Goal: Contribute content: Contribute content

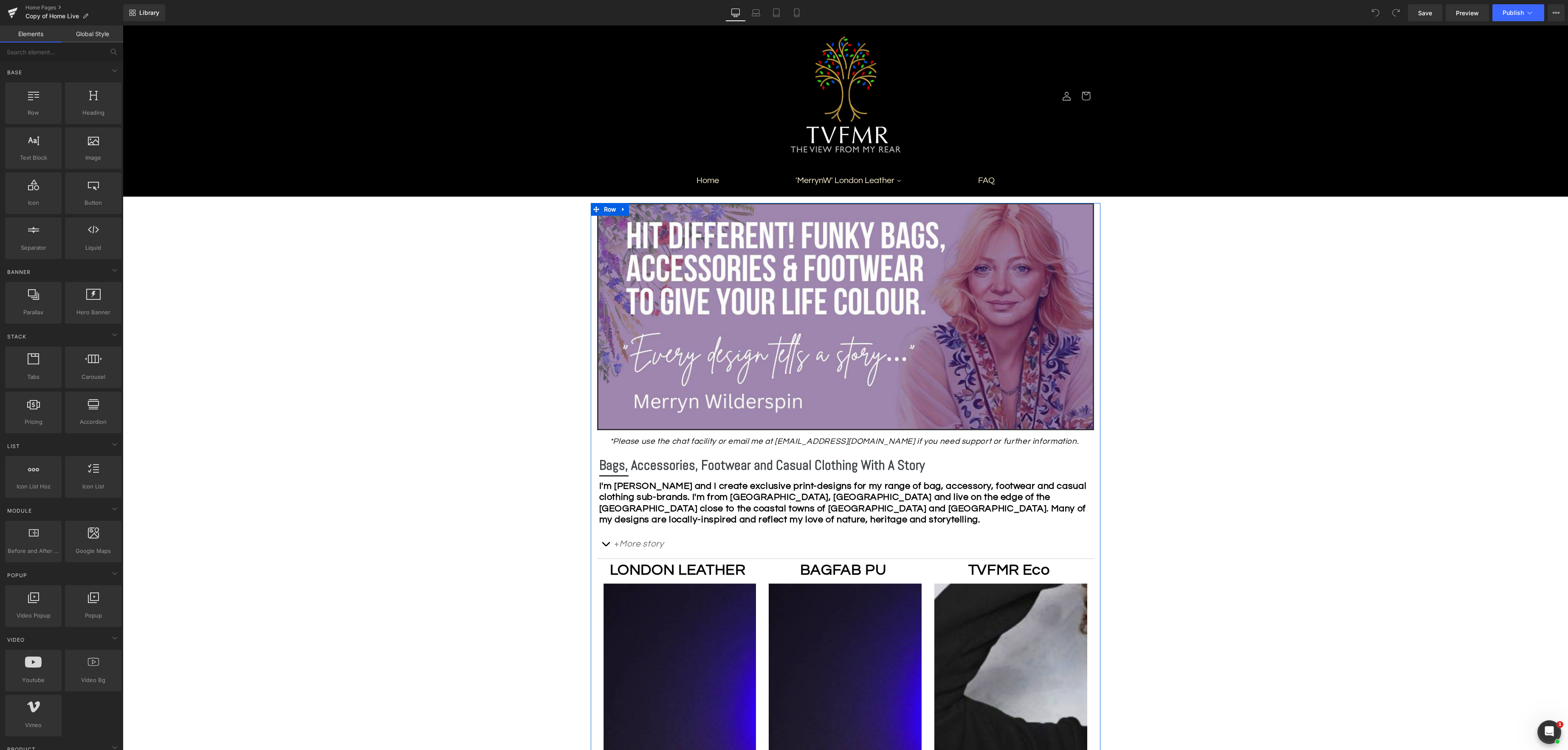
scroll to position [4, 0]
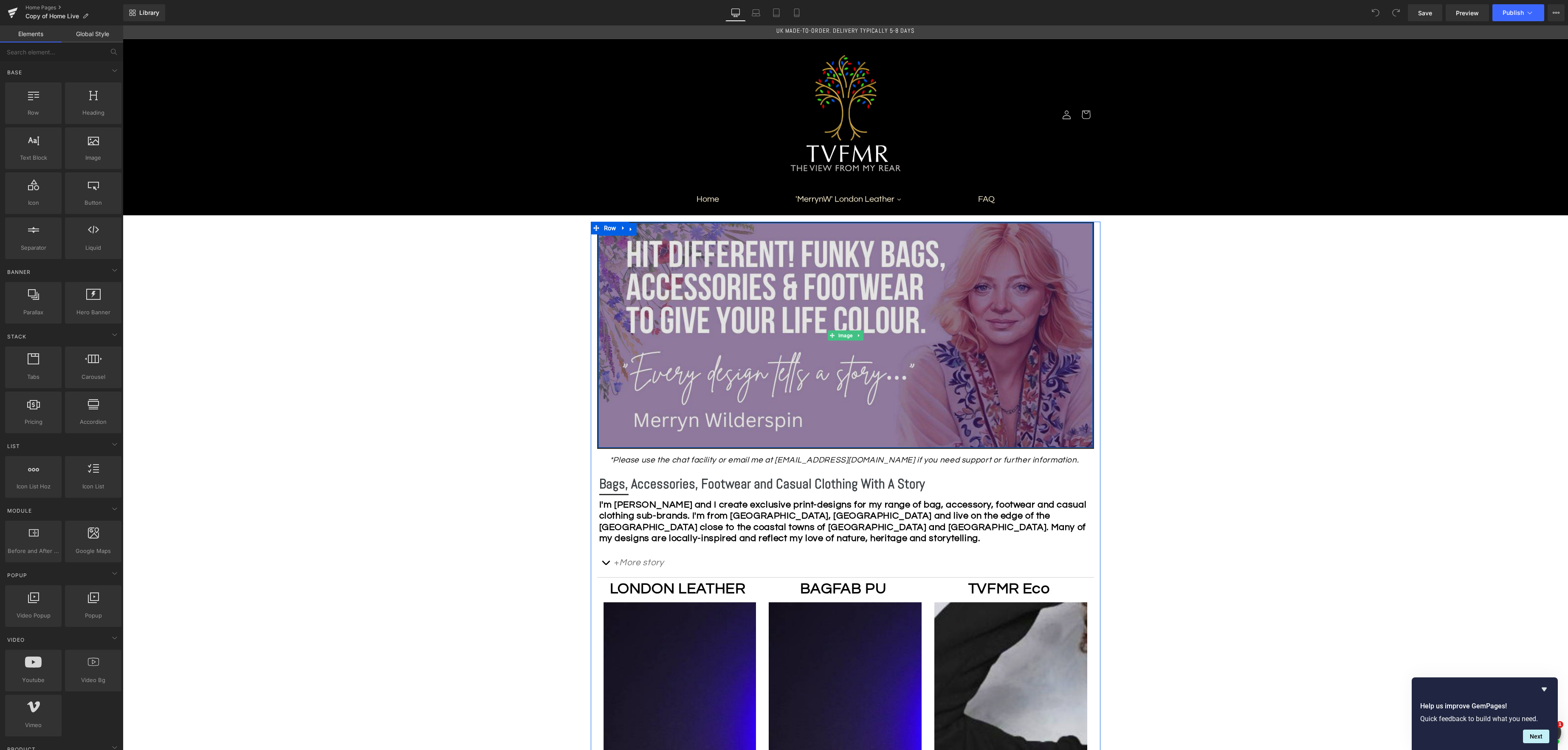
click at [779, 282] on img at bounding box center [845, 335] width 494 height 225
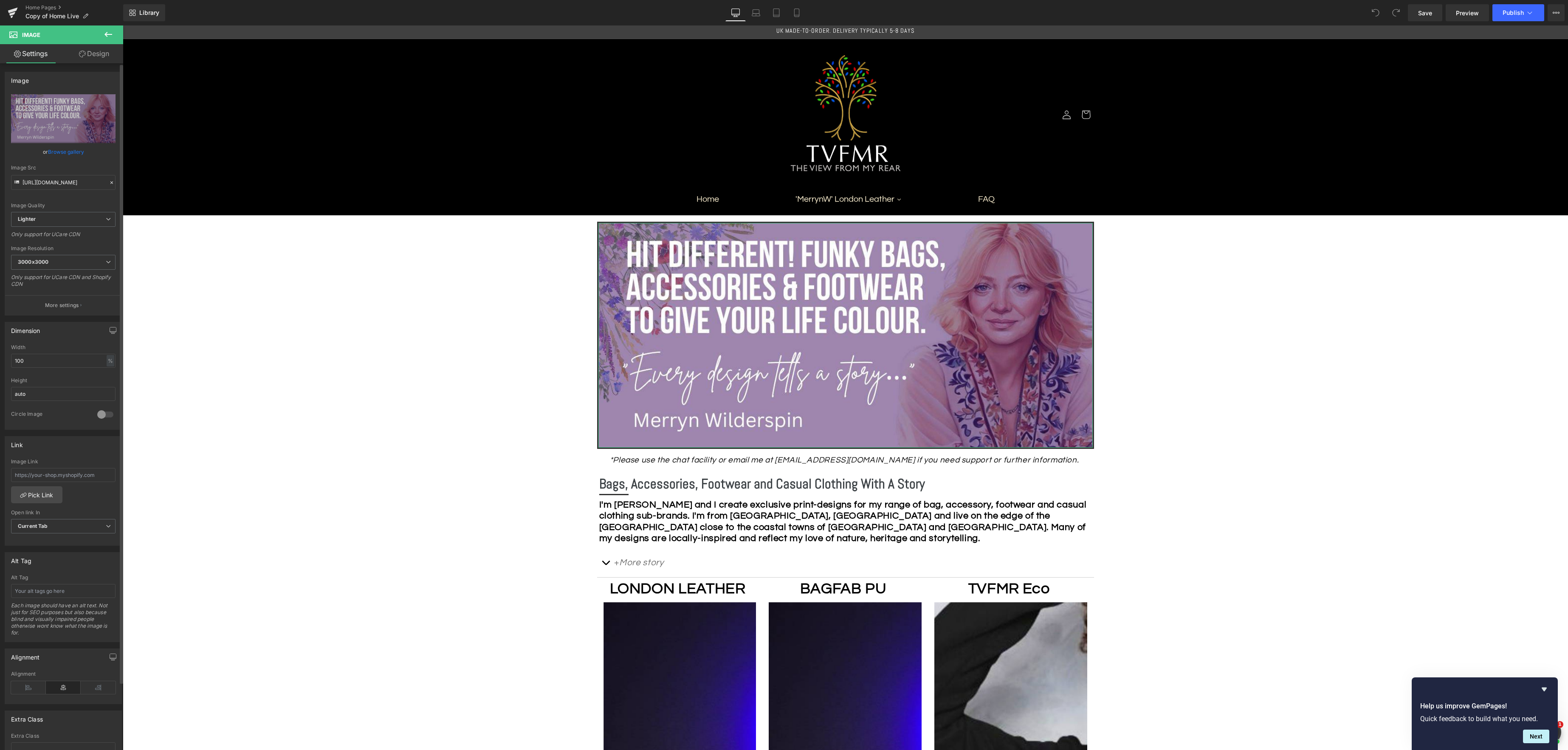
click at [58, 152] on link "Browse gallery" at bounding box center [66, 152] width 36 height 15
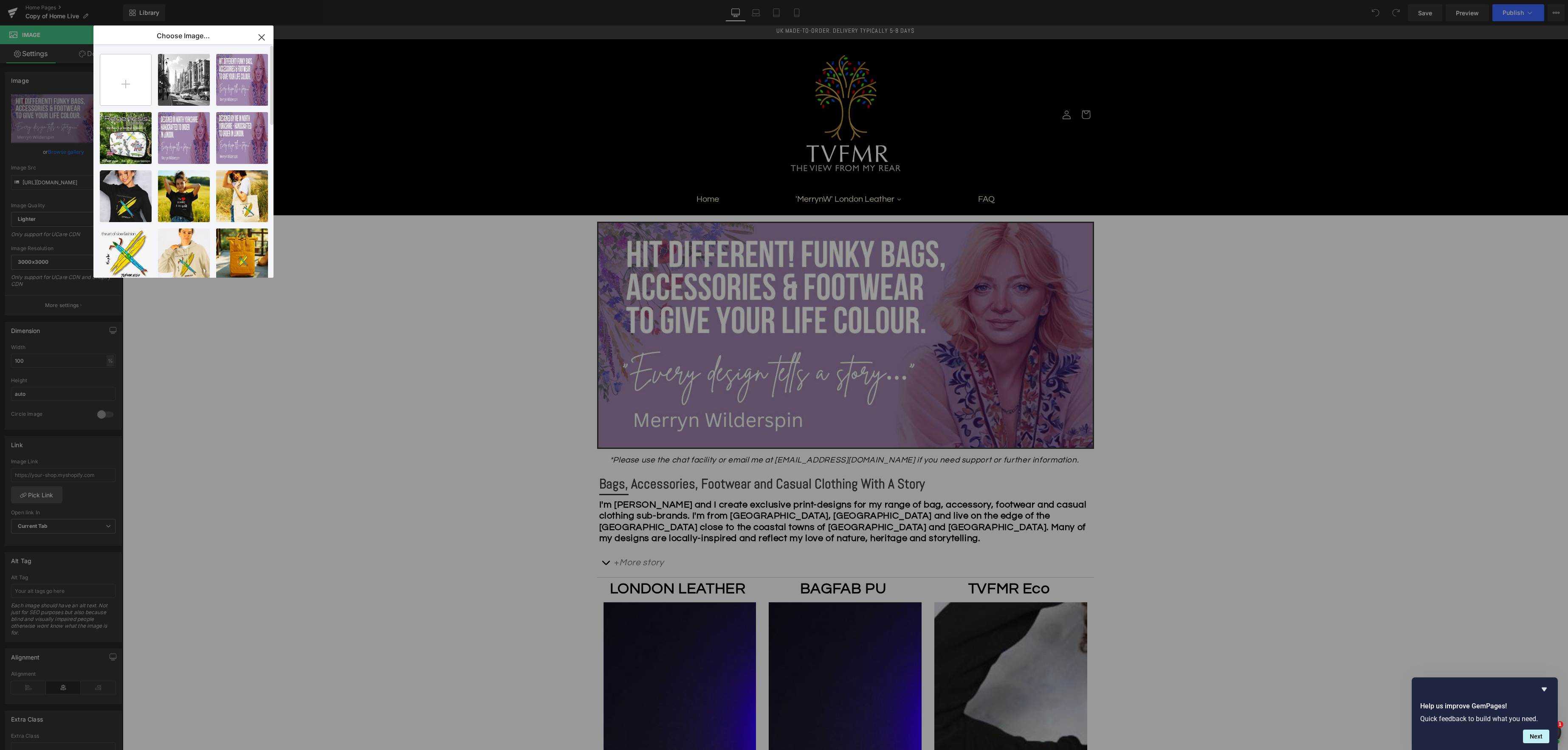
click at [135, 72] on input "file" at bounding box center [126, 80] width 51 height 51
type input "C:\fakepath\_HD 1920x1080 - Banner 1025.jpg"
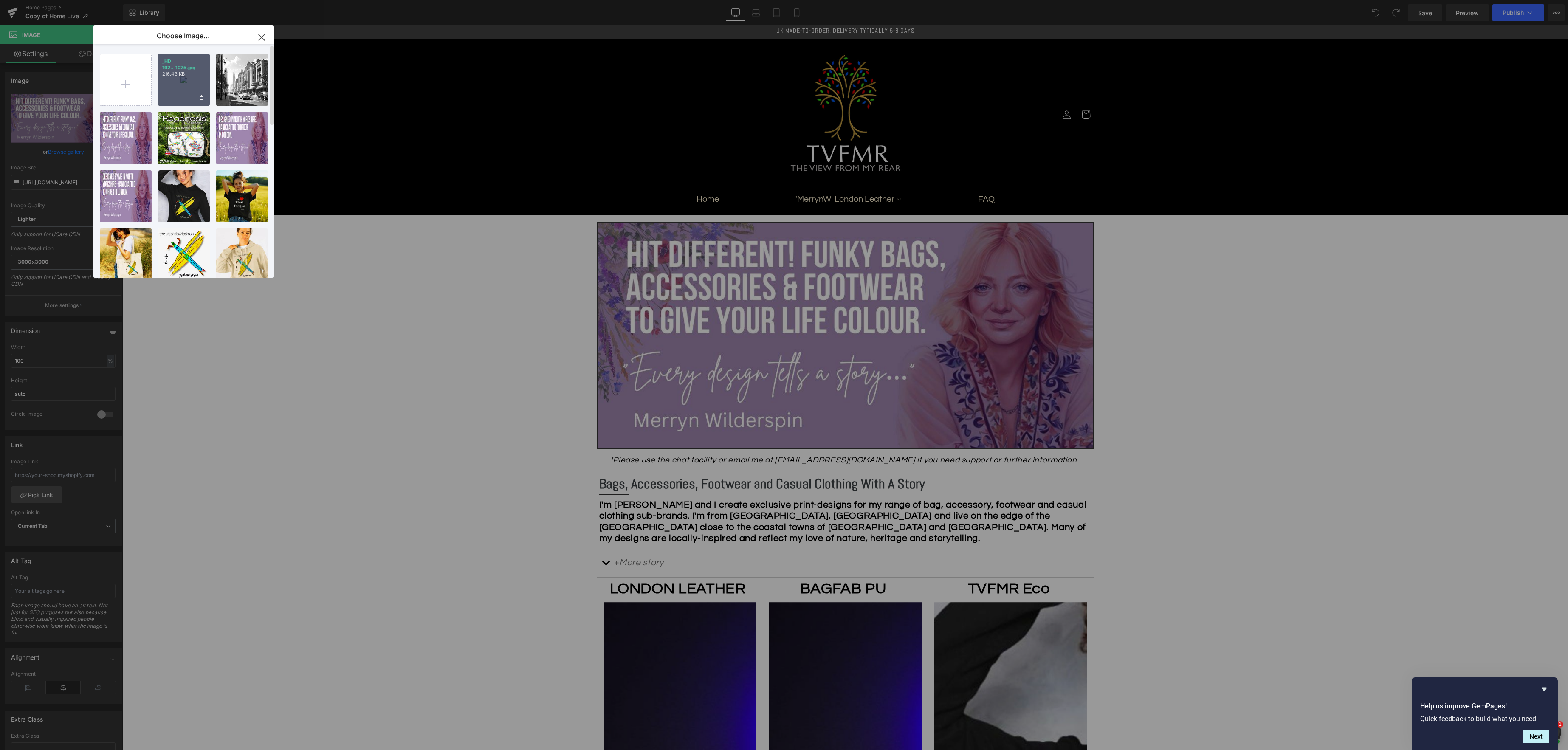
click at [180, 77] on div "_HD 192...1025.jpg 216.43 KB" at bounding box center [184, 80] width 52 height 52
type input "[URL][DOMAIN_NAME]"
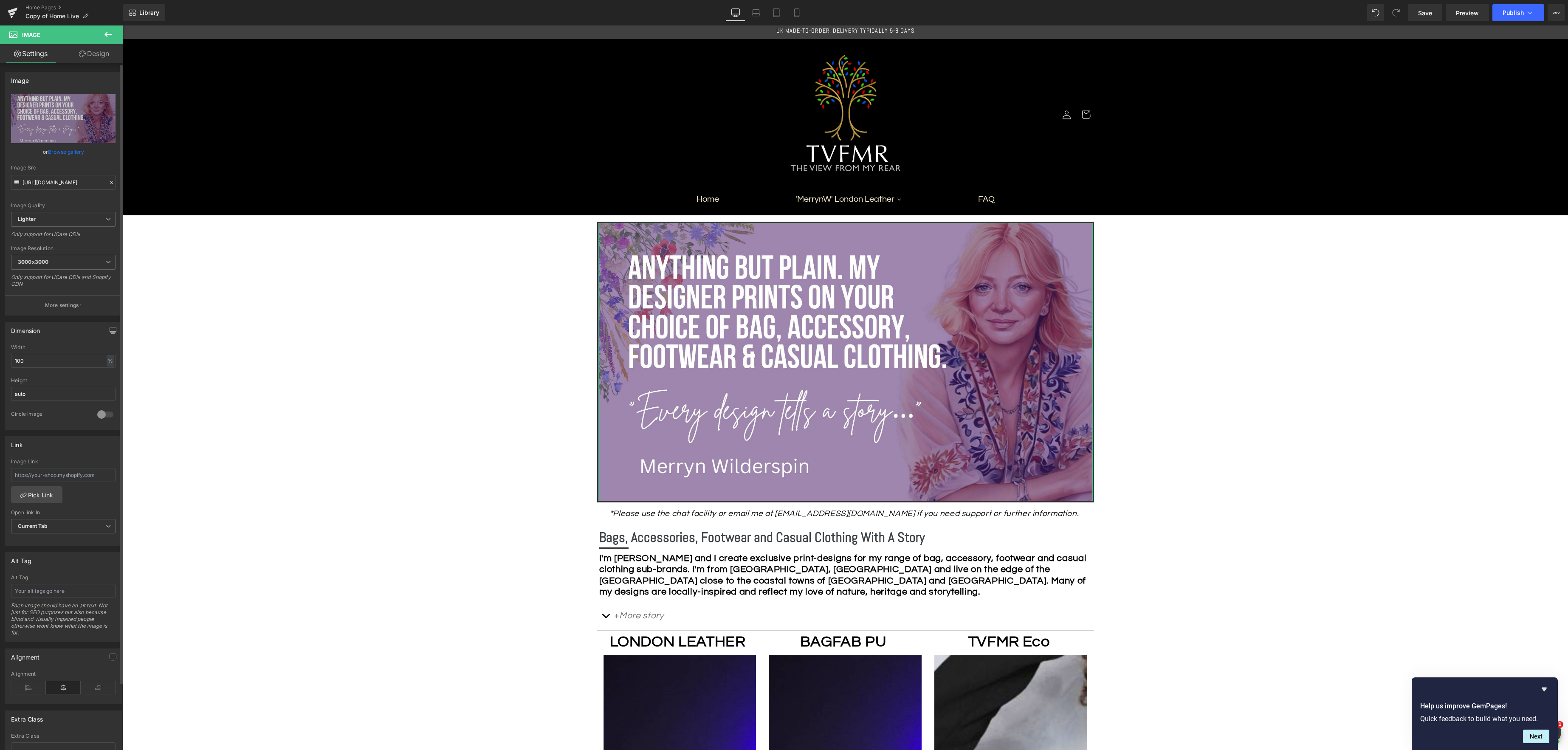
click at [65, 153] on link "Browse gallery" at bounding box center [66, 152] width 36 height 15
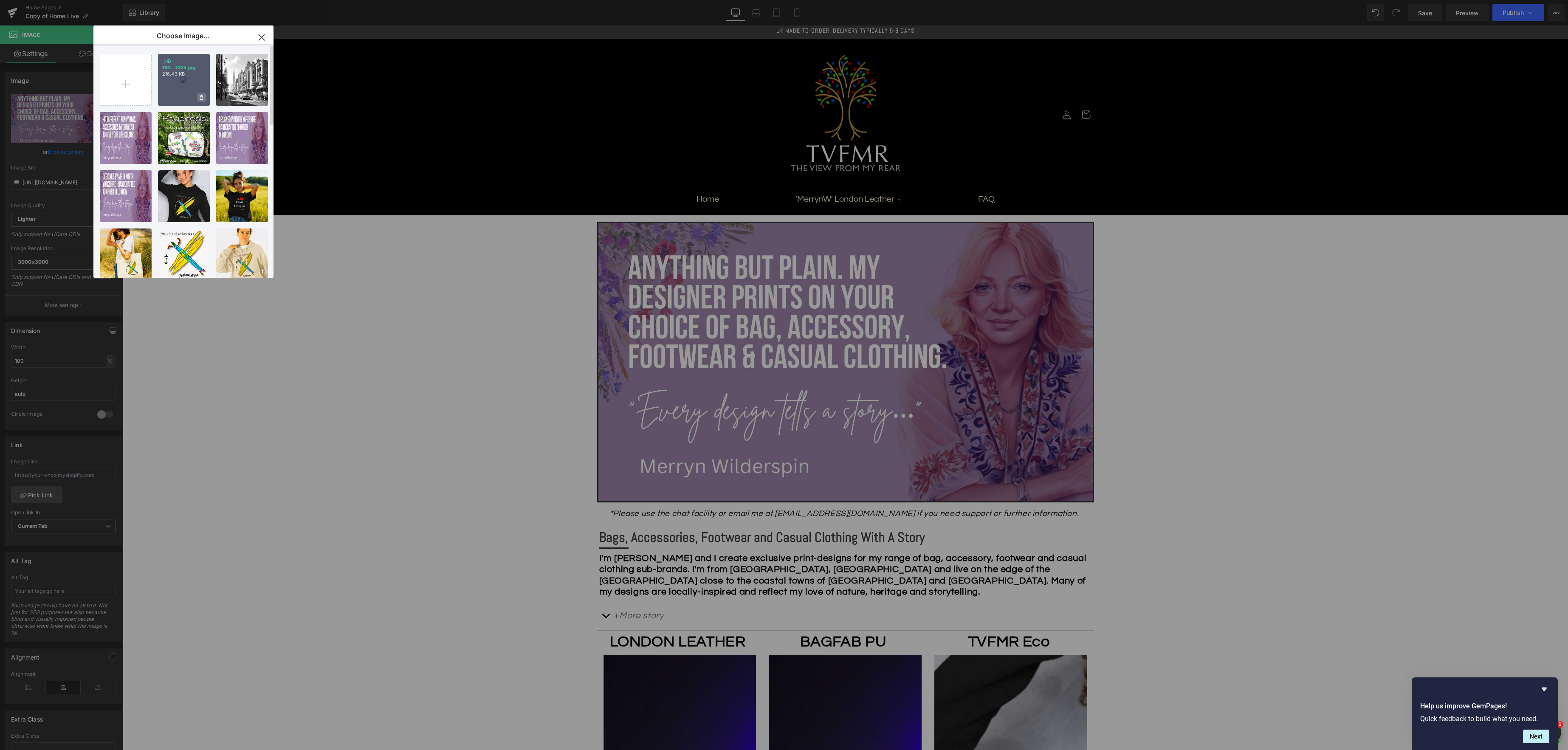
click at [203, 97] on span at bounding box center [201, 97] width 8 height 8
click at [172, 97] on span "Yes" at bounding box center [173, 97] width 21 height 9
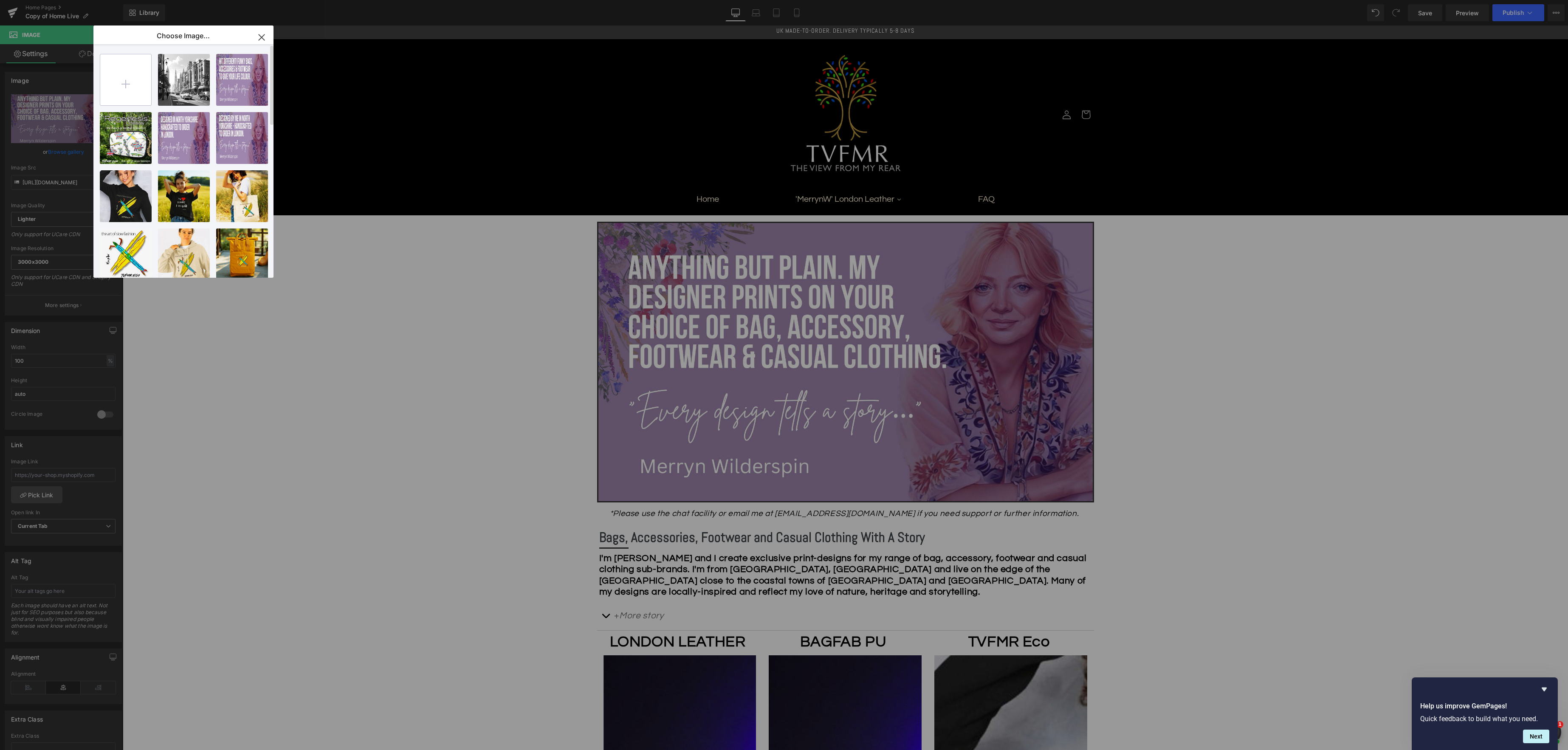
click at [127, 85] on input "file" at bounding box center [126, 80] width 51 height 51
type input "C:\fakepath\HD 1920x1080 - Banner 10-25.jpg"
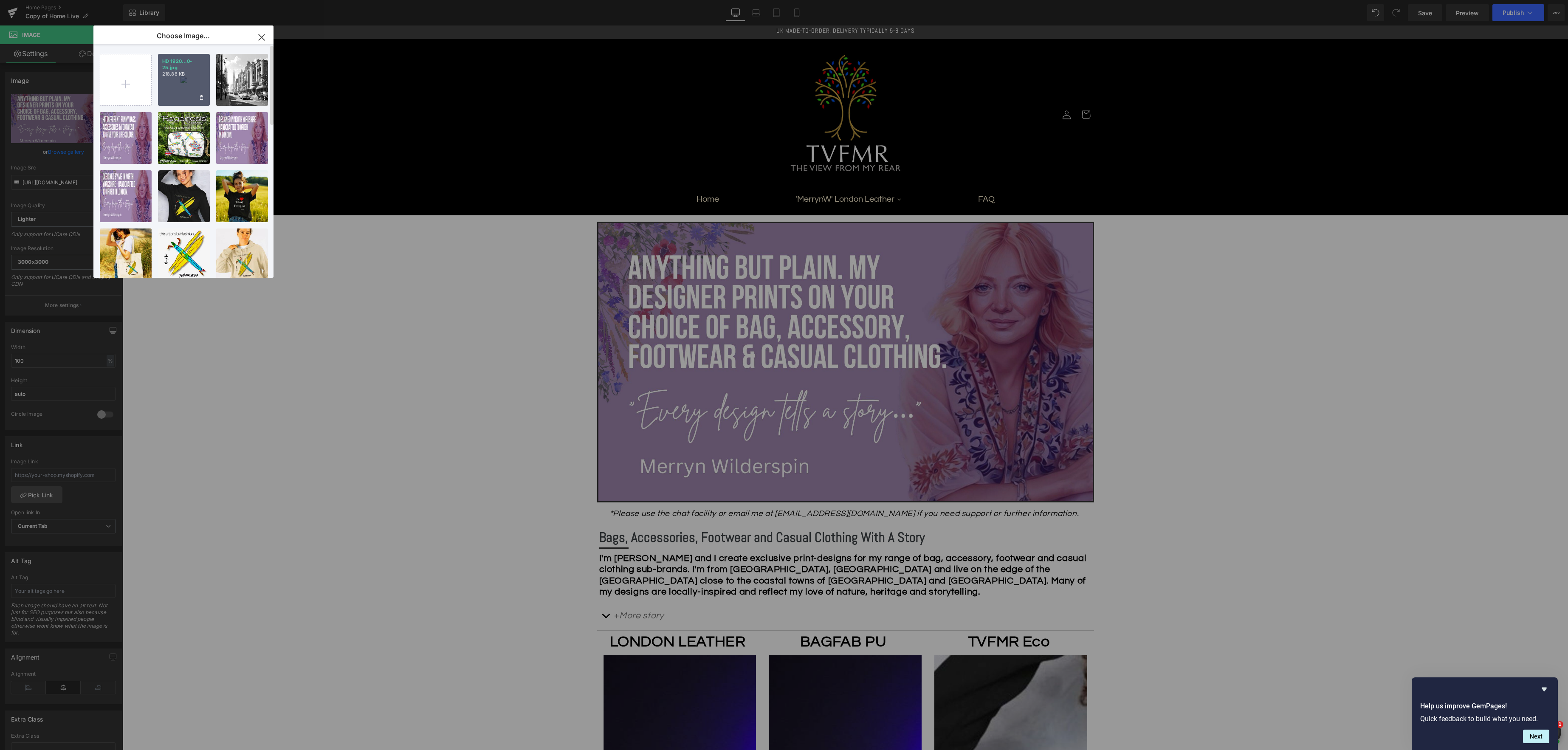
click at [180, 79] on div "HD 1920...0-25.jpg 218.88 KB" at bounding box center [184, 80] width 52 height 52
type input "[URL][DOMAIN_NAME]"
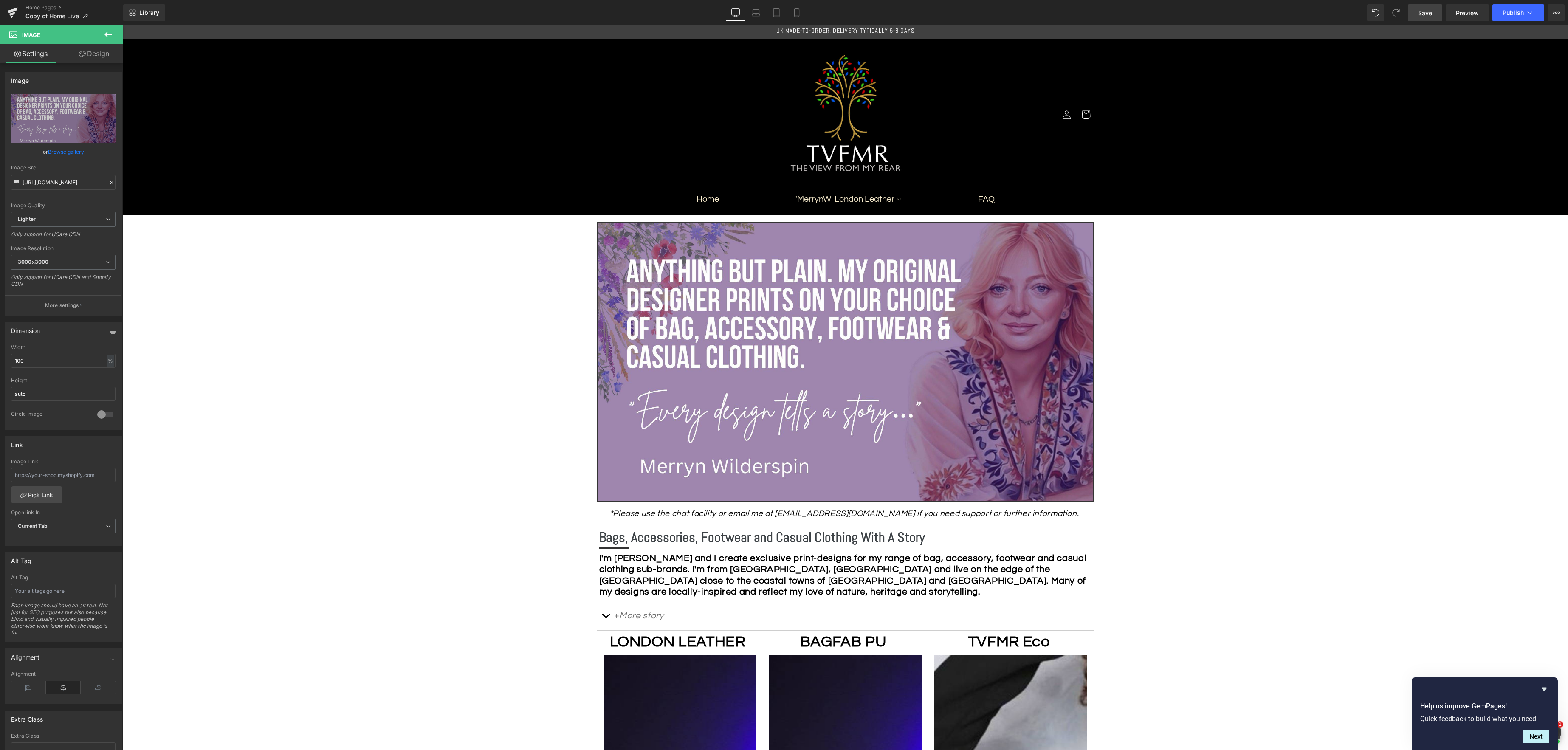
click at [1424, 17] on span "Save" at bounding box center [1425, 13] width 14 height 9
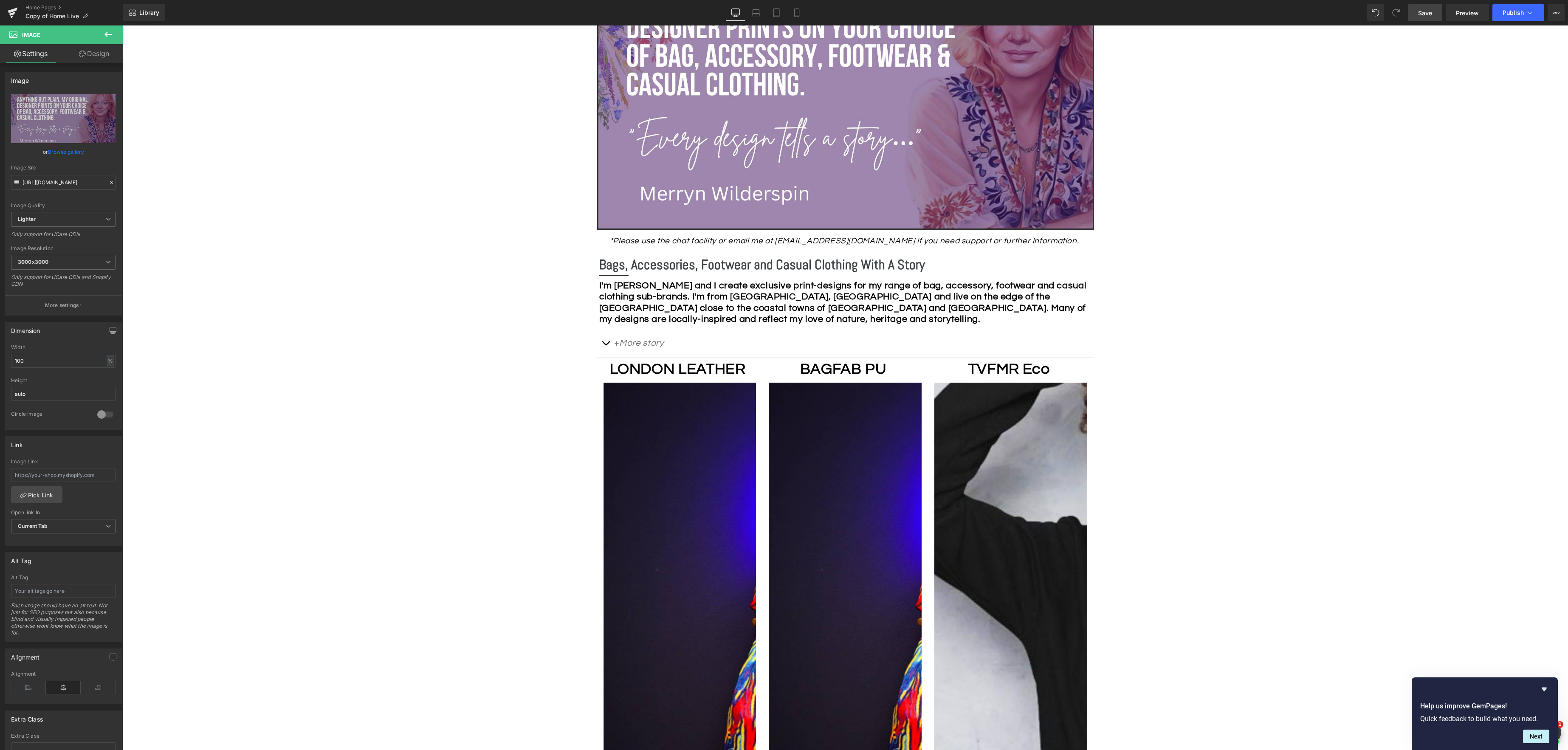
scroll to position [282, 0]
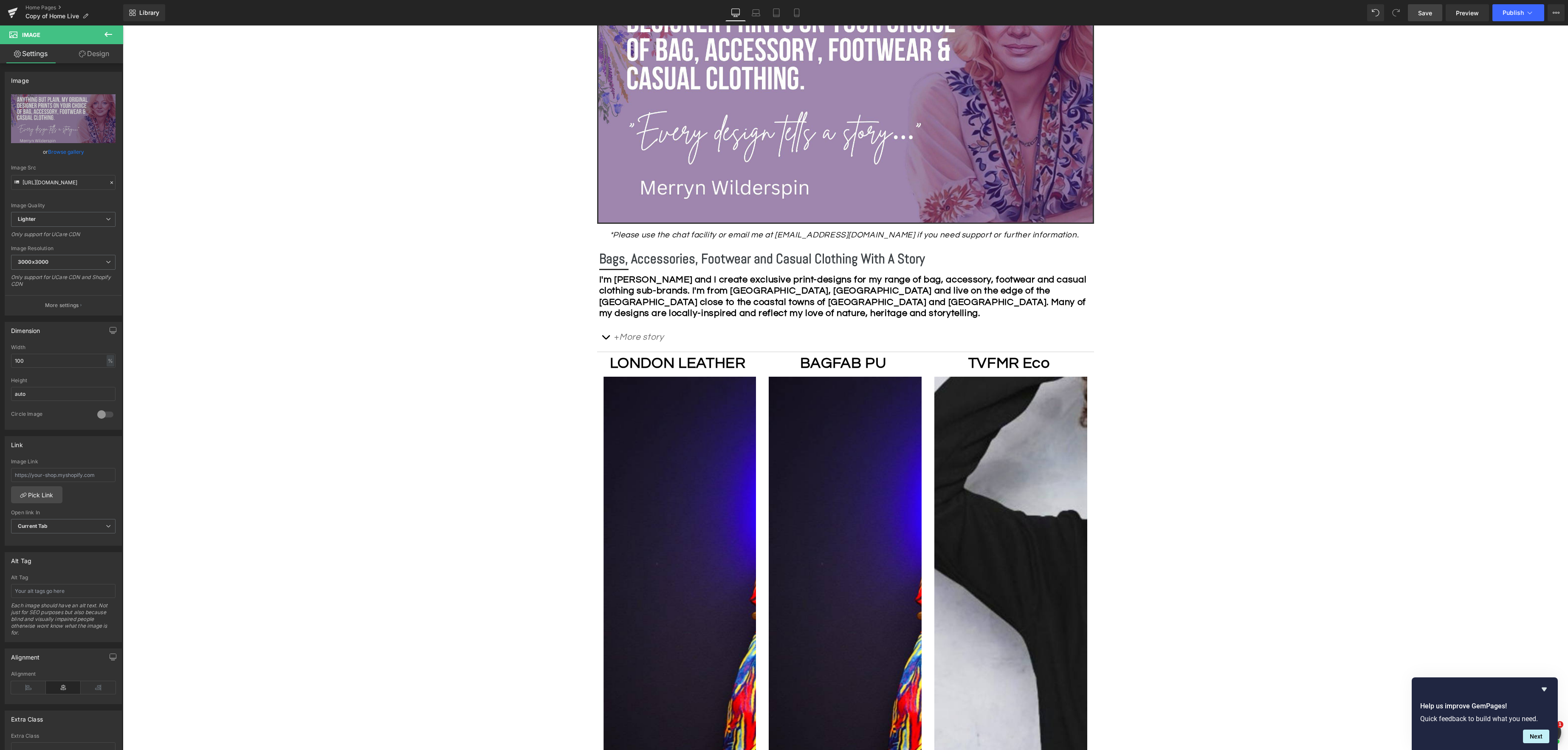
click at [110, 36] on icon at bounding box center [108, 34] width 10 height 10
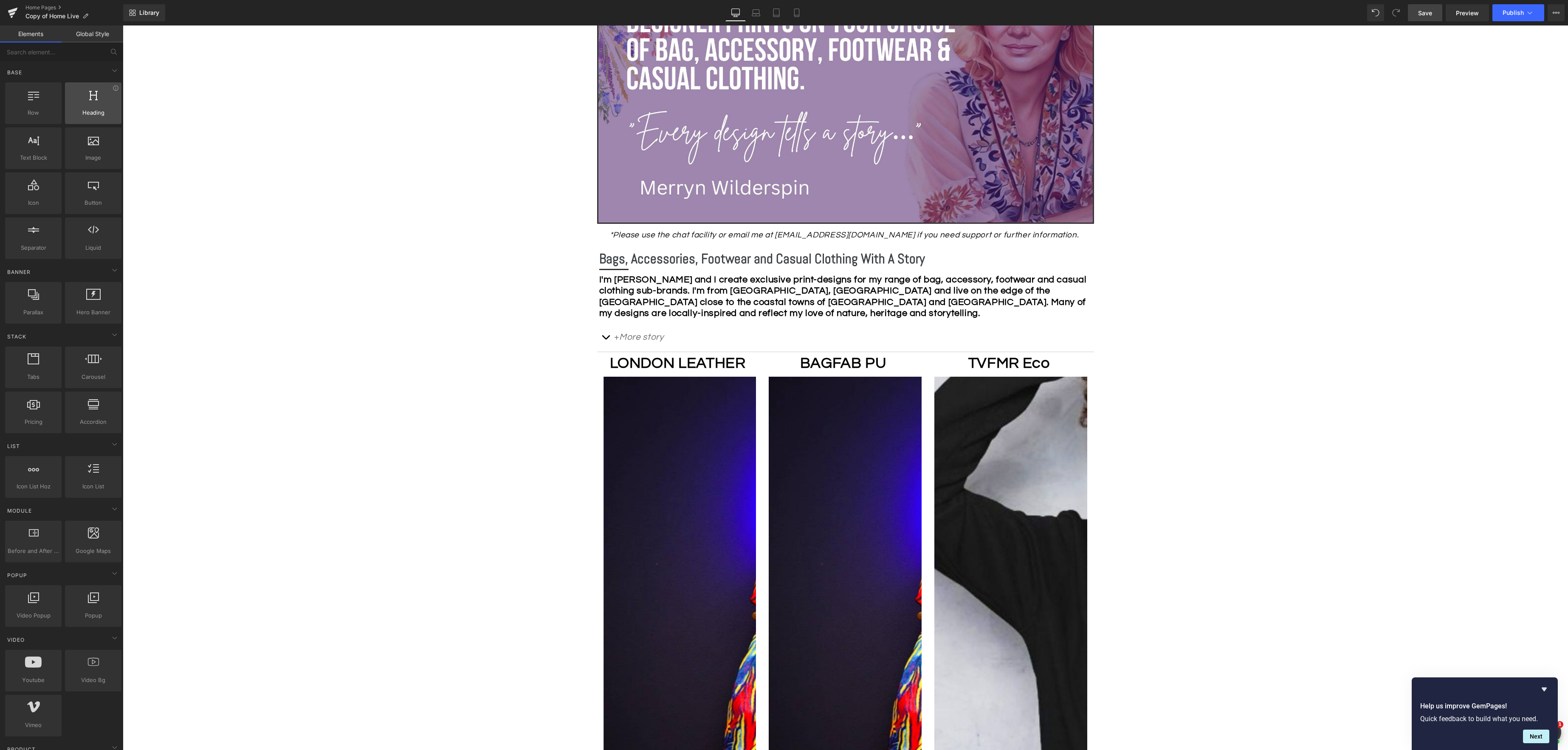
click at [103, 119] on div "Heading headings, titles, h1,h2,h3,h4,h5,h6" at bounding box center [93, 103] width 57 height 41
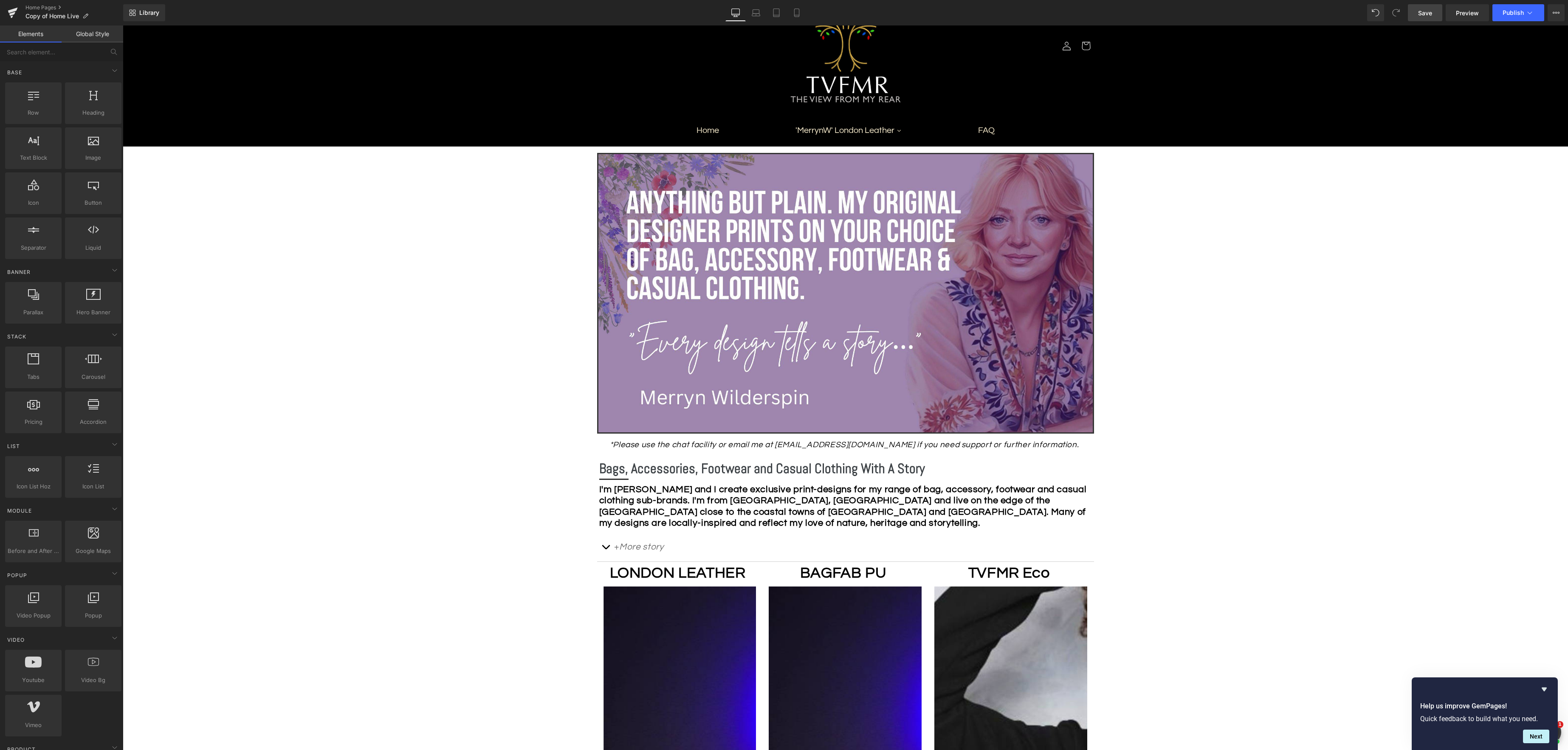
scroll to position [0, 0]
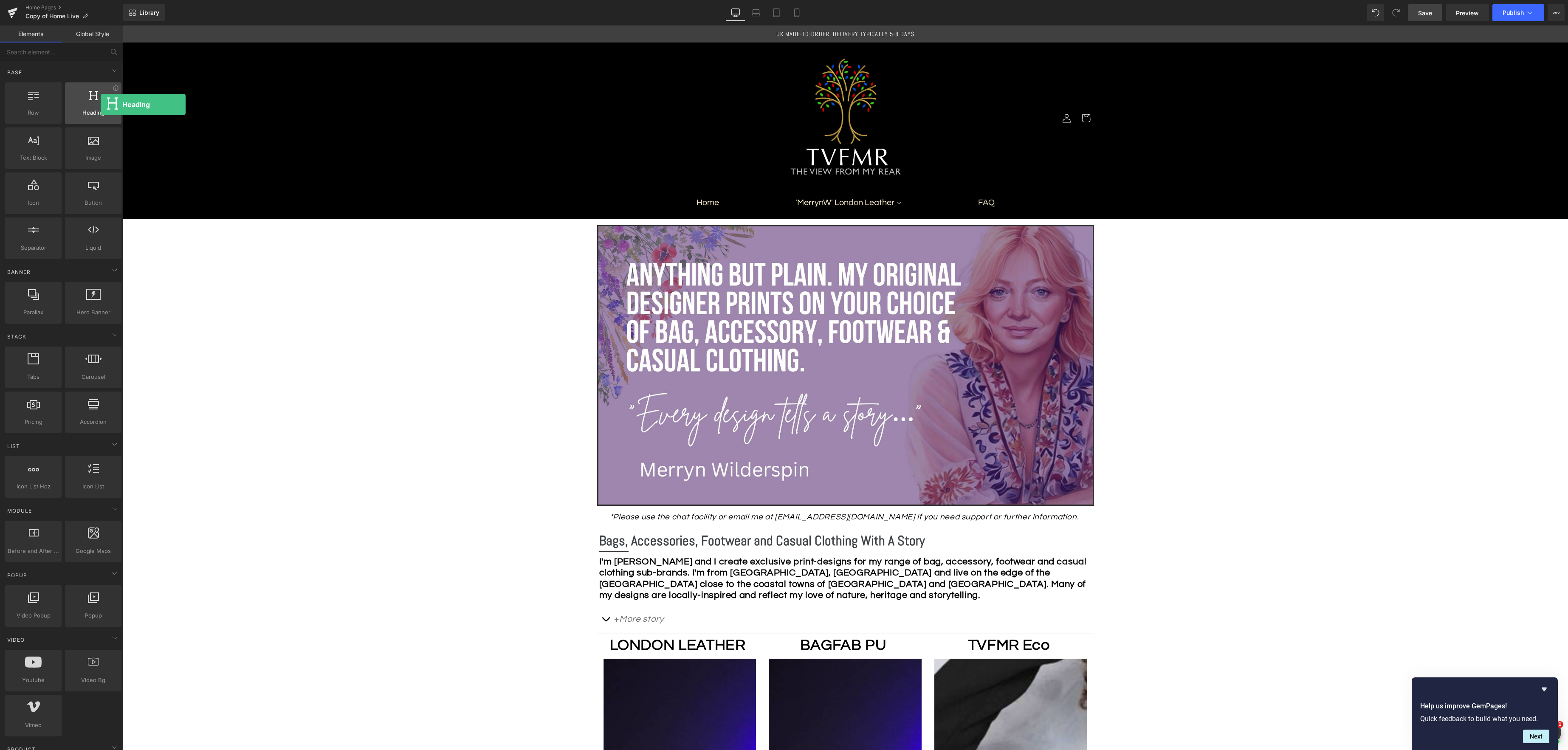
click at [100, 105] on div at bounding box center [93, 99] width 51 height 19
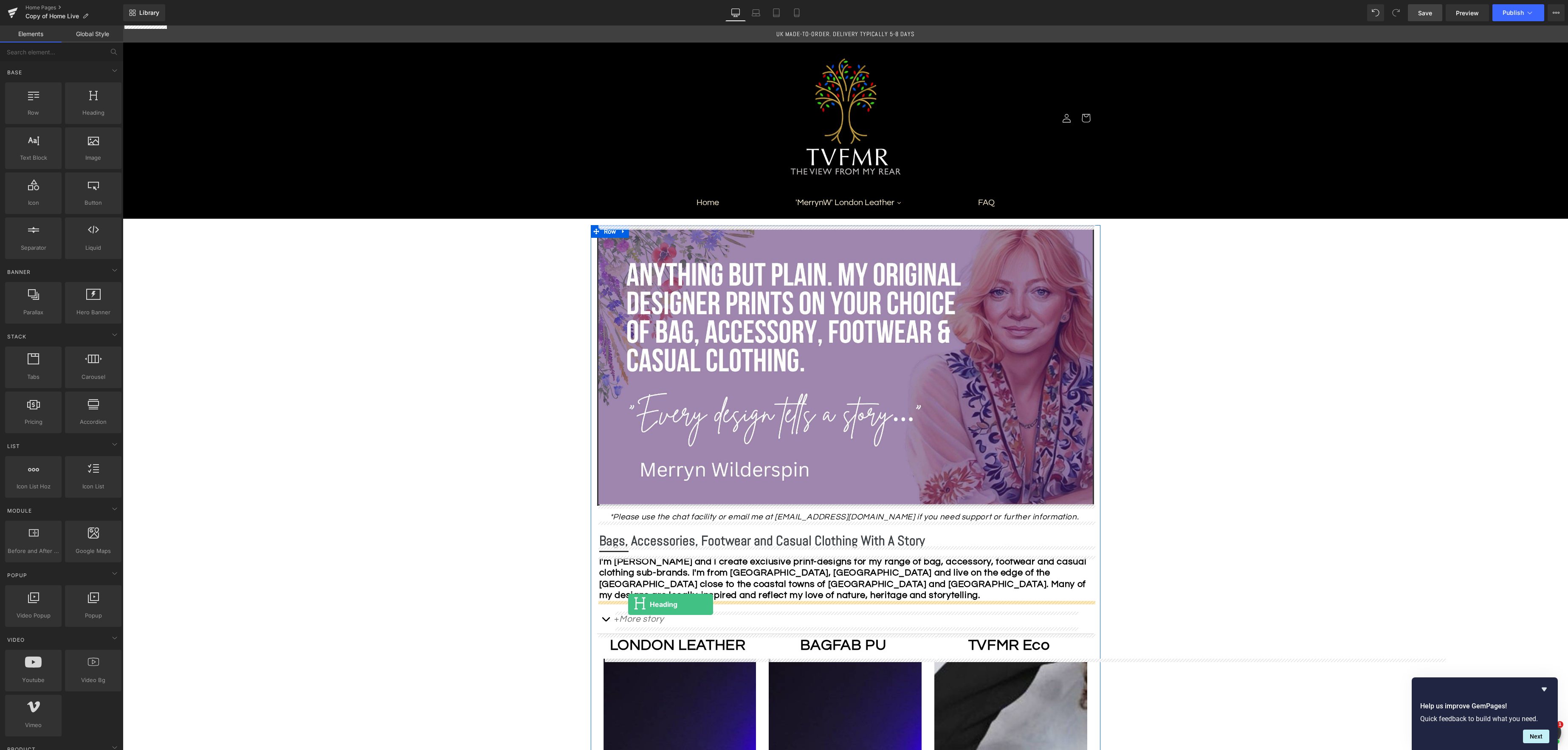
drag, startPoint x: 223, startPoint y: 130, endPoint x: 628, endPoint y: 605, distance: 624.2
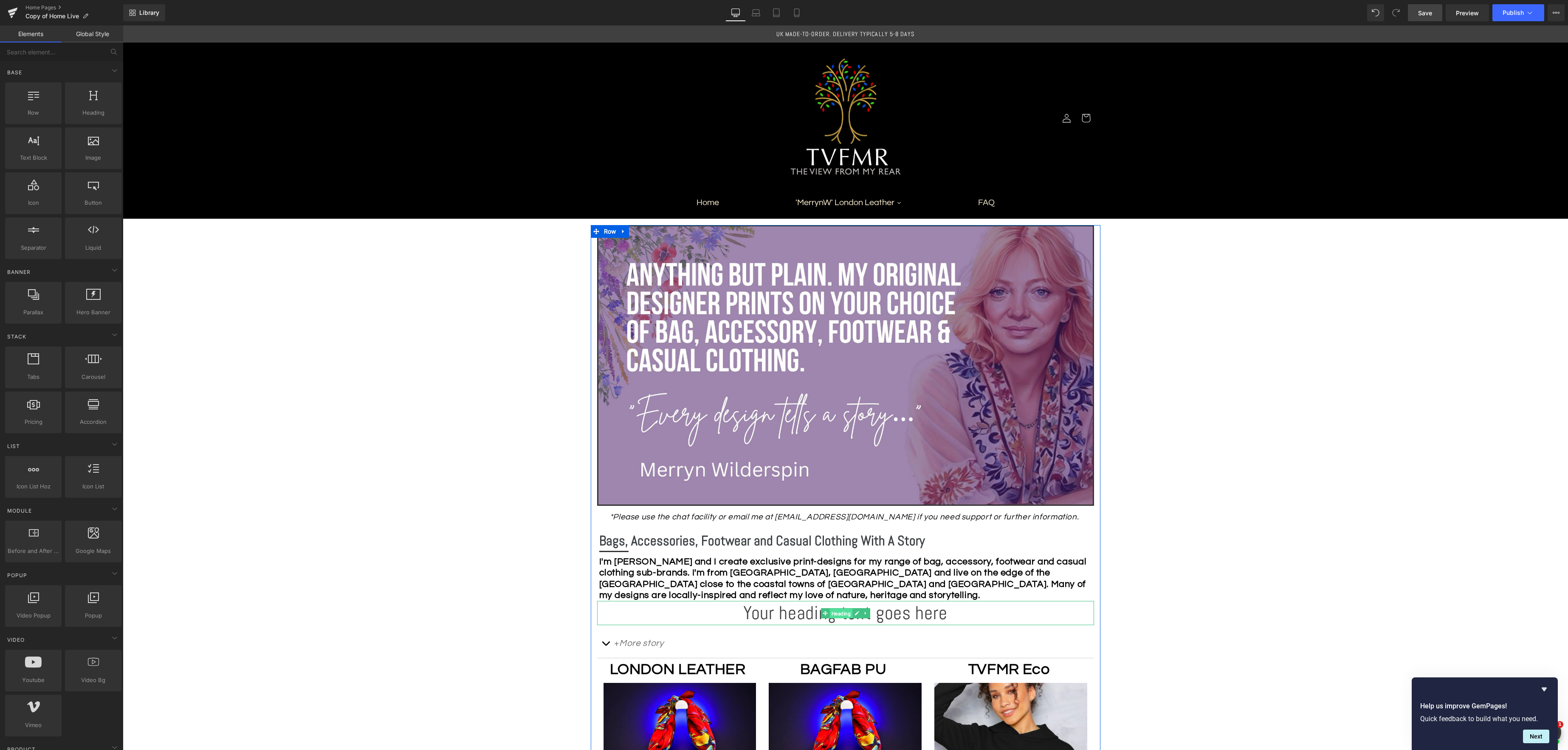
drag, startPoint x: 838, startPoint y: 614, endPoint x: 1008, endPoint y: 609, distance: 170.1
click at [838, 614] on div "Your heading text goes here Heading" at bounding box center [845, 613] width 497 height 24
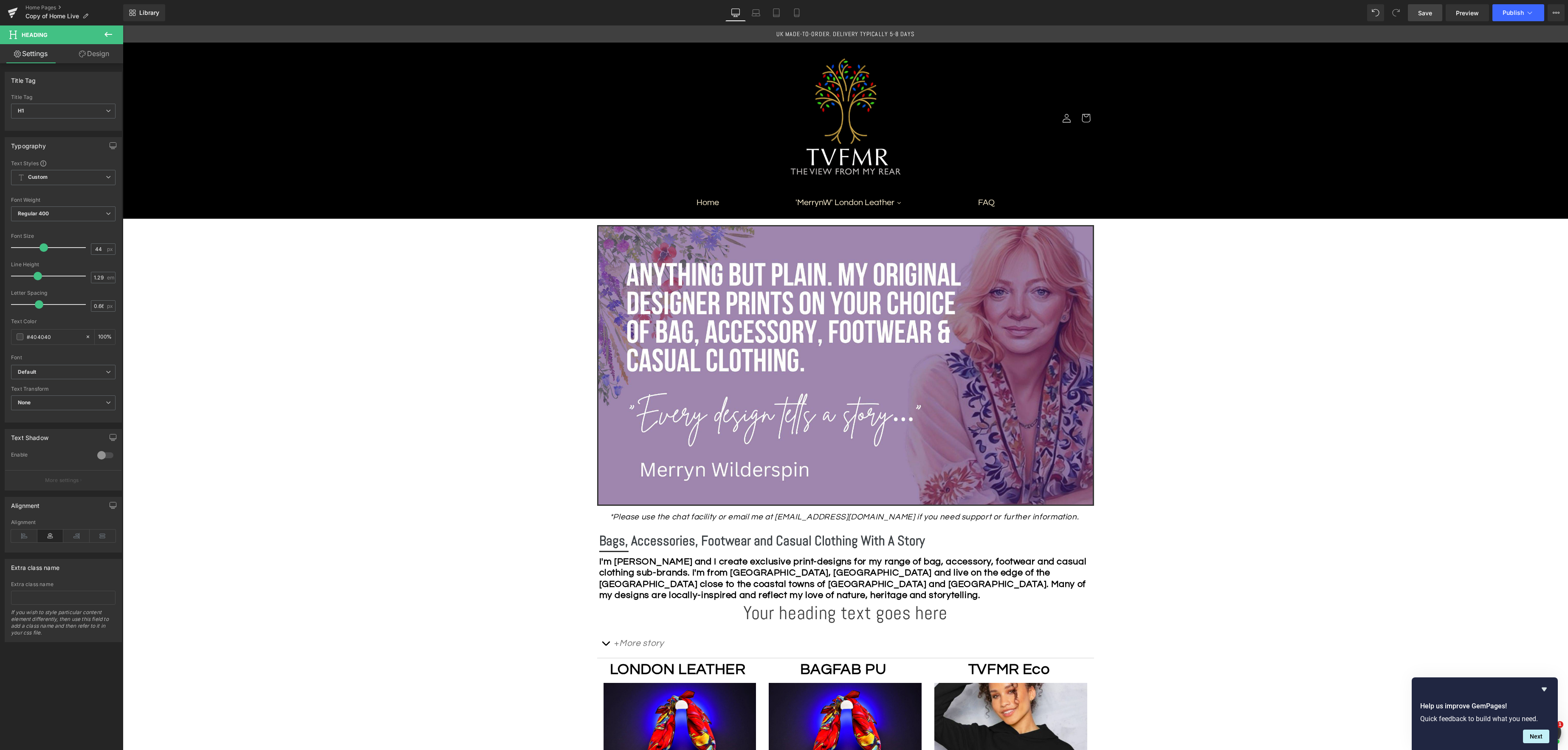
click at [96, 51] on link "Design" at bounding box center [94, 54] width 61 height 19
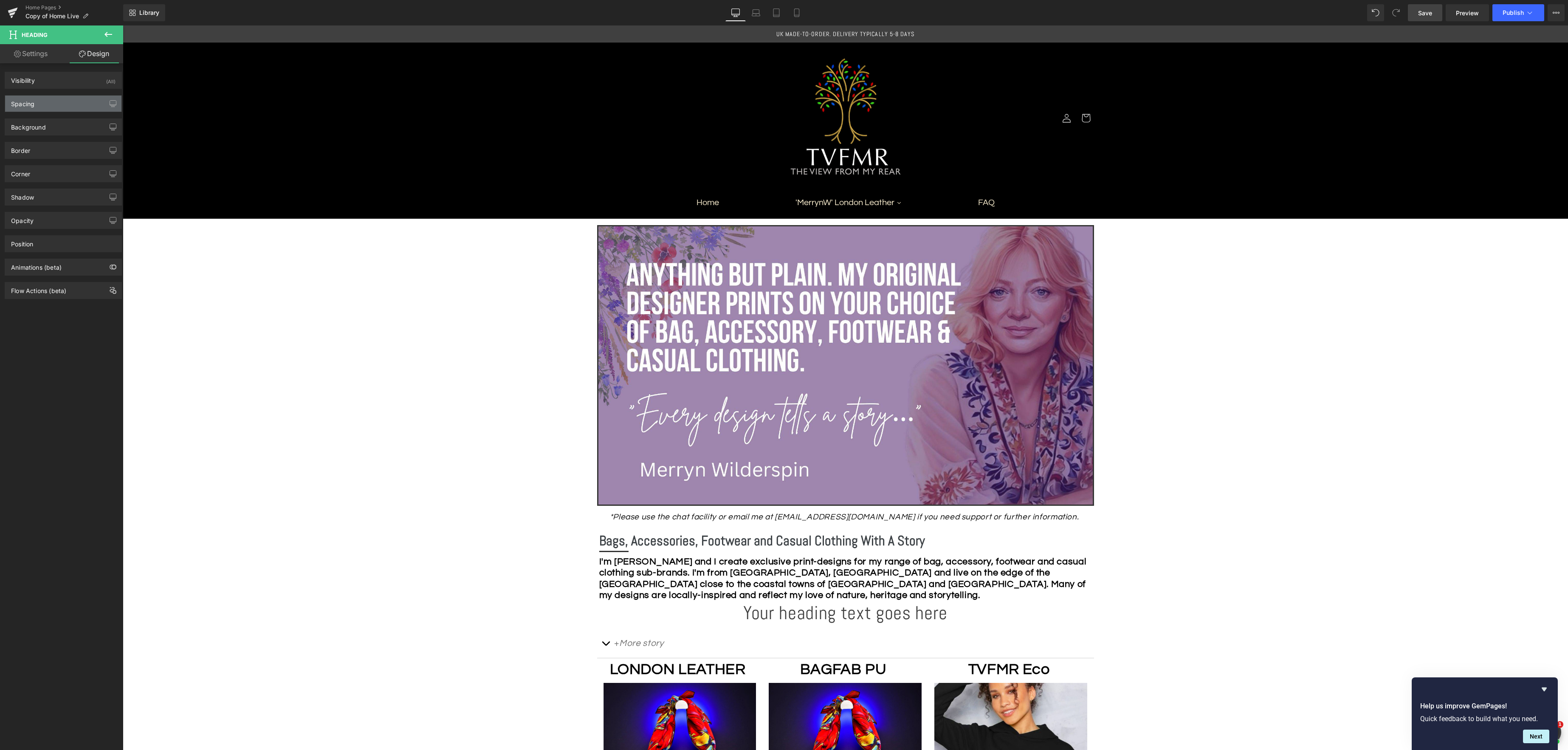
click at [42, 103] on div "Spacing" at bounding box center [63, 103] width 116 height 16
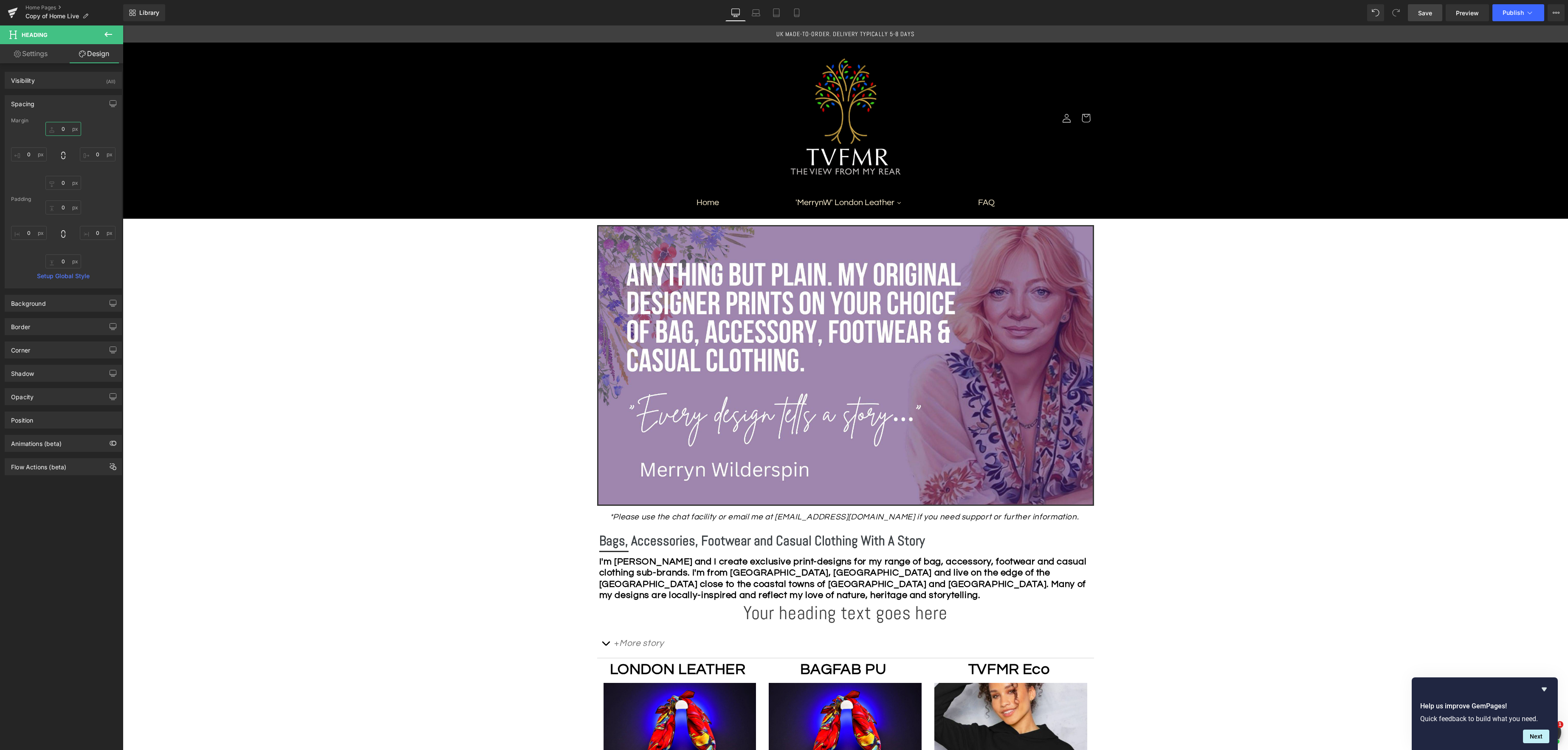
drag, startPoint x: 64, startPoint y: 133, endPoint x: 111, endPoint y: 134, distance: 47.0
click at [65, 133] on input "0" at bounding box center [63, 128] width 36 height 14
type input "20"
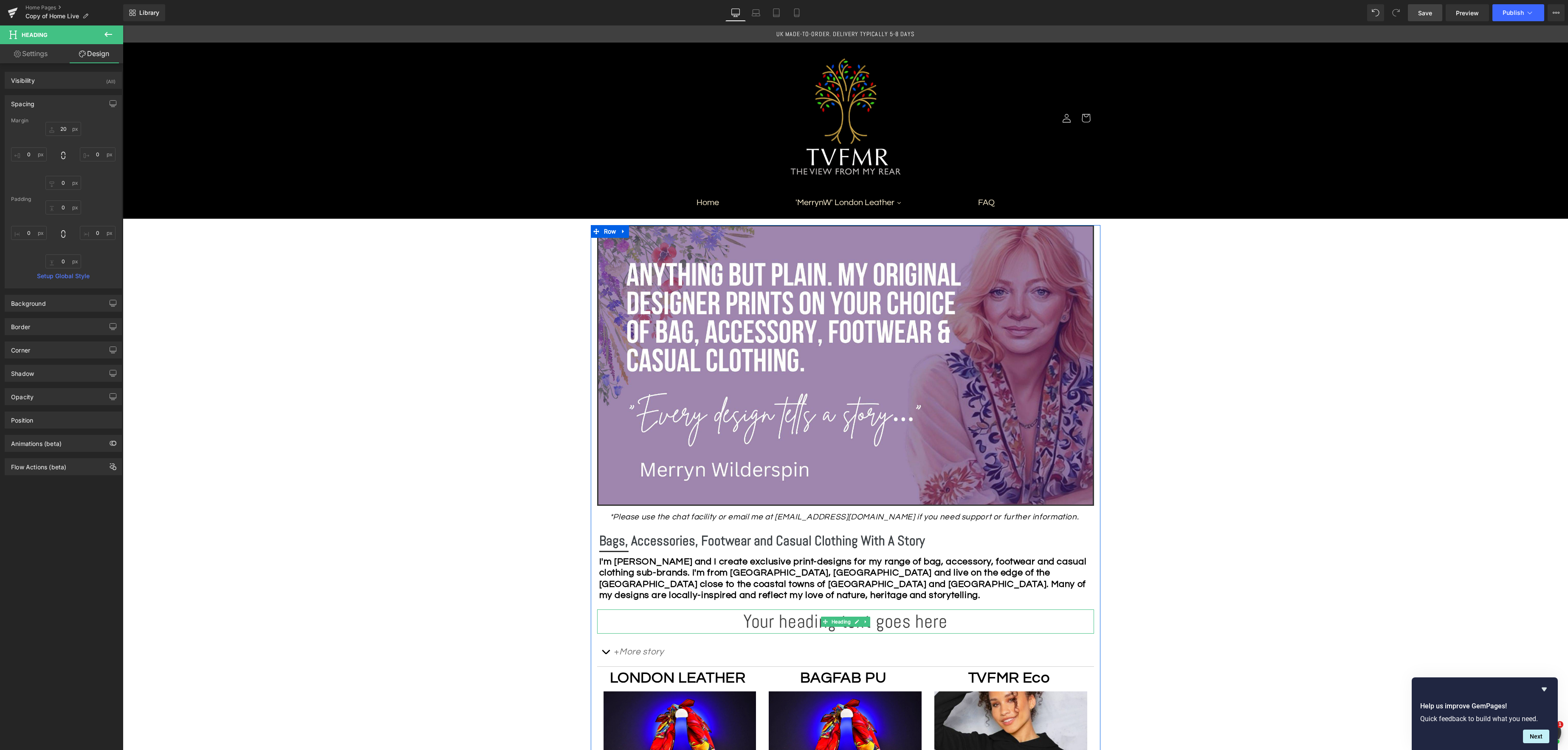
click at [839, 622] on div "Your heading text goes here Heading" at bounding box center [845, 622] width 497 height 24
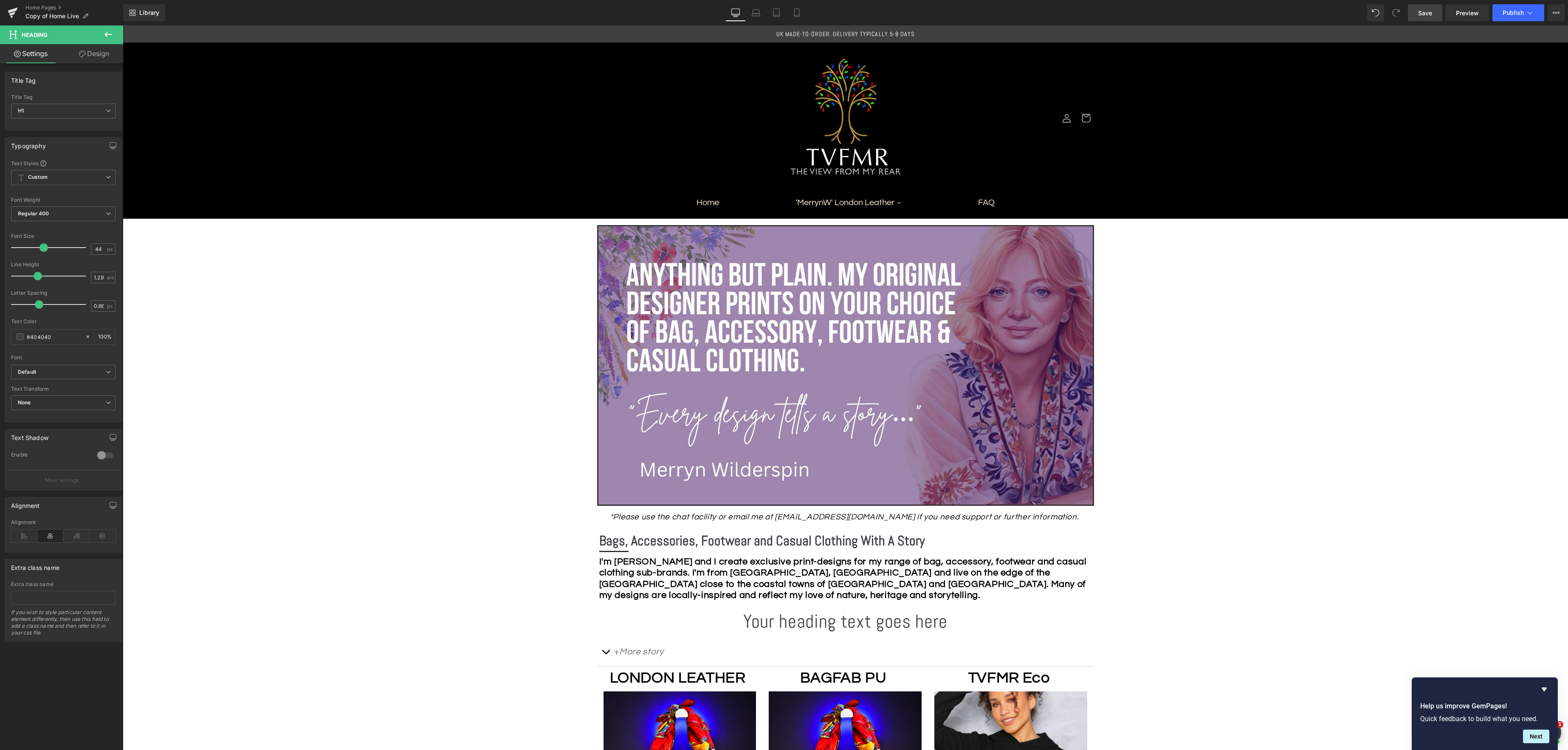
click at [94, 54] on link "Design" at bounding box center [94, 54] width 61 height 19
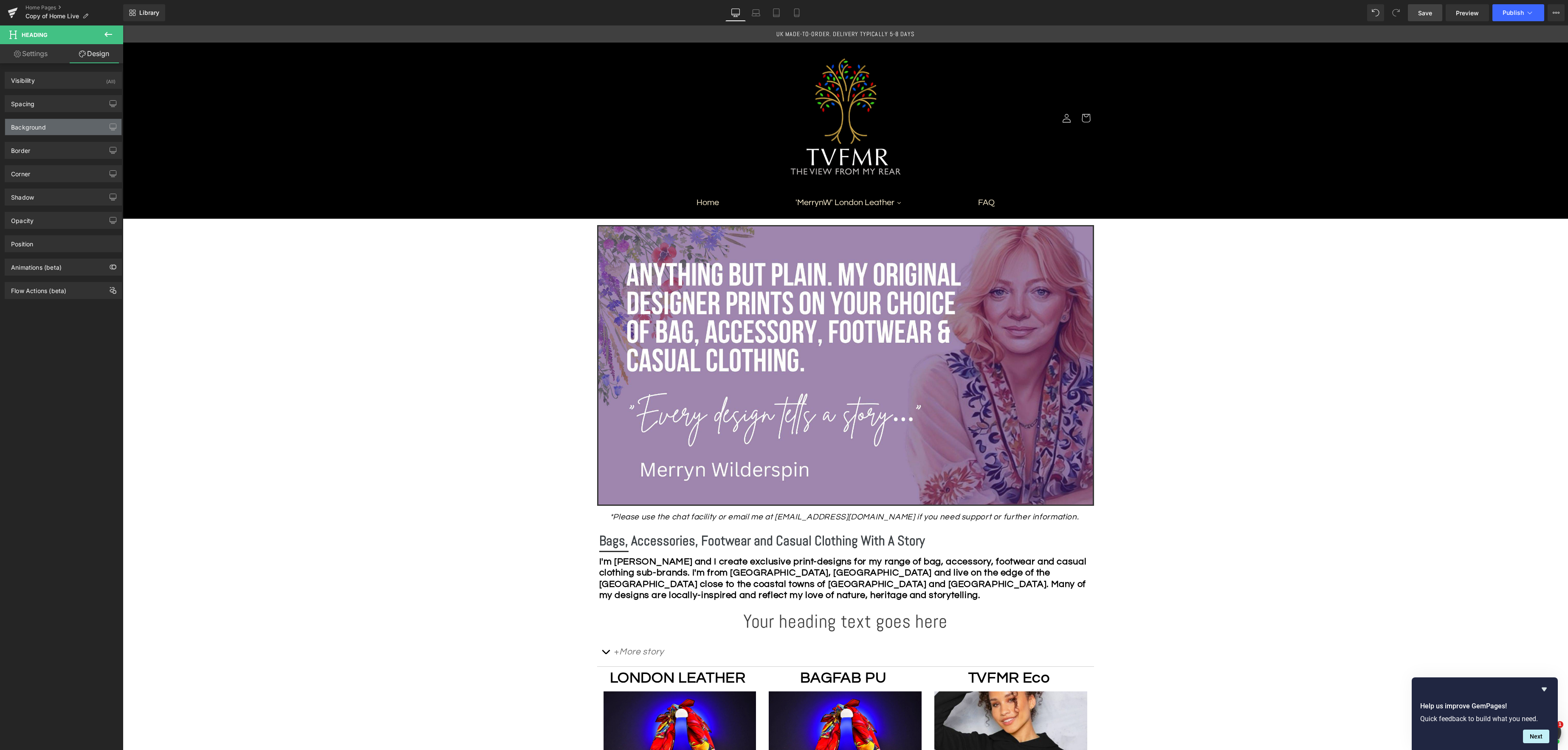
click at [38, 124] on div "Background" at bounding box center [28, 125] width 35 height 12
click at [21, 181] on span at bounding box center [19, 181] width 7 height 7
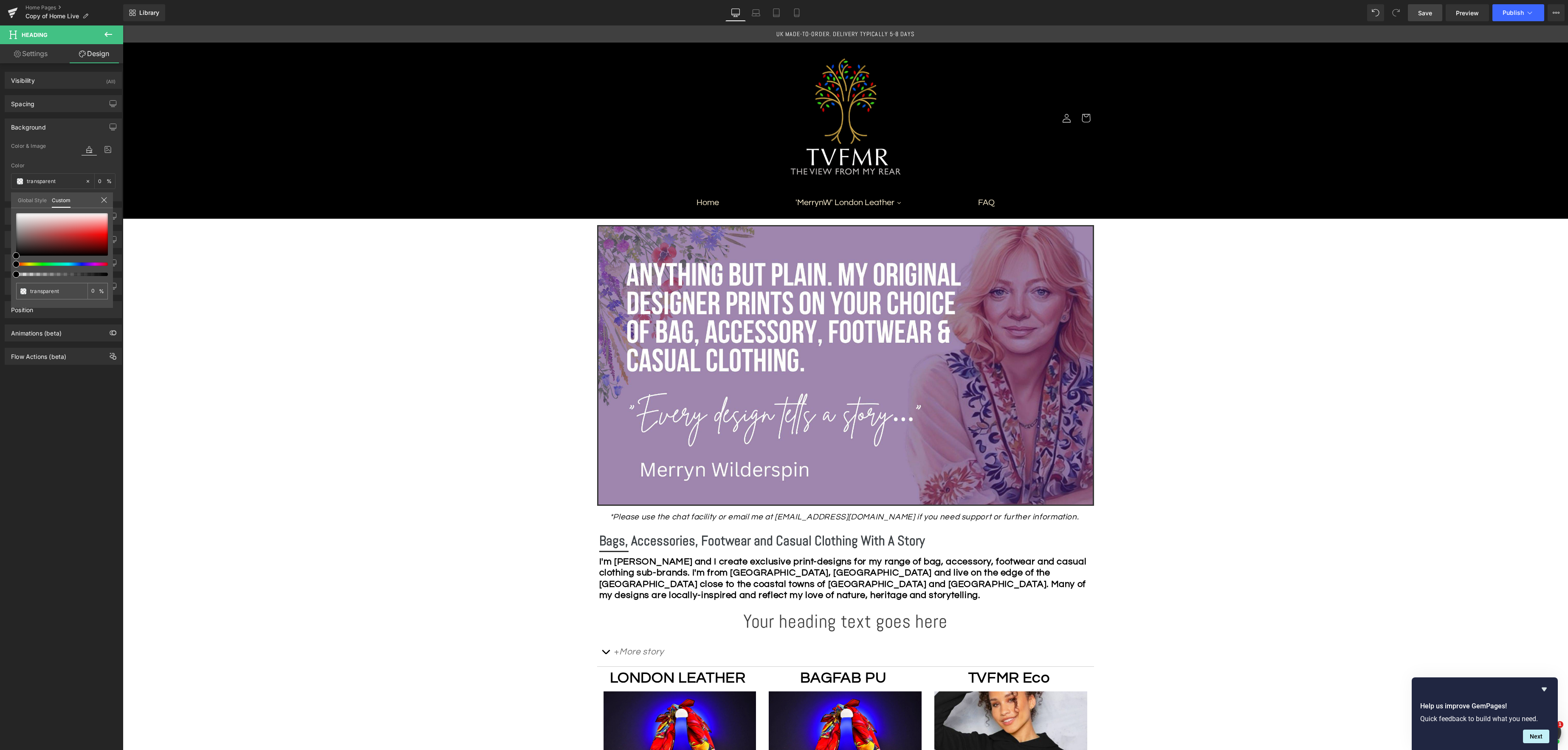
type input "#000000"
type input "4"
type input "#000000"
type input "4"
type input "8"
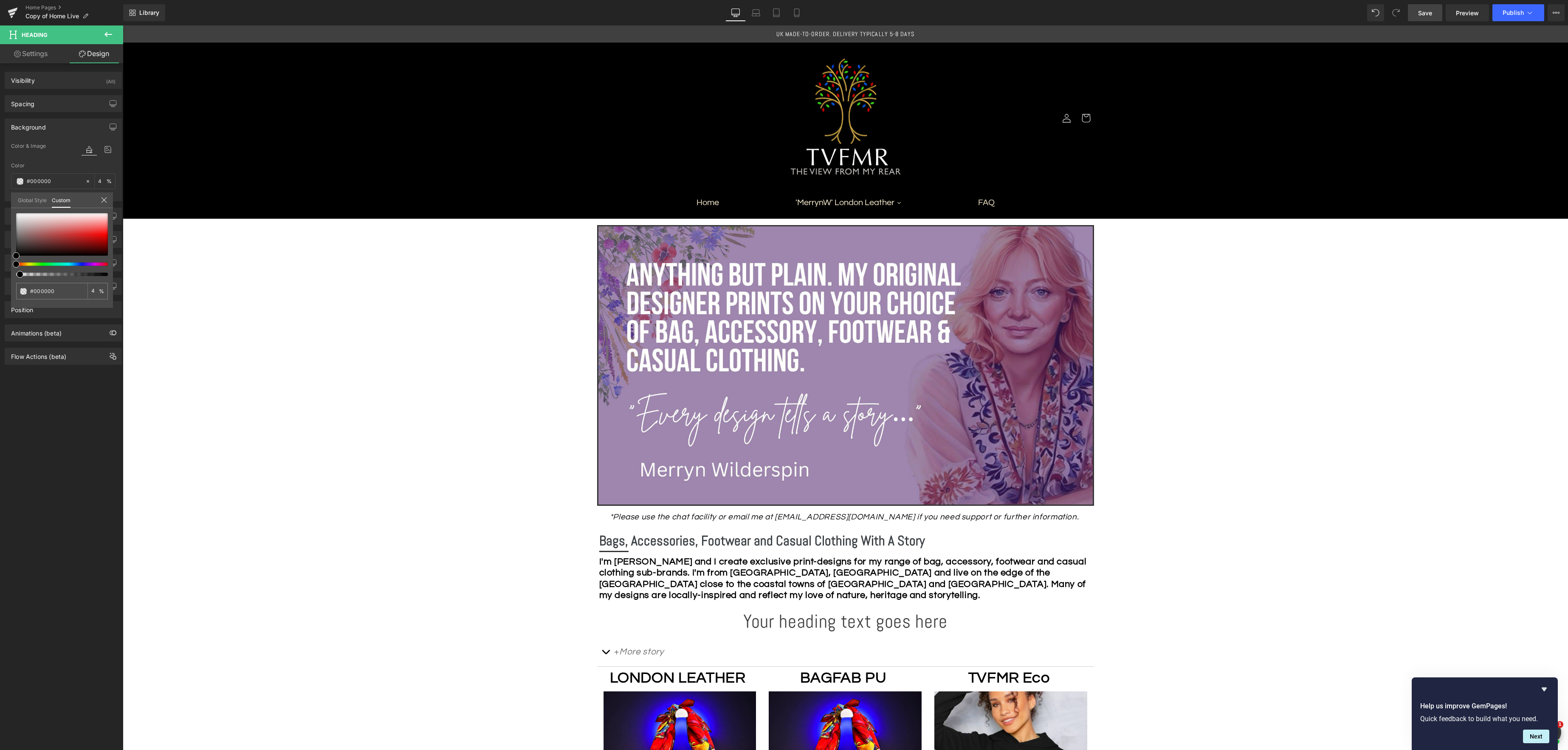
type input "8"
type input "15"
type input "35"
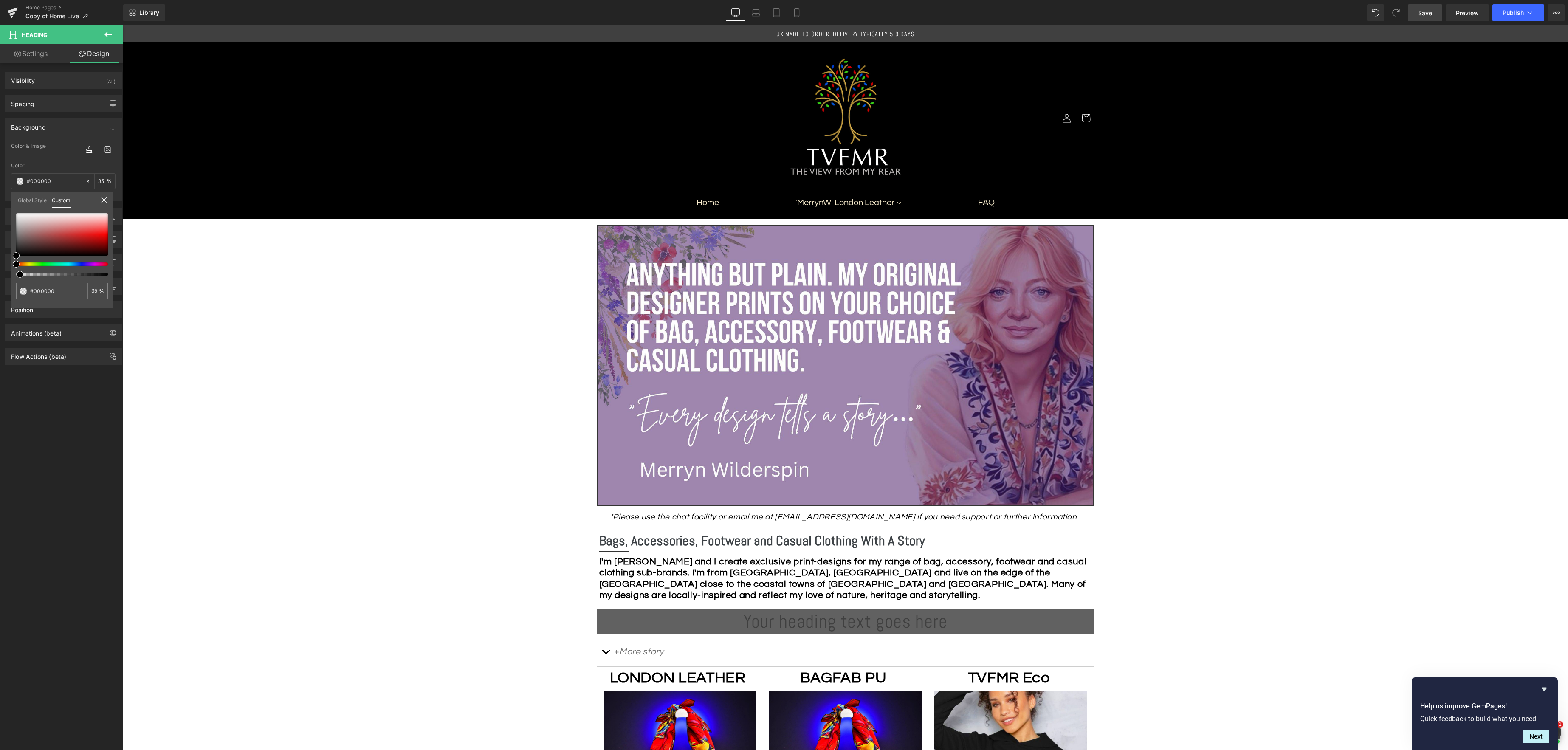
type input "62"
type input "87"
drag, startPoint x: 135, startPoint y: 300, endPoint x: 144, endPoint y: 279, distance: 22.8
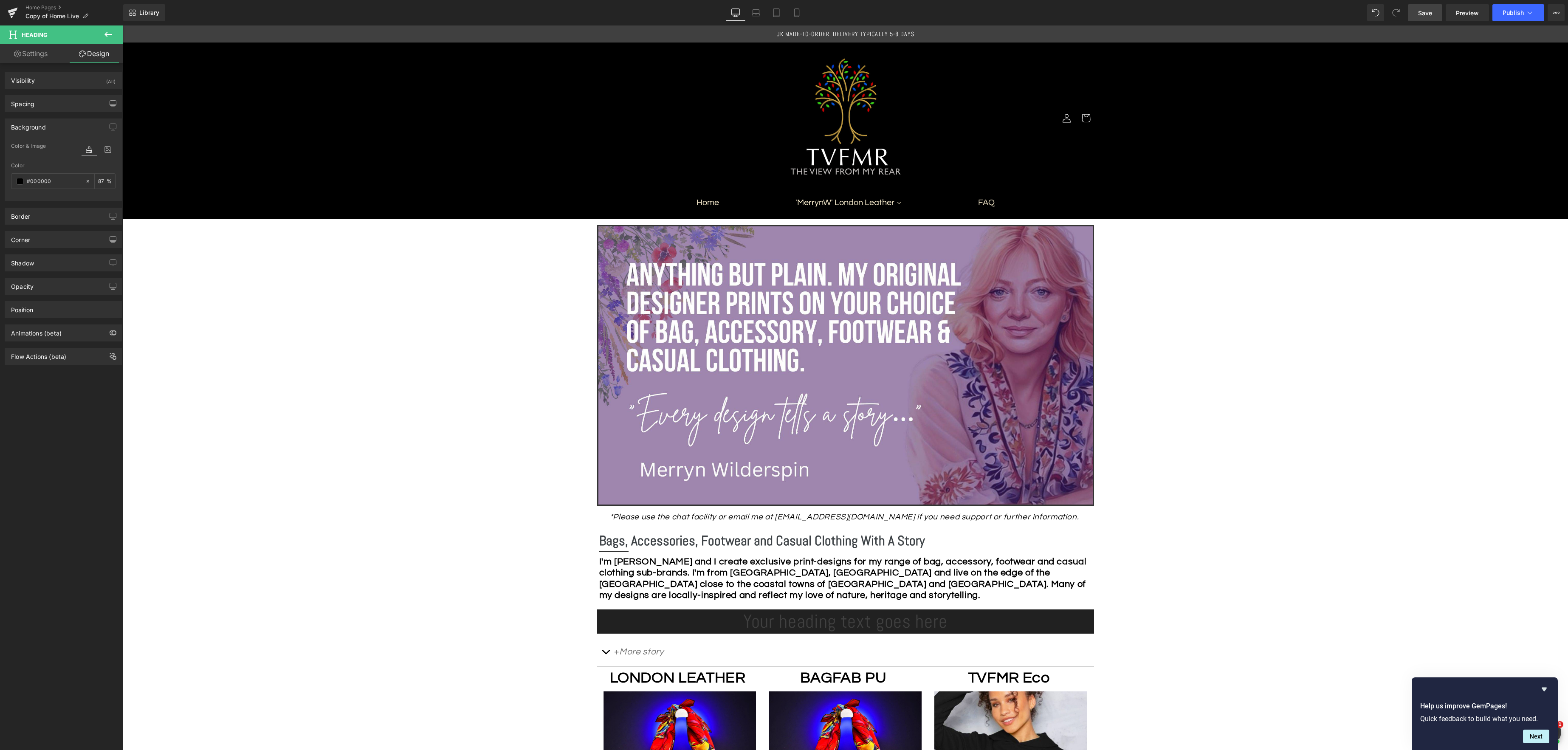
click at [857, 623] on icon at bounding box center [857, 622] width 5 height 5
click at [856, 623] on h1 "Your heading text goes here" at bounding box center [845, 622] width 497 height 24
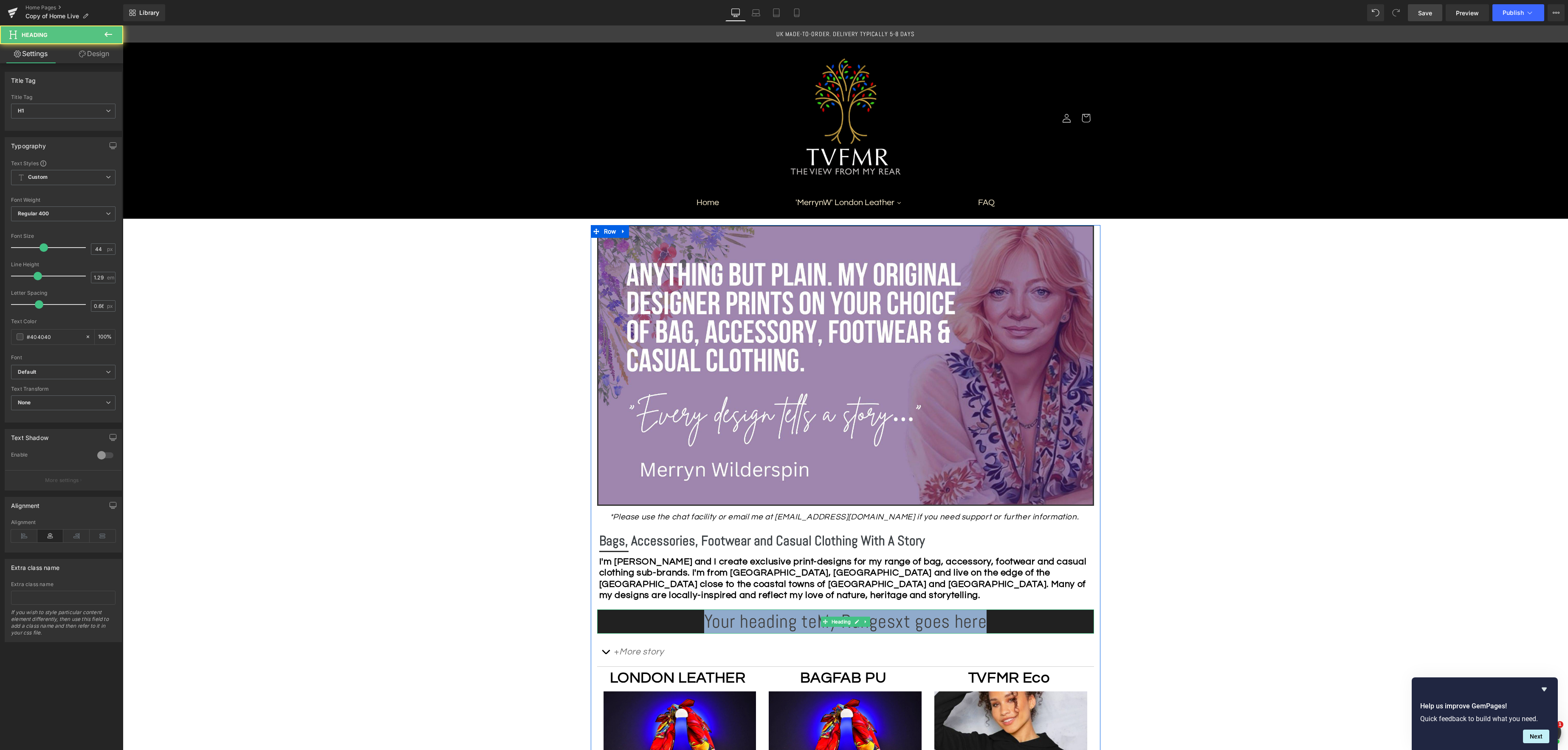
drag, startPoint x: 1018, startPoint y: 626, endPoint x: 635, endPoint y: 612, distance: 383.3
click at [634, 612] on h1 "Your heading teMy Rangesxt goes here" at bounding box center [845, 622] width 497 height 24
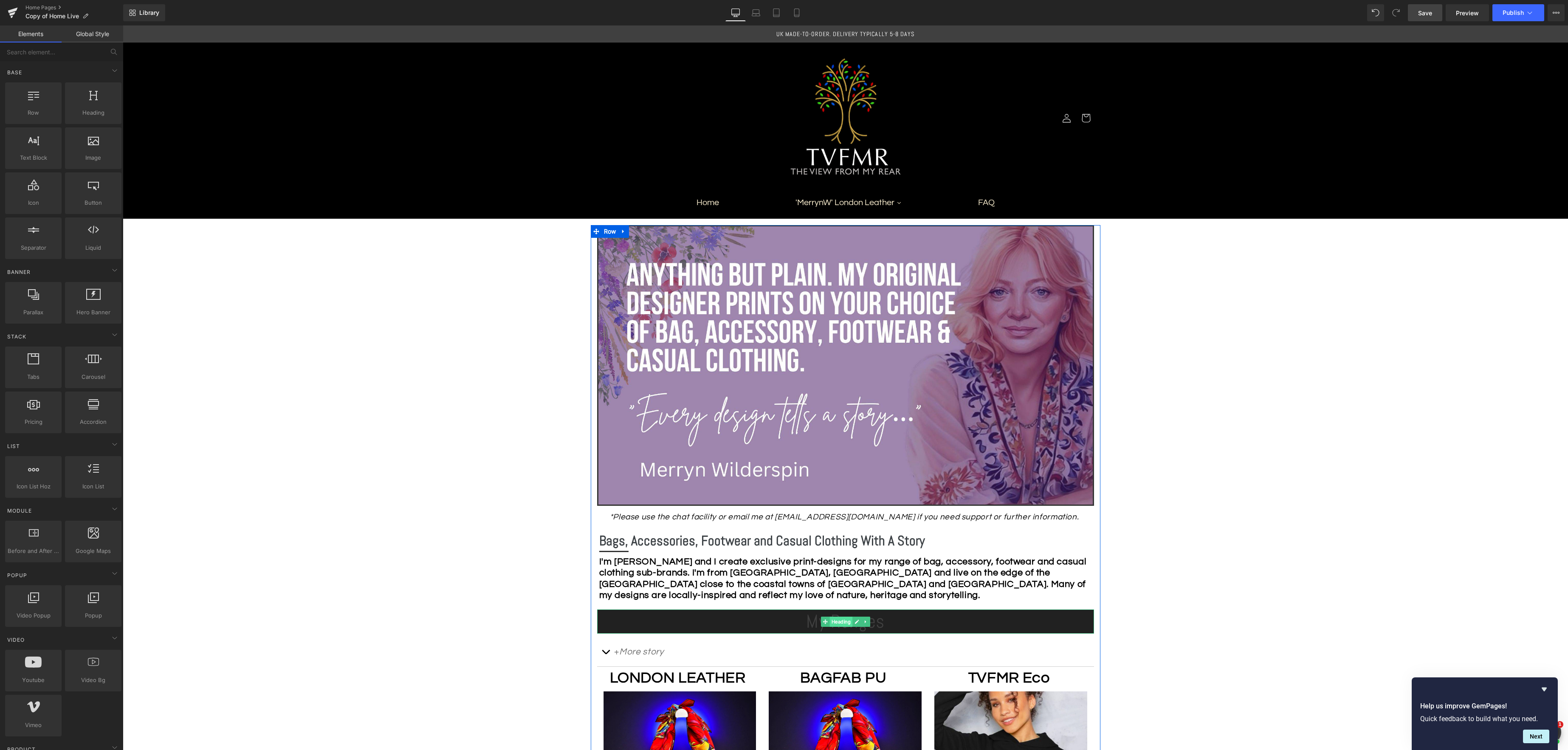
click at [842, 625] on div "My Ranges Heading" at bounding box center [845, 622] width 497 height 24
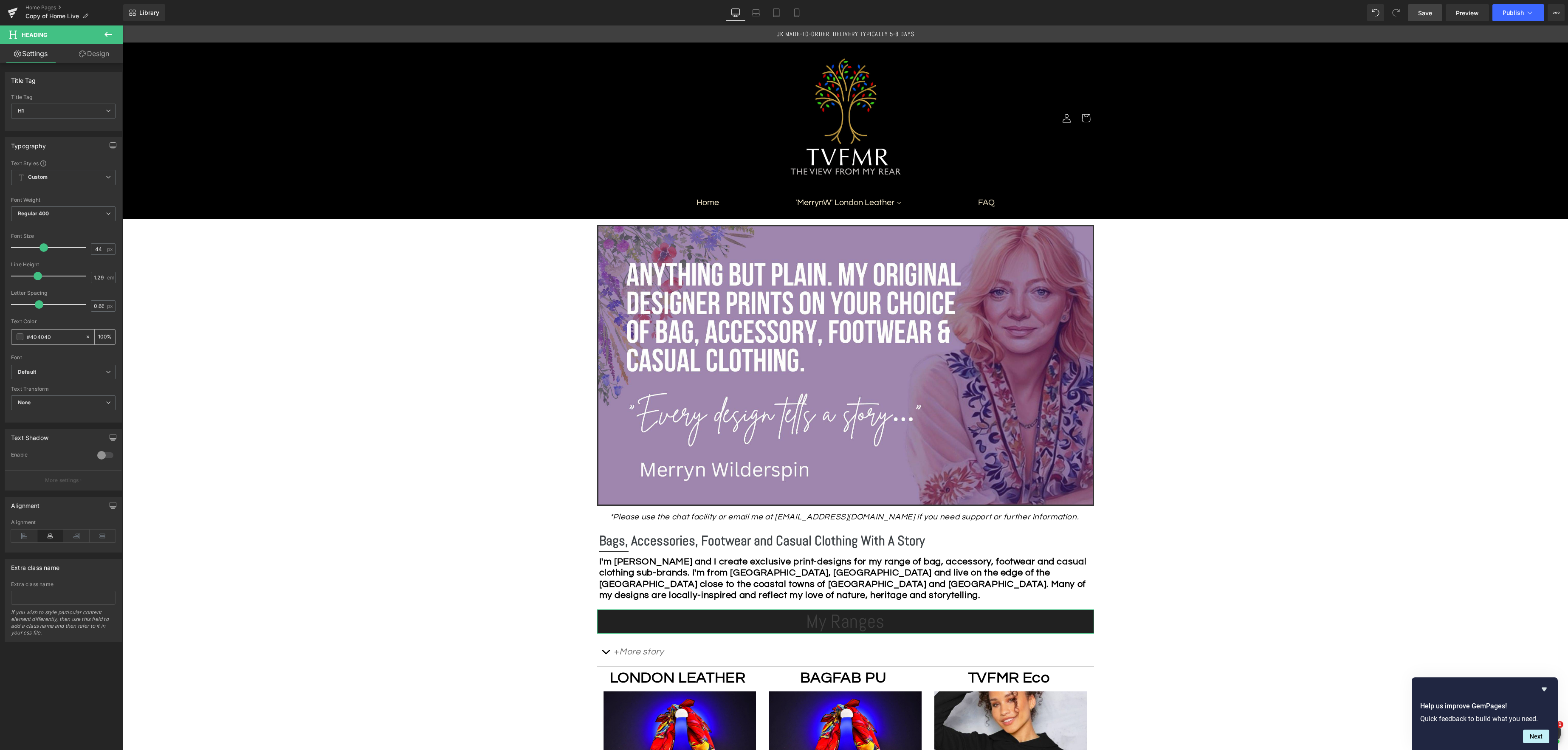
click at [22, 338] on span at bounding box center [19, 337] width 7 height 7
type input "#424242"
type input "#5c5a5a"
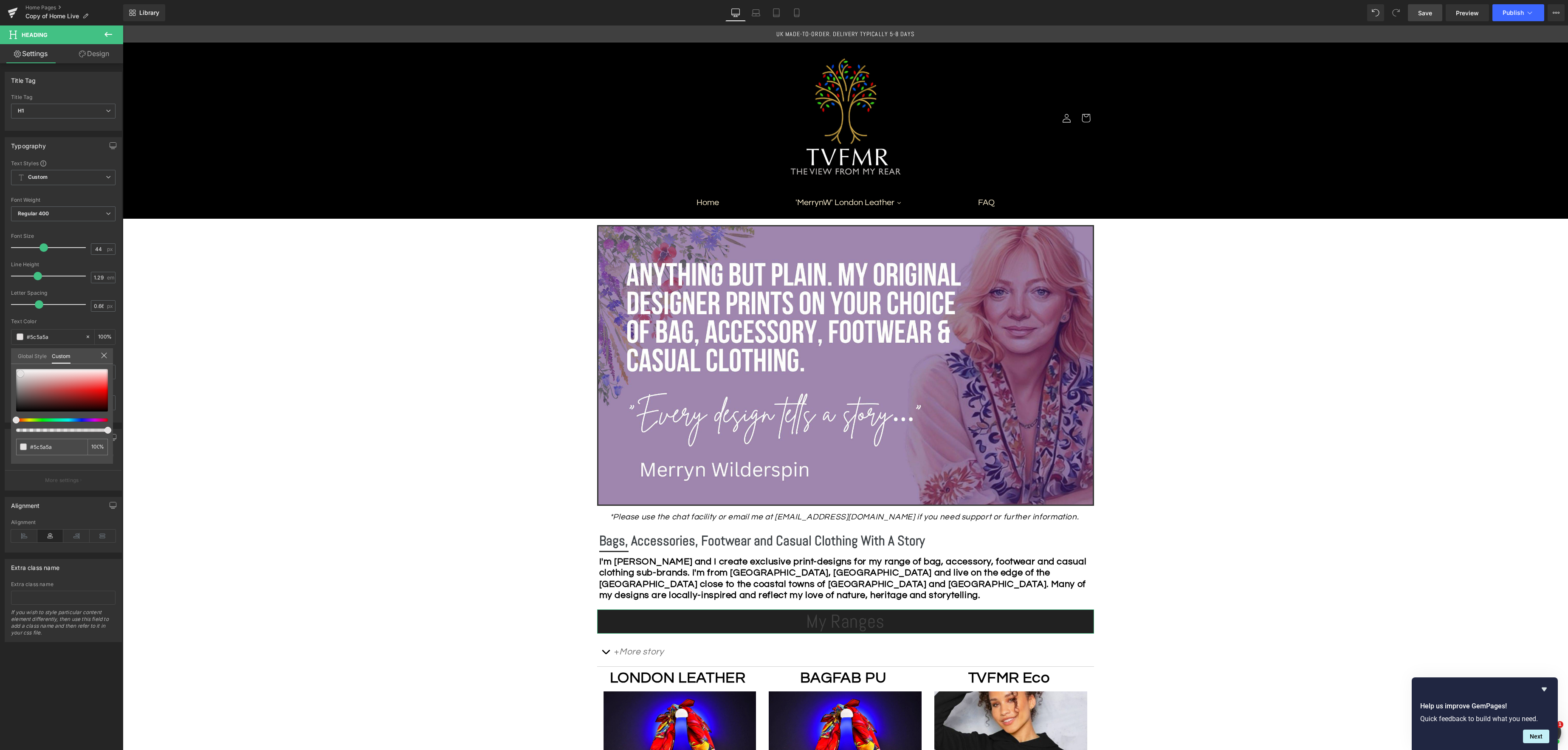
type input "#9e9898"
type input "#d2cfcf"
type input "#fcfcfc"
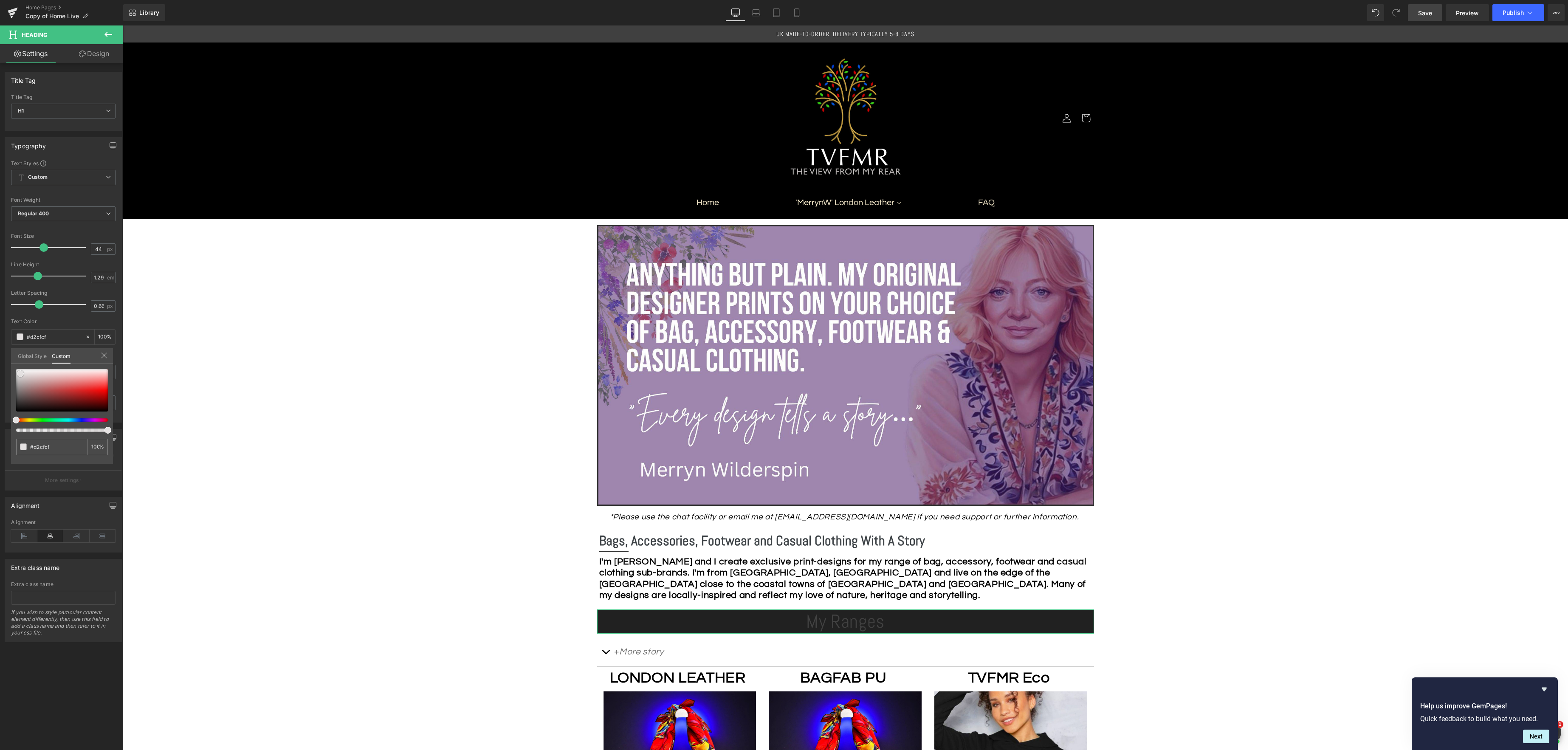
type input "#fcfcfc"
type input "#ffffff"
drag, startPoint x: 18, startPoint y: 401, endPoint x: 4, endPoint y: 357, distance: 46.2
click at [4, 357] on div "Typography Text Styles Custom Custom Setup Global Style Custom Setup Global Sty…" at bounding box center [63, 276] width 127 height 292
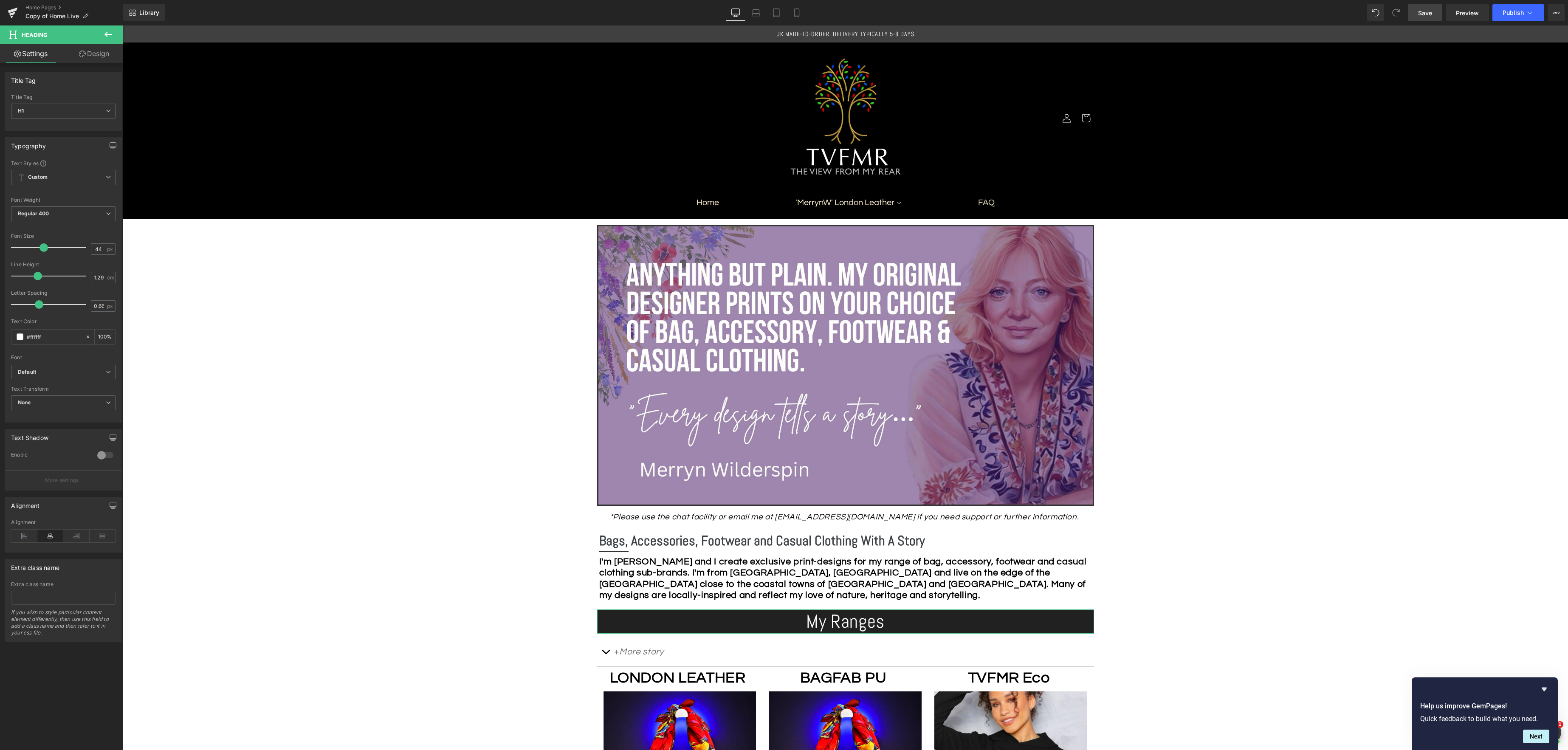
drag, startPoint x: 41, startPoint y: 248, endPoint x: 71, endPoint y: 250, distance: 30.1
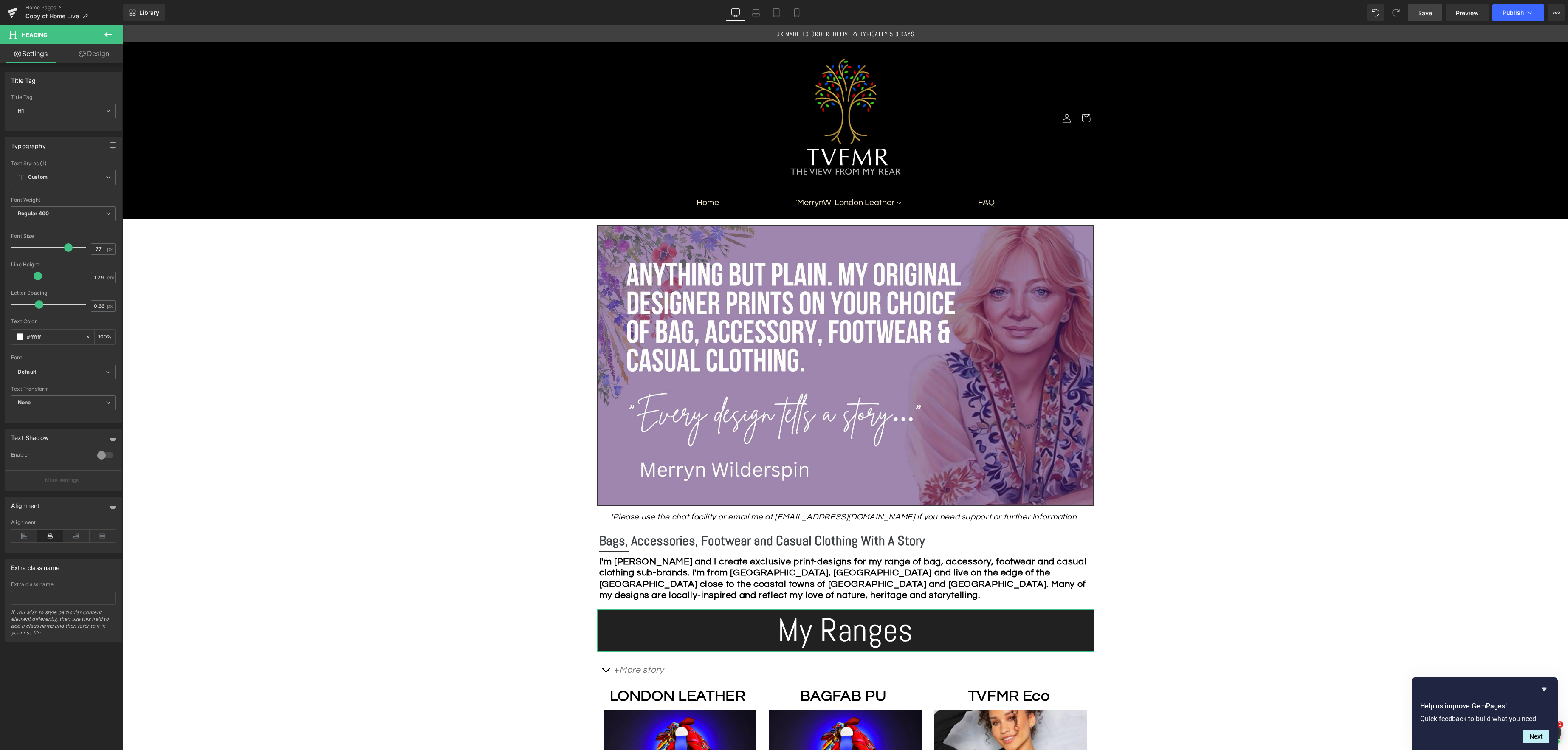
type input "79"
drag, startPoint x: 45, startPoint y: 248, endPoint x: 69, endPoint y: 250, distance: 24.1
click at [70, 249] on span at bounding box center [68, 248] width 9 height 9
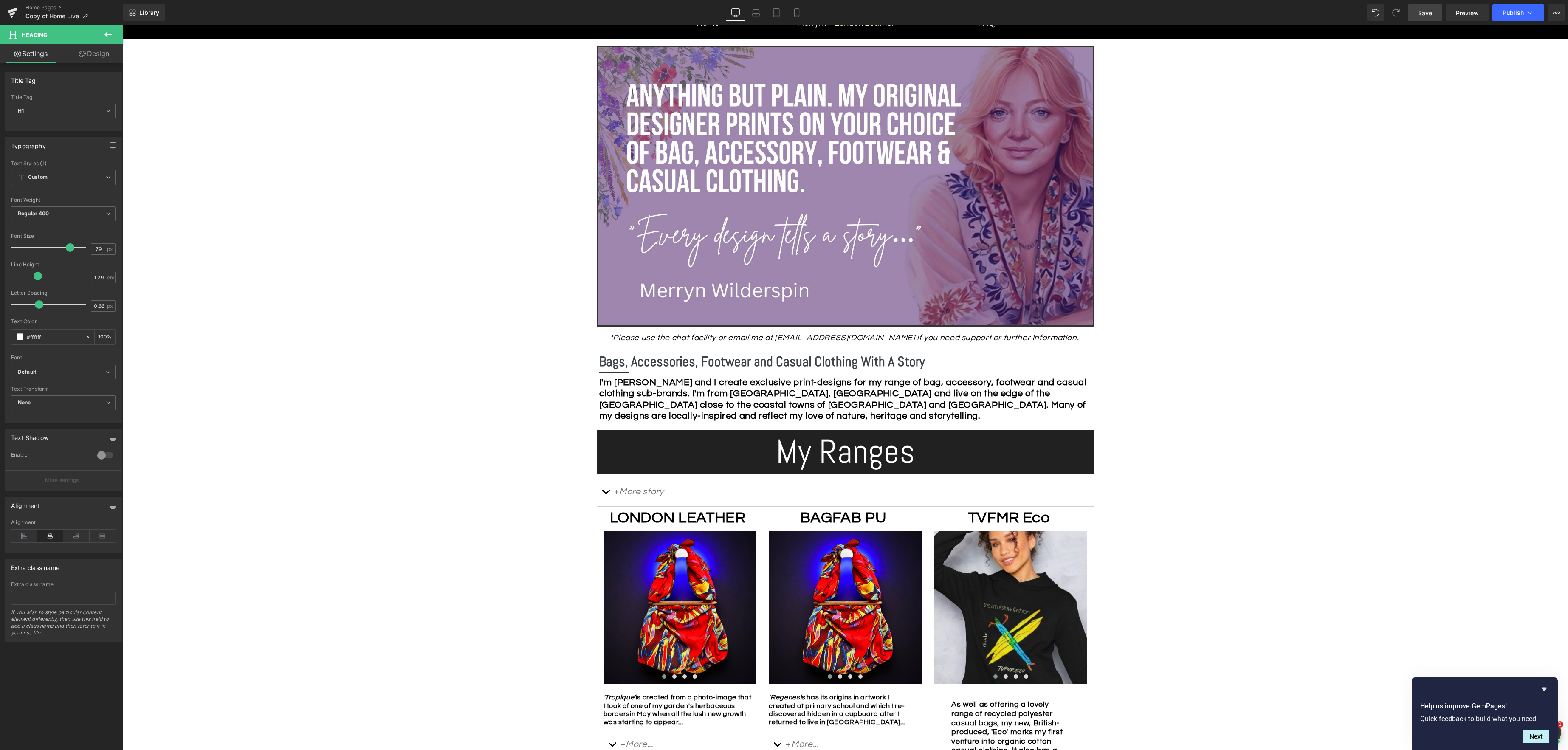
scroll to position [191, 0]
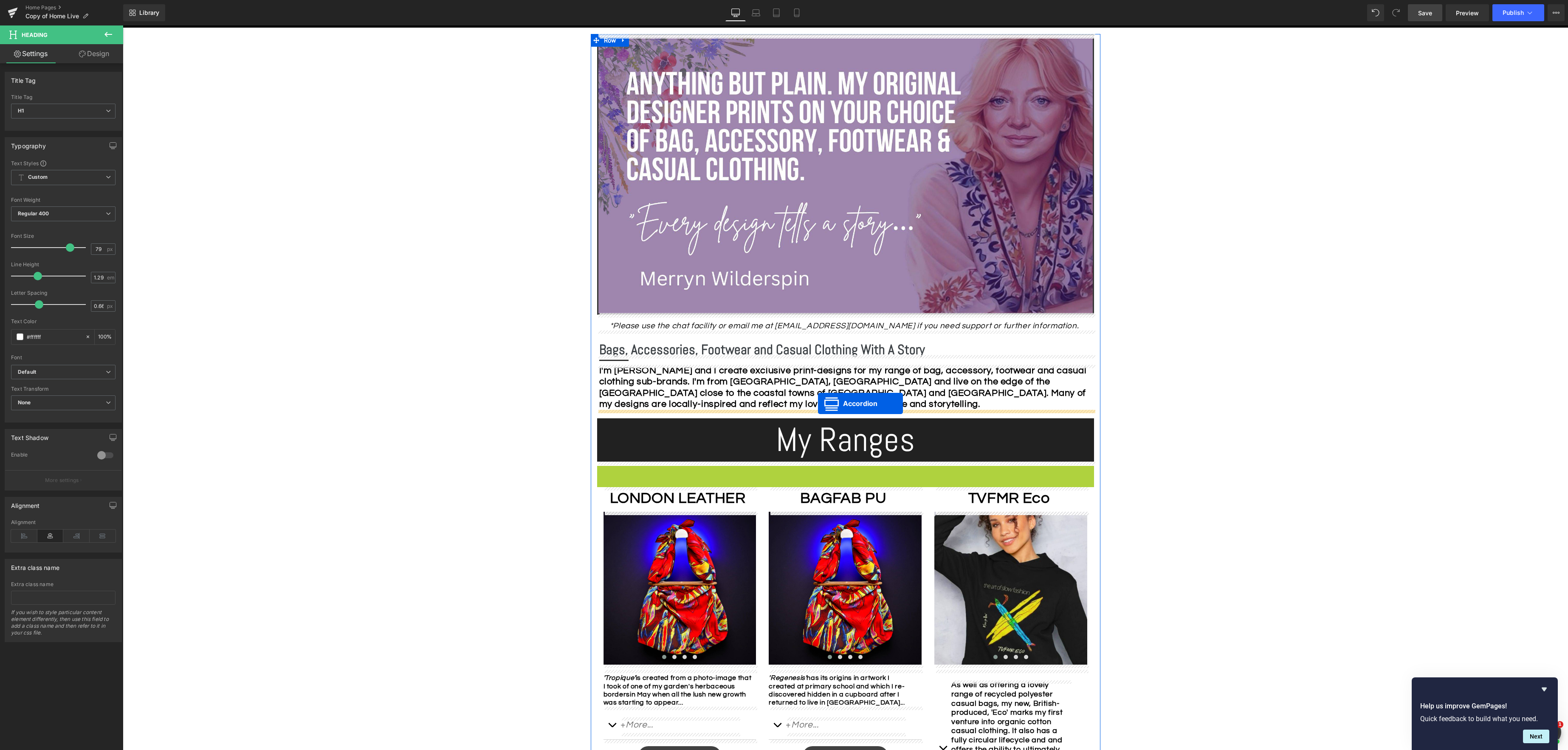
drag, startPoint x: 820, startPoint y: 471, endPoint x: 779, endPoint y: 408, distance: 75.2
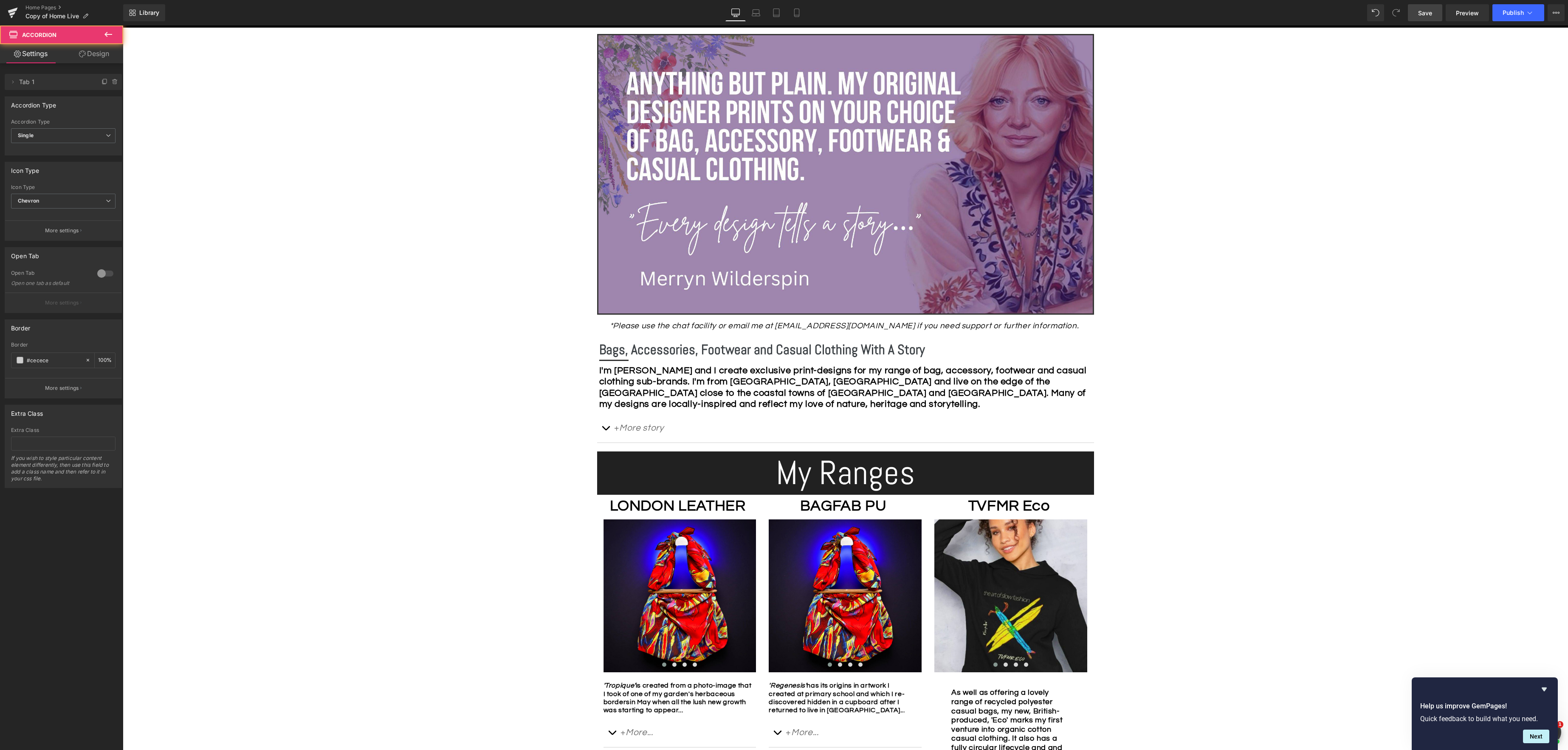
click at [1239, 422] on div "Image Row *Please use the chat facility or email me at [EMAIL_ADDRESS][DOMAIN_N…" at bounding box center [845, 705] width 1445 height 1355
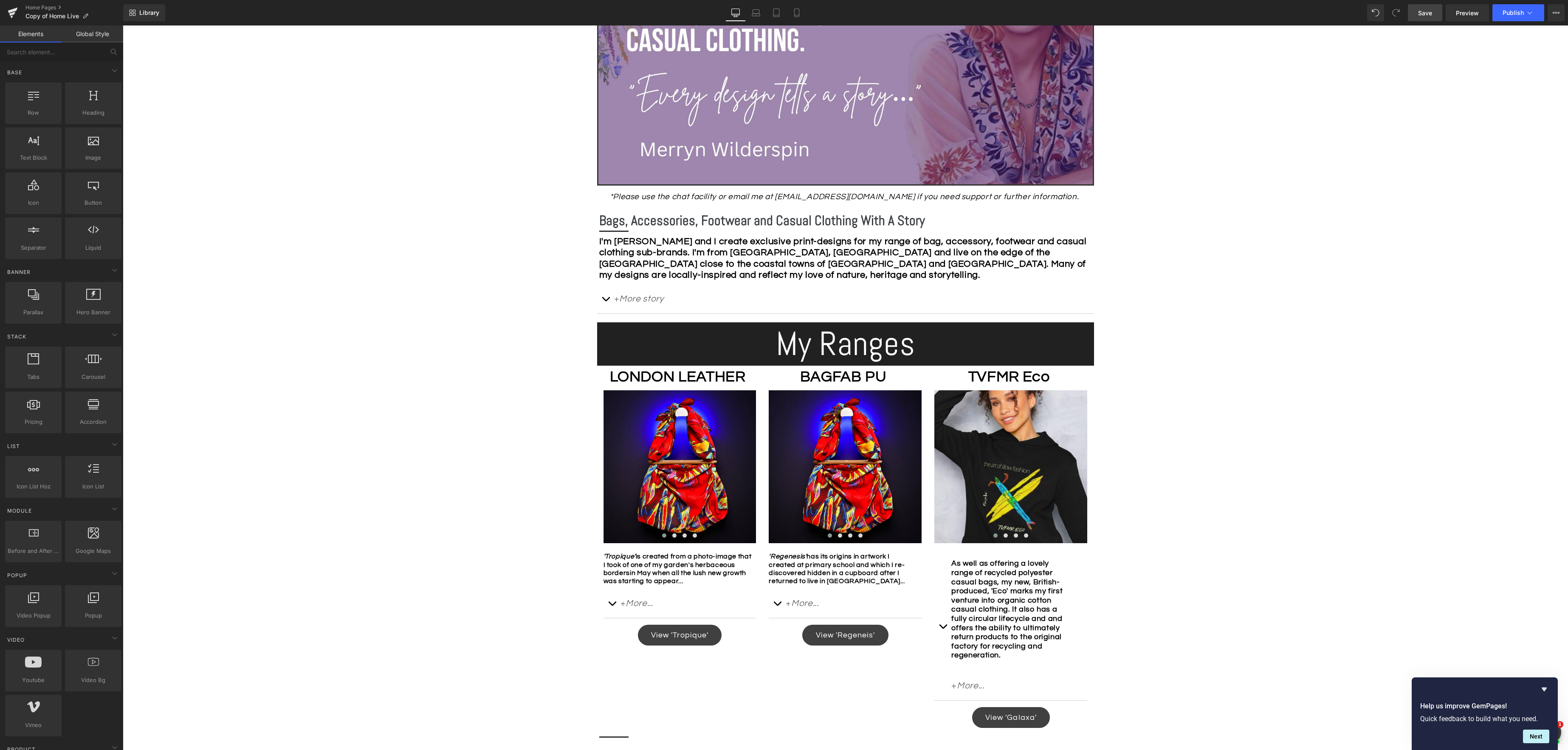
scroll to position [341, 0]
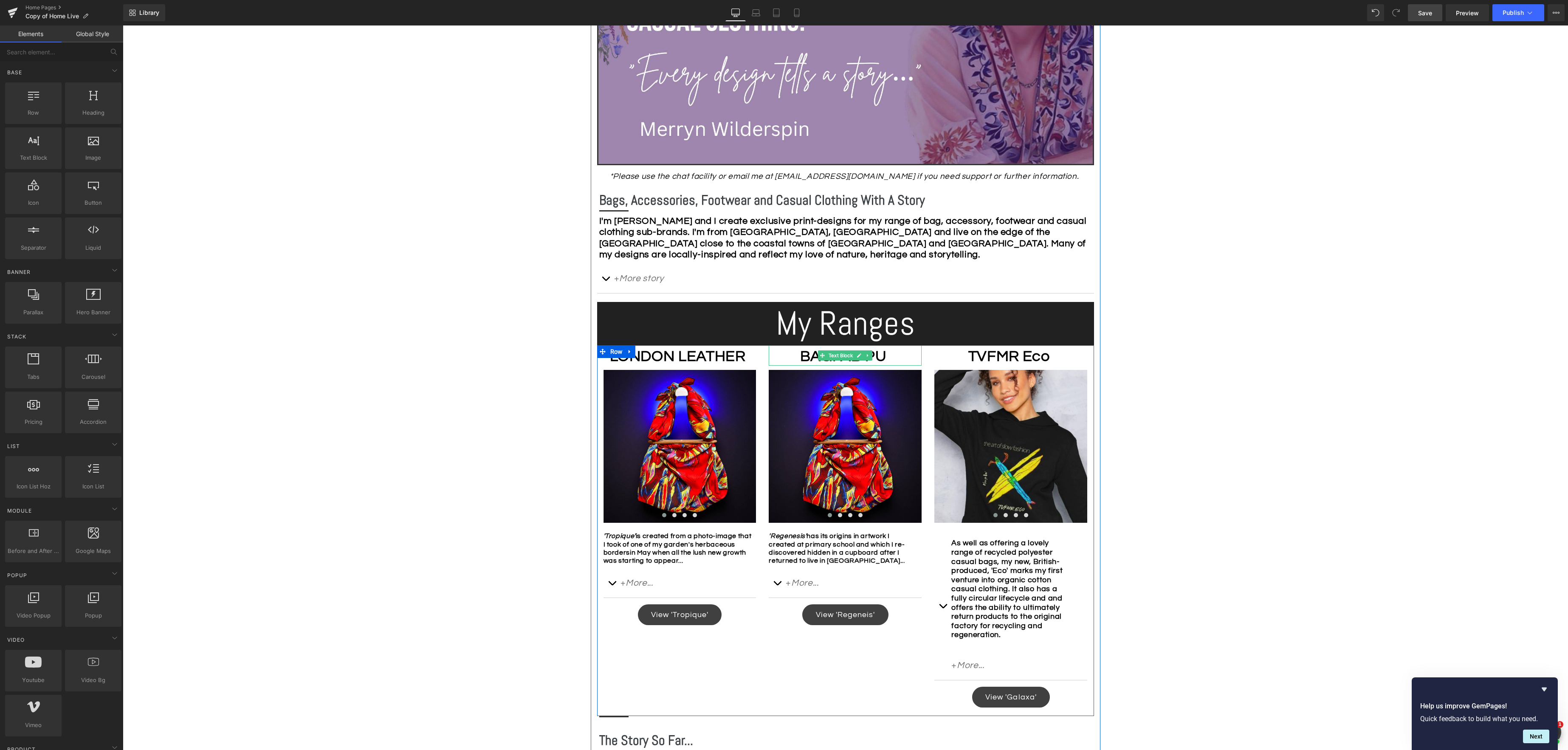
click at [800, 357] on b "BAGFAB PU" at bounding box center [844, 356] width 86 height 16
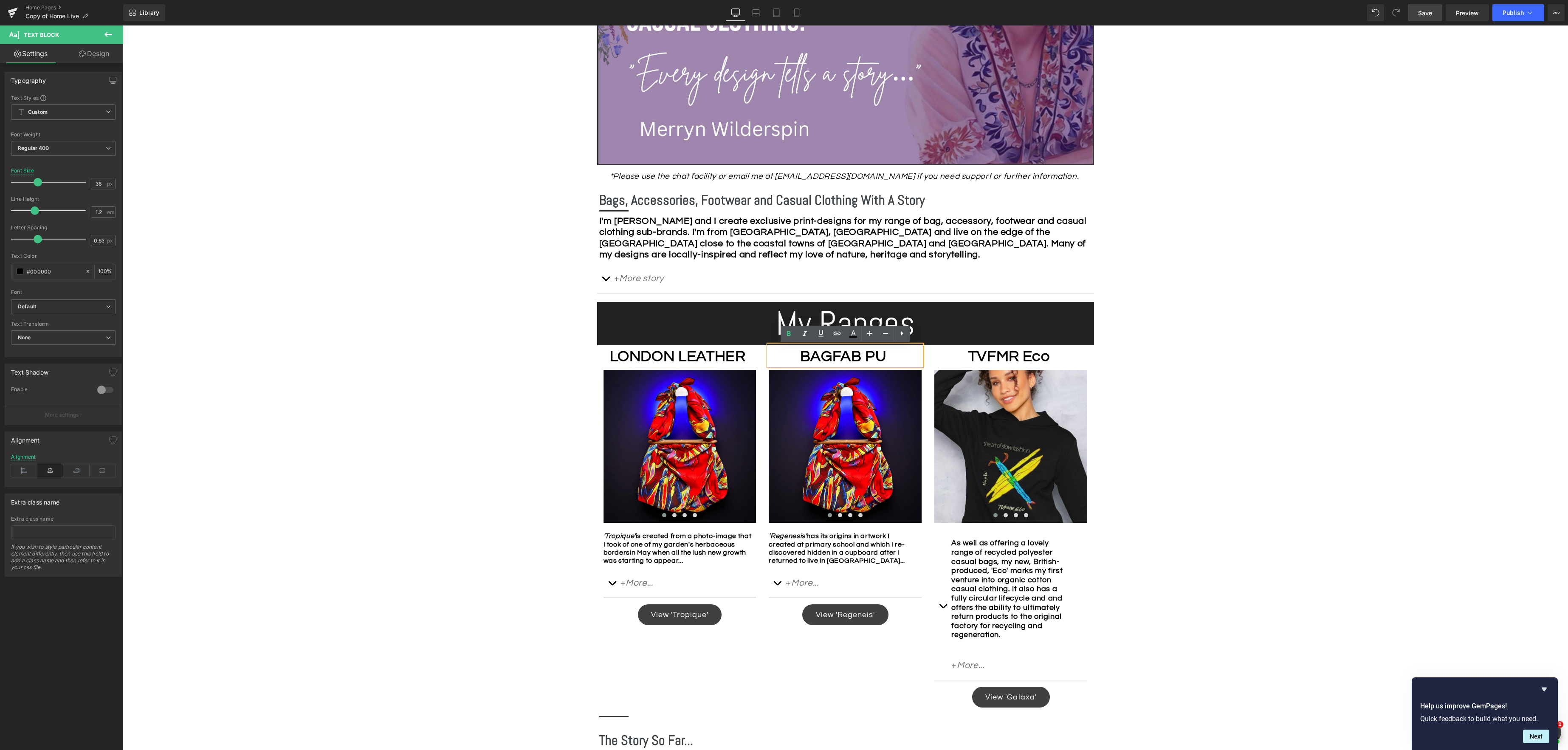
click at [800, 357] on b "BAGFAB PU" at bounding box center [844, 356] width 86 height 16
drag, startPoint x: 863, startPoint y: 355, endPoint x: 880, endPoint y: 359, distance: 17.5
click at [863, 355] on b "'BAGFAB PU" at bounding box center [843, 356] width 89 height 16
click at [1178, 442] on div "Image Row *Please use the chat facility or email me at [EMAIL_ADDRESS][DOMAIN_N…" at bounding box center [845, 556] width 1445 height 1355
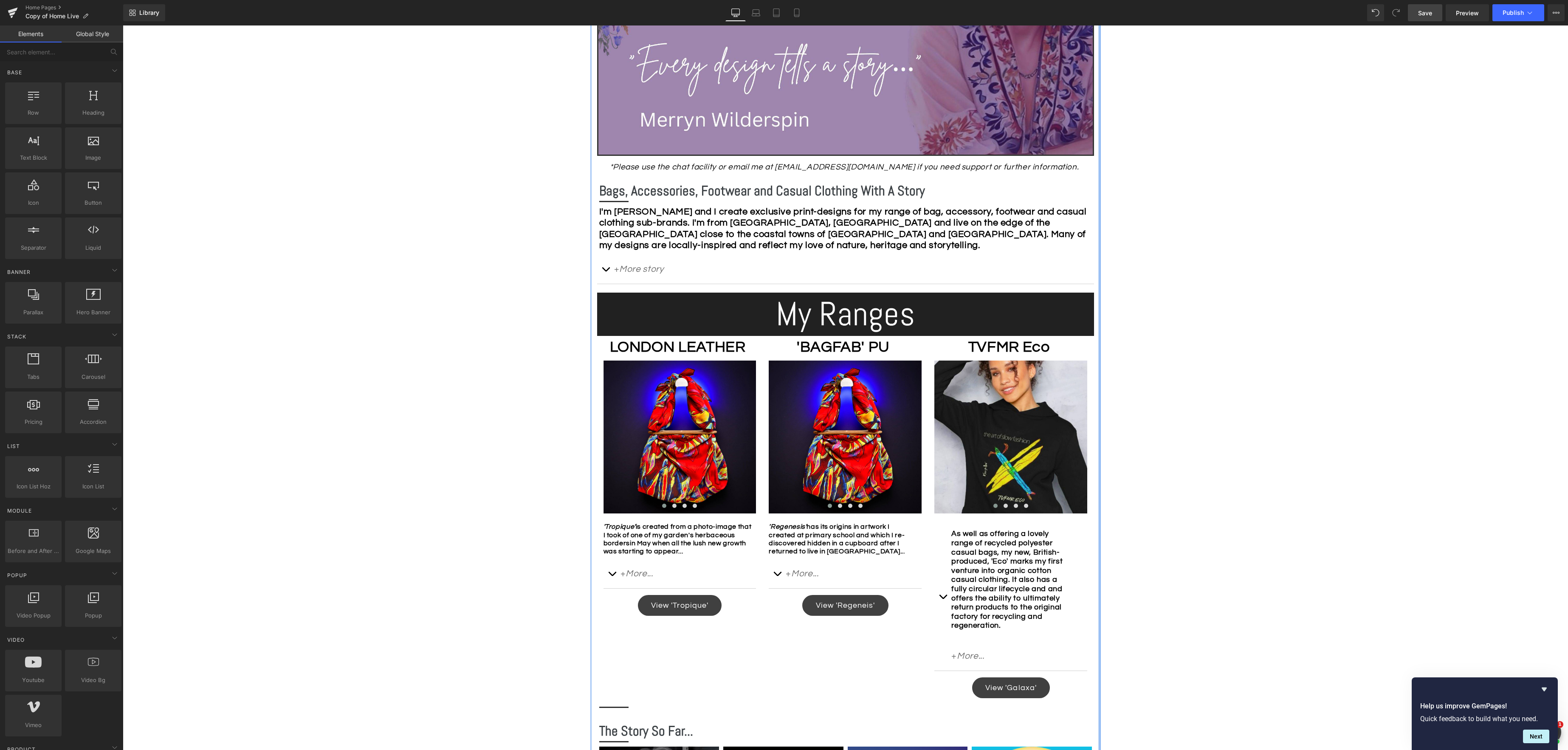
scroll to position [363, 0]
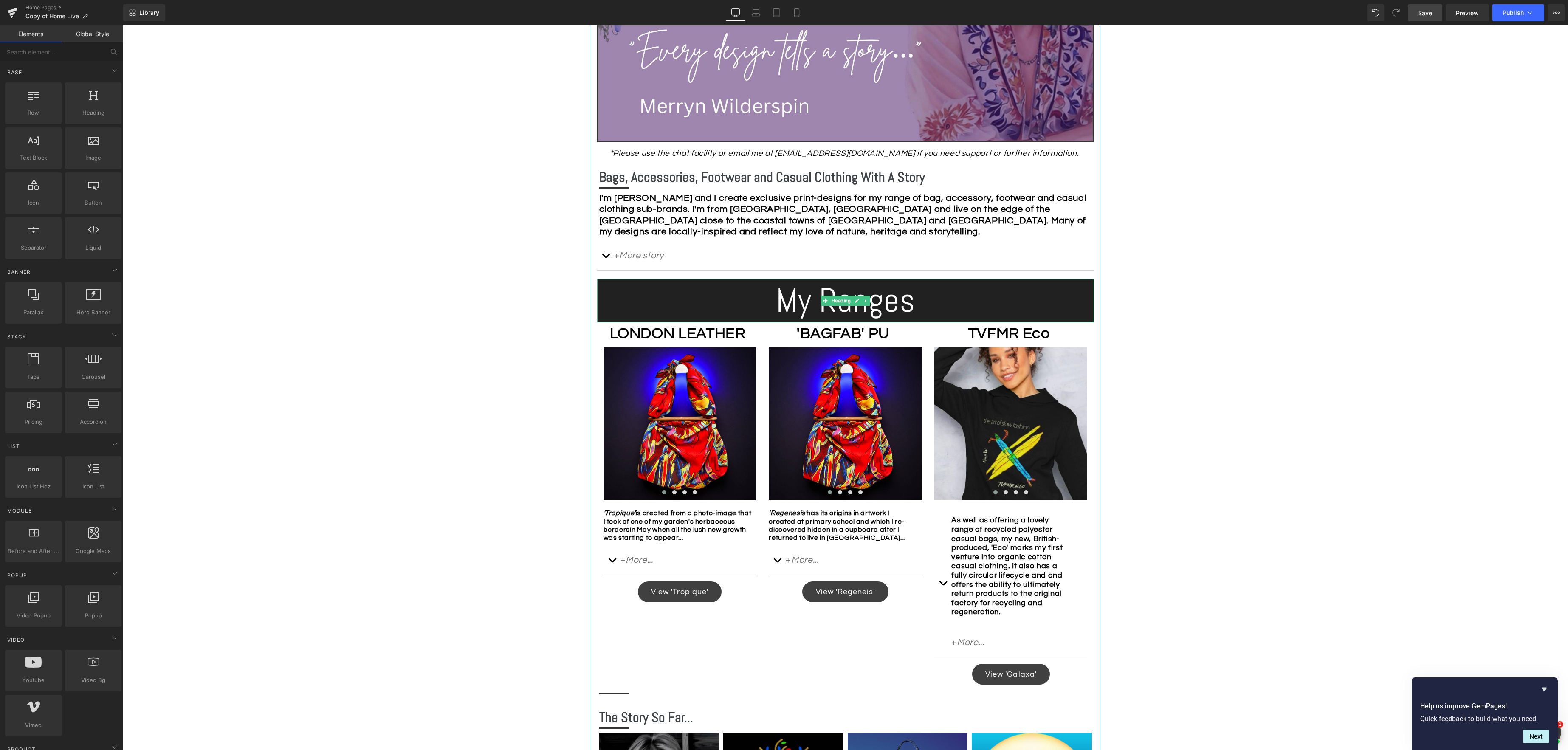
click at [845, 302] on div "My Ranges Heading" at bounding box center [845, 300] width 497 height 43
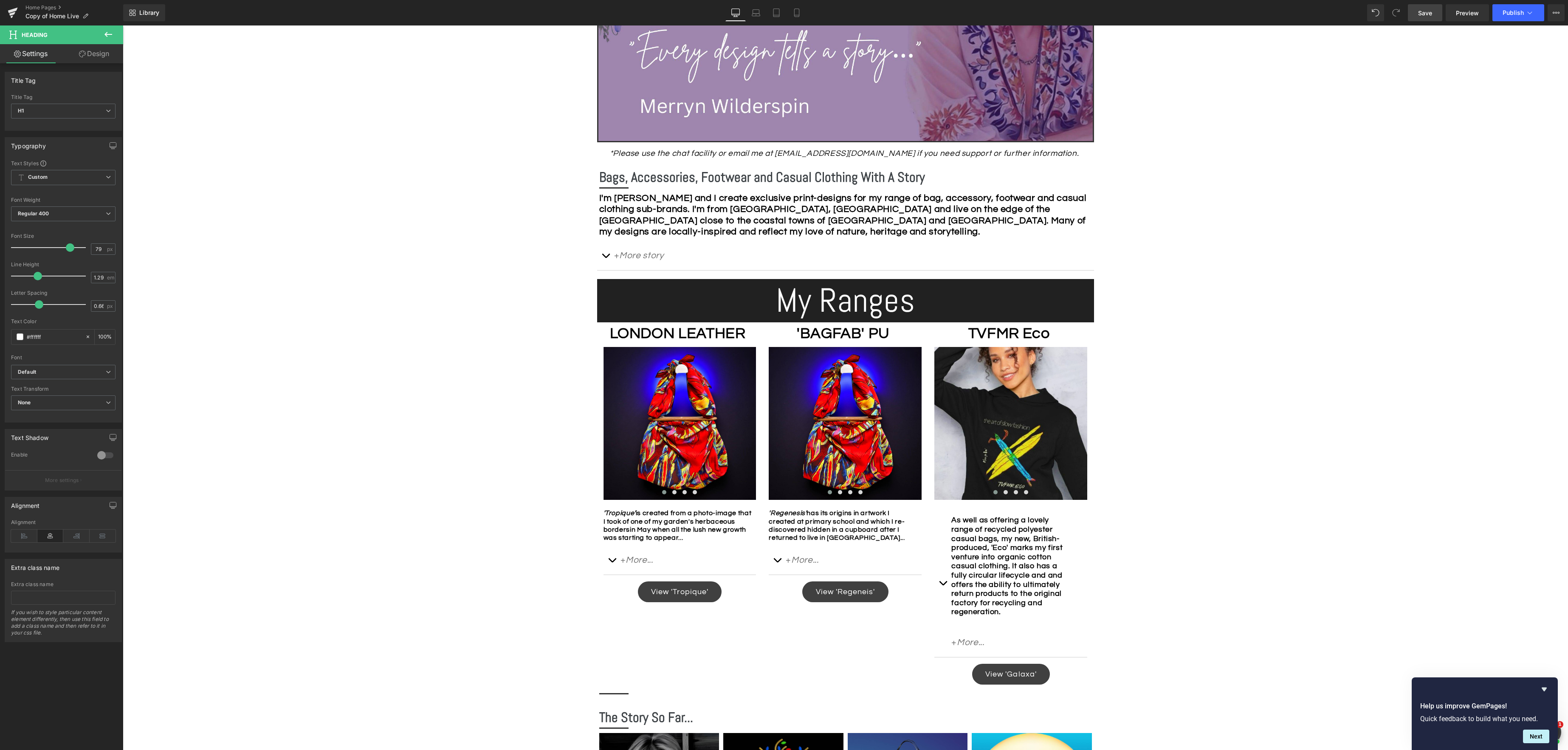
drag, startPoint x: 96, startPoint y: 54, endPoint x: 62, endPoint y: 86, distance: 46.7
click at [96, 54] on link "Design" at bounding box center [94, 54] width 61 height 19
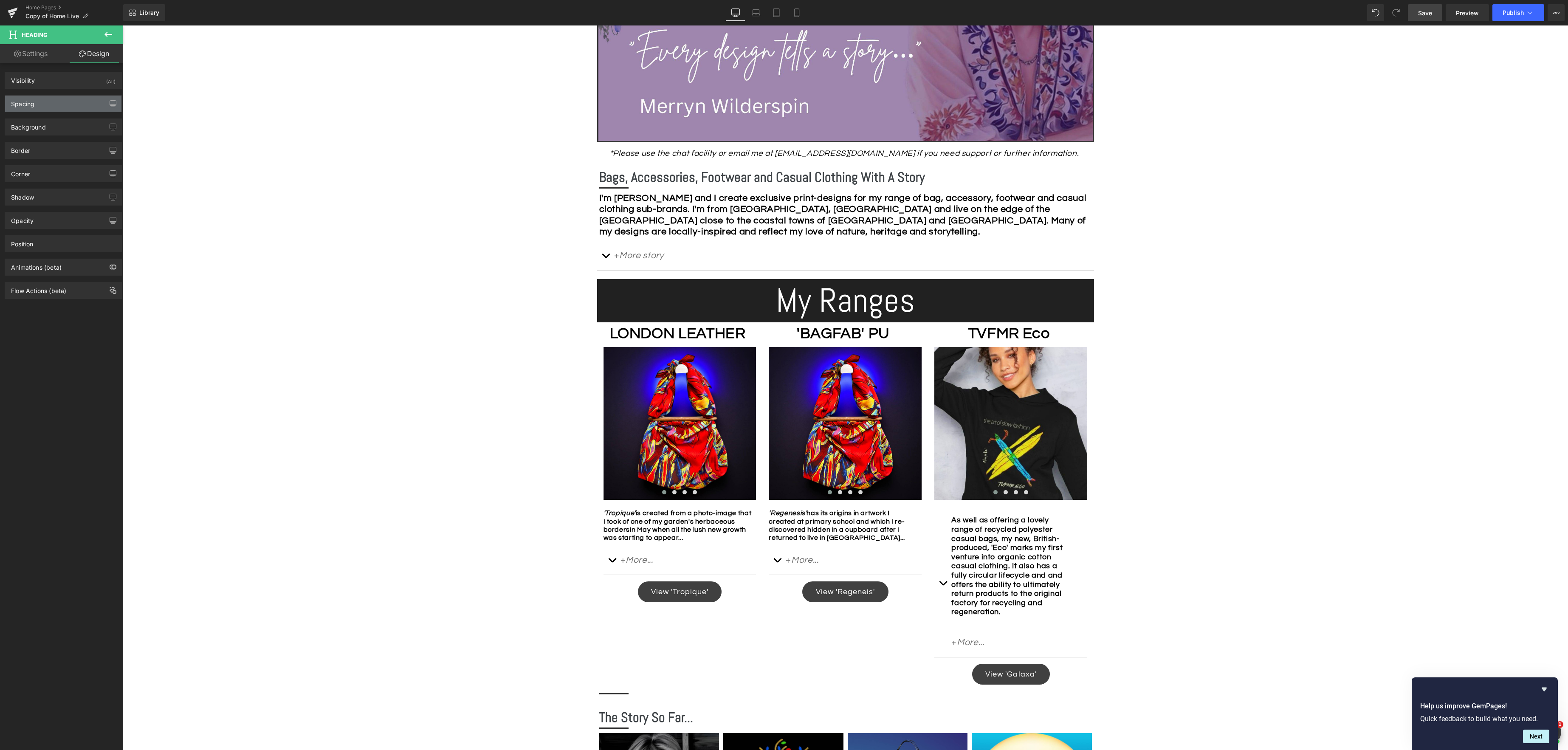
click at [50, 102] on div "Spacing" at bounding box center [63, 103] width 116 height 16
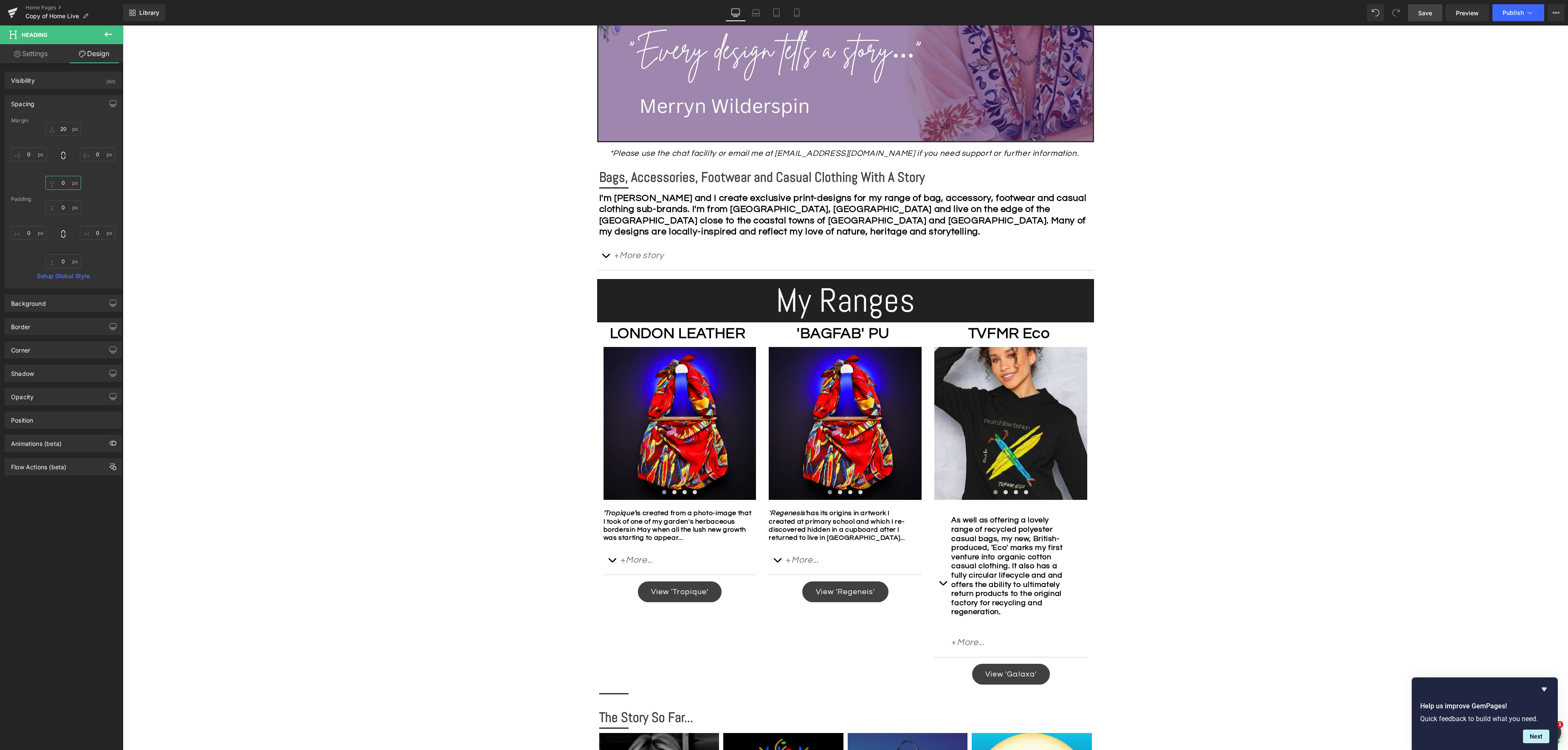
drag, startPoint x: 65, startPoint y: 182, endPoint x: 97, endPoint y: 187, distance: 32.4
click at [65, 182] on input "0" at bounding box center [63, 183] width 36 height 14
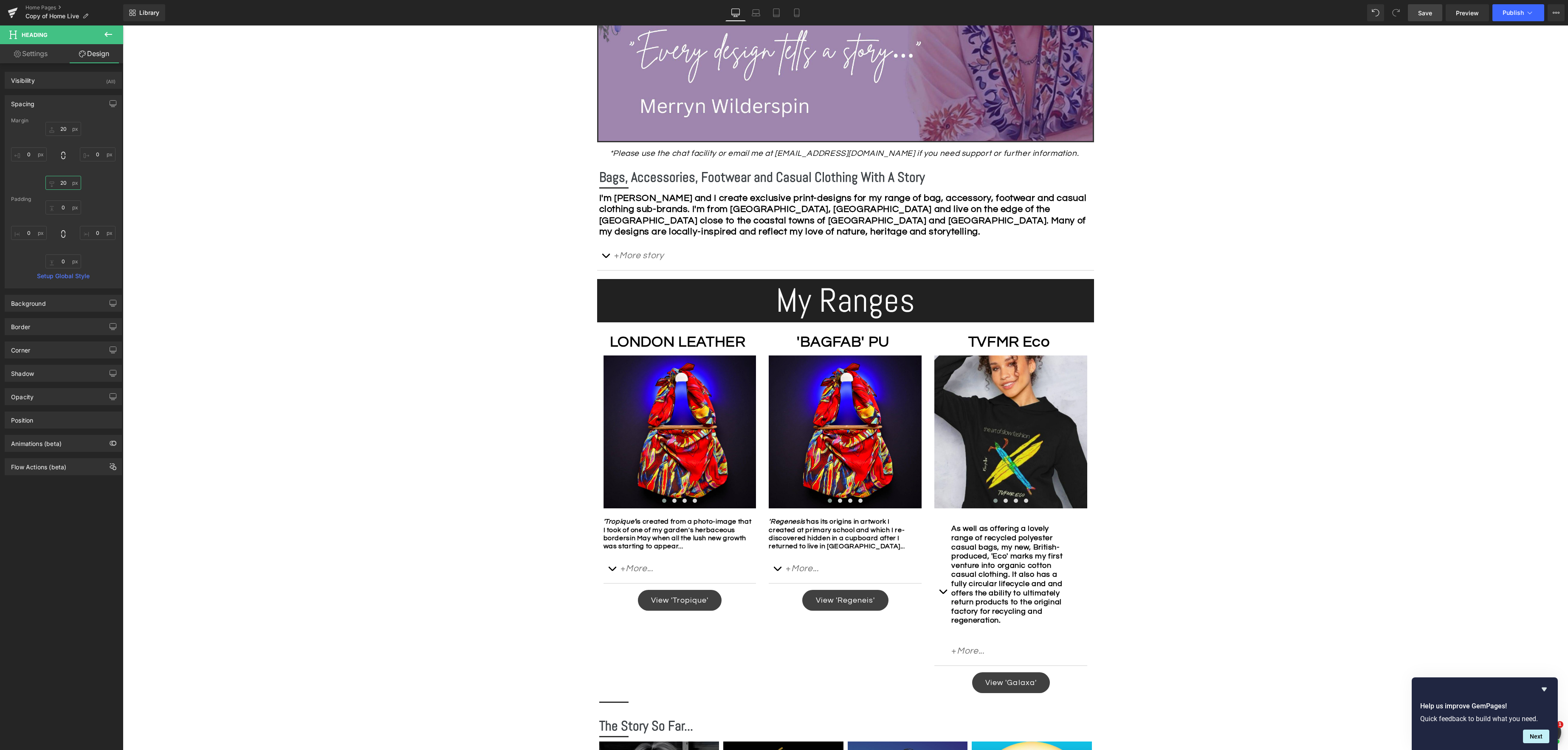
type input "20"
click at [1423, 13] on span "Save" at bounding box center [1425, 13] width 14 height 9
drag, startPoint x: 886, startPoint y: 220, endPoint x: 937, endPoint y: 225, distance: 51.2
click at [886, 220] on strong "I'm [PERSON_NAME] and I create exclusive print-designs for my range of bag, acc…" at bounding box center [842, 214] width 488 height 43
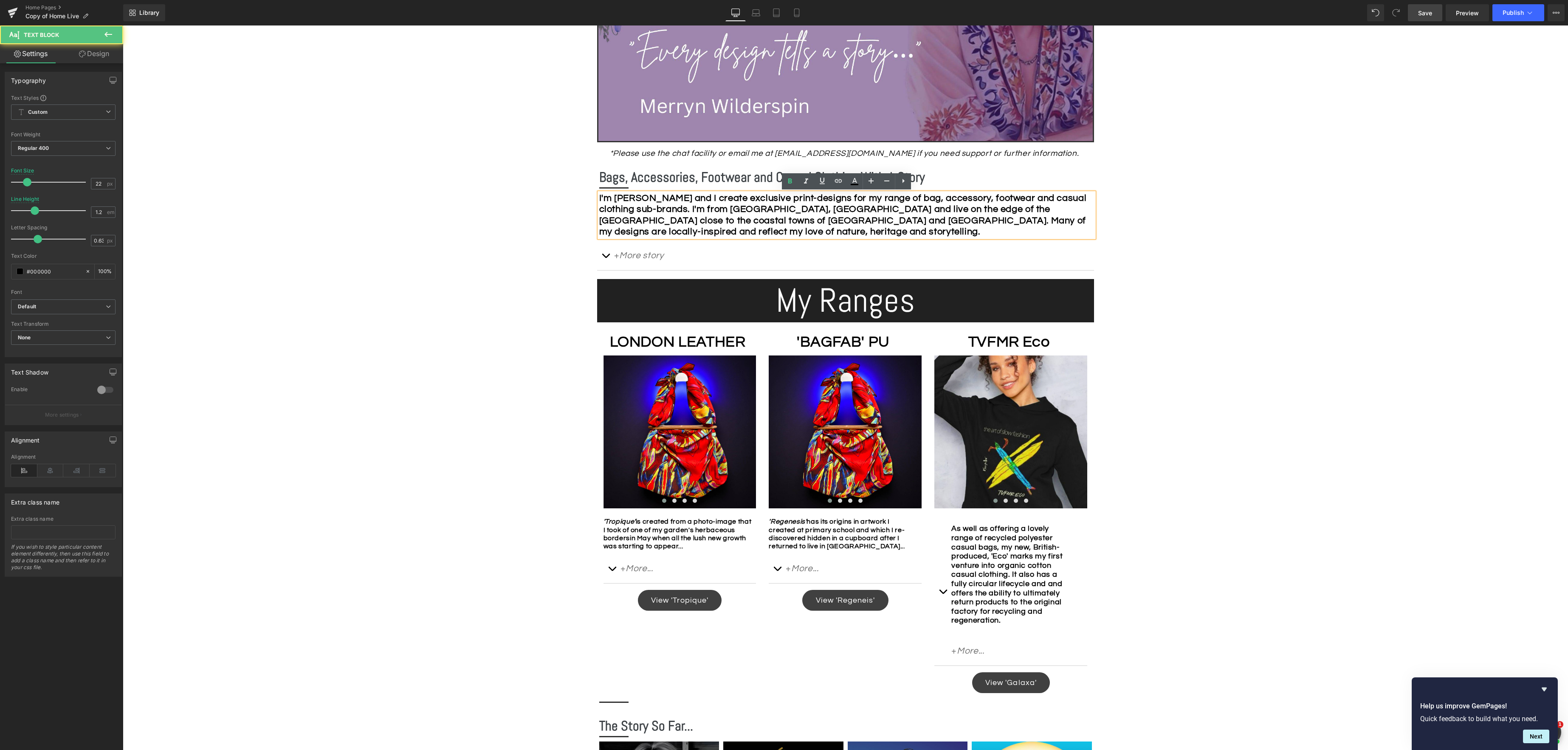
click at [885, 222] on strong "I'm [PERSON_NAME] and I create exclusive print-designs for my range of bag, acc…" at bounding box center [842, 214] width 488 height 43
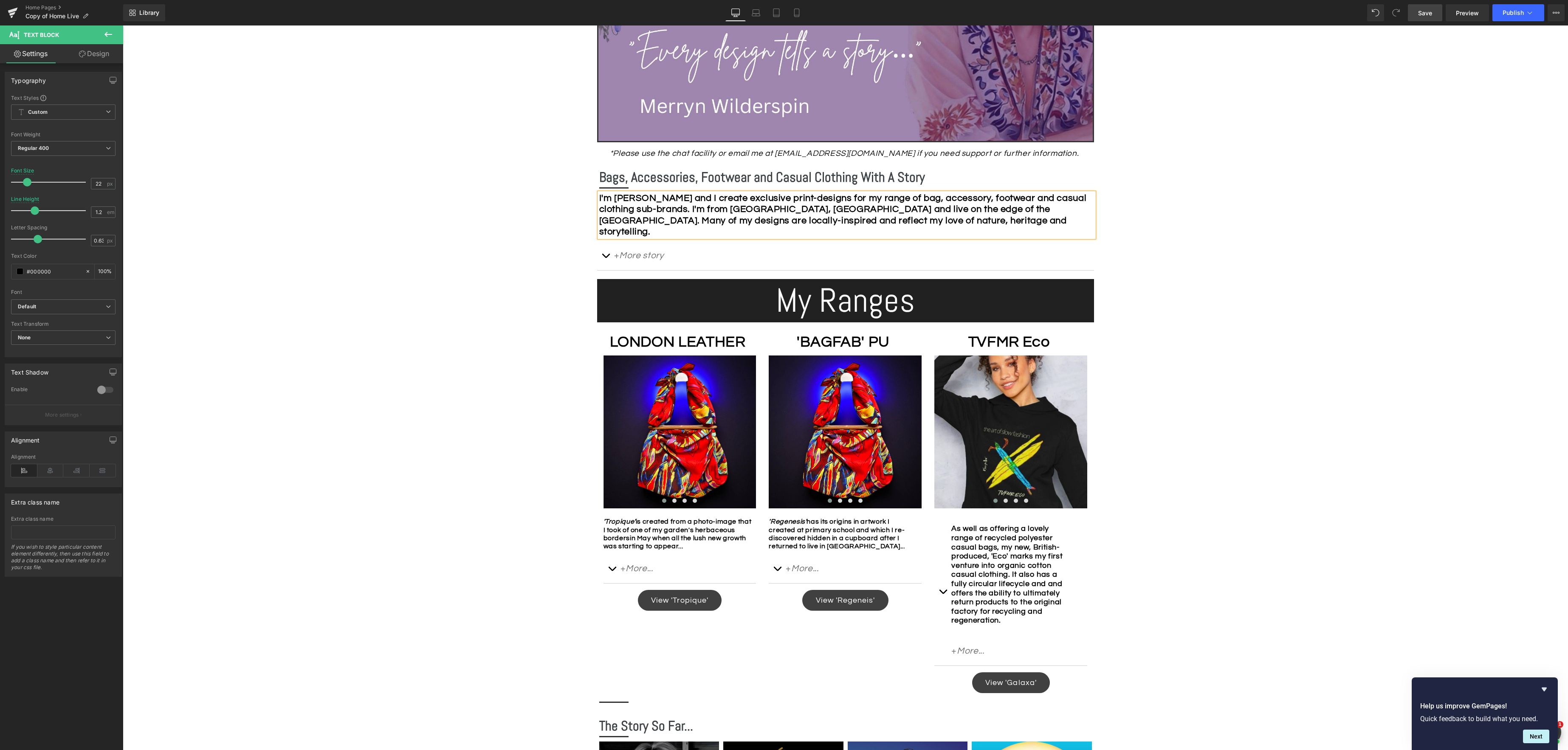
click at [1208, 261] on div "Image Row *Please use the chat facility or email me at [EMAIL_ADDRESS][DOMAIN_N…" at bounding box center [845, 537] width 1445 height 1364
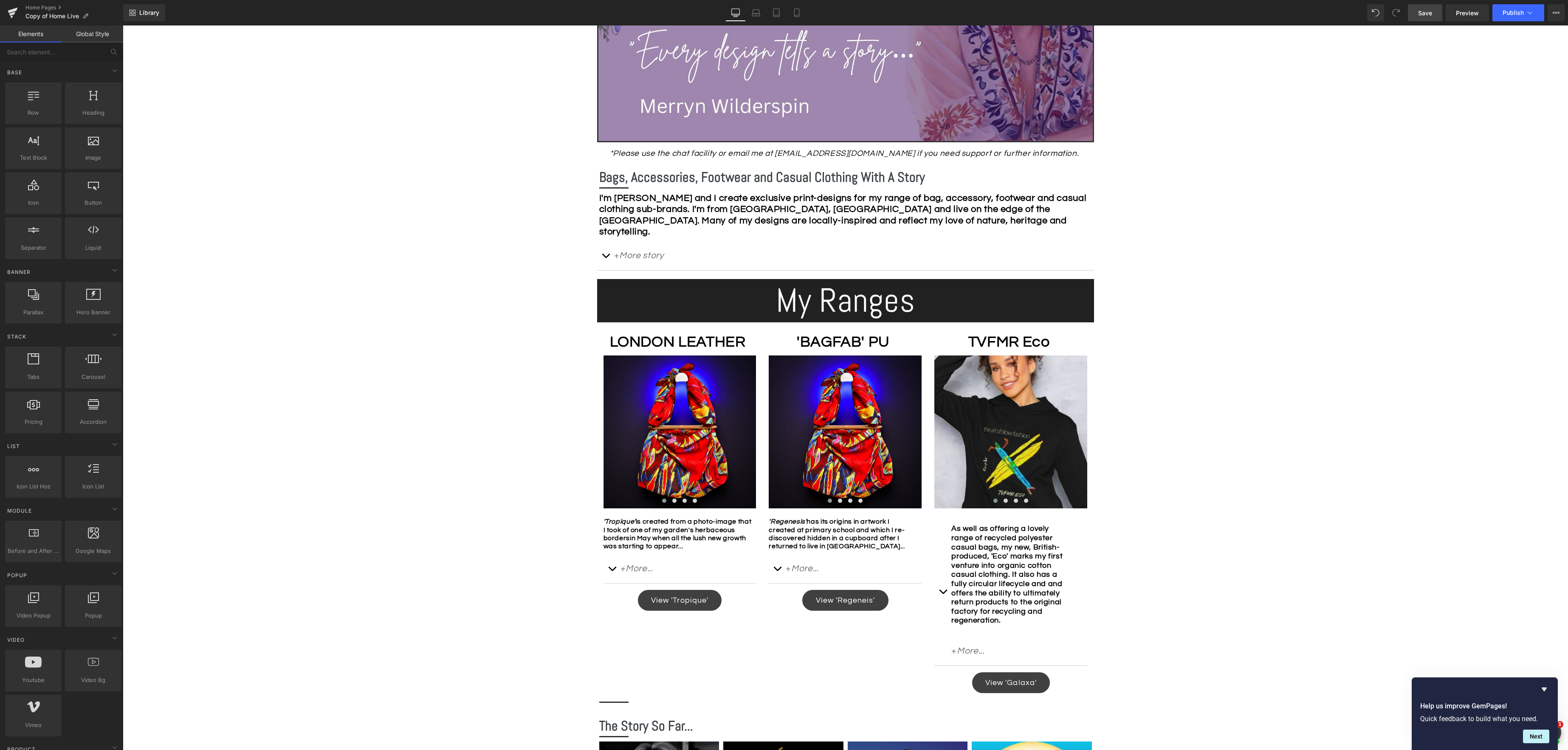
click at [1427, 15] on span "Save" at bounding box center [1425, 13] width 14 height 9
drag, startPoint x: 892, startPoint y: 211, endPoint x: 926, endPoint y: 206, distance: 34.4
click at [892, 211] on strong "I'm [PERSON_NAME] and I create exclusive print-designs for my range of bag, acc…" at bounding box center [842, 214] width 488 height 43
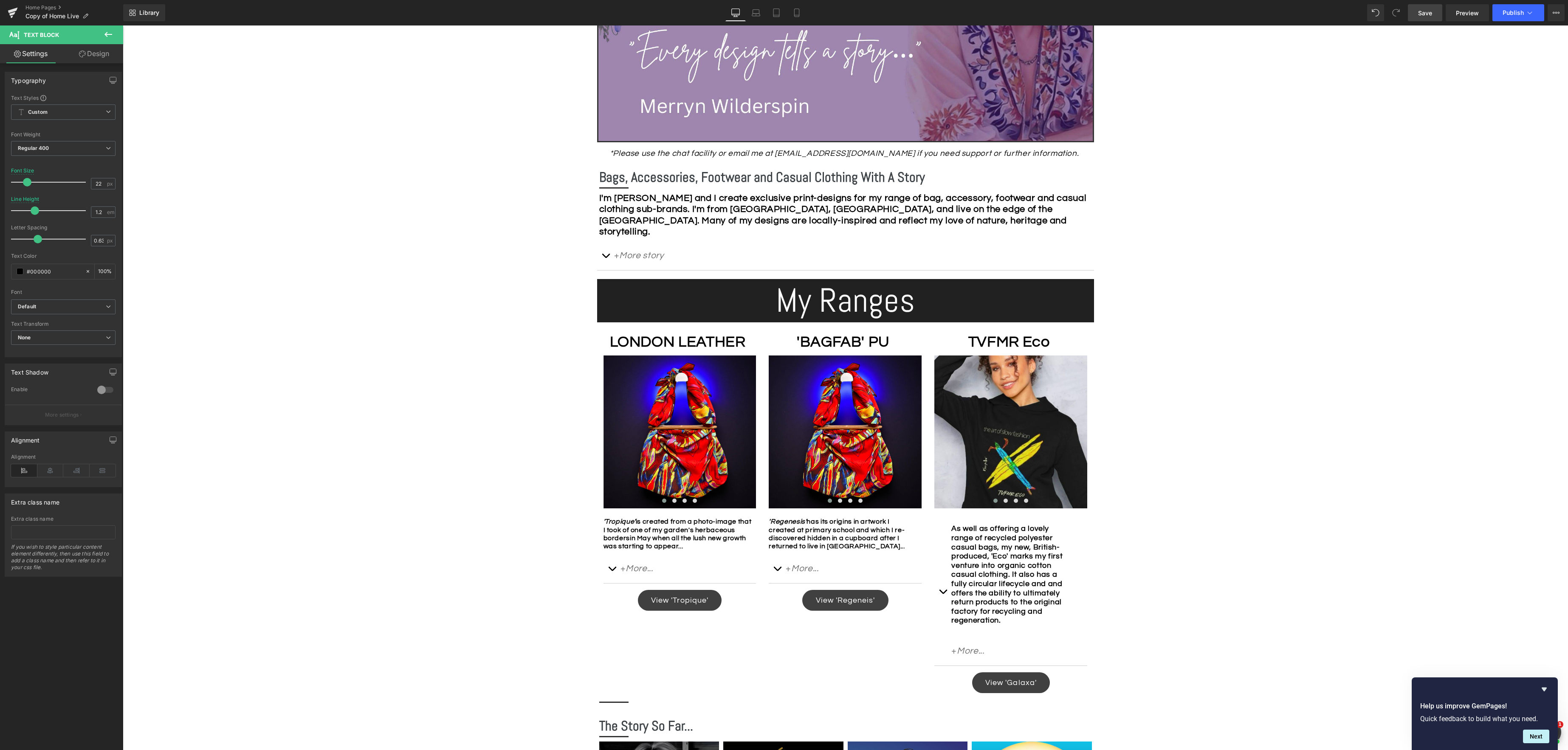
click at [1419, 11] on span "Save" at bounding box center [1425, 13] width 14 height 9
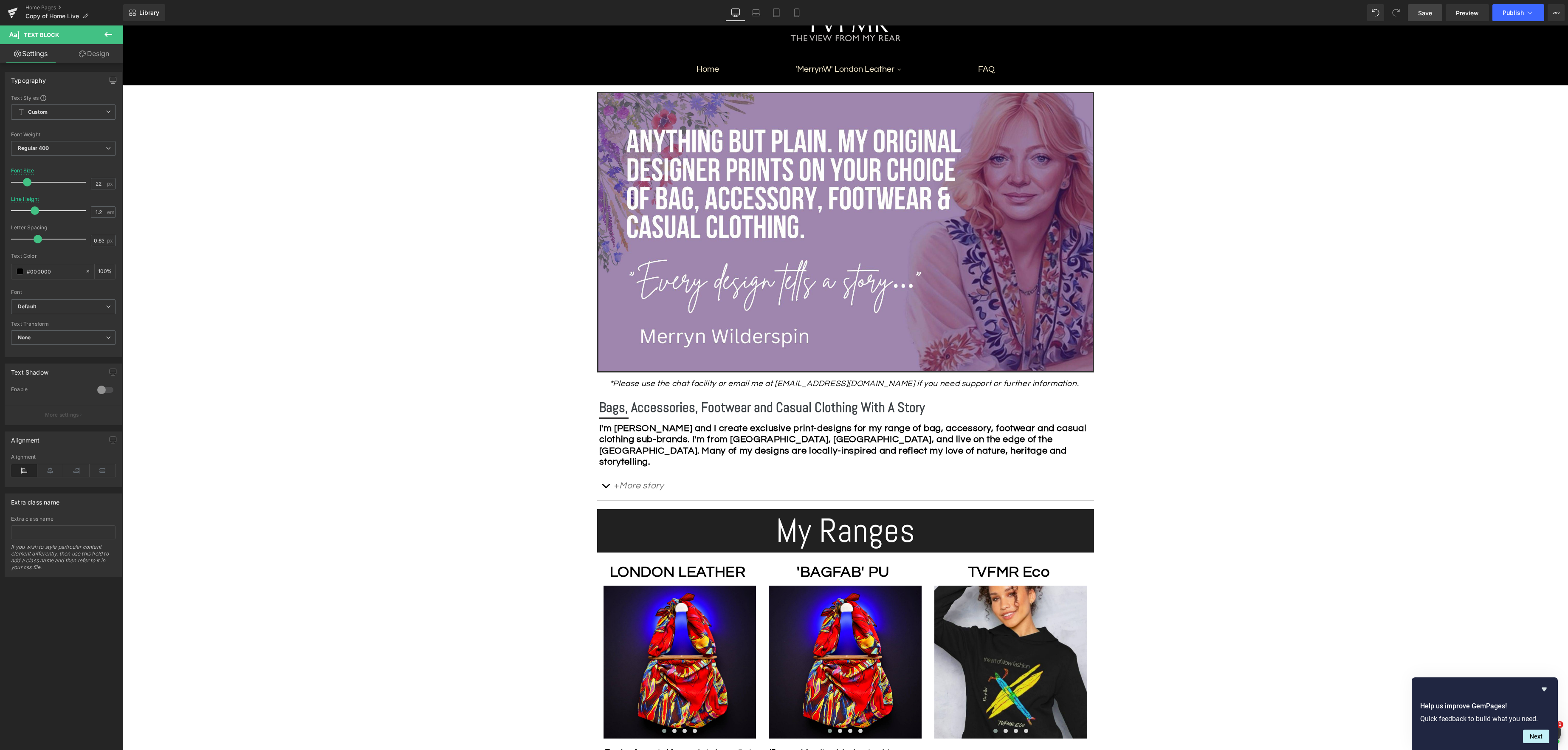
scroll to position [137, 0]
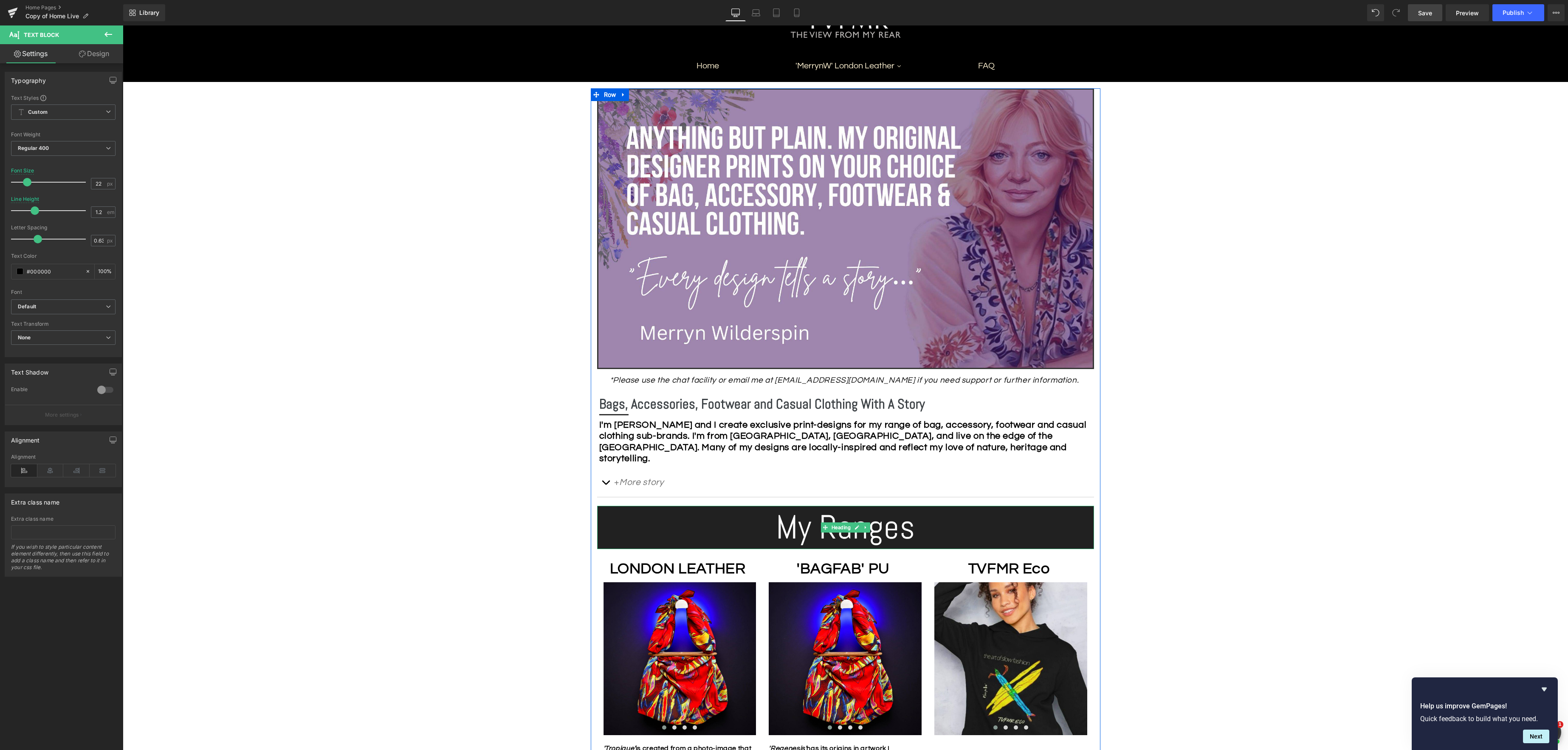
drag, startPoint x: 914, startPoint y: 523, endPoint x: 951, endPoint y: 516, distance: 37.7
click at [915, 523] on h1 "My Ranges" at bounding box center [845, 527] width 497 height 43
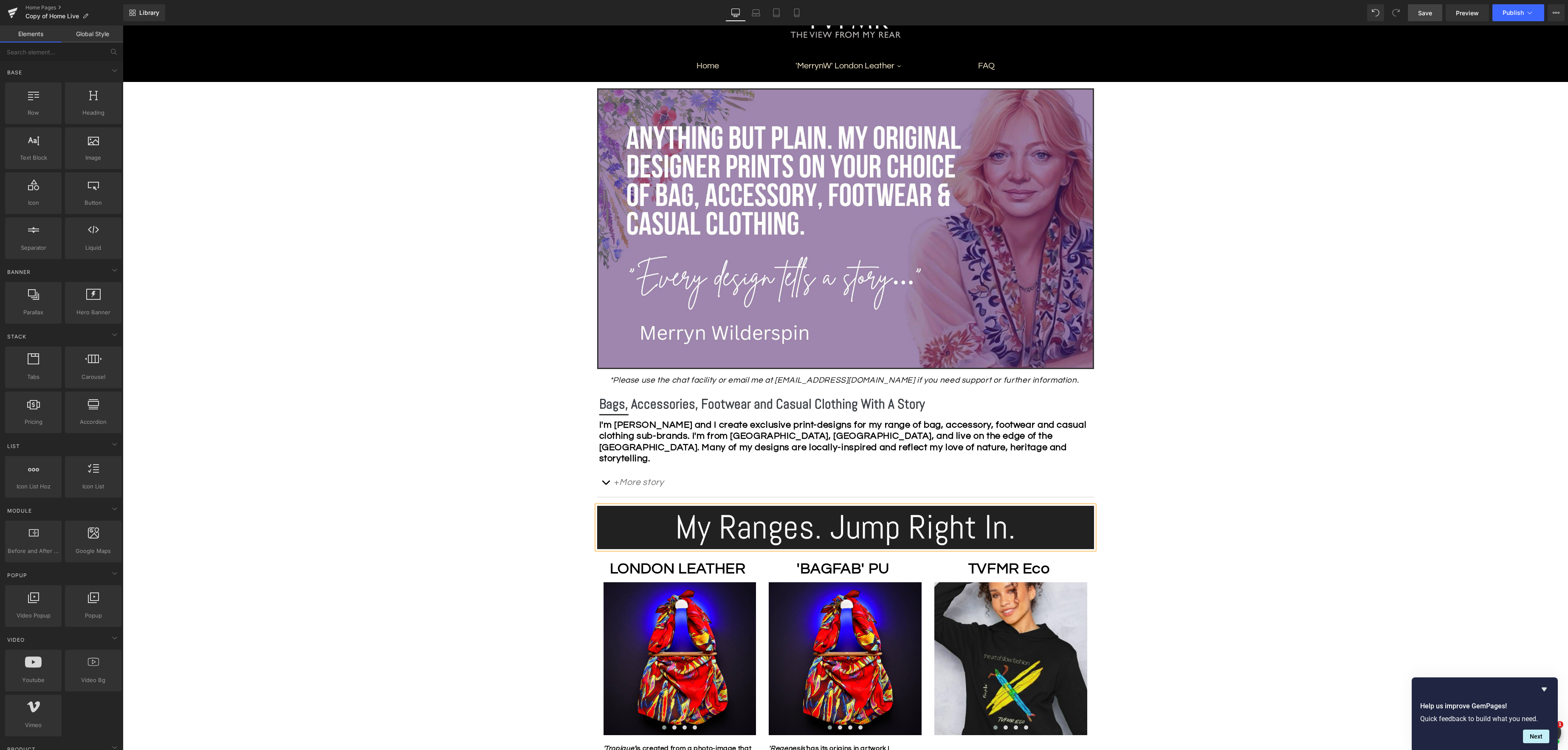
click at [1257, 446] on div "Image Row *Please use the chat facility or email me at [EMAIL_ADDRESS][DOMAIN_N…" at bounding box center [845, 764] width 1445 height 1364
click at [1428, 18] on link "Save" at bounding box center [1425, 13] width 35 height 17
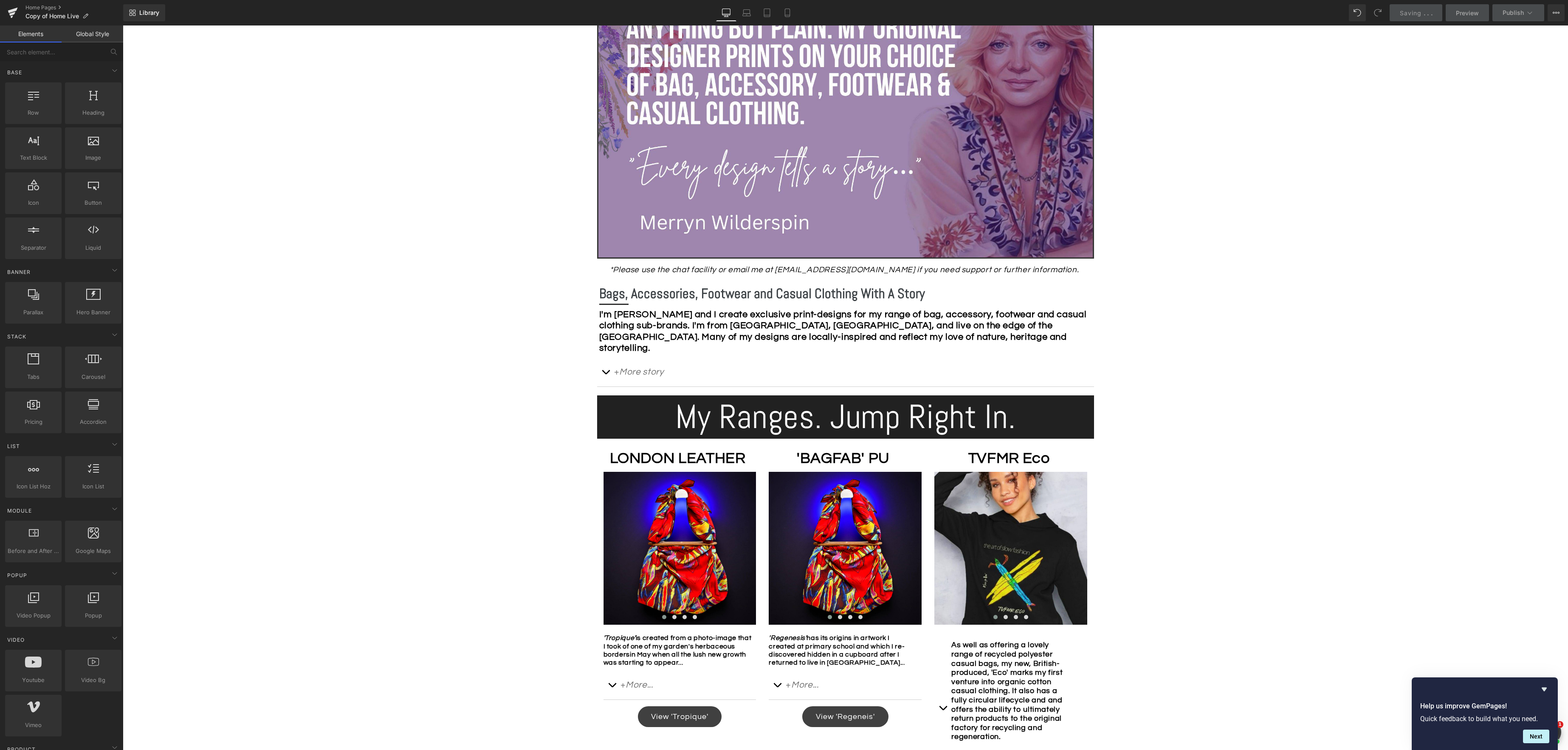
scroll to position [250, 0]
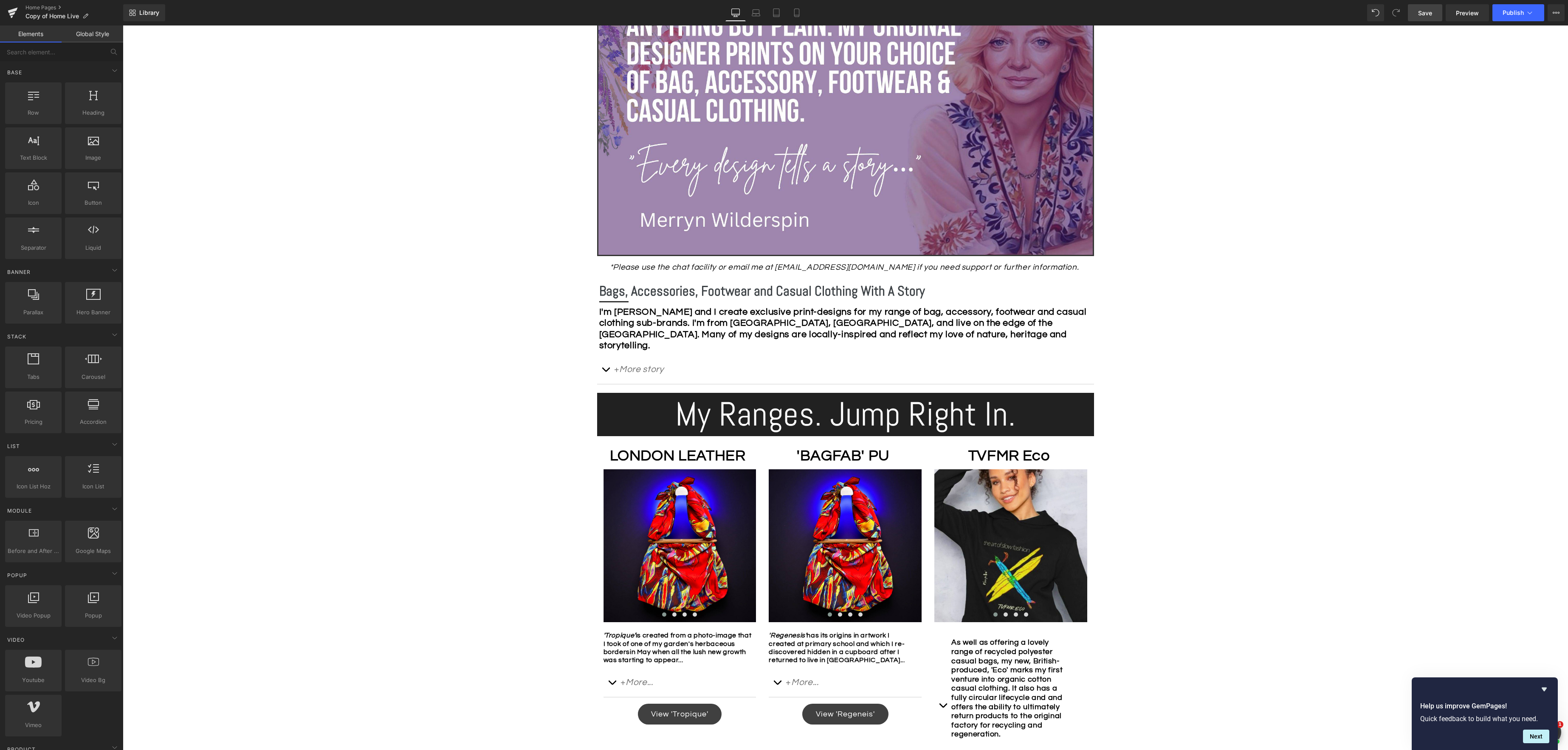
click at [1424, 10] on span "Save" at bounding box center [1425, 13] width 14 height 9
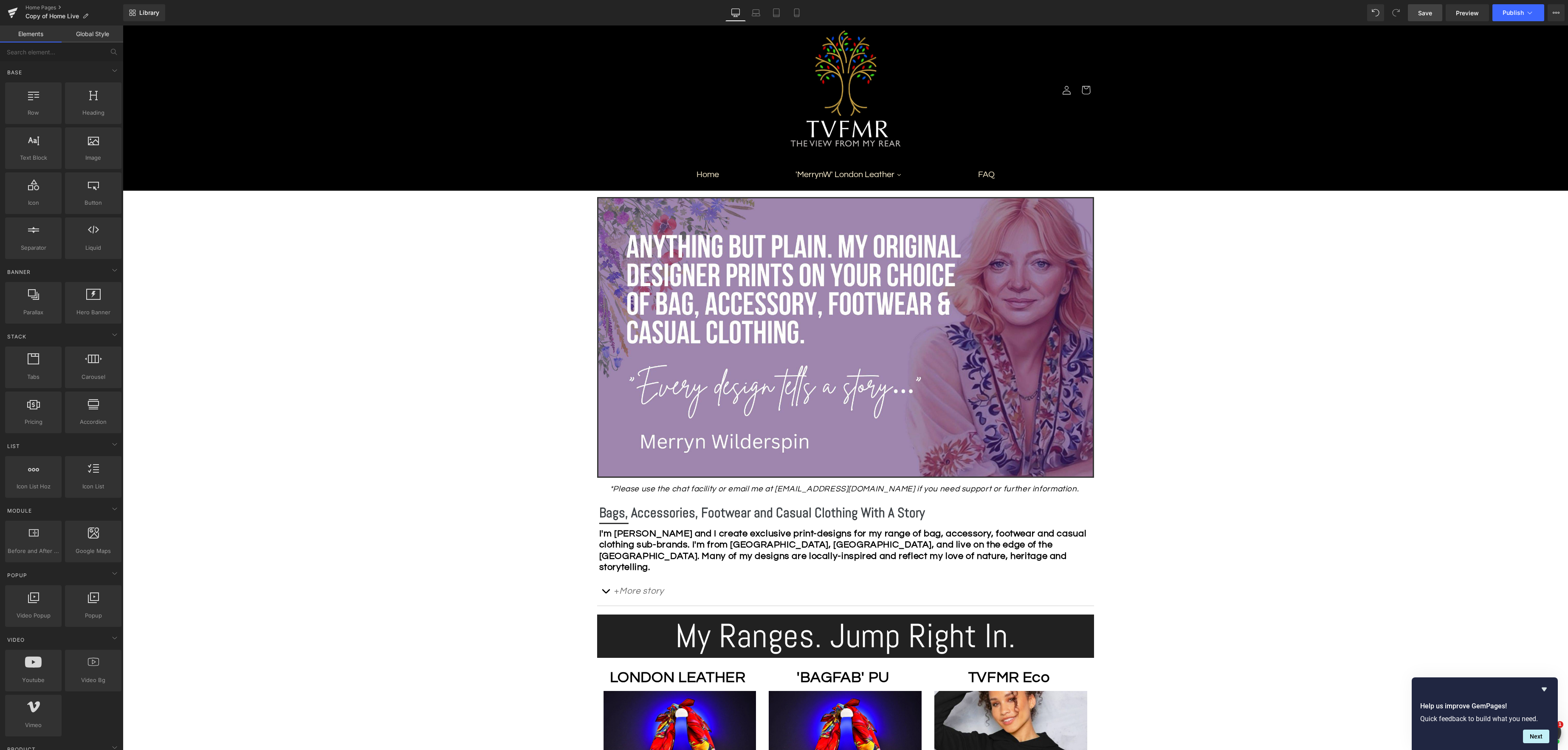
scroll to position [0, 0]
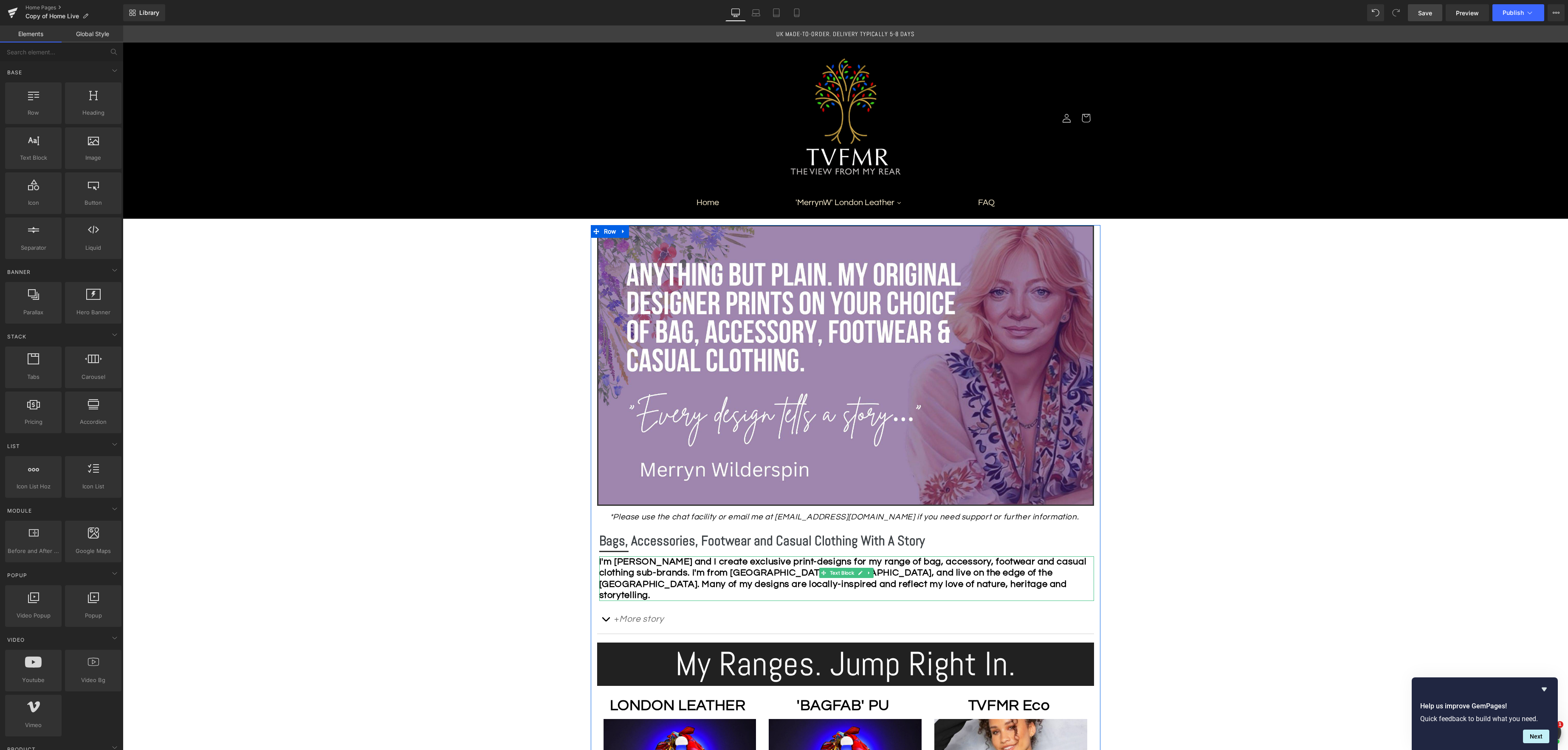
click at [938, 576] on strong "I'm [PERSON_NAME] and I create exclusive print-designs for my range of bag, acc…" at bounding box center [842, 578] width 488 height 43
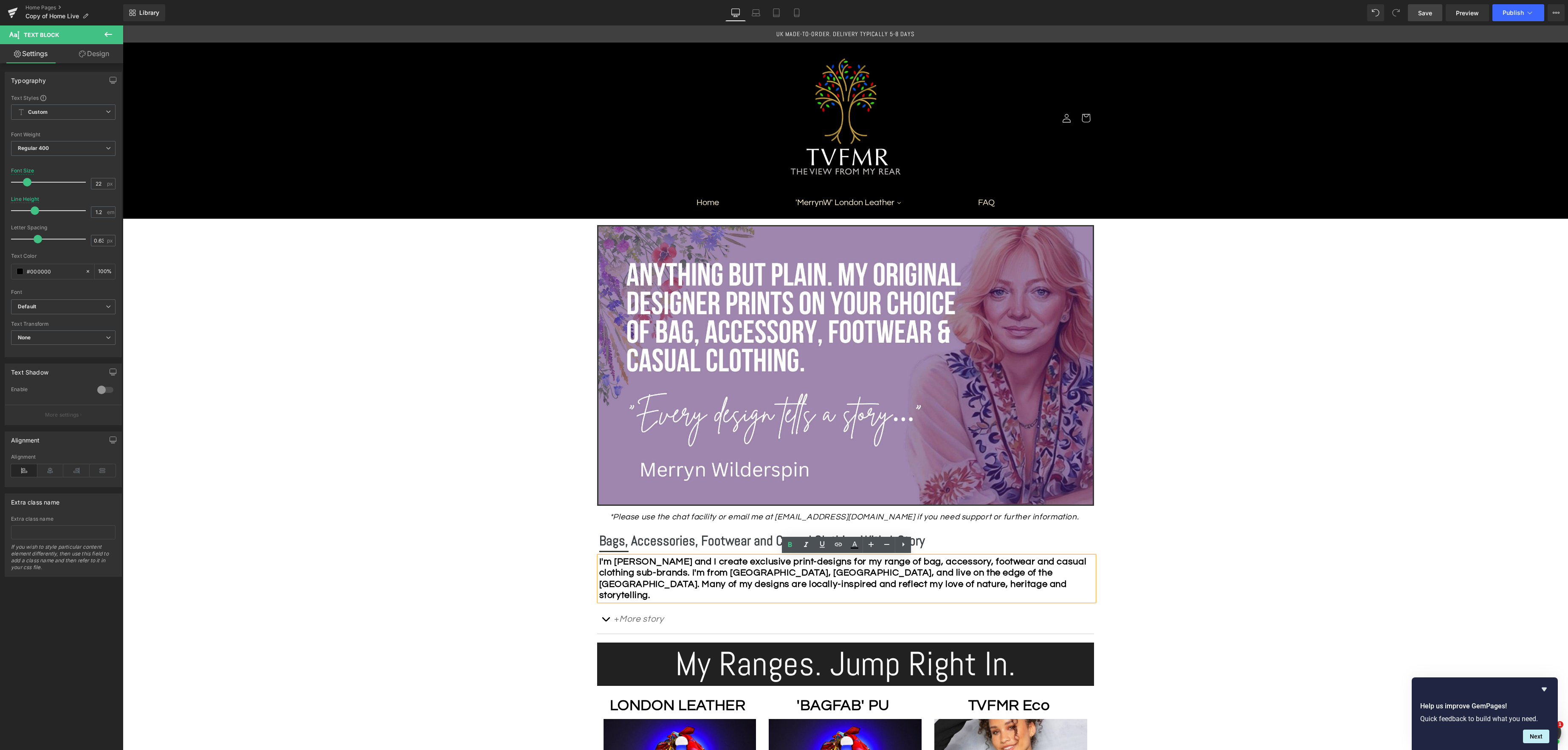
click at [920, 573] on strong "I'm [PERSON_NAME] and I create exclusive print-designs for my range of bag, acc…" at bounding box center [842, 578] width 488 height 43
click at [788, 583] on strong "I'm [PERSON_NAME] and I create exclusive print-designs for my range of bag, acc…" at bounding box center [842, 578] width 488 height 43
drag, startPoint x: 979, startPoint y: 572, endPoint x: 1003, endPoint y: 566, distance: 24.7
click at [979, 572] on strong "I'm [PERSON_NAME] and I create exclusive print-designs for my range of bag, acc…" at bounding box center [843, 578] width 488 height 43
click at [985, 587] on strong "I'm [PERSON_NAME] and I create exclusive print-designs for my range of bag, acc…" at bounding box center [843, 578] width 488 height 43
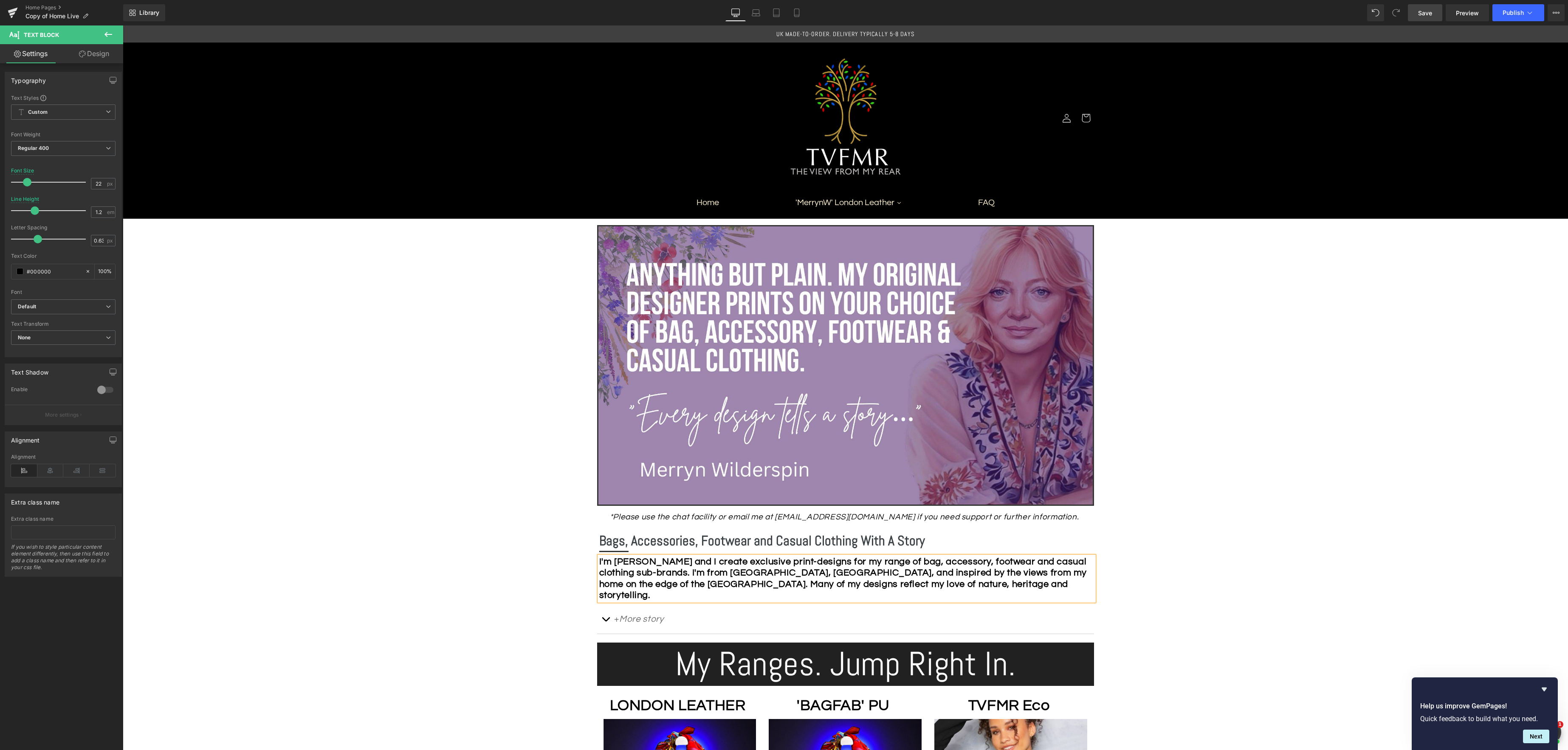
drag, startPoint x: 833, startPoint y: 584, endPoint x: 878, endPoint y: 594, distance: 46.1
click at [833, 584] on strong "I'm [PERSON_NAME] and I create exclusive print-designs for my range of bag, acc…" at bounding box center [843, 578] width 488 height 43
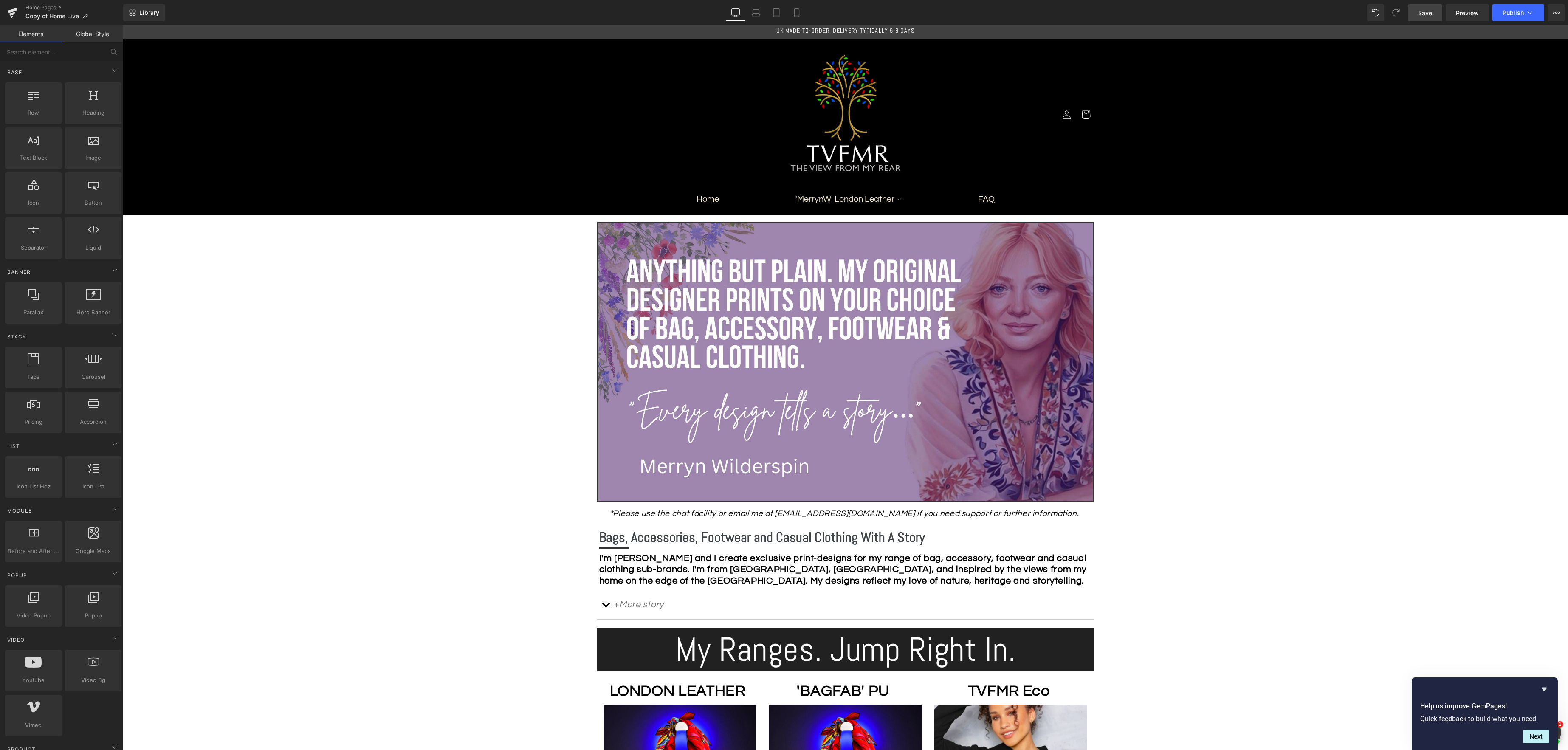
scroll to position [8, 0]
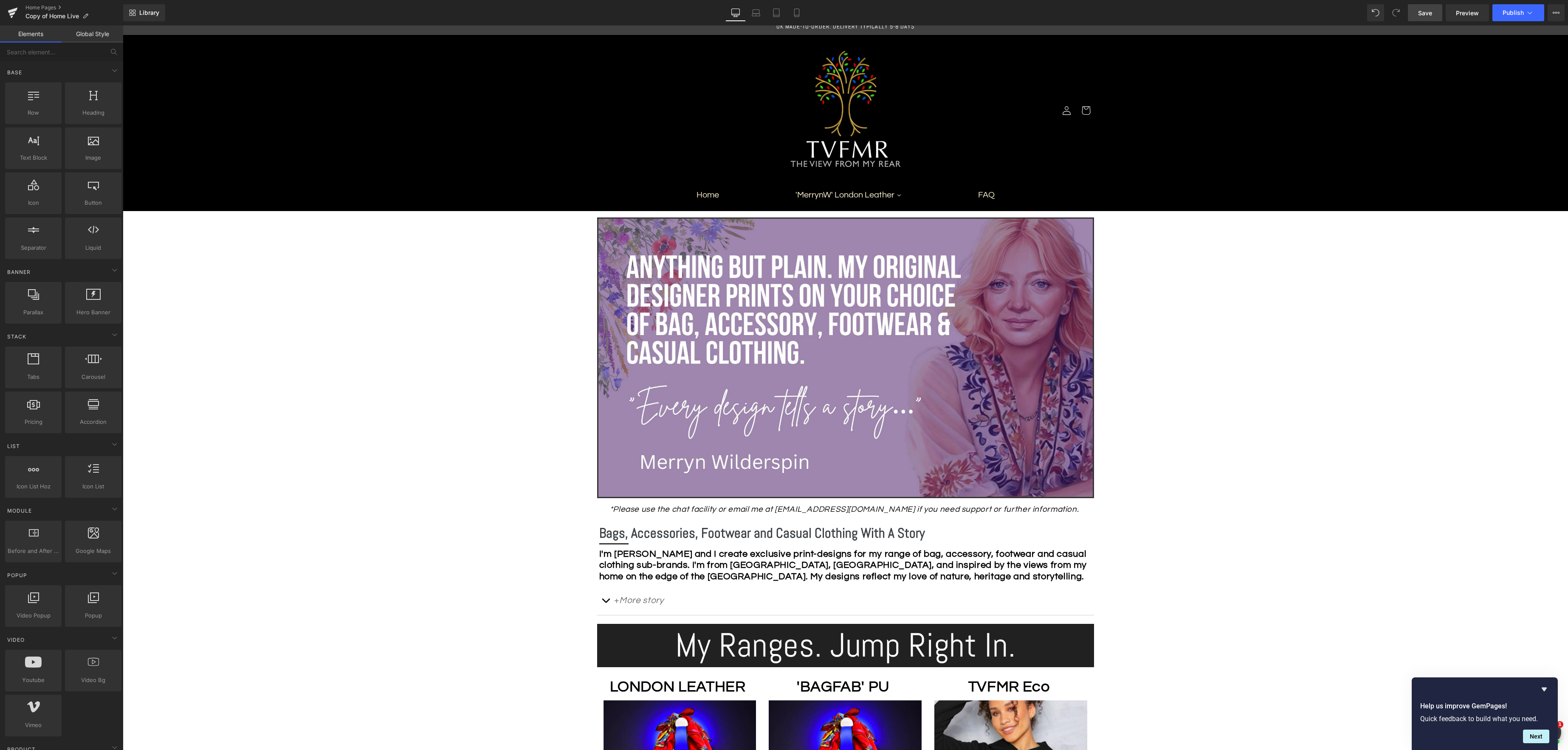
click at [1427, 13] on span "Save" at bounding box center [1425, 13] width 14 height 9
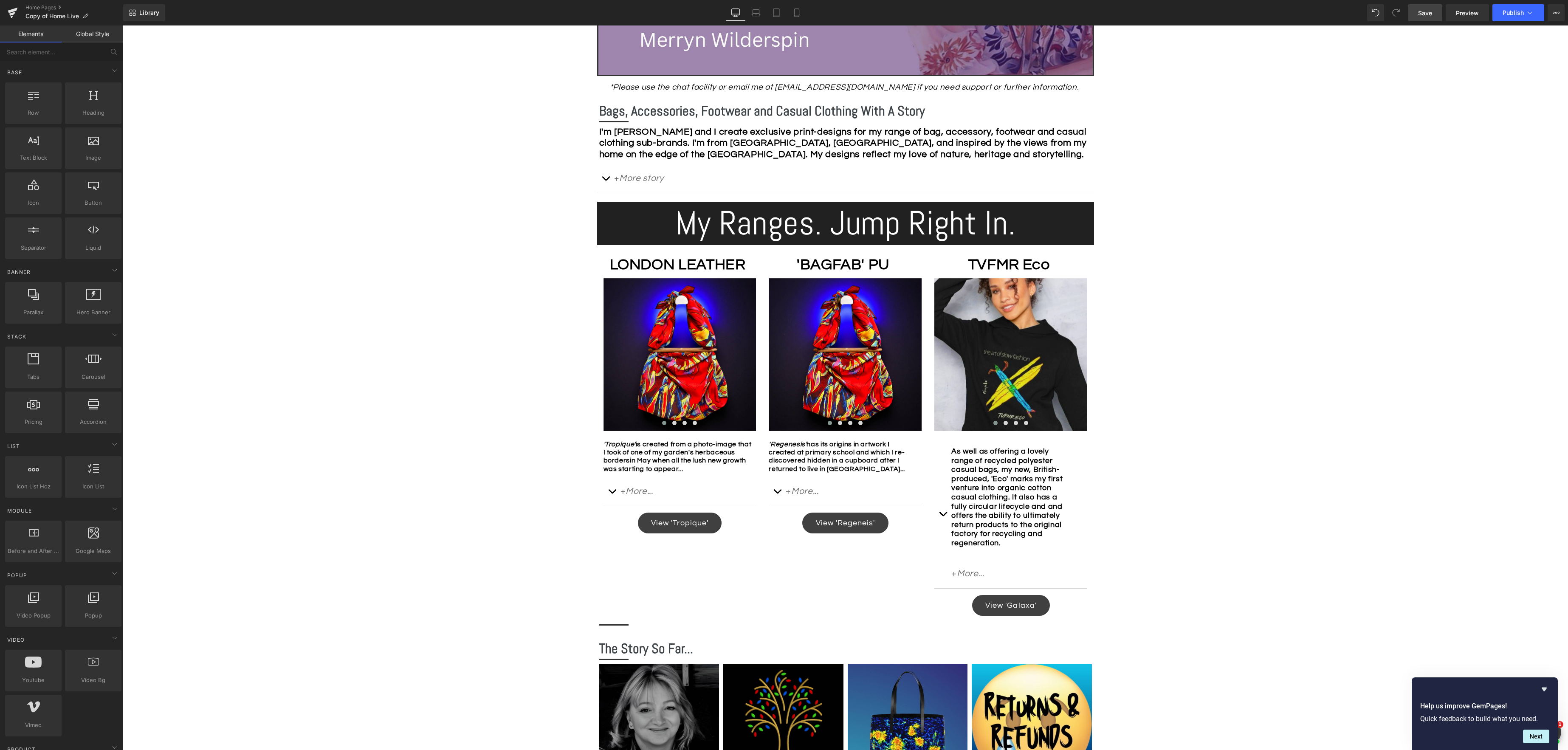
scroll to position [435, 0]
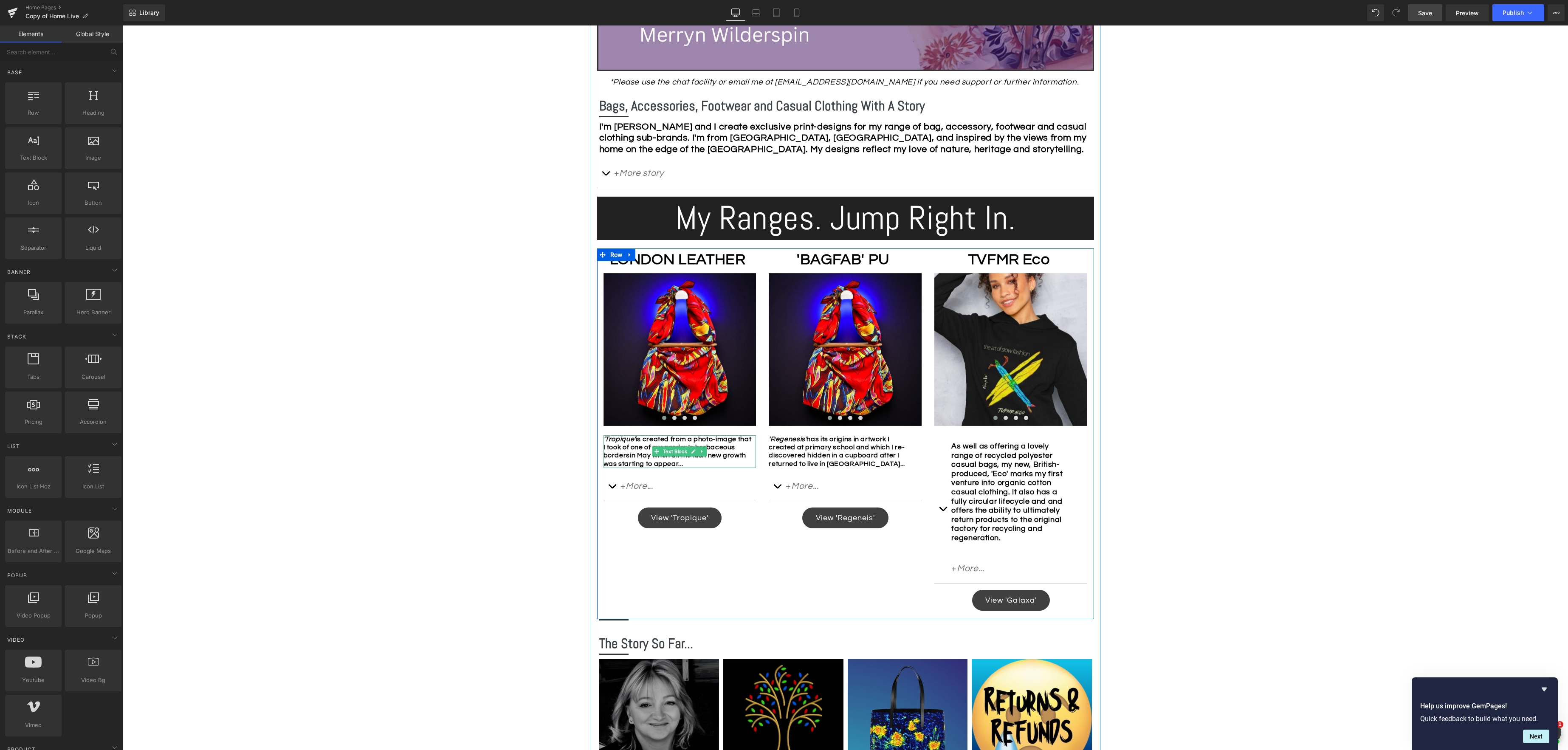
click at [631, 445] on strong "'Tropique' is created from a photo-image that I took of one of my garden's herb…" at bounding box center [677, 447] width 149 height 23
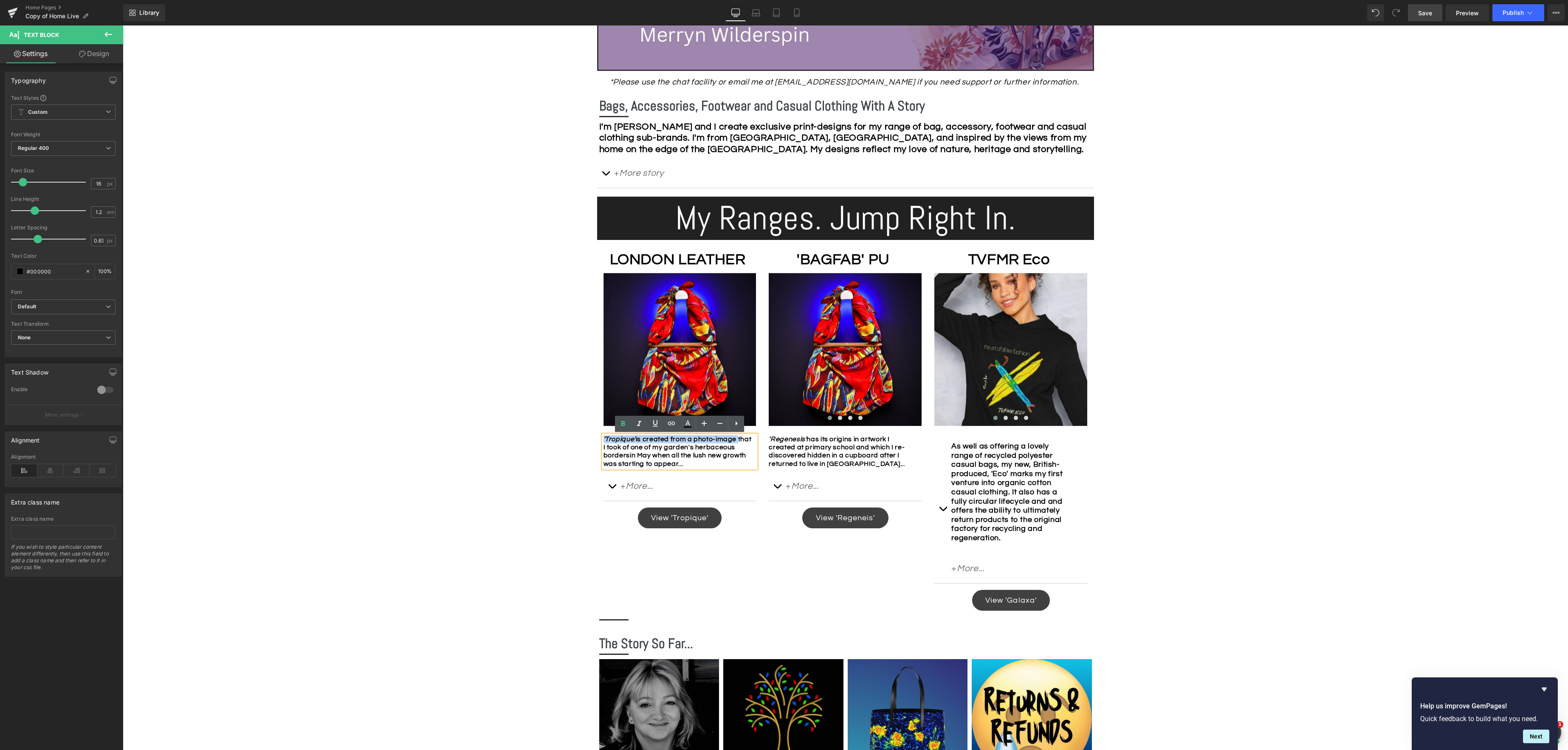
drag, startPoint x: 747, startPoint y: 465, endPoint x: 592, endPoint y: 435, distance: 157.9
click at [592, 435] on div "Image Row *Please use the chat facility or email me at [EMAIL_ADDRESS][DOMAIN_N…" at bounding box center [845, 404] width 509 height 1229
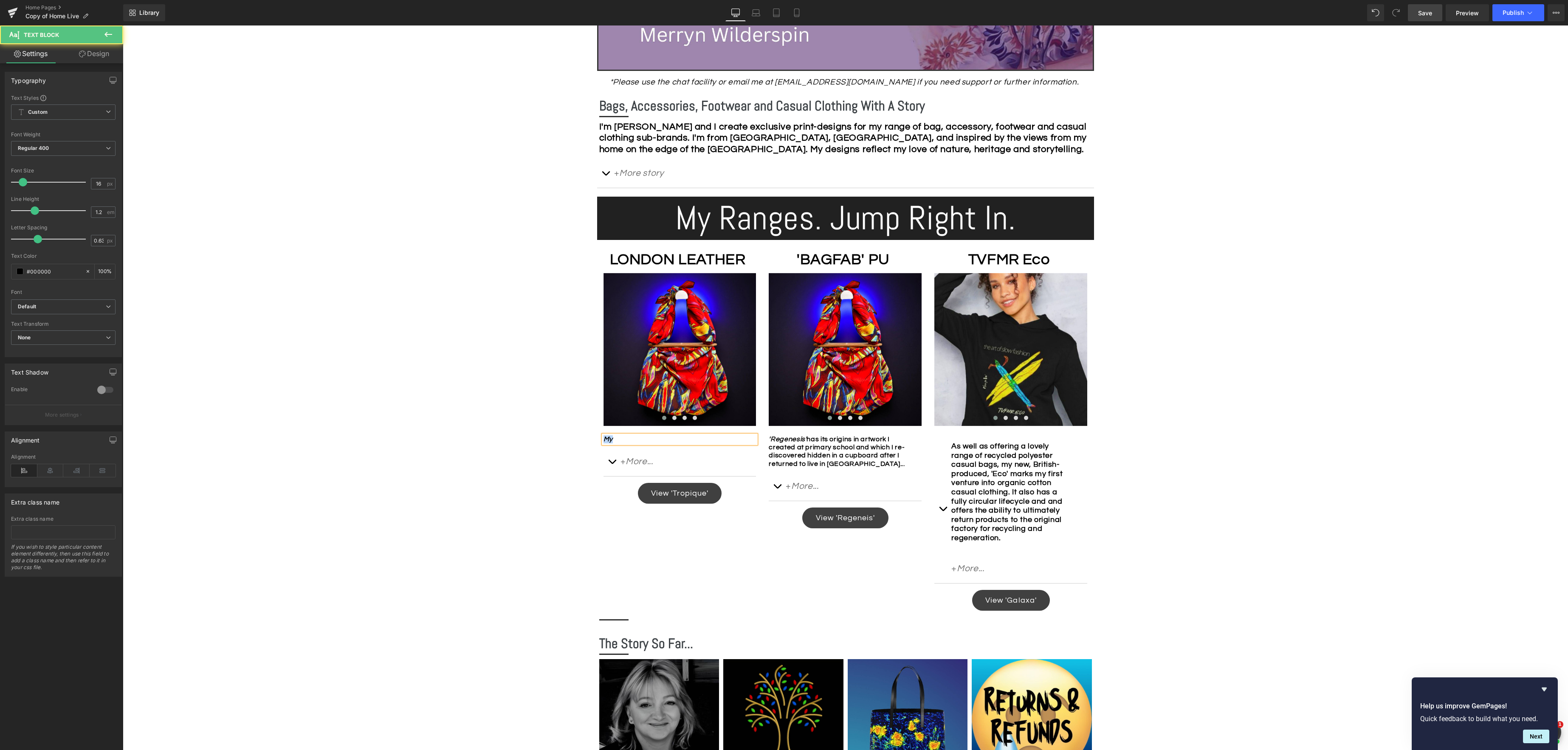
drag, startPoint x: 615, startPoint y: 439, endPoint x: 583, endPoint y: 435, distance: 32.2
click at [583, 435] on div "Image Row *Please use the chat facility or email me at [EMAIL_ADDRESS][DOMAIN_N…" at bounding box center [845, 460] width 1445 height 1352
click at [640, 427] on icon at bounding box center [639, 424] width 10 height 10
click at [632, 442] on div "My" at bounding box center [679, 439] width 153 height 8
drag, startPoint x: 614, startPoint y: 439, endPoint x: 653, endPoint y: 438, distance: 39.0
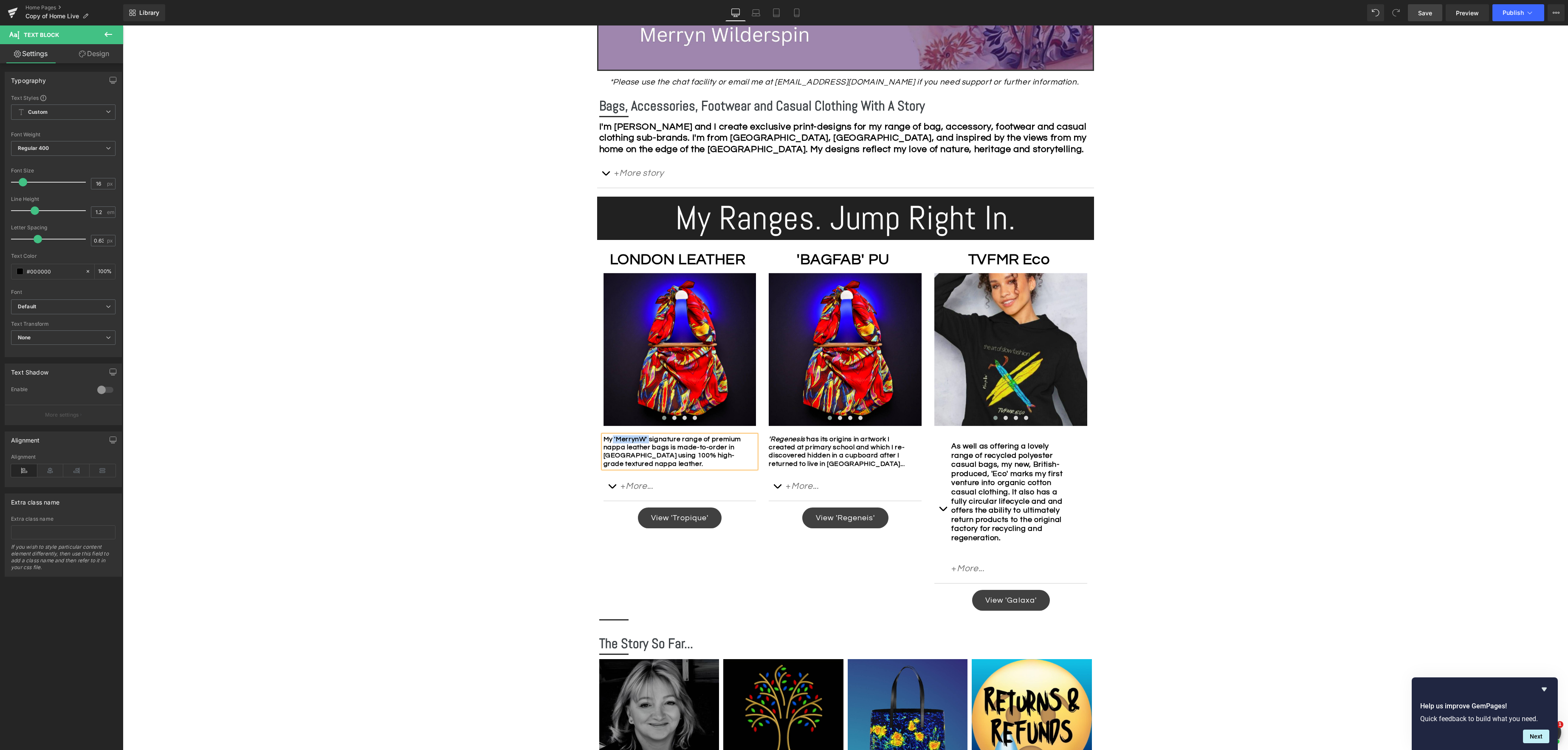
click at [653, 438] on b "My 'MerrynW' signature range of premium nappa leather bags is made-to-order in …" at bounding box center [672, 452] width 138 height 32
click at [640, 424] on icon at bounding box center [639, 424] width 10 height 10
click at [682, 461] on div "My 'MerrynW' signature range of premium nappa leather bags is made-to-order in …" at bounding box center [679, 452] width 153 height 33
click at [1423, 12] on span "Save" at bounding box center [1425, 13] width 14 height 9
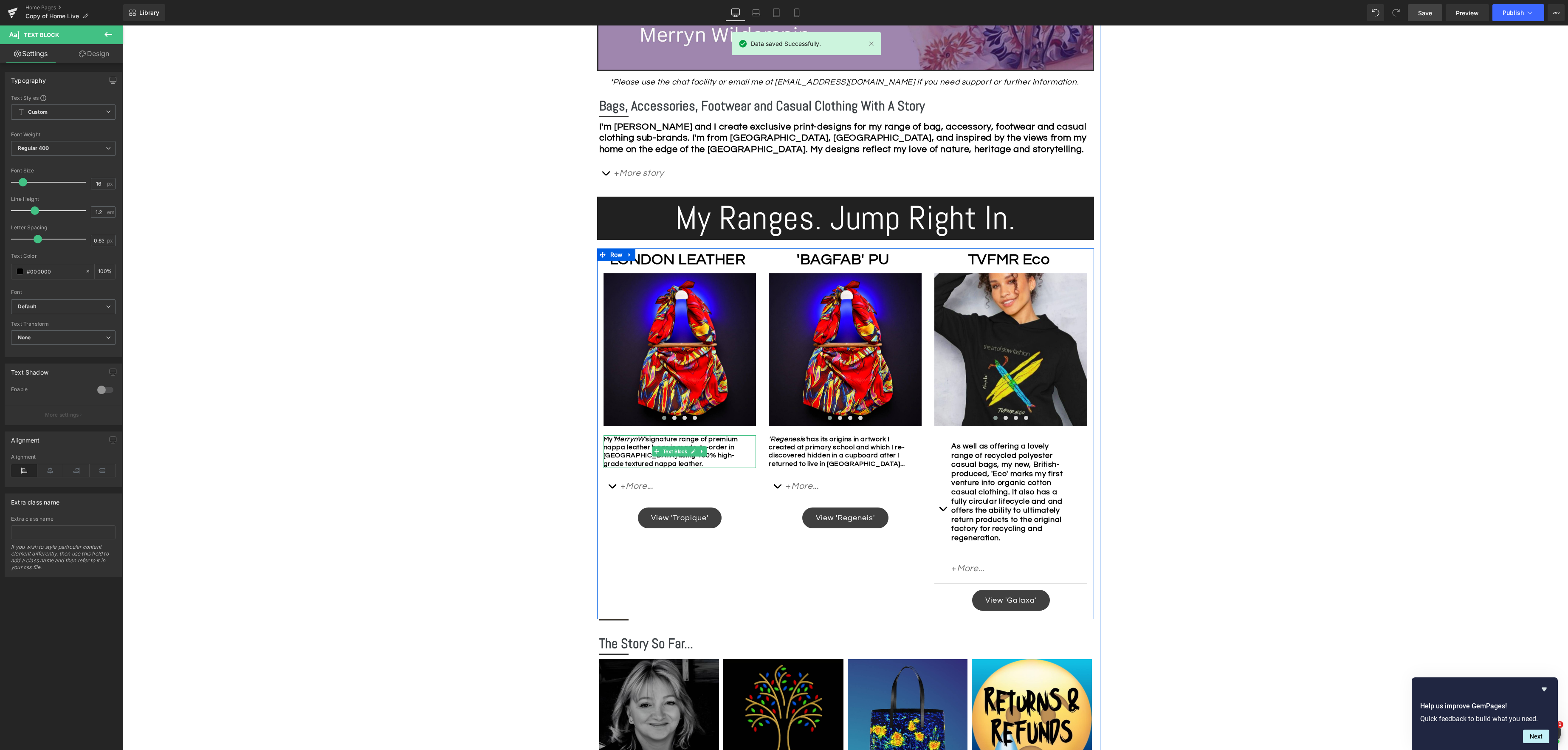
click at [670, 463] on div "My 'MerrynW' signature range of premium nappa leather bags is made-to-order in …" at bounding box center [679, 452] width 153 height 33
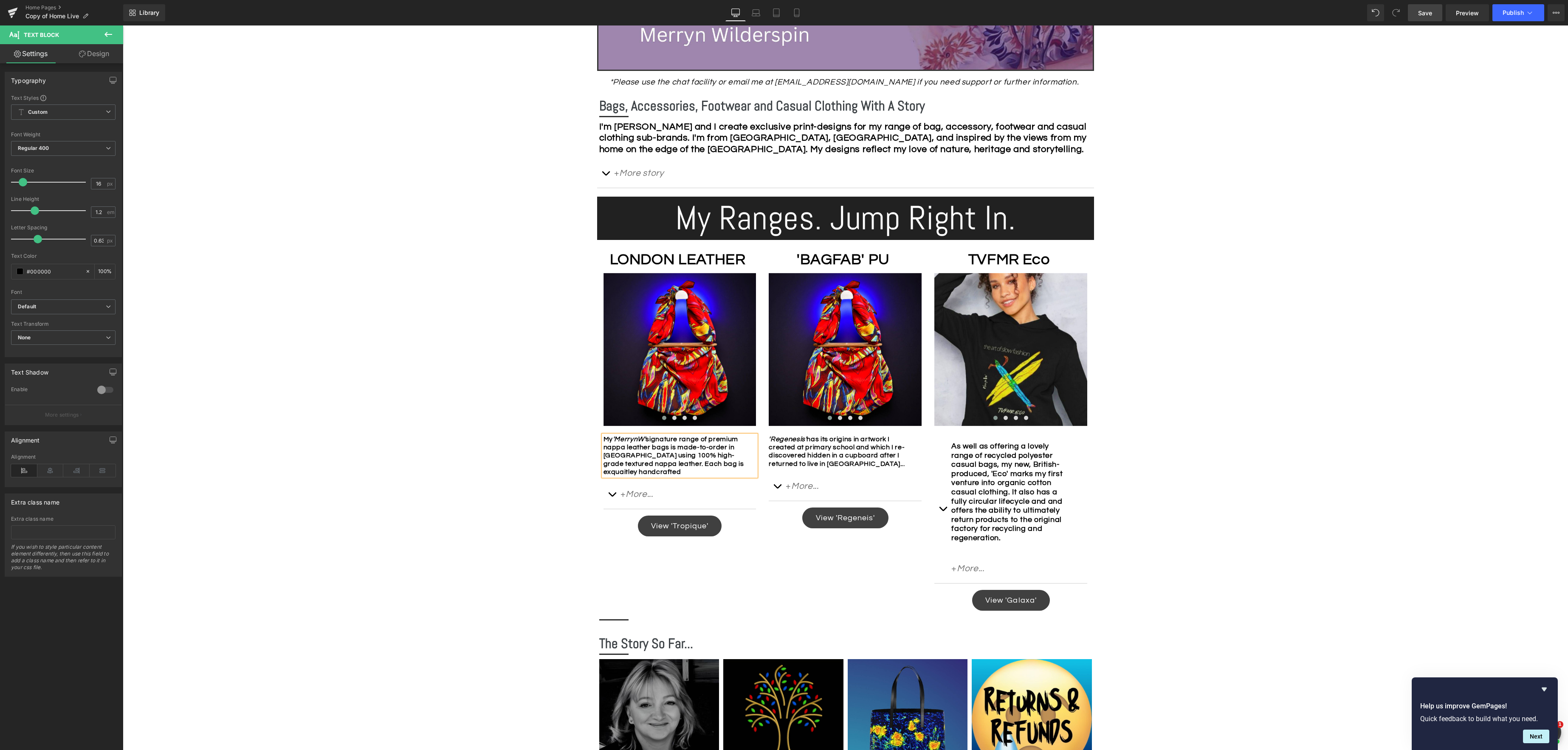
drag, startPoint x: 746, startPoint y: 465, endPoint x: 755, endPoint y: 463, distance: 9.2
click at [747, 464] on div "My 'MerrynW' signature range of premium nappa leather bags is made-to-order in …" at bounding box center [679, 455] width 153 height 41
click at [692, 476] on div "My 'MerrynW' signature range of premium nappa leather bags is made-to-order in …" at bounding box center [679, 455] width 153 height 41
click at [983, 471] on strong "As well as offering a lovely range of recycled polyester casual bags, my new, B…" at bounding box center [1007, 492] width 111 height 100
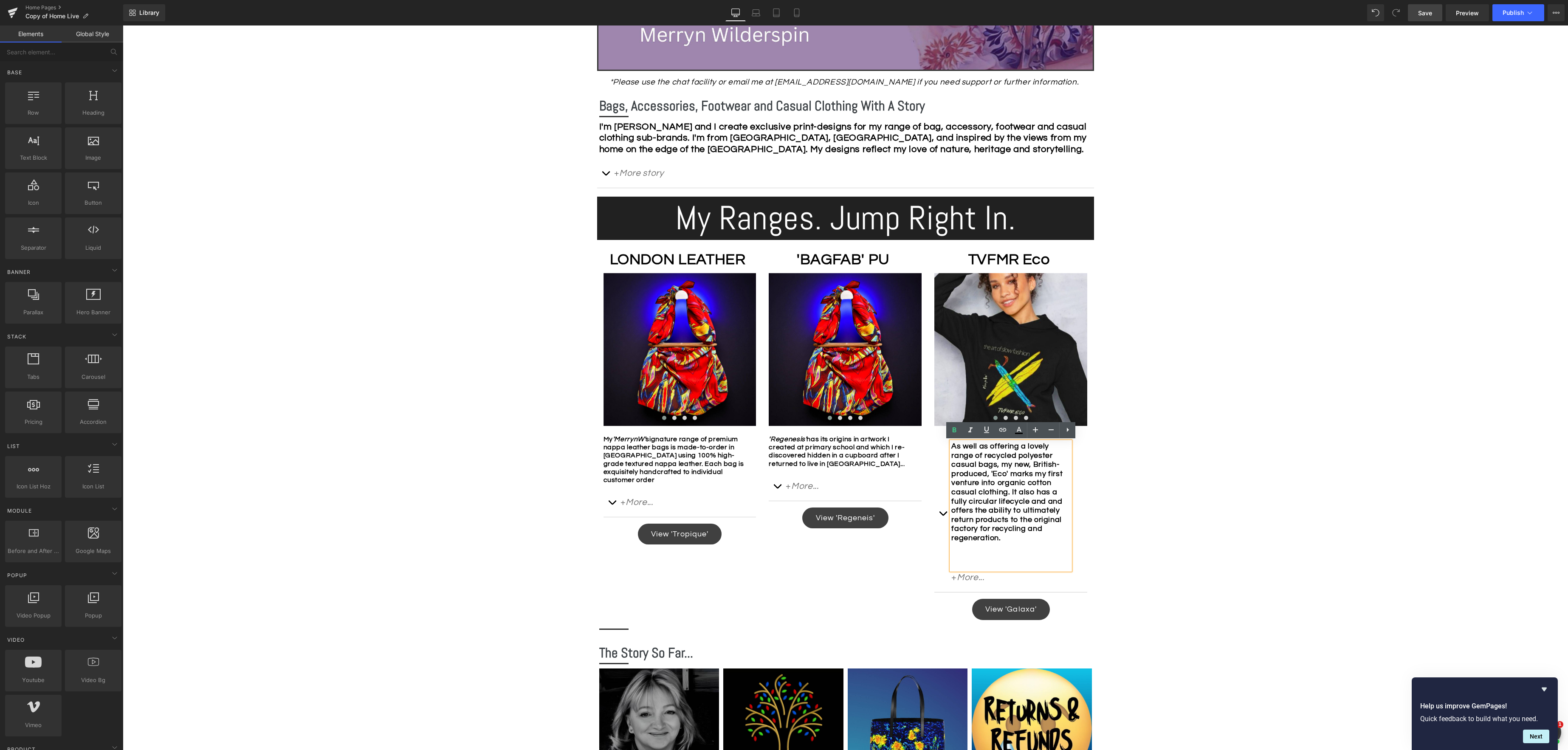
click at [1198, 506] on div "Image Row *Please use the chat facility or email me at [EMAIL_ADDRESS][DOMAIN_N…" at bounding box center [845, 464] width 1445 height 1361
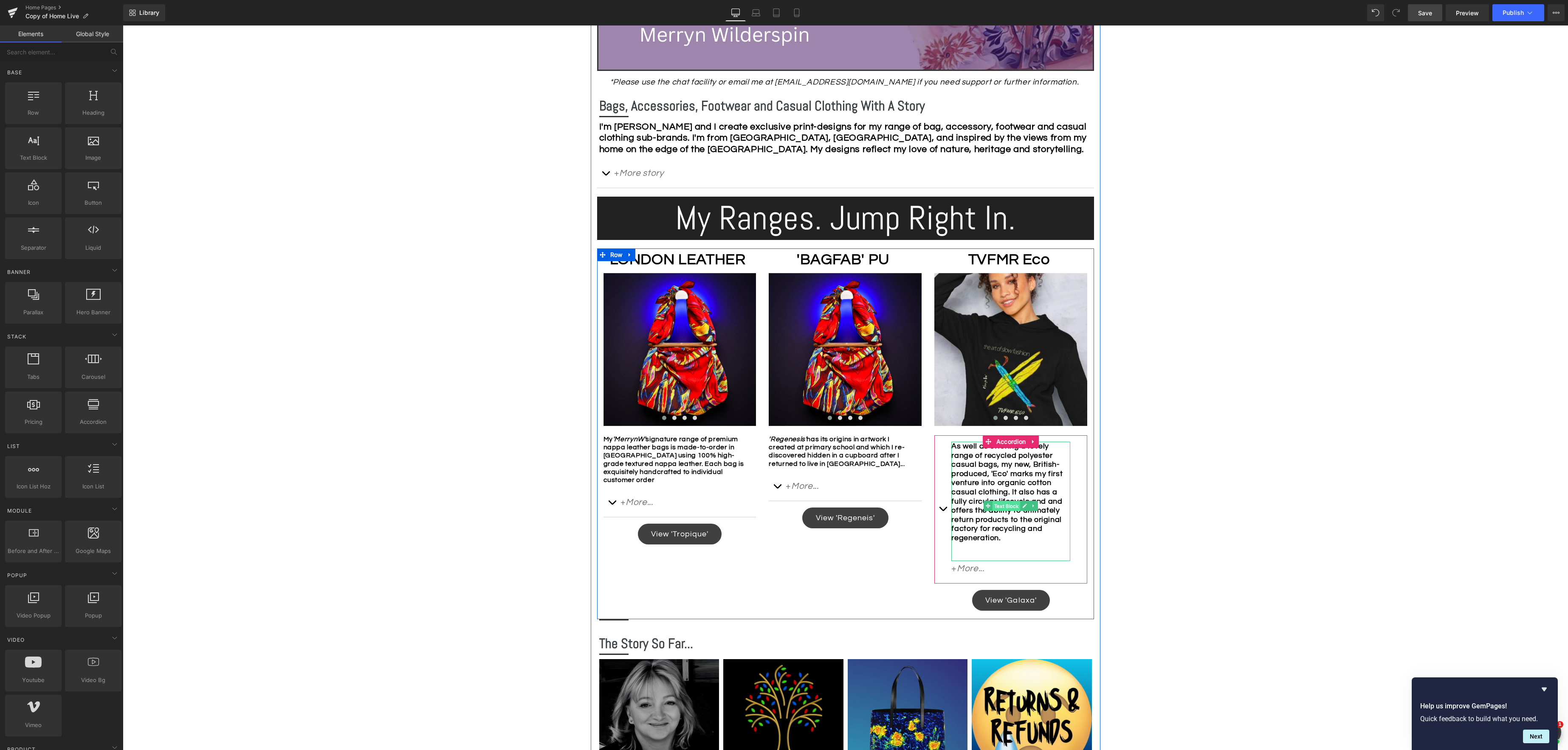
click at [1000, 504] on div "As well as offering a lovely range of recycled polyester casual bags, my new, B…" at bounding box center [1010, 502] width 119 height 119
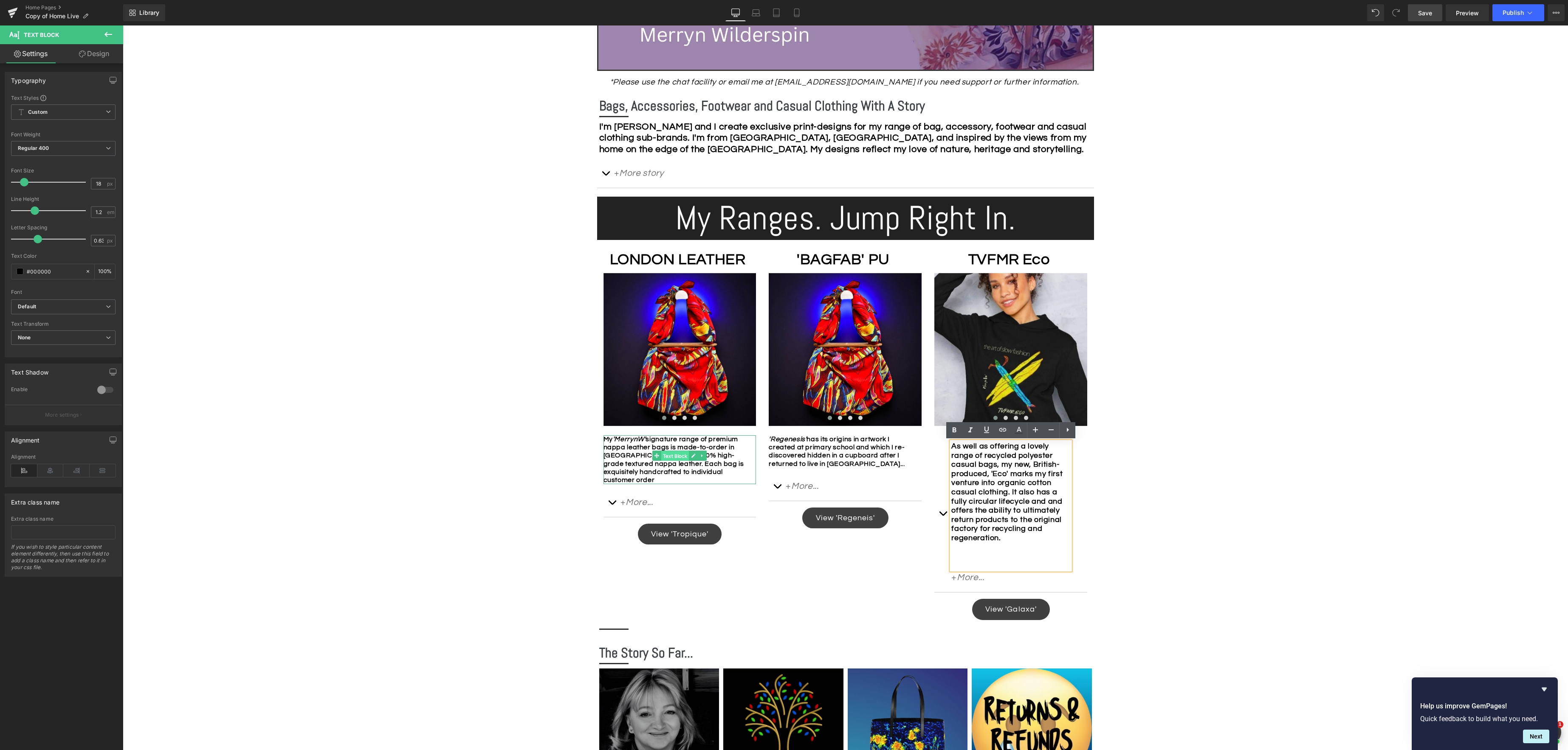
click at [679, 457] on span "Text Block" at bounding box center [675, 456] width 28 height 10
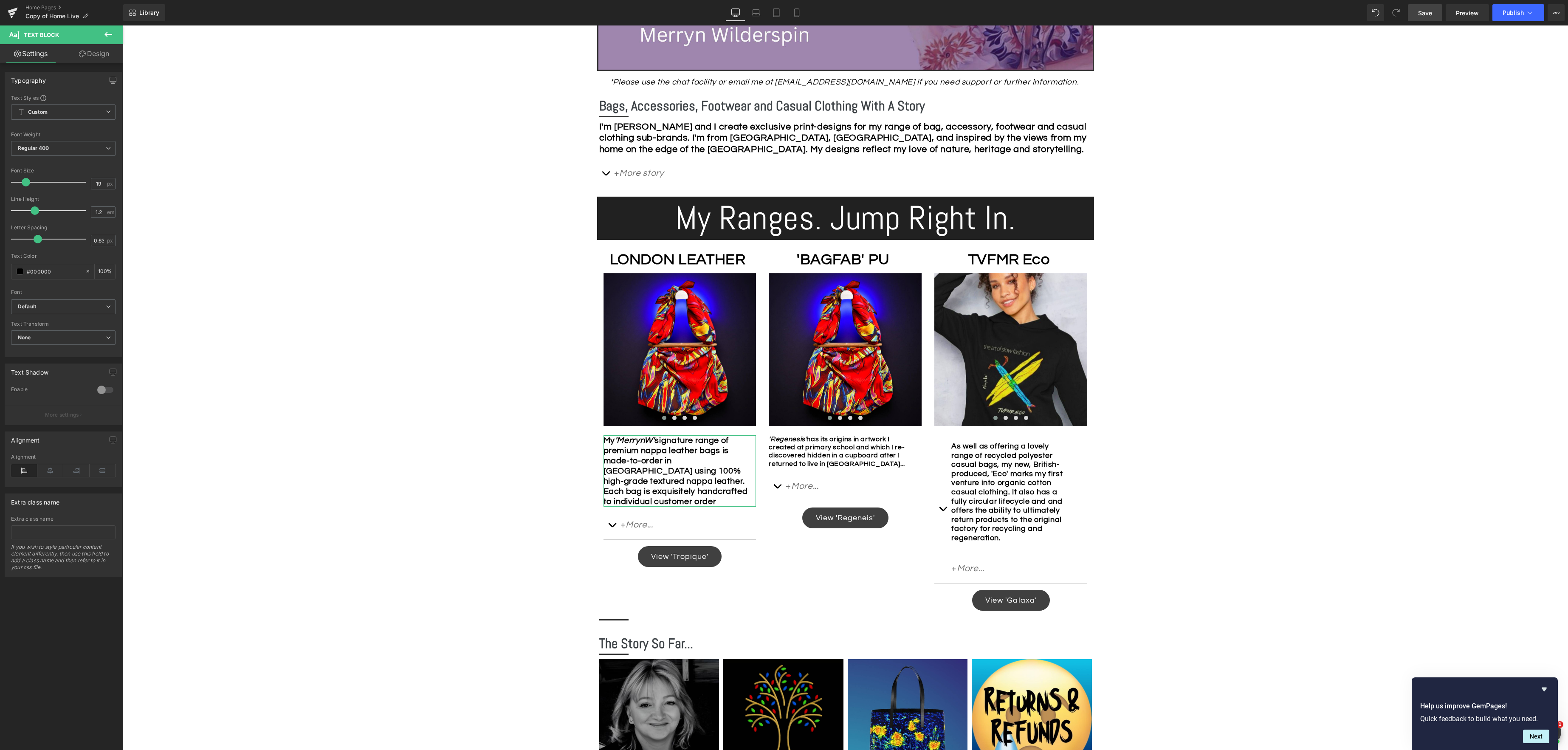
type input "18"
click at [26, 183] on span at bounding box center [24, 182] width 9 height 9
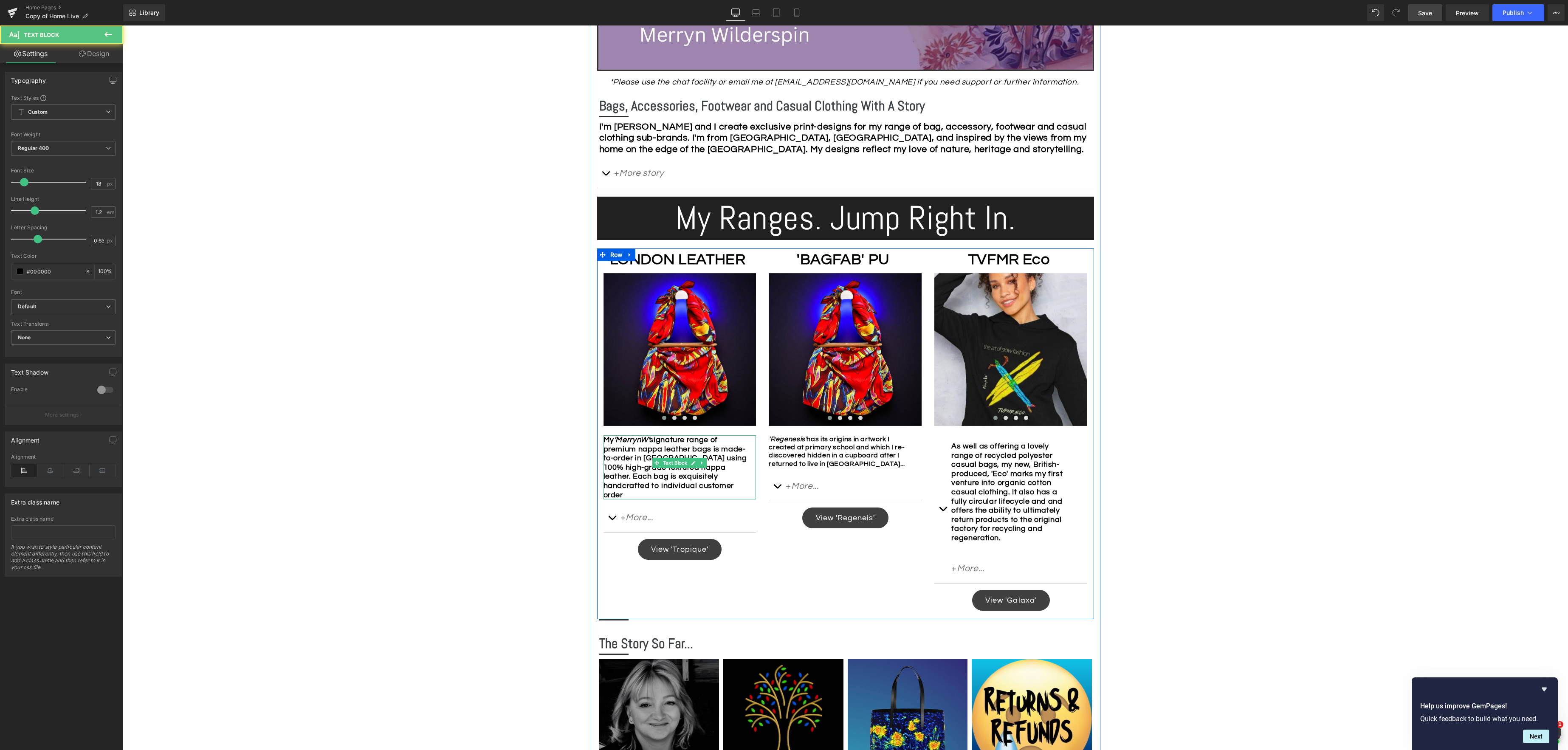
click at [715, 486] on div "My 'MerrynW' signature range of premium nappa leather bags is made-to-order in …" at bounding box center [679, 467] width 153 height 64
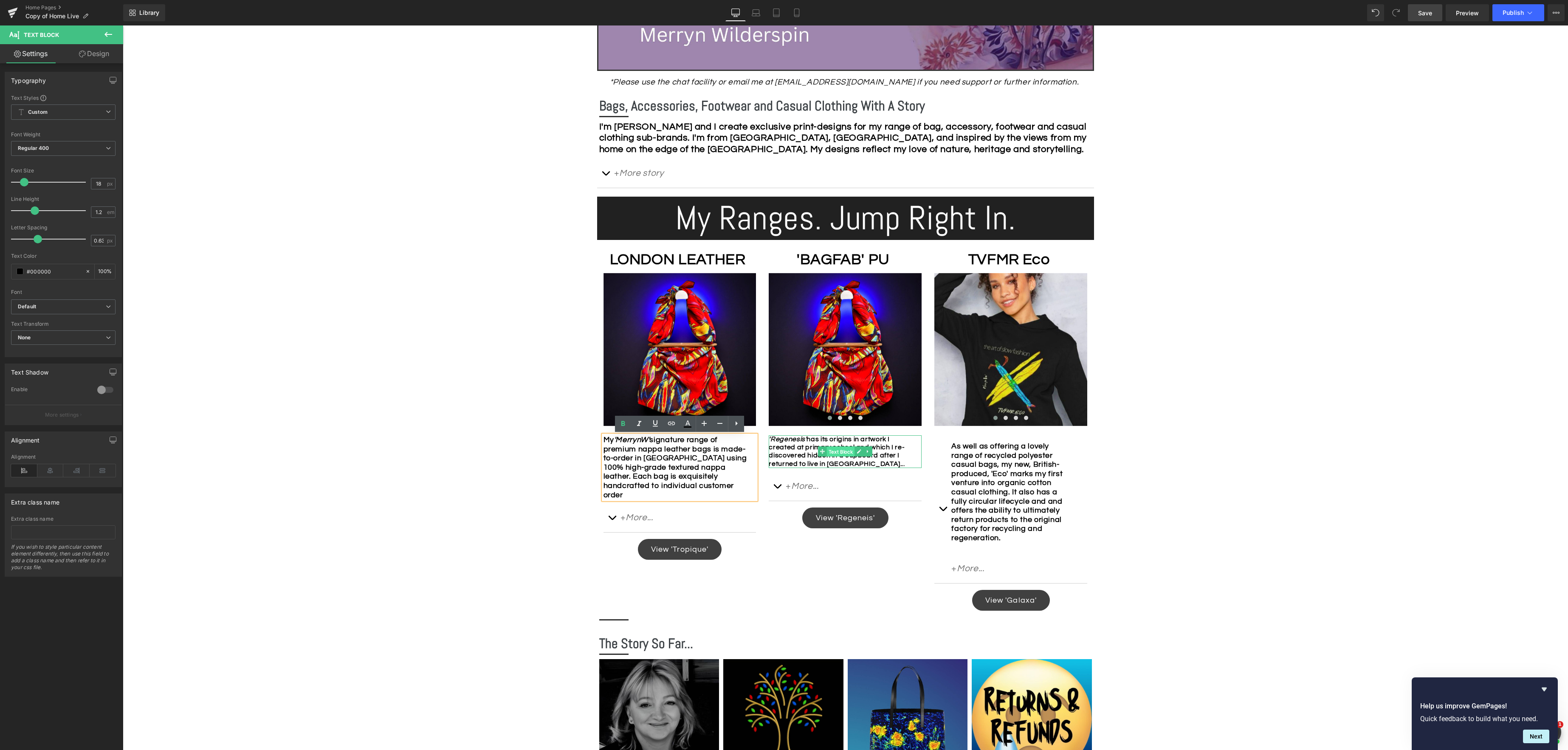
click at [842, 453] on span "Text Block" at bounding box center [841, 452] width 28 height 10
type input "18"
click at [25, 183] on span at bounding box center [24, 182] width 9 height 9
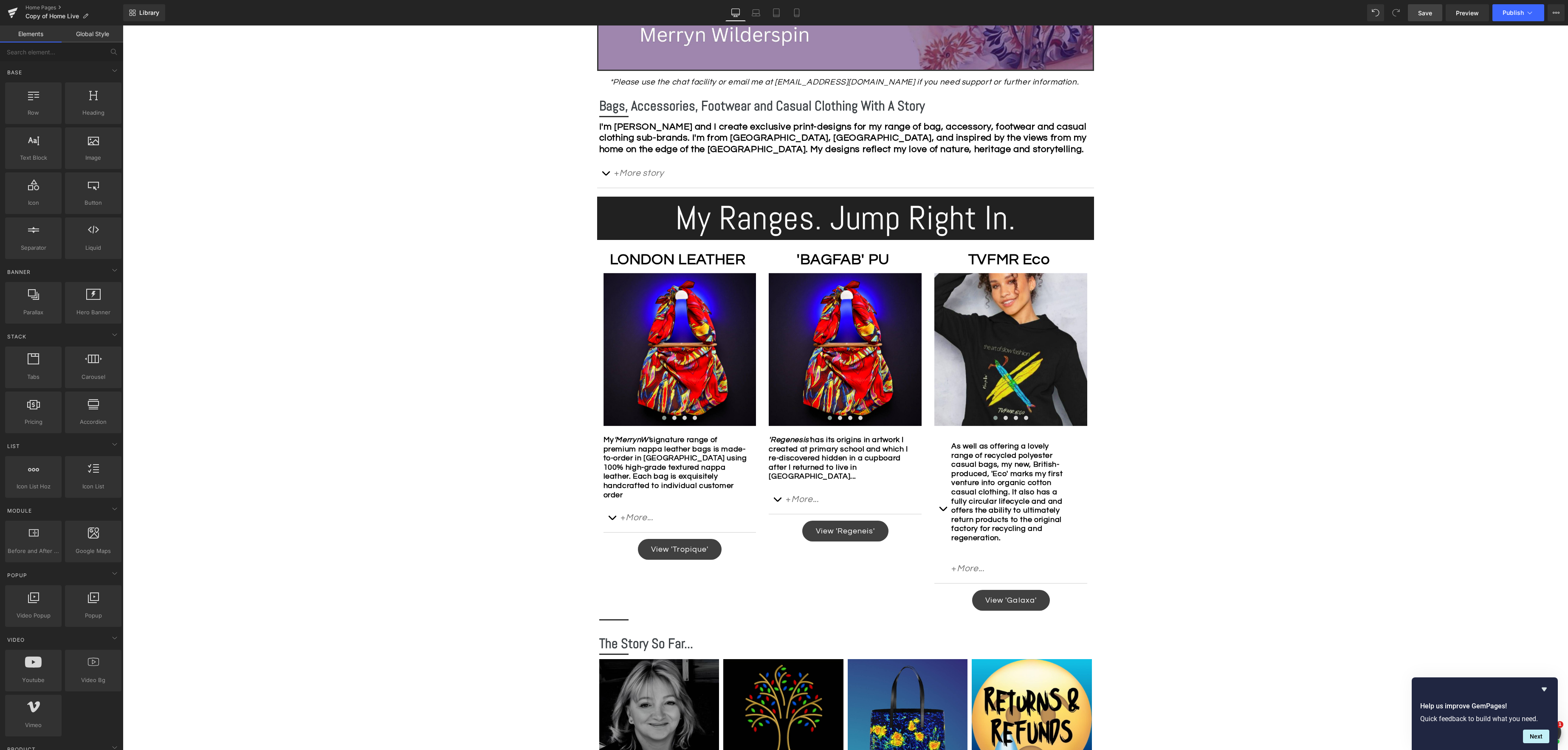
click at [386, 386] on div "Image Row *Please use the chat facility or email me at [EMAIL_ADDRESS][DOMAIN_N…" at bounding box center [845, 460] width 1445 height 1352
click at [1430, 12] on span "Save" at bounding box center [1425, 13] width 14 height 9
click at [1166, 447] on div "Image Row *Please use the chat facility or email me at [EMAIL_ADDRESS][DOMAIN_N…" at bounding box center [845, 460] width 1445 height 1352
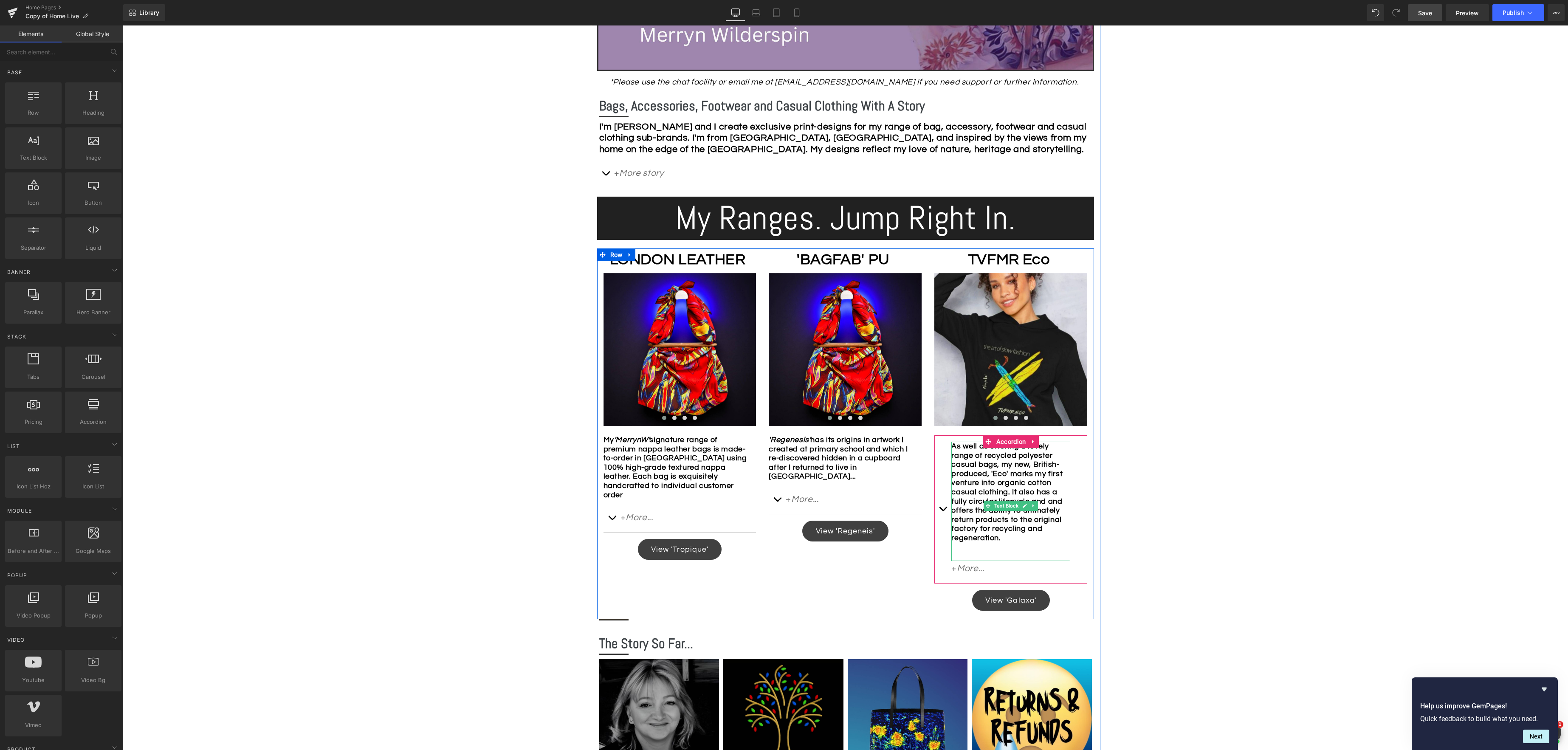
drag, startPoint x: 985, startPoint y: 505, endPoint x: 984, endPoint y: 480, distance: 25.0
click at [985, 505] on icon at bounding box center [988, 506] width 5 height 5
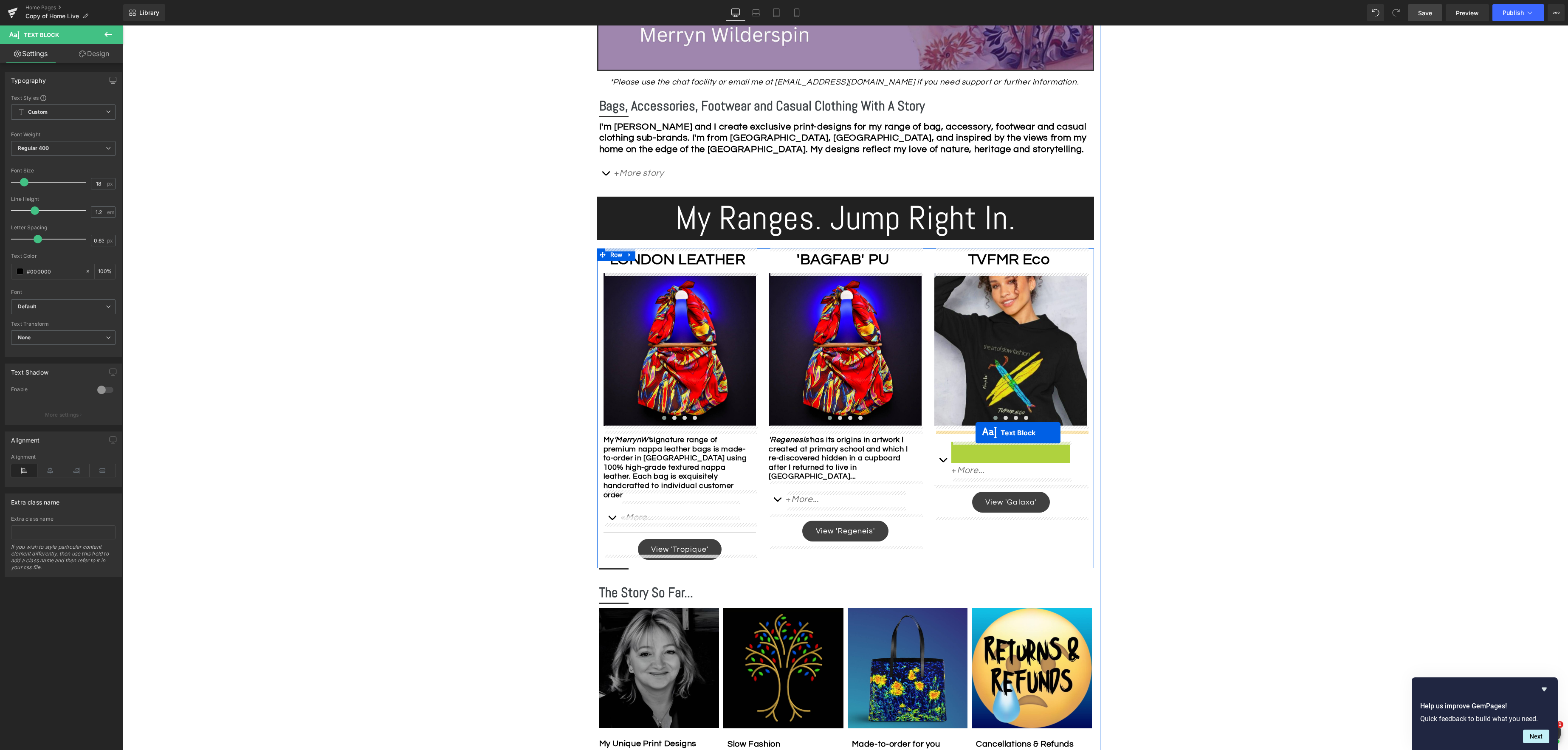
drag, startPoint x: 987, startPoint y: 507, endPoint x: 976, endPoint y: 433, distance: 74.8
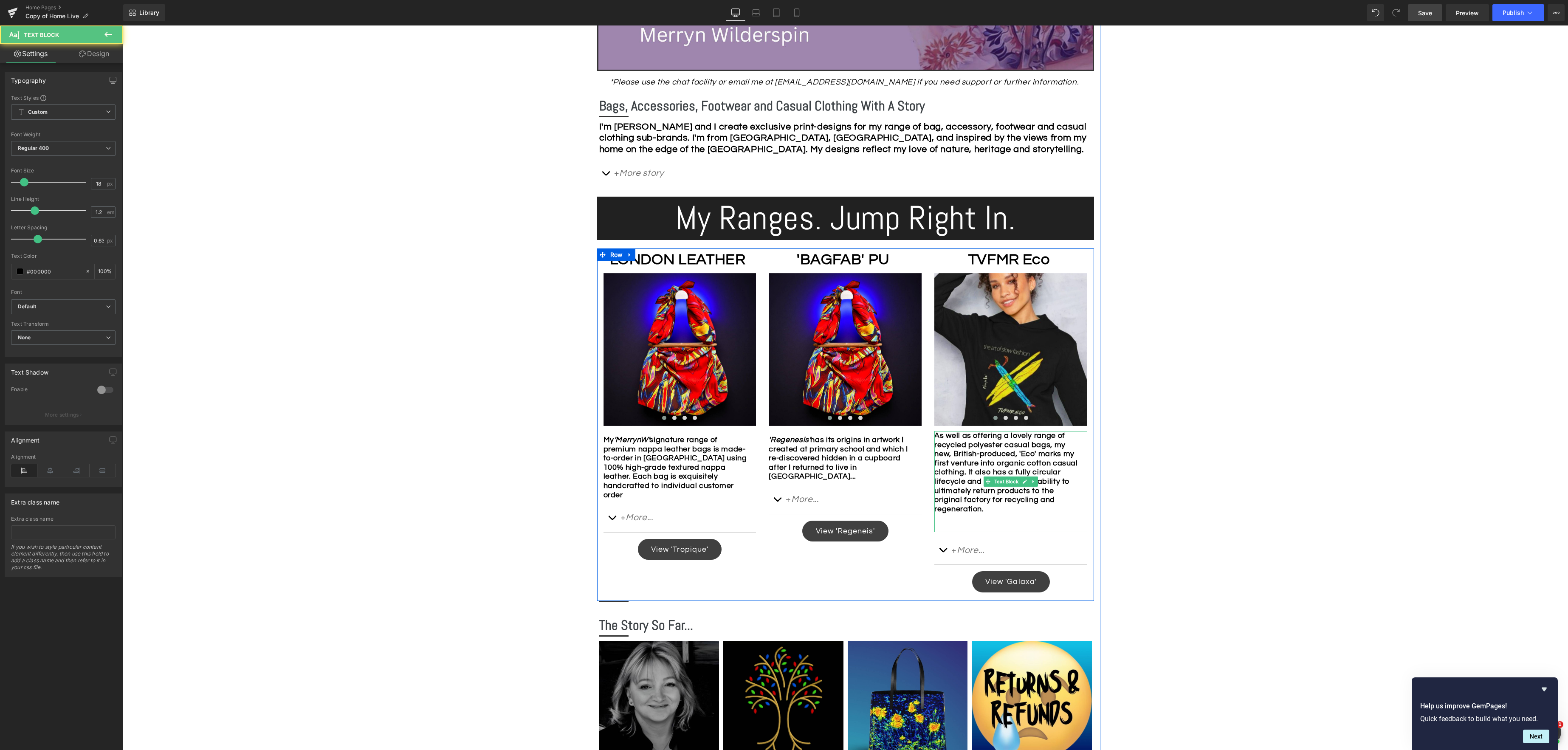
click at [1006, 492] on strong "As well as offering a lovely range of recycled polyester casual bags, my new, B…" at bounding box center [1006, 472] width 143 height 82
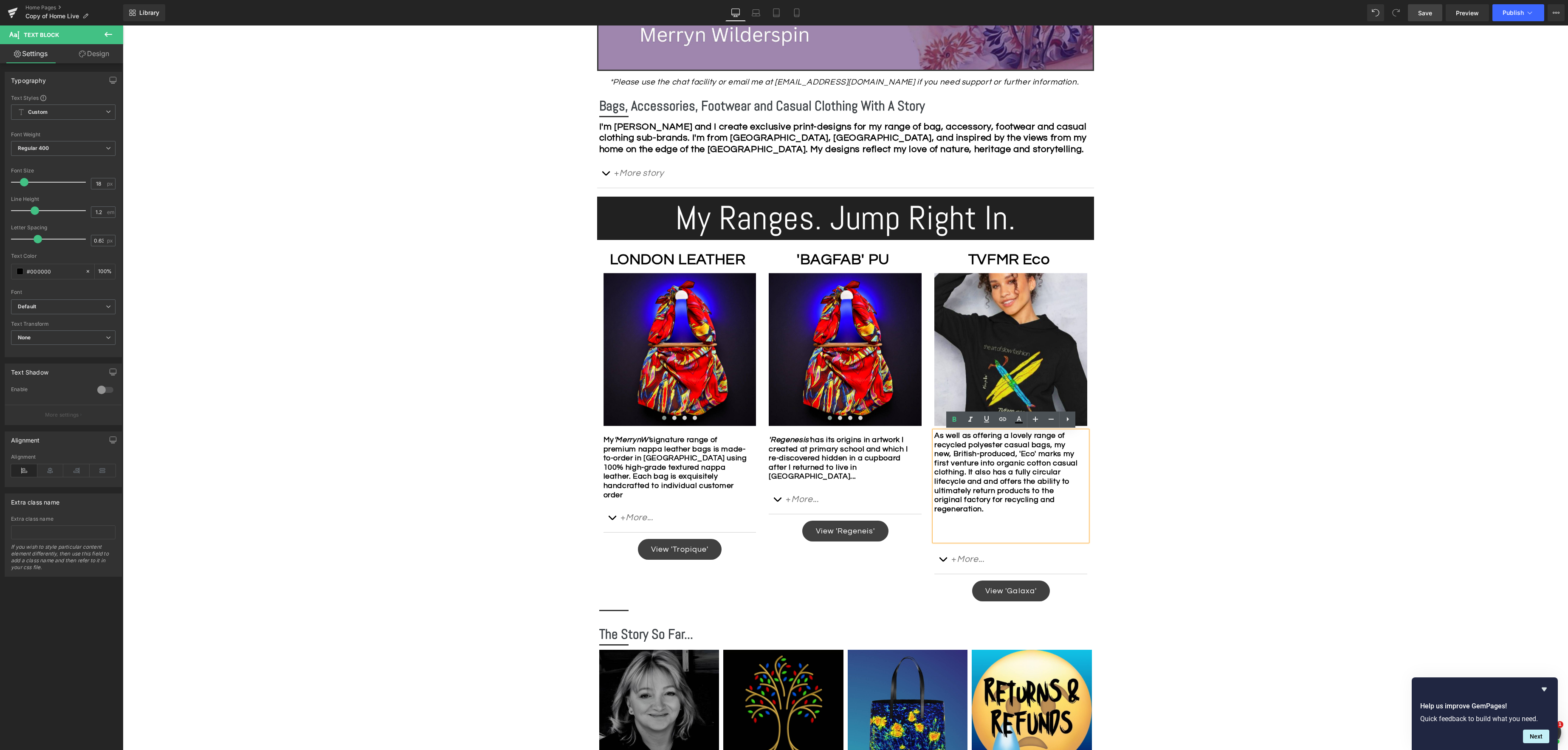
click at [985, 533] on div "As well as offering a lovely range of recycled polyester casual bags, my new, B…" at bounding box center [1010, 486] width 153 height 110
click at [991, 538] on div "As well as offering a lovely range of recycled polyester casual bags, my new, B…" at bounding box center [1010, 486] width 153 height 110
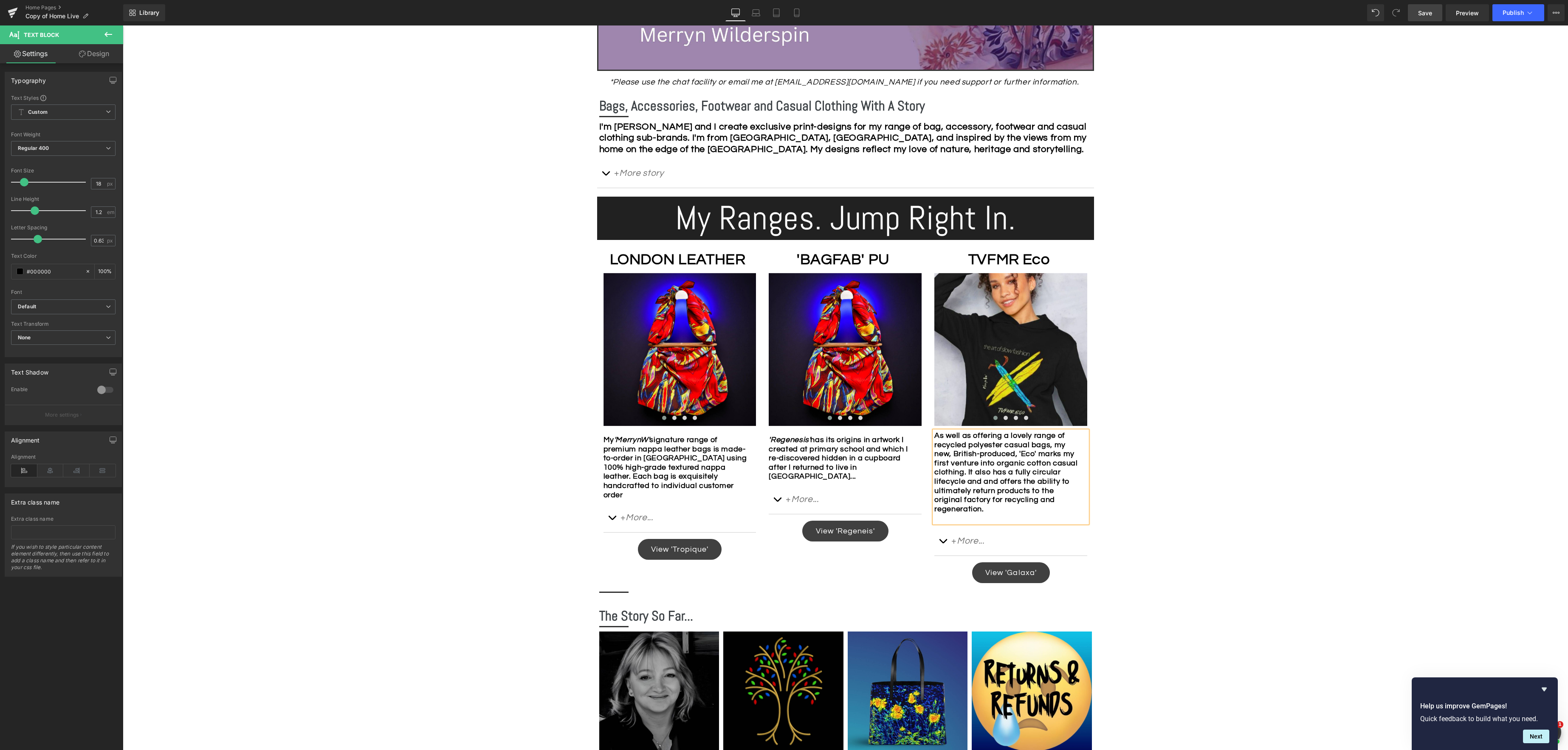
click at [1172, 552] on div "Image Row *Please use the chat facility or email me at [EMAIL_ADDRESS][DOMAIN_N…" at bounding box center [845, 446] width 1445 height 1325
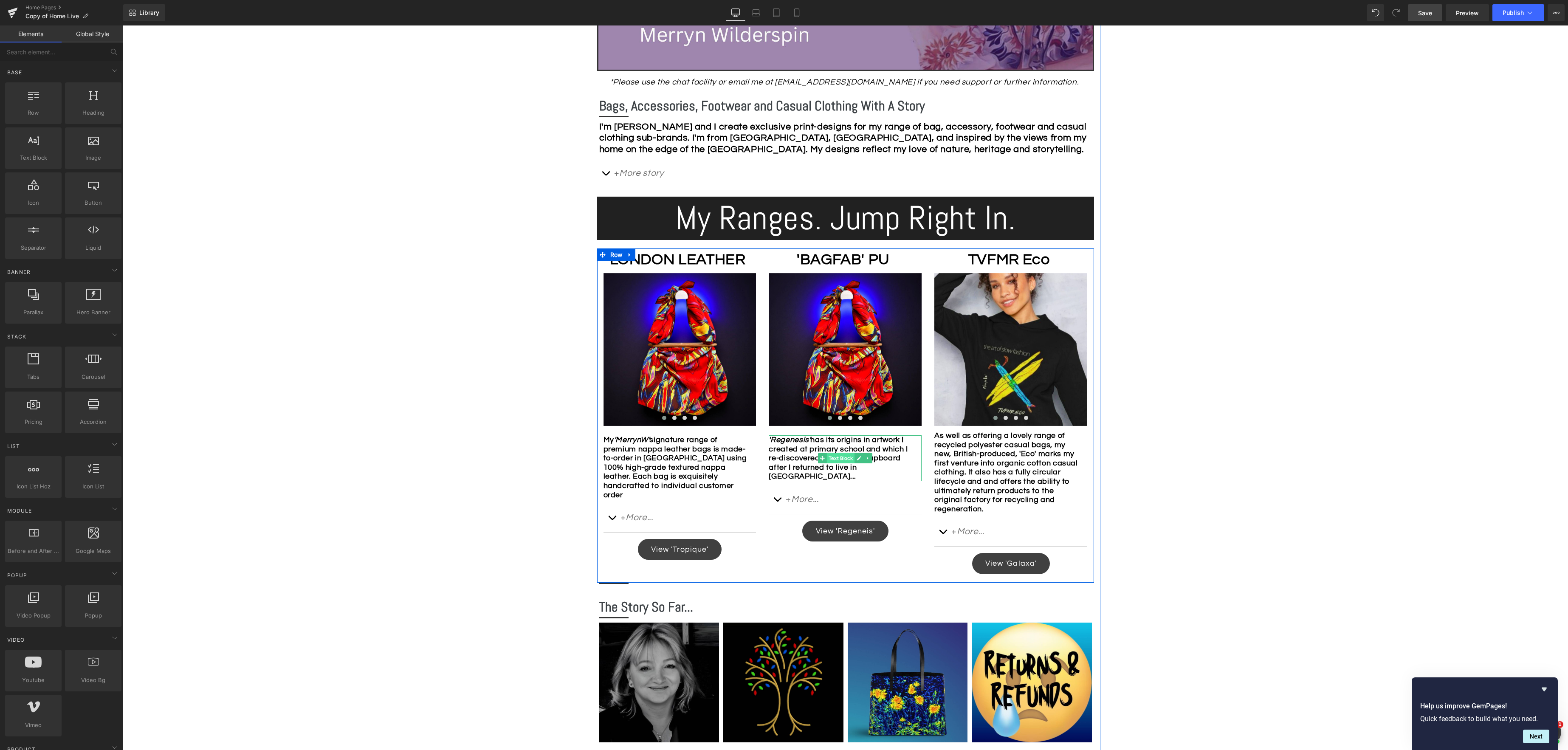
click at [848, 460] on span "Text Block" at bounding box center [841, 458] width 28 height 10
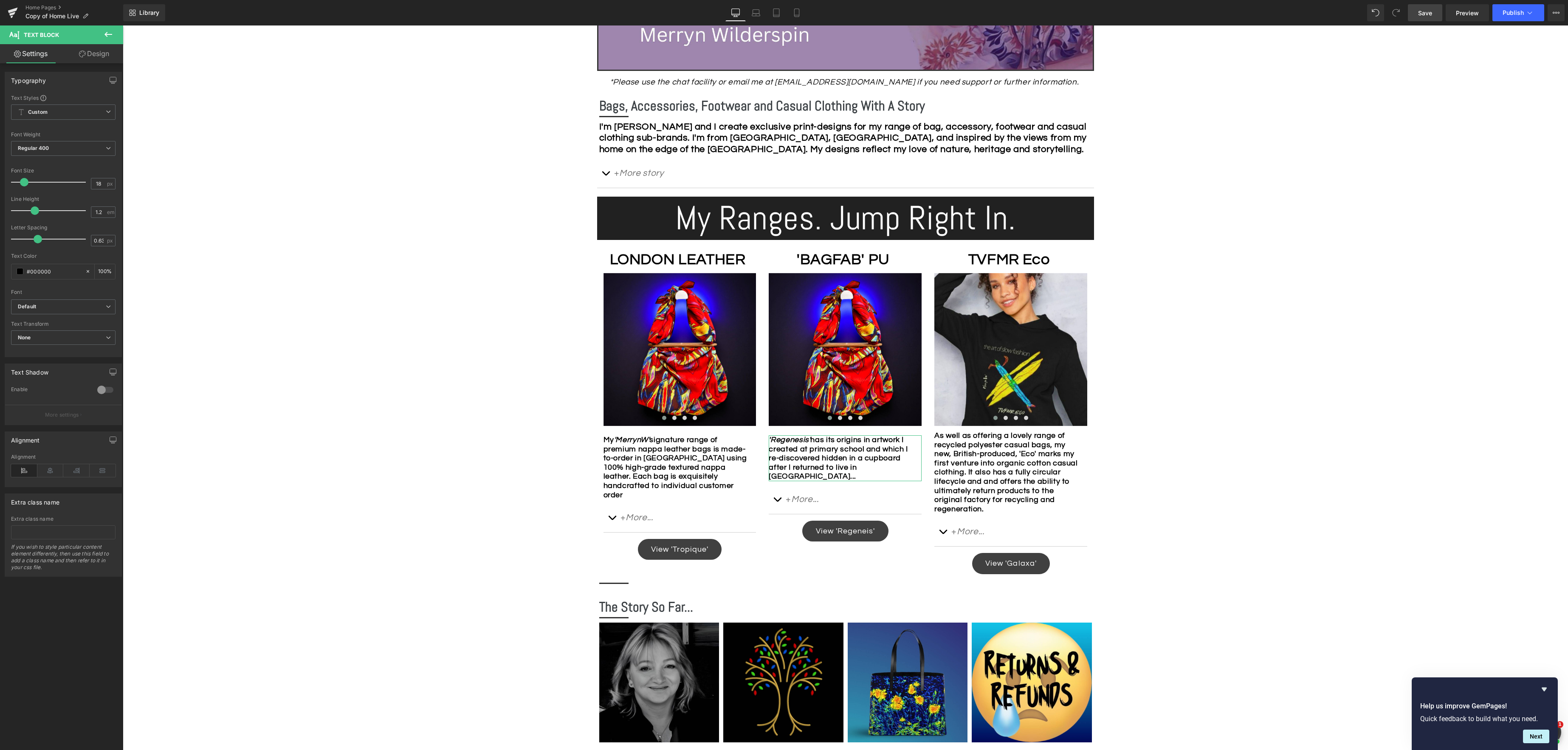
drag, startPoint x: 107, startPoint y: 57, endPoint x: 79, endPoint y: 69, distance: 30.5
click at [106, 57] on link "Design" at bounding box center [94, 54] width 61 height 19
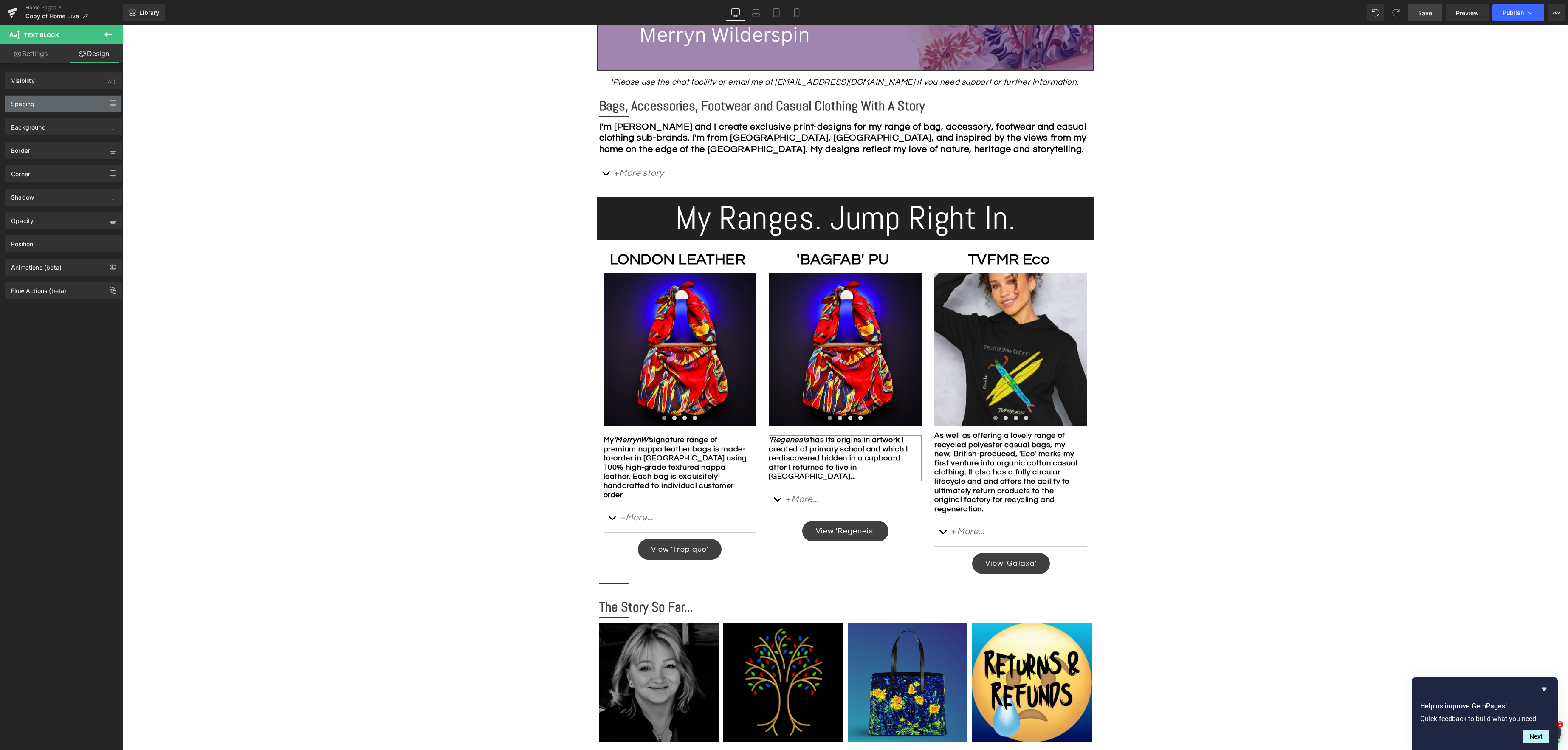
click at [65, 101] on div "Spacing" at bounding box center [63, 103] width 116 height 16
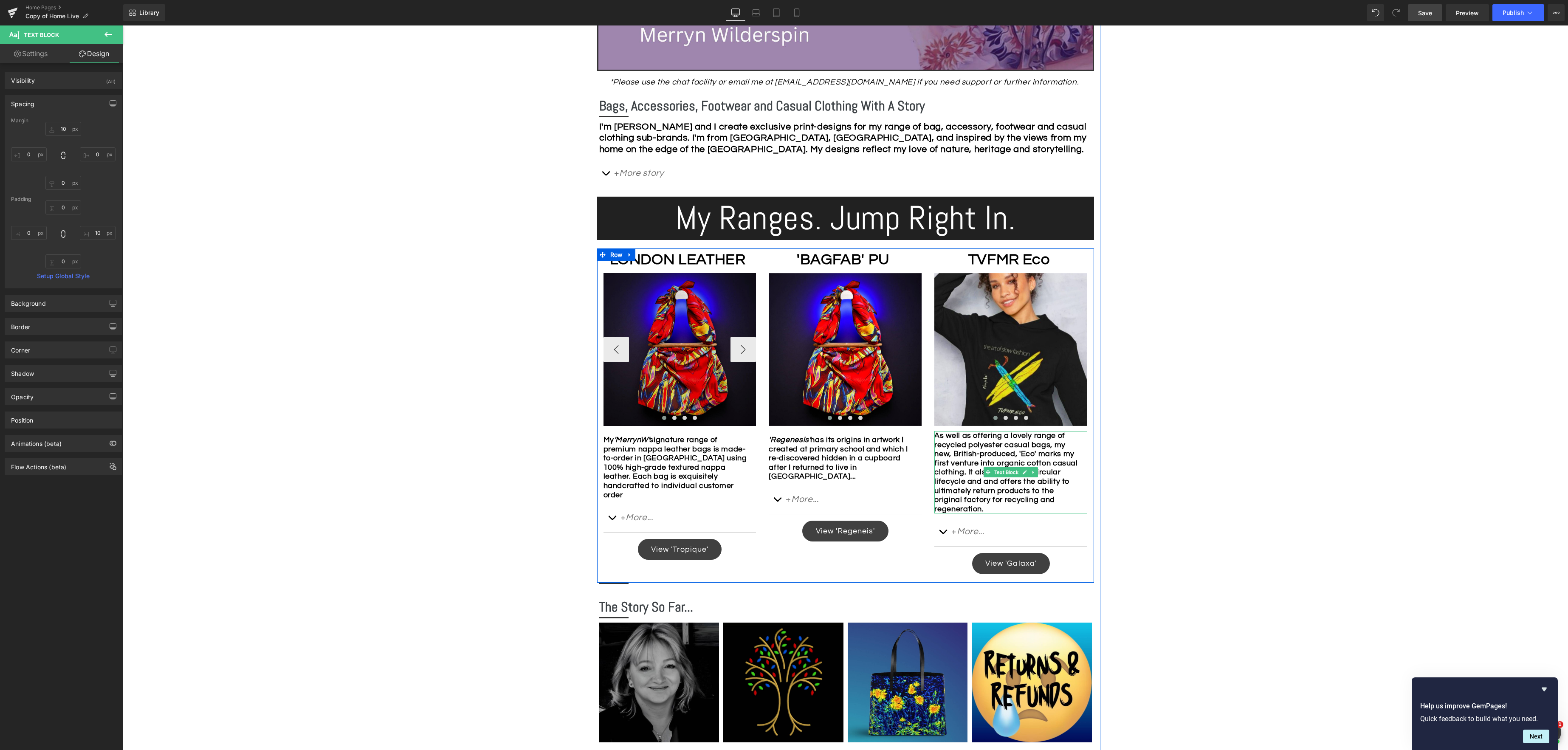
drag, startPoint x: 1007, startPoint y: 473, endPoint x: 715, endPoint y: 376, distance: 307.7
click at [1007, 473] on span "Text Block" at bounding box center [1007, 472] width 28 height 10
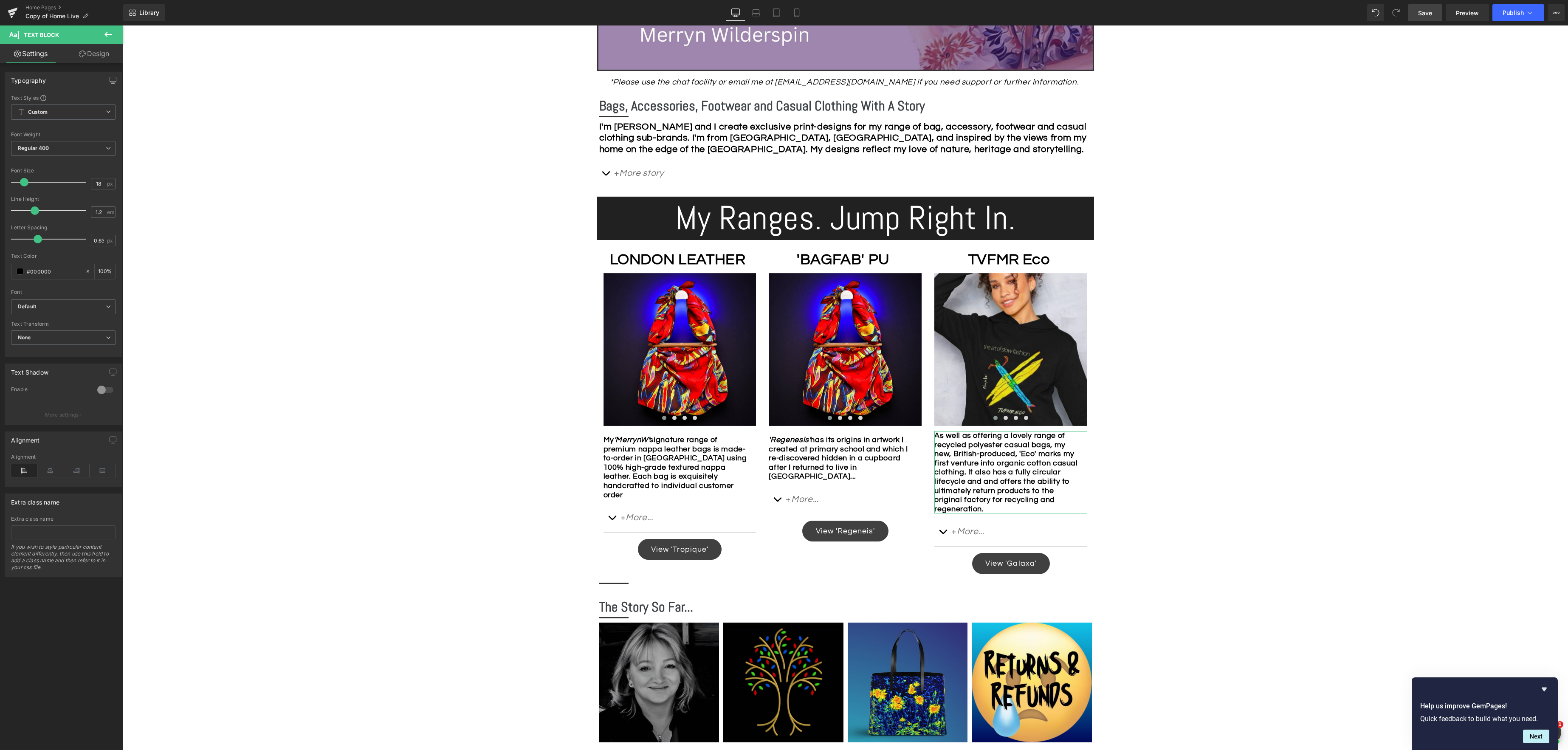
drag, startPoint x: 100, startPoint y: 53, endPoint x: 60, endPoint y: 83, distance: 50.0
click at [100, 53] on link "Design" at bounding box center [94, 54] width 61 height 19
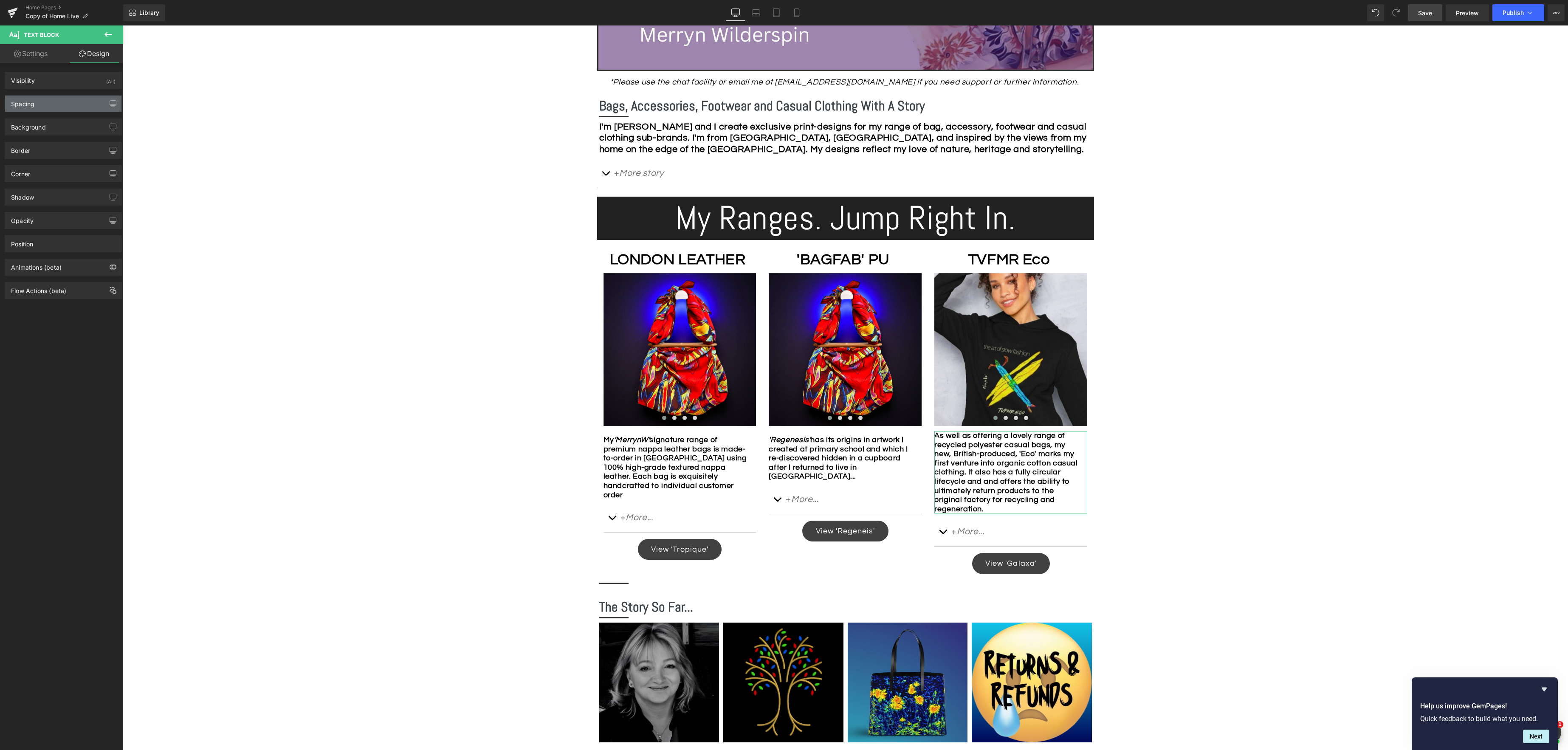
click at [46, 103] on div "Spacing" at bounding box center [63, 103] width 116 height 16
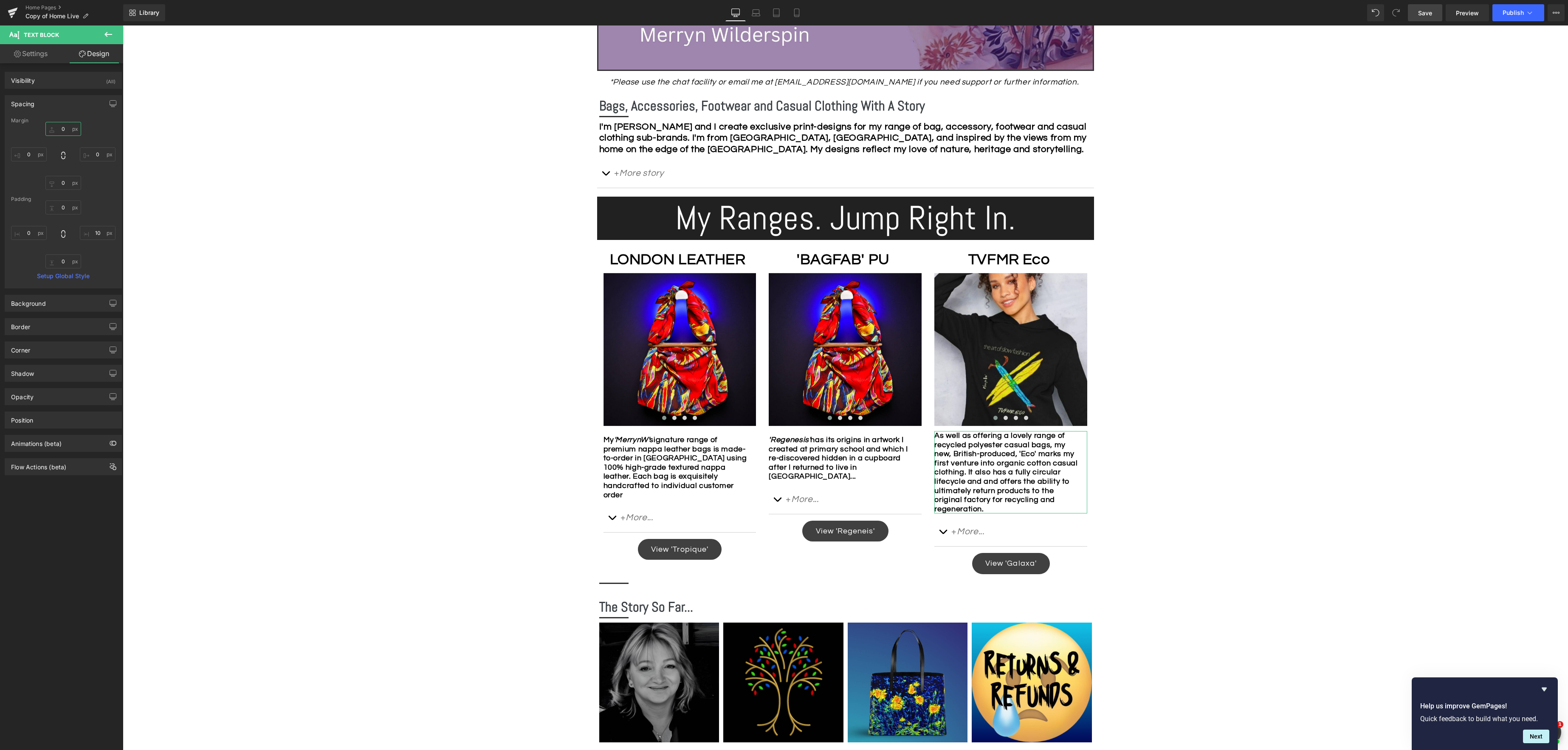
drag, startPoint x: 67, startPoint y: 128, endPoint x: 108, endPoint y: 130, distance: 41.0
click at [67, 128] on input "0" at bounding box center [63, 128] width 36 height 14
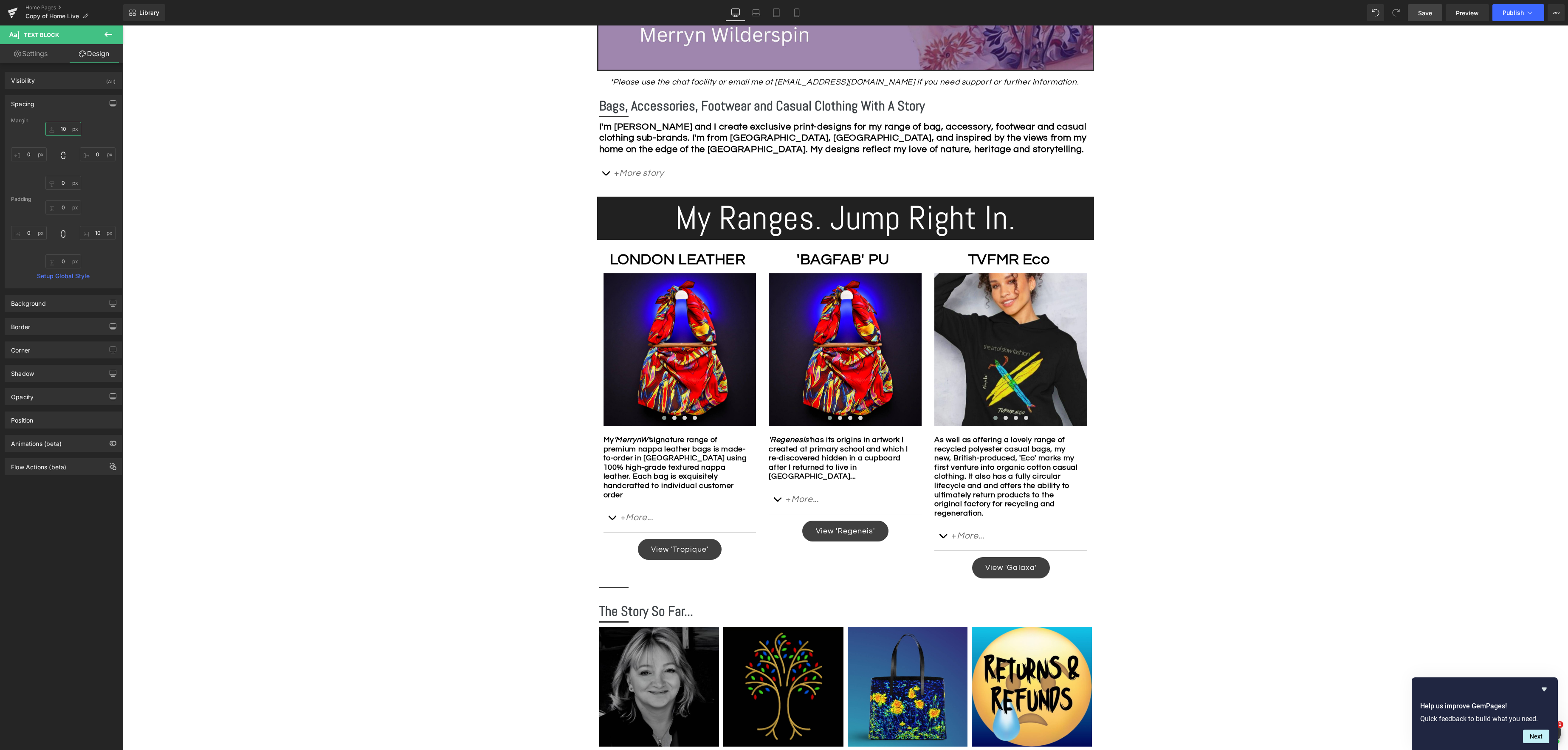
type input "10"
click at [1425, 16] on span "Save" at bounding box center [1425, 13] width 14 height 9
click at [712, 485] on div "My 'MerrynW' signature range of premium nappa leather bags is made-to-order in …" at bounding box center [679, 467] width 153 height 64
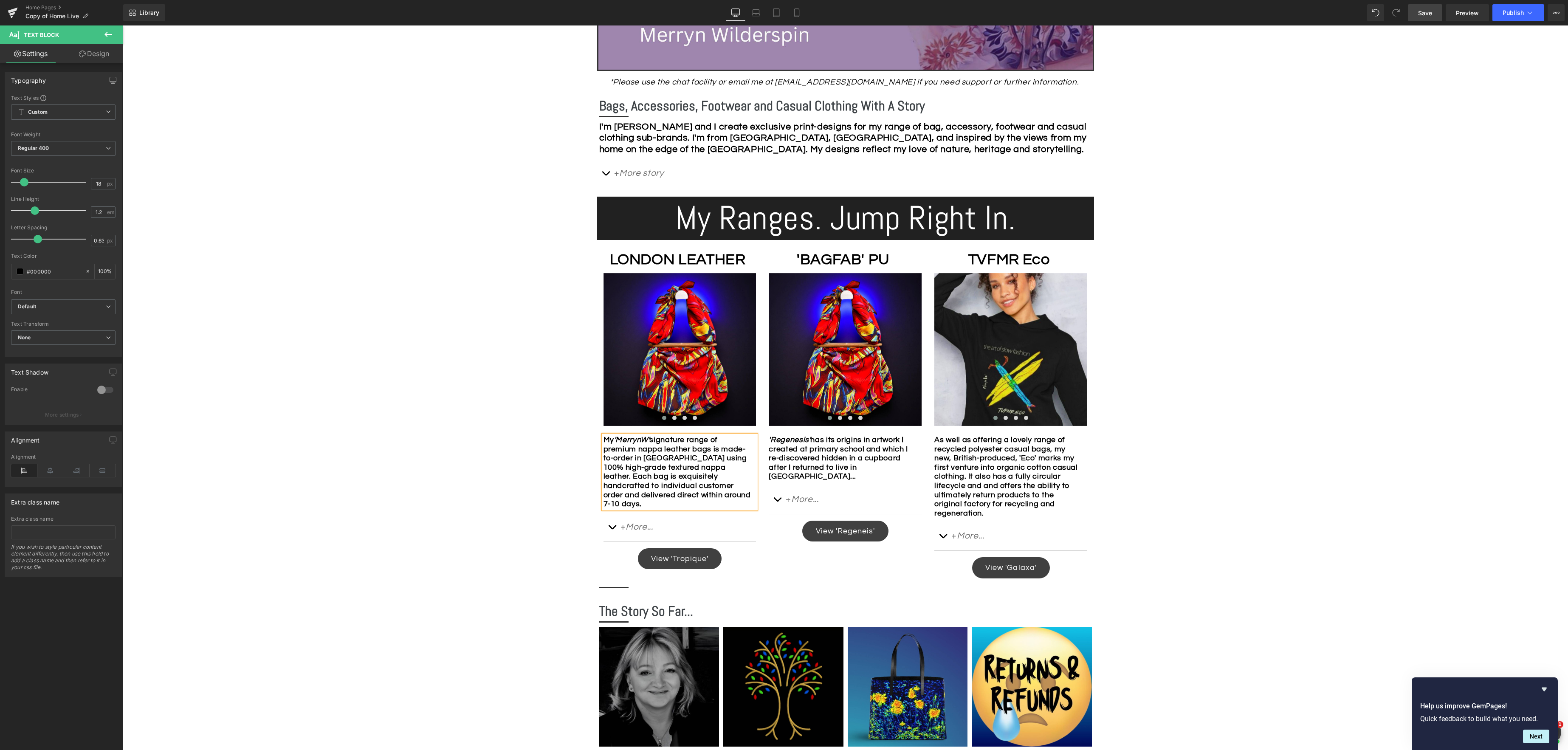
drag, startPoint x: 734, startPoint y: 439, endPoint x: 741, endPoint y: 439, distance: 7.0
click at [735, 439] on div "My 'MerrynW' signature range of premium nappa leather bags is made-to-order in …" at bounding box center [679, 472] width 153 height 74
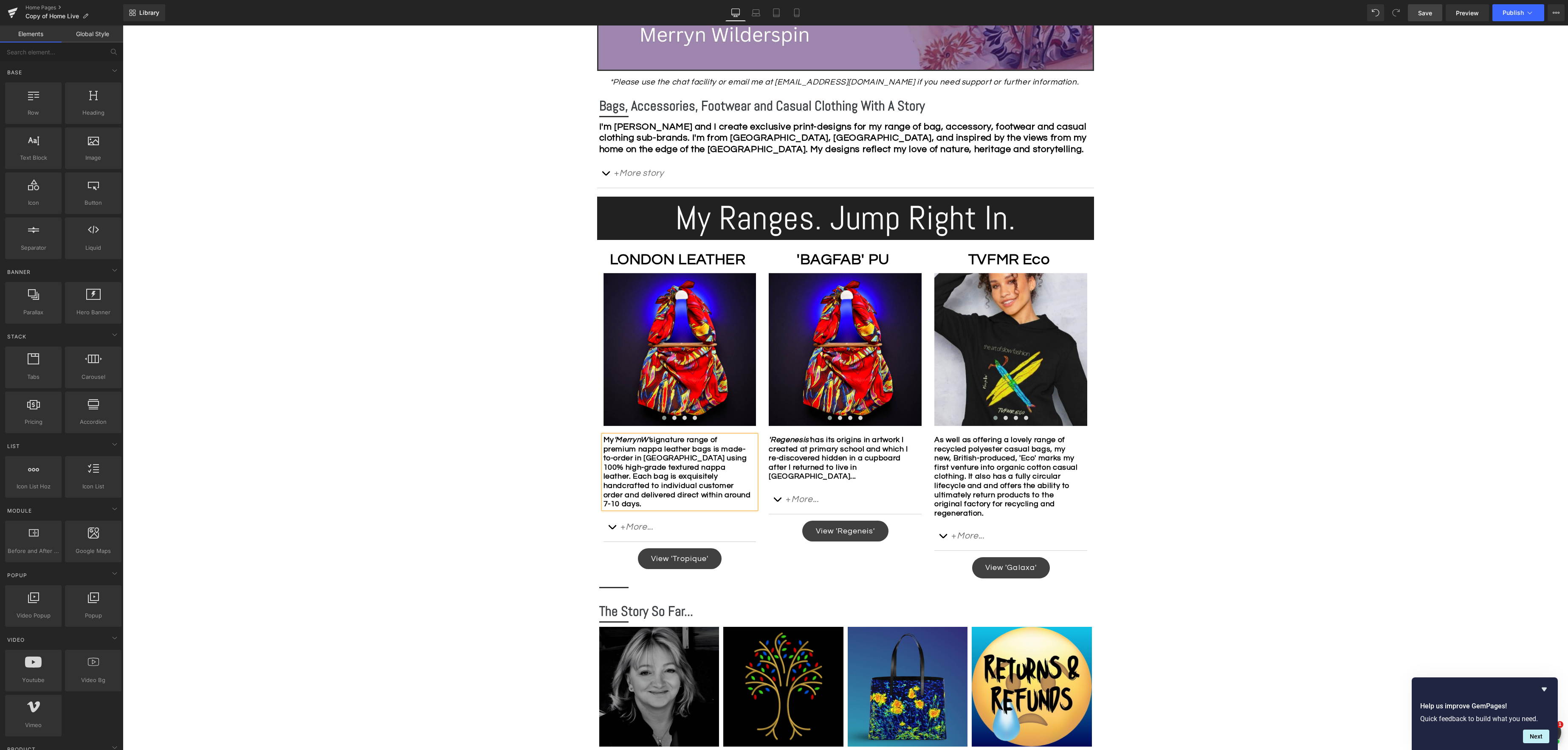
click at [1244, 332] on div "Image Row *Please use the chat facility or email me at [EMAIL_ADDRESS][DOMAIN_N…" at bounding box center [845, 444] width 1445 height 1320
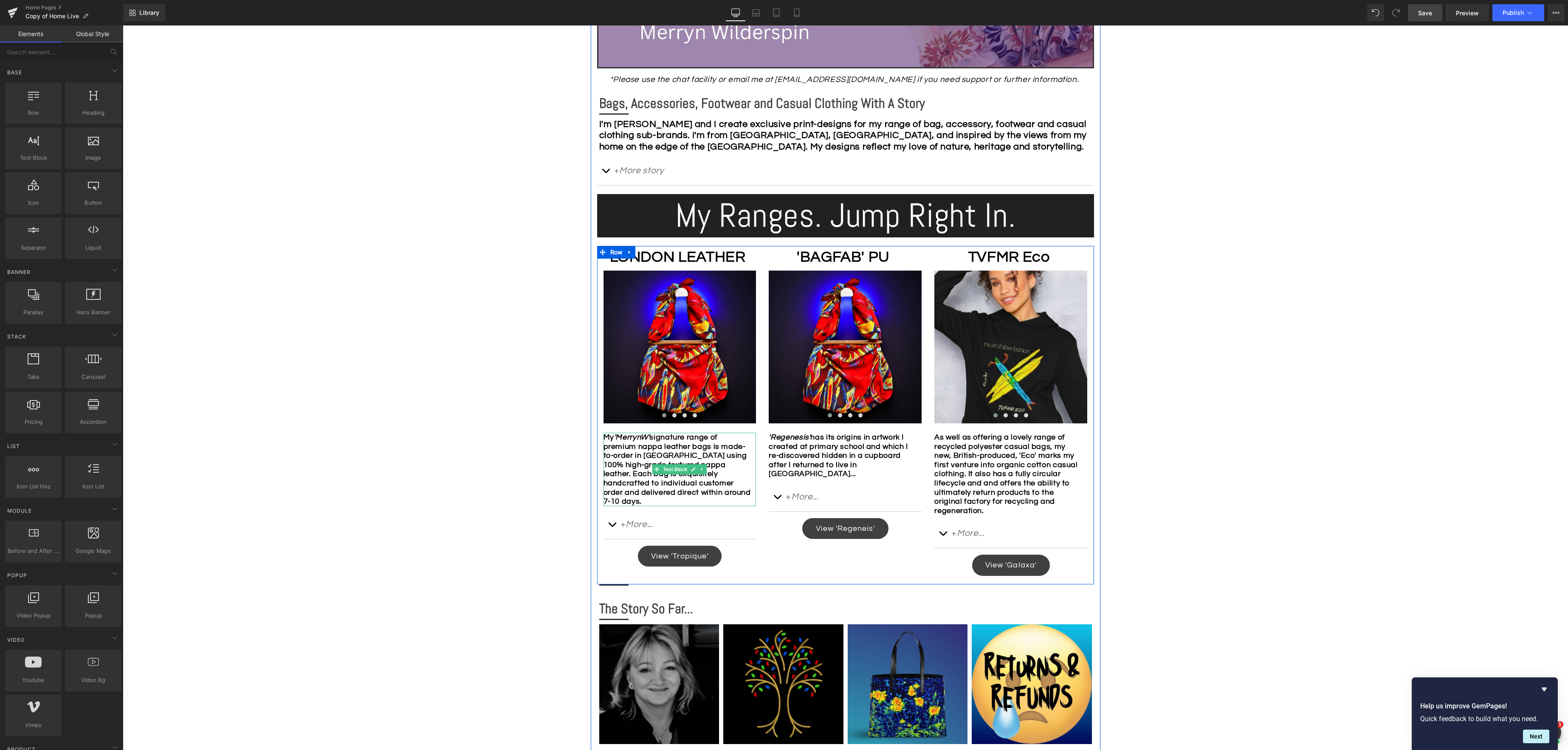
click at [631, 502] on div "My 'MerrynW' signature range of premium nappa leather bags is made-to-order in …" at bounding box center [679, 469] width 153 height 74
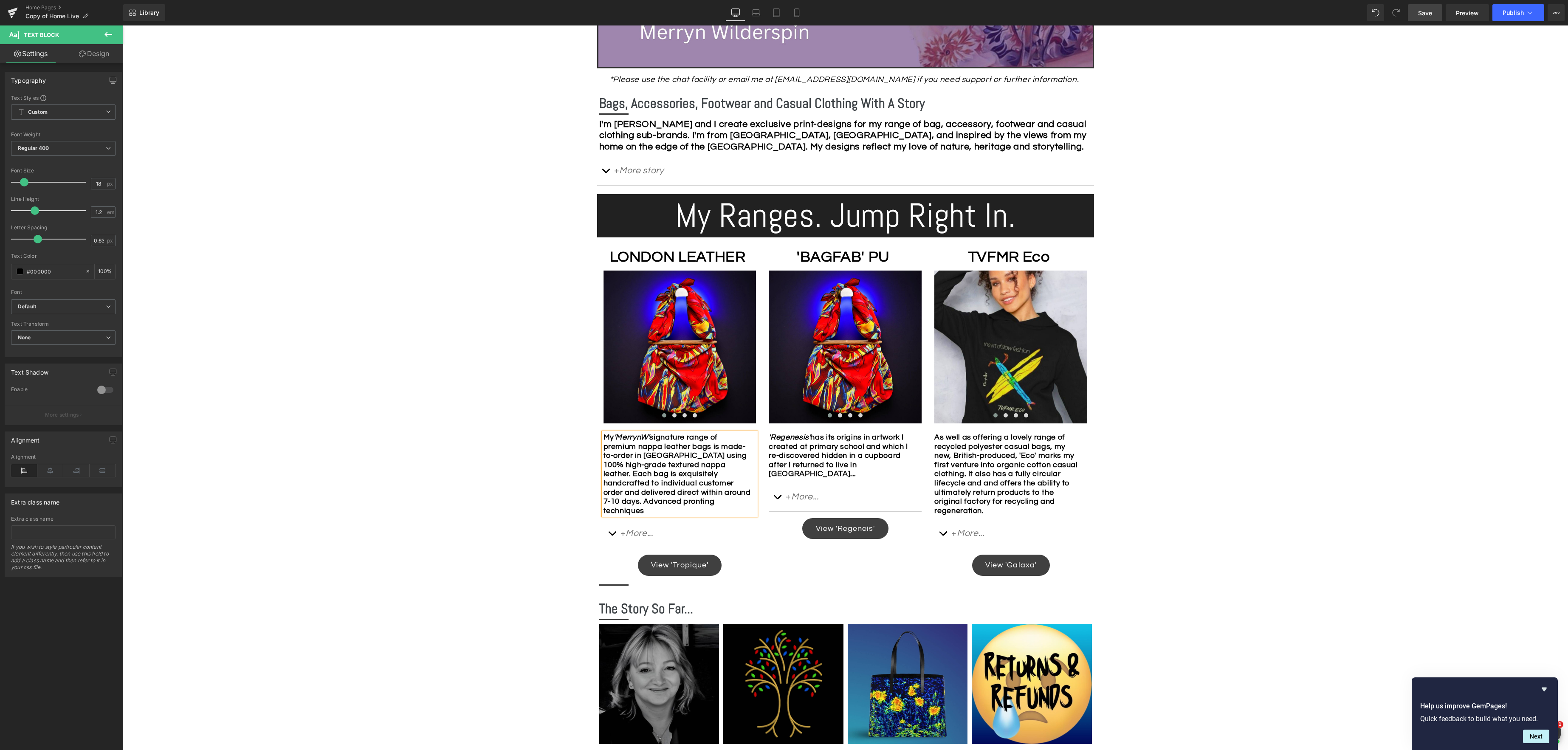
drag, startPoint x: 679, startPoint y: 501, endPoint x: 782, endPoint y: 489, distance: 103.7
click at [679, 501] on b "My 'MerrynW' signature range of premium nappa leather bags is made-to-order in …" at bounding box center [677, 474] width 147 height 82
drag, startPoint x: 744, startPoint y: 502, endPoint x: 775, endPoint y: 503, distance: 31.0
click at [744, 502] on b "My 'MerrynW' signature range of premium nappa leather bags is made-to-order in …" at bounding box center [677, 474] width 147 height 82
drag, startPoint x: 667, startPoint y: 502, endPoint x: 733, endPoint y: 509, distance: 66.4
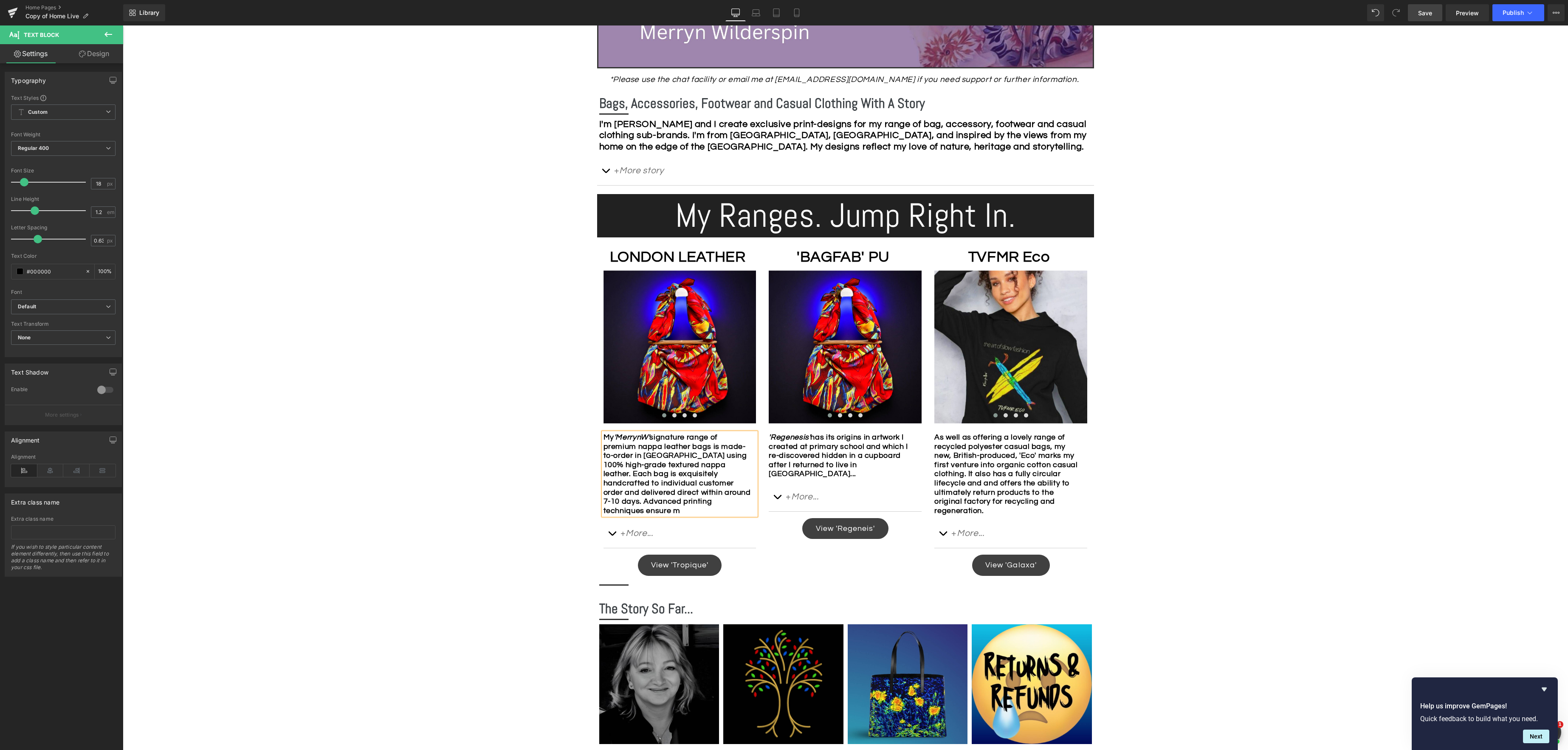
click at [667, 502] on b "My 'MerrynW' signature range of premium nappa leather bags is made-to-order in …" at bounding box center [677, 474] width 147 height 82
drag, startPoint x: 724, startPoint y: 514, endPoint x: 730, endPoint y: 512, distance: 6.3
click at [724, 514] on div "My 'MerrynW' signature range of premium nappa leather bags is made-to-order in …" at bounding box center [679, 474] width 153 height 82
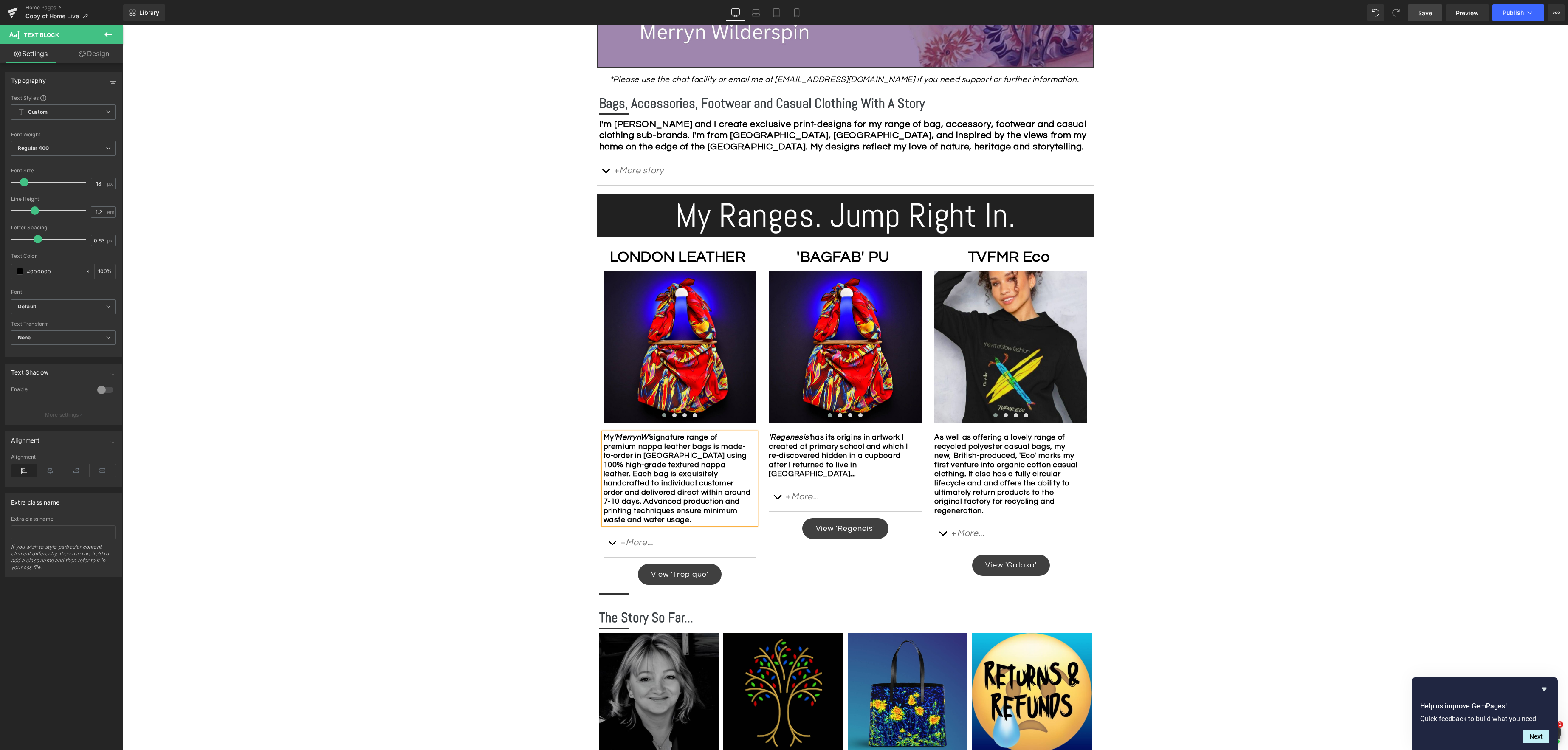
click at [1233, 496] on div "Image Row *Please use the chat facility or email me at [EMAIL_ADDRESS][DOMAIN_N…" at bounding box center [845, 446] width 1445 height 1329
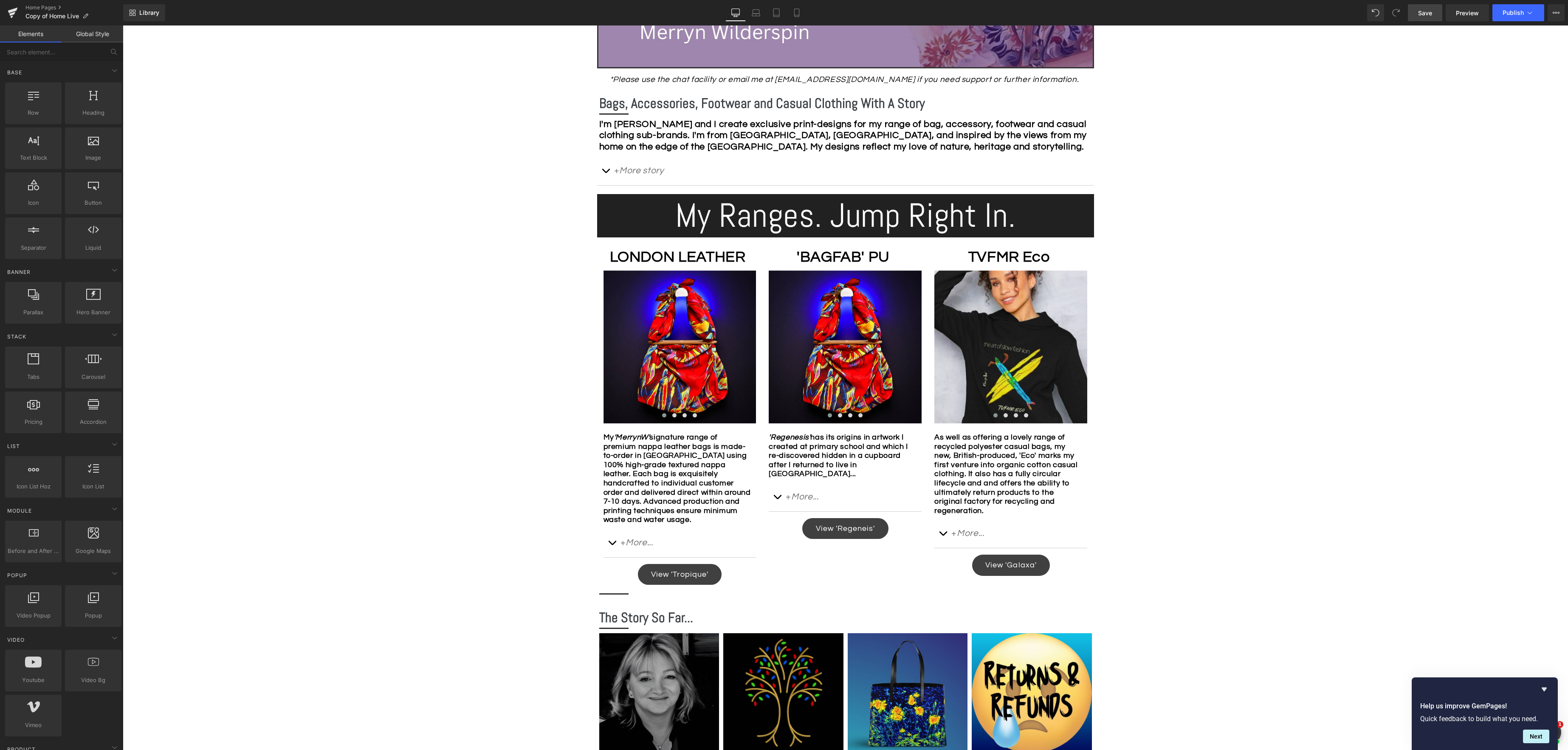
click at [1427, 18] on link "Save" at bounding box center [1425, 13] width 35 height 17
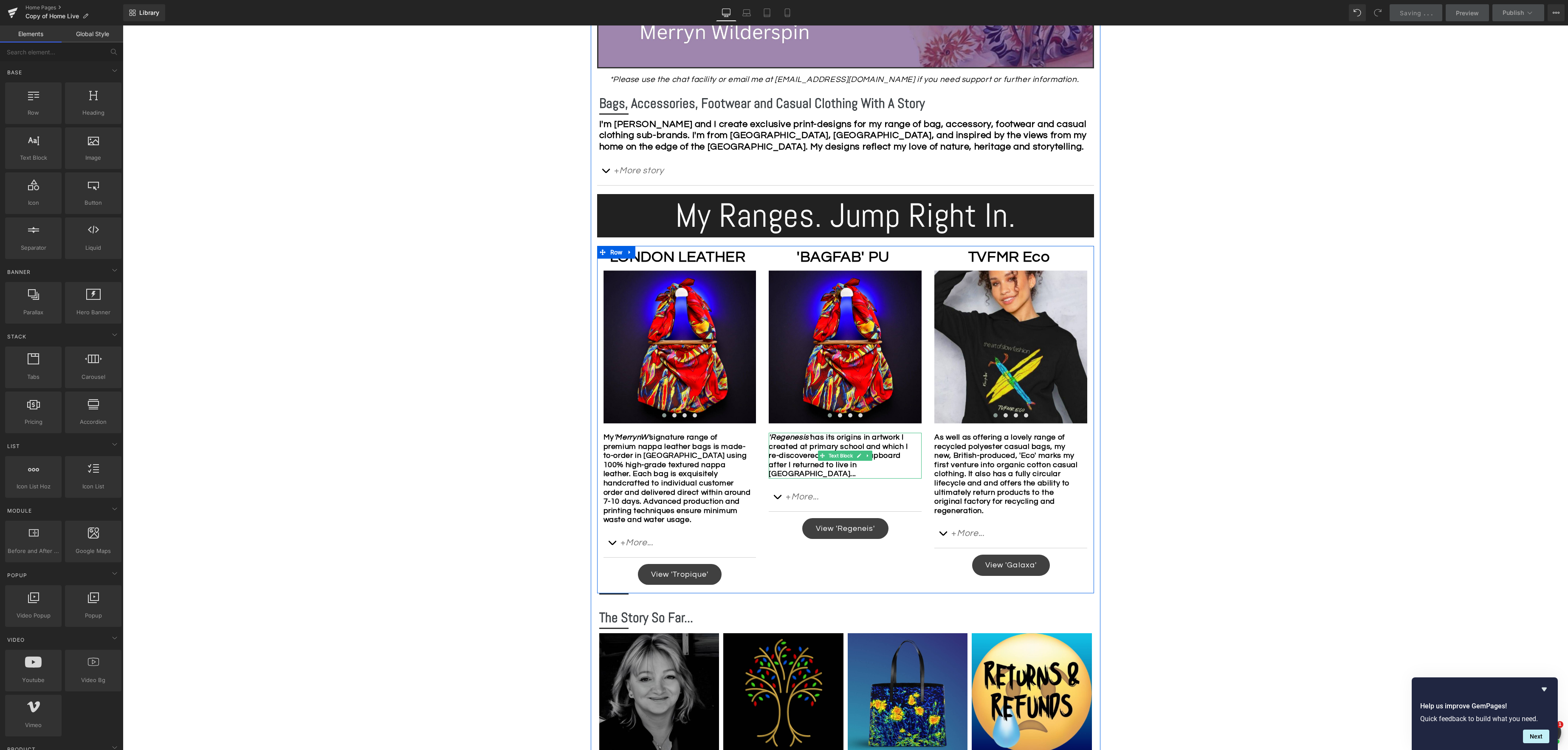
scroll to position [438, 0]
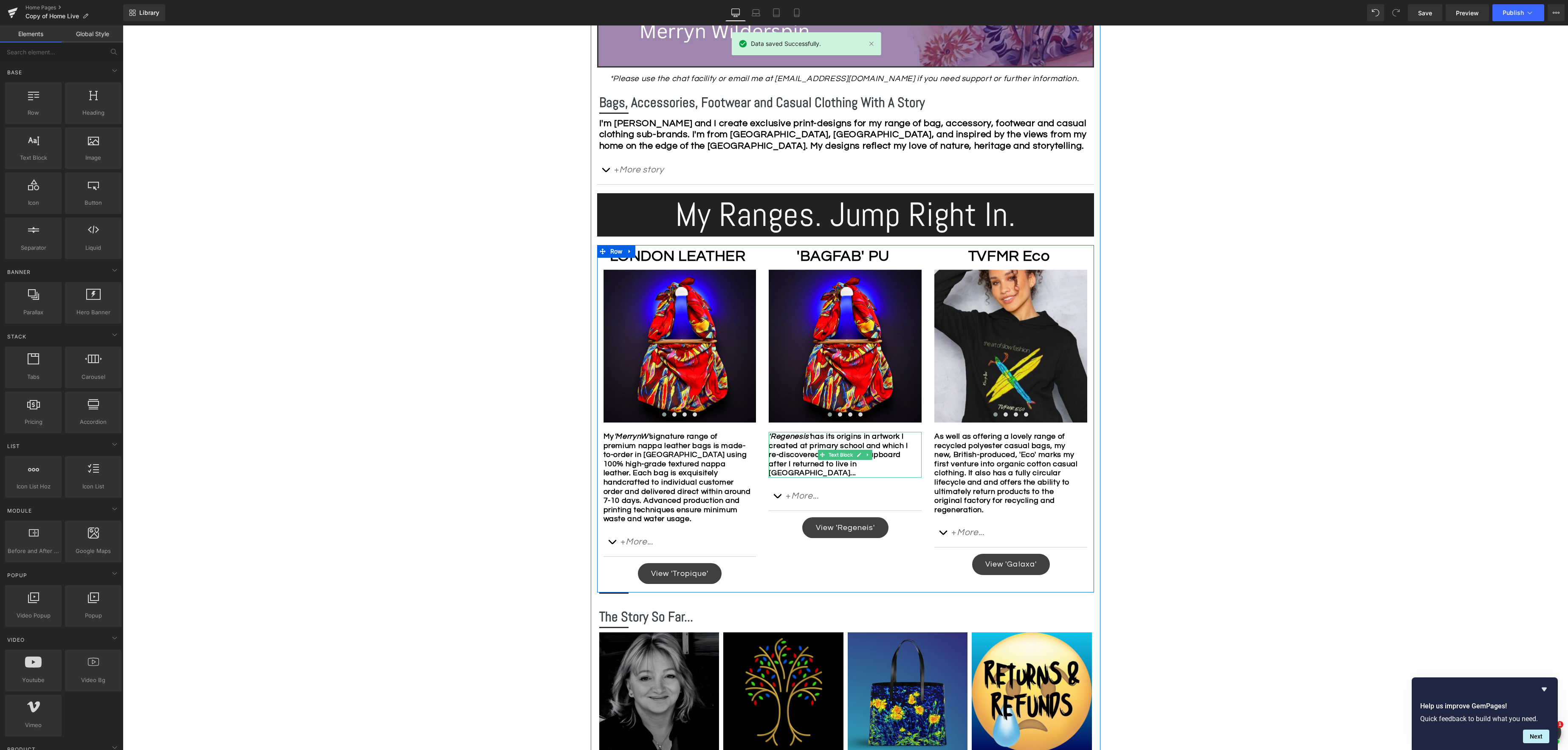
click at [811, 448] on strong "'Regenesis' has its origins in artwork I created at primary school and which I …" at bounding box center [838, 454] width 139 height 44
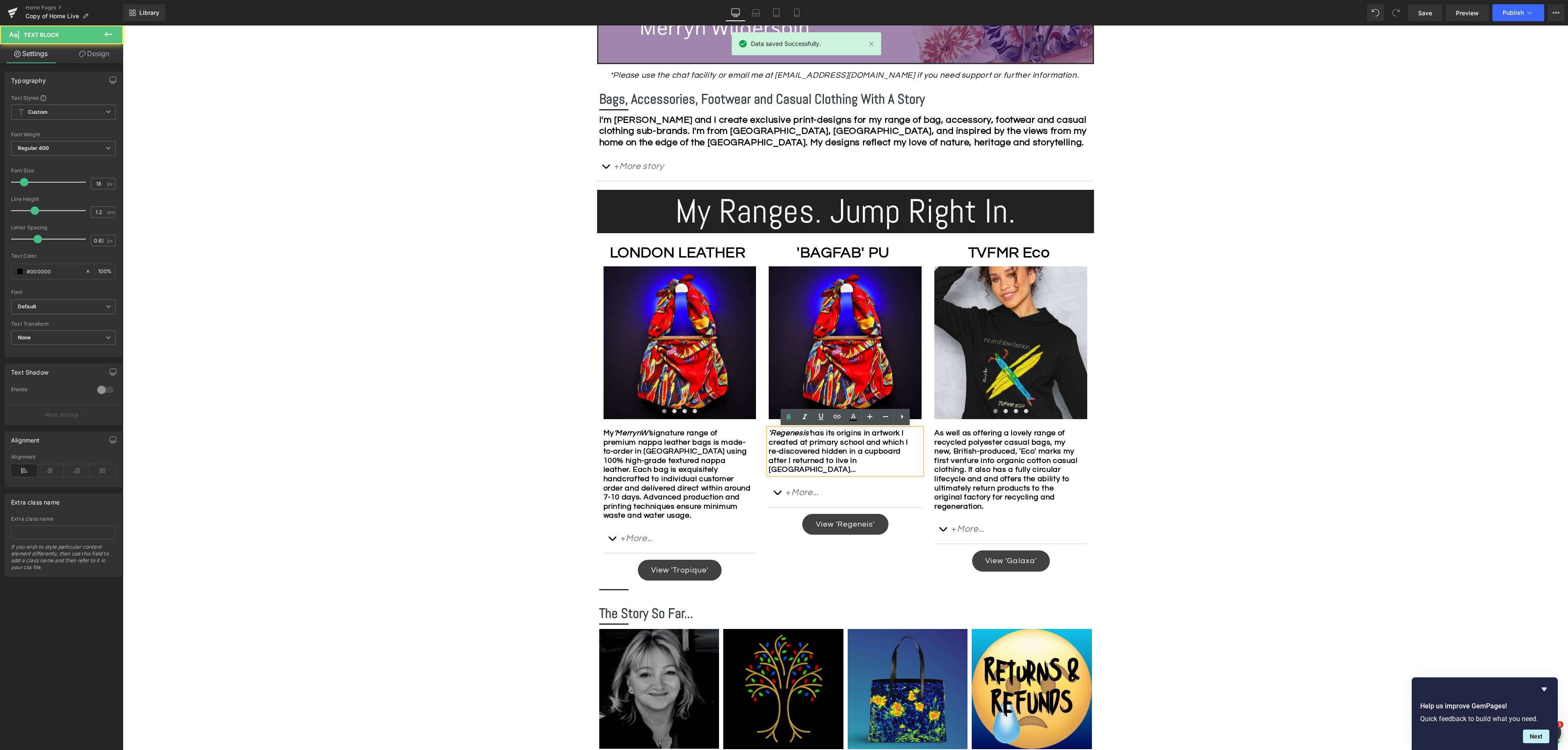
scroll to position [445, 0]
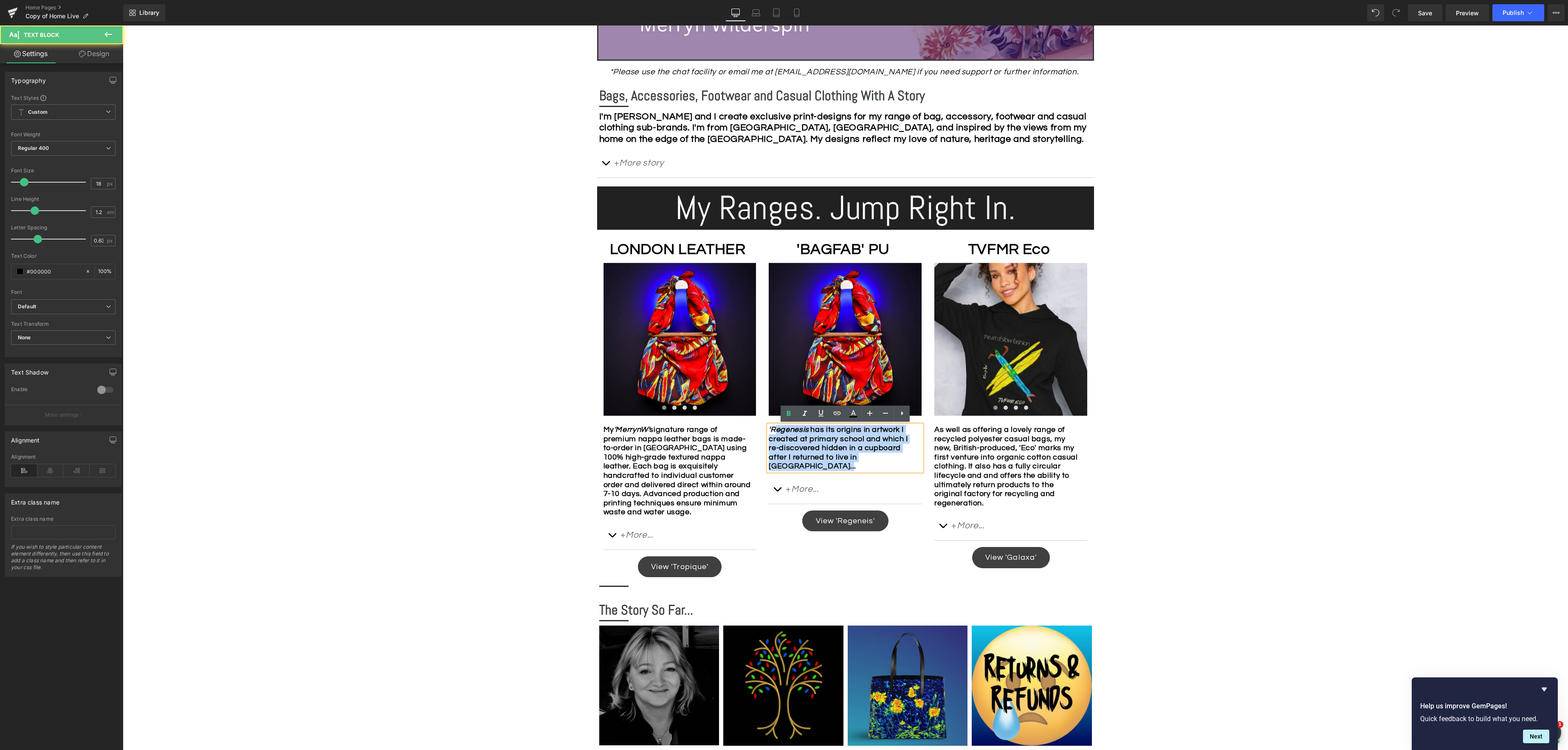
drag, startPoint x: 820, startPoint y: 475, endPoint x: 778, endPoint y: 432, distance: 60.1
click at [778, 432] on div "'Regenesis' has its origins in artwork I created at primary school and which I …" at bounding box center [845, 447] width 153 height 46
drag, startPoint x: 871, startPoint y: 429, endPoint x: 726, endPoint y: 428, distance: 145.0
click at [726, 428] on div "LONDON LEATHER Text Block Image Image Image Image ‹ › Carousel My 'MerrynW' sig…" at bounding box center [845, 412] width 497 height 348
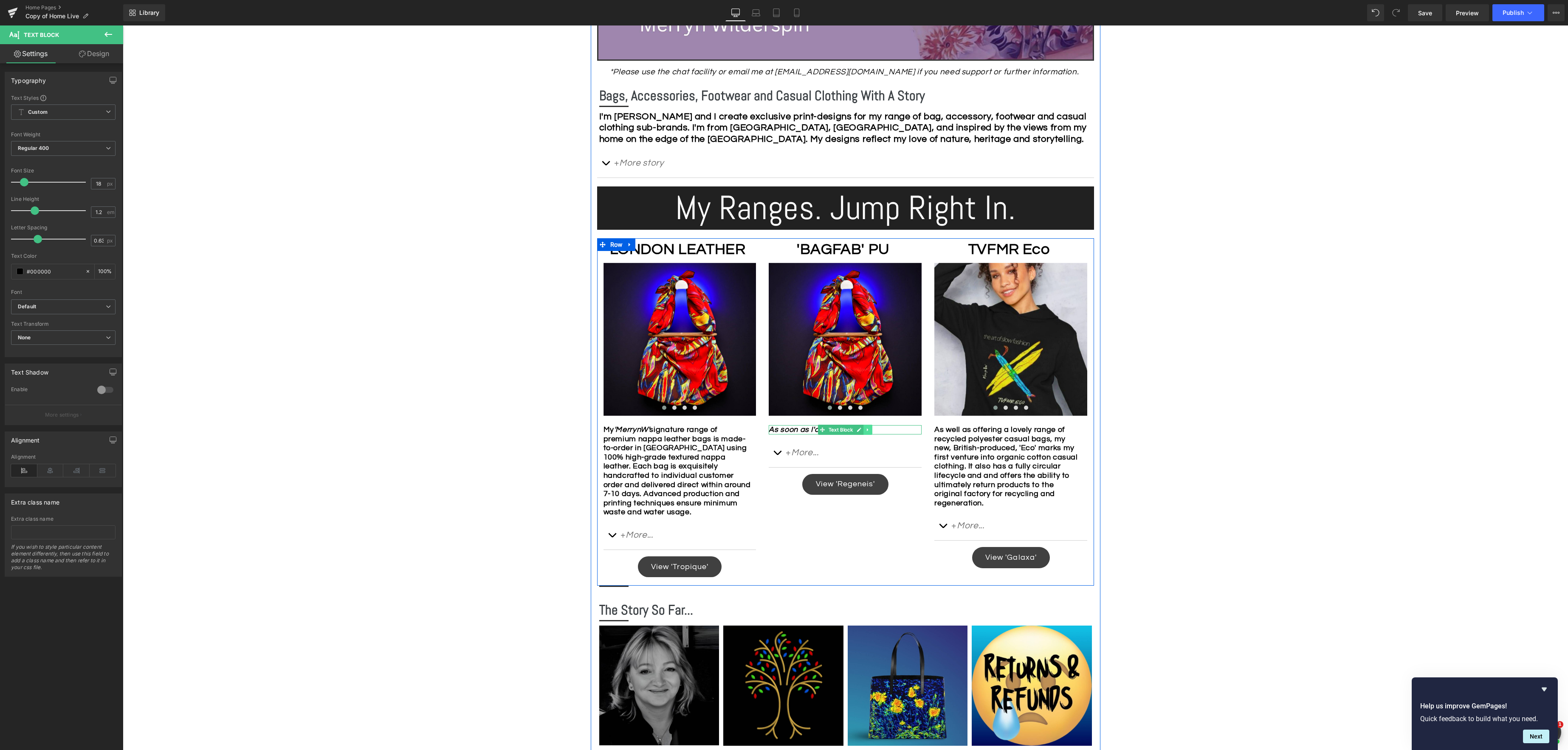
click at [867, 430] on icon at bounding box center [867, 429] width 1 height 3
click at [837, 430] on div "As soon as I'd completed Text Block" at bounding box center [845, 429] width 153 height 9
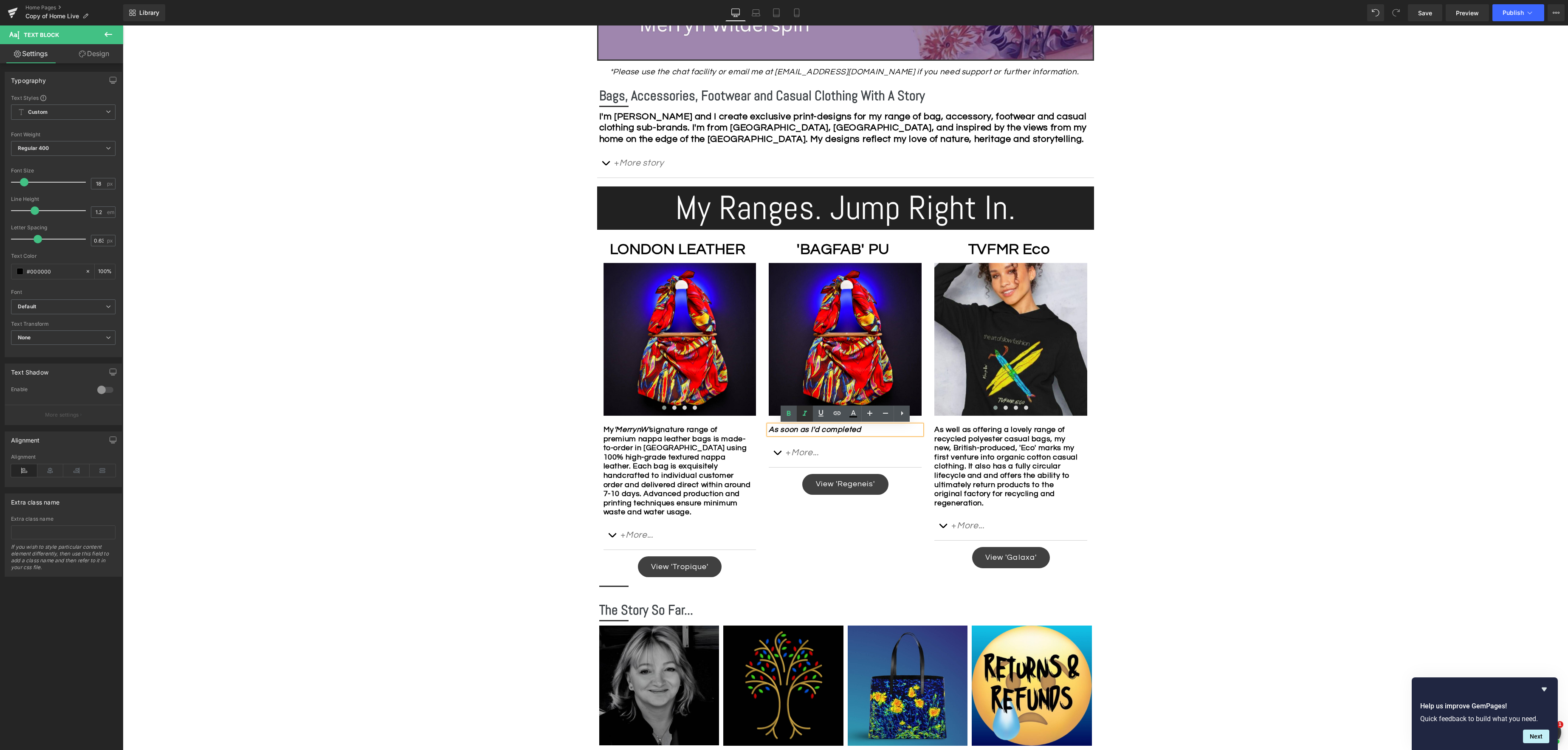
click at [804, 415] on icon at bounding box center [805, 413] width 4 height 5
click at [876, 432] on div "As soon as I'd completed" at bounding box center [845, 429] width 153 height 9
drag, startPoint x: 806, startPoint y: 440, endPoint x: 818, endPoint y: 442, distance: 12.2
click at [806, 440] on b "As soon as I'd completed the leather range, I relaised the demand for" at bounding box center [836, 434] width 134 height 18
click at [906, 438] on div "As soon as I'd completed the leather range, I realised the demand for" at bounding box center [845, 434] width 153 height 18
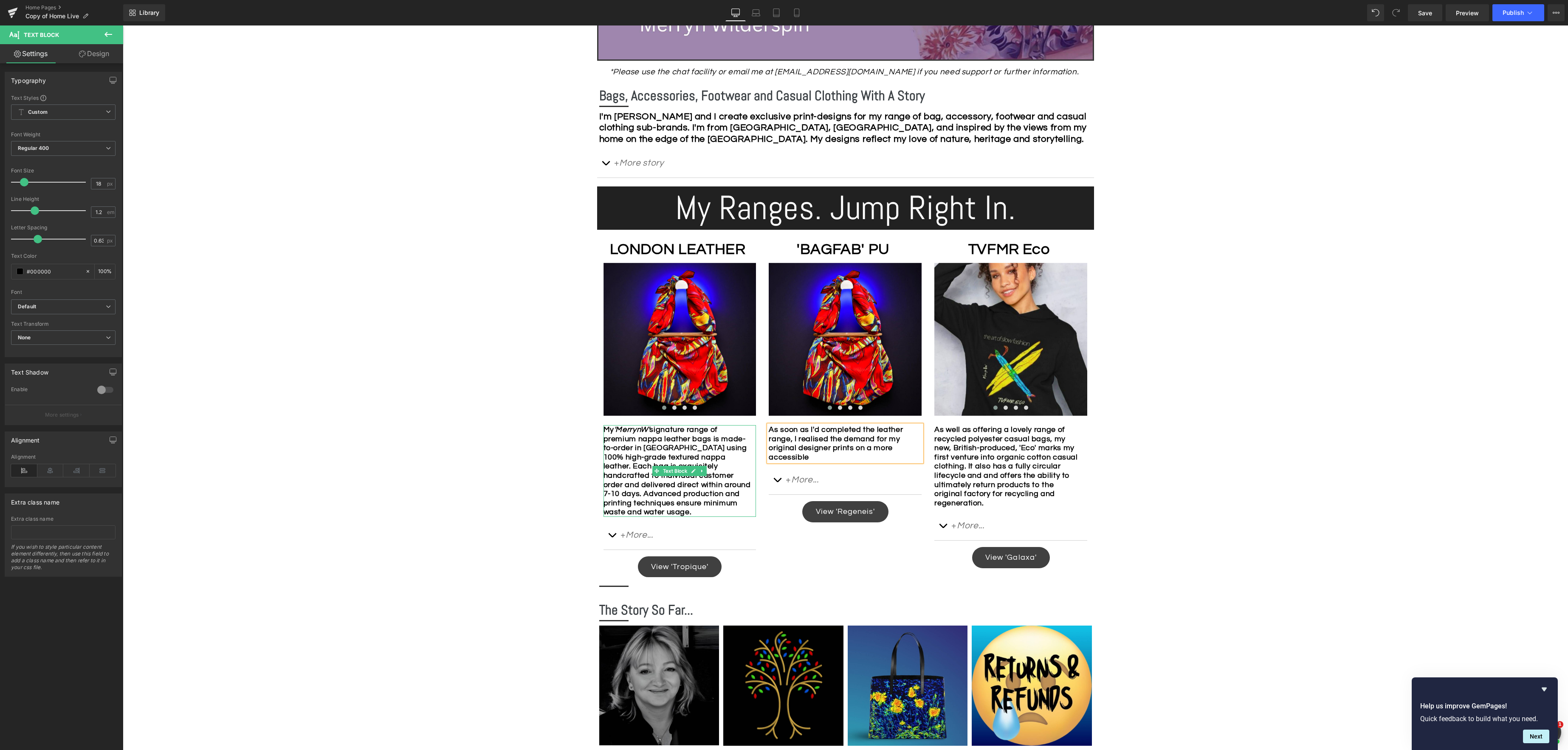
drag, startPoint x: 734, startPoint y: 433, endPoint x: 767, endPoint y: 433, distance: 33.0
click at [734, 433] on div "My 'MerrynW' signature range of premium nappa leather bags is made-to-order in …" at bounding box center [679, 471] width 153 height 92
click at [830, 457] on div "As soon as I'd completed the leather range, I realised the demand for my origin…" at bounding box center [845, 443] width 153 height 37
click at [883, 429] on b "As soon as I'd completed the leather range, I realised the demand for my origin…" at bounding box center [836, 443] width 134 height 36
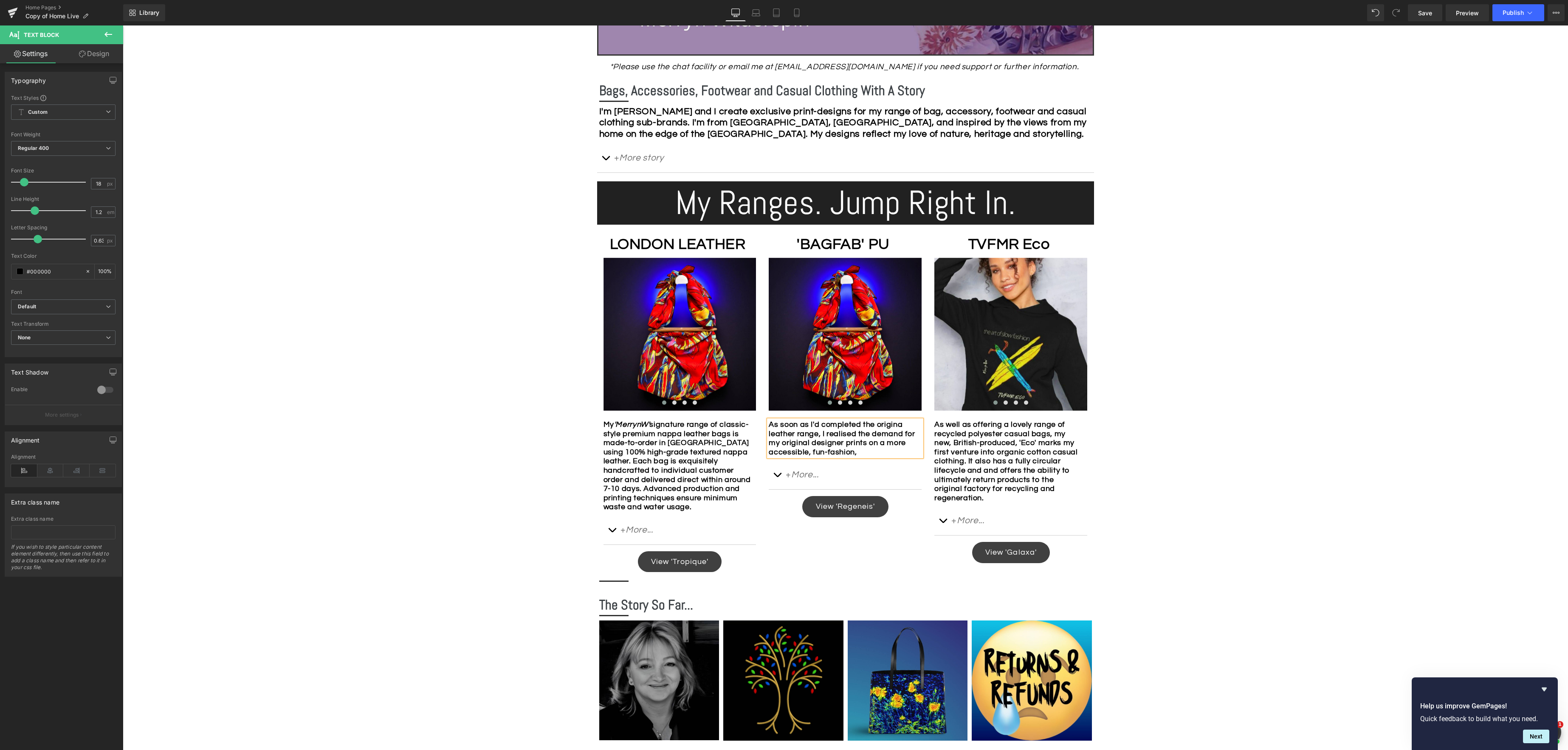
scroll to position [453, 0]
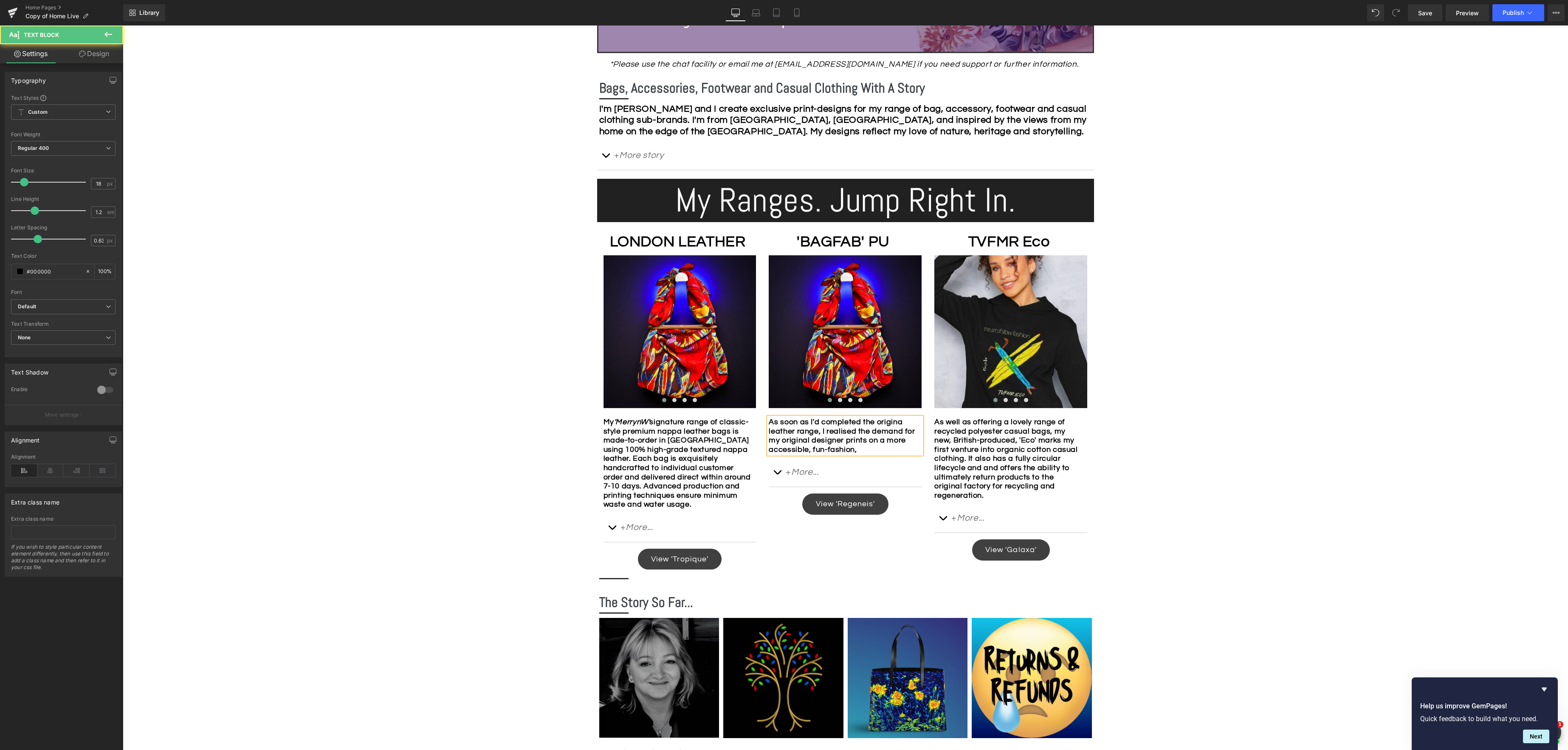
drag, startPoint x: 912, startPoint y: 425, endPoint x: 920, endPoint y: 426, distance: 8.1
click at [912, 425] on div "As soon as I'd completed the origina leather range, I realised the demand for m…" at bounding box center [845, 436] width 153 height 37
click at [892, 450] on div "As soon as I'd completed the original leather range, I realised the demand for …" at bounding box center [845, 436] width 153 height 37
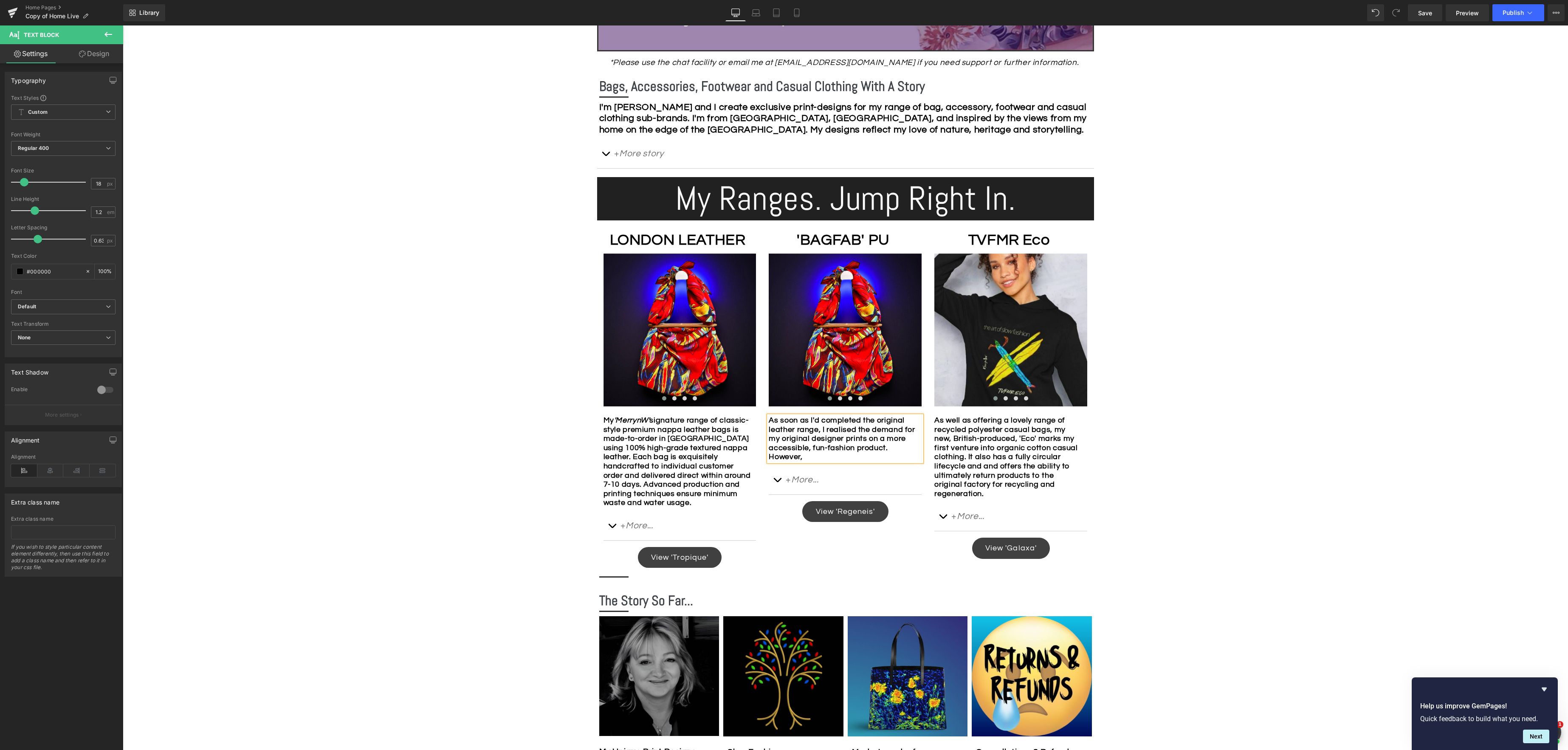
scroll to position [449, 0]
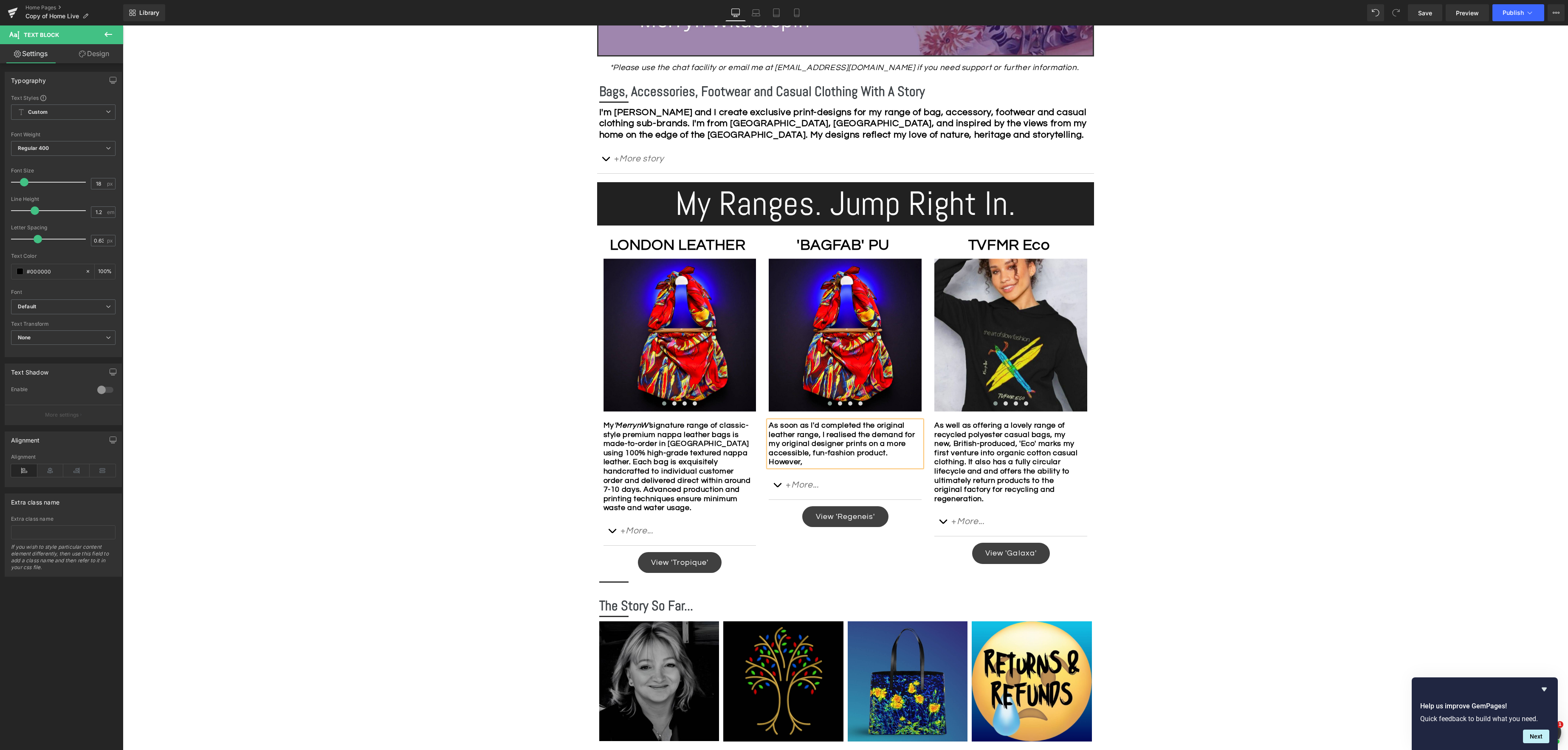
drag, startPoint x: 837, startPoint y: 452, endPoint x: 857, endPoint y: 452, distance: 20.0
click at [837, 452] on b "As soon as I'd completed the original leather range, I realised the demand for …" at bounding box center [842, 443] width 146 height 44
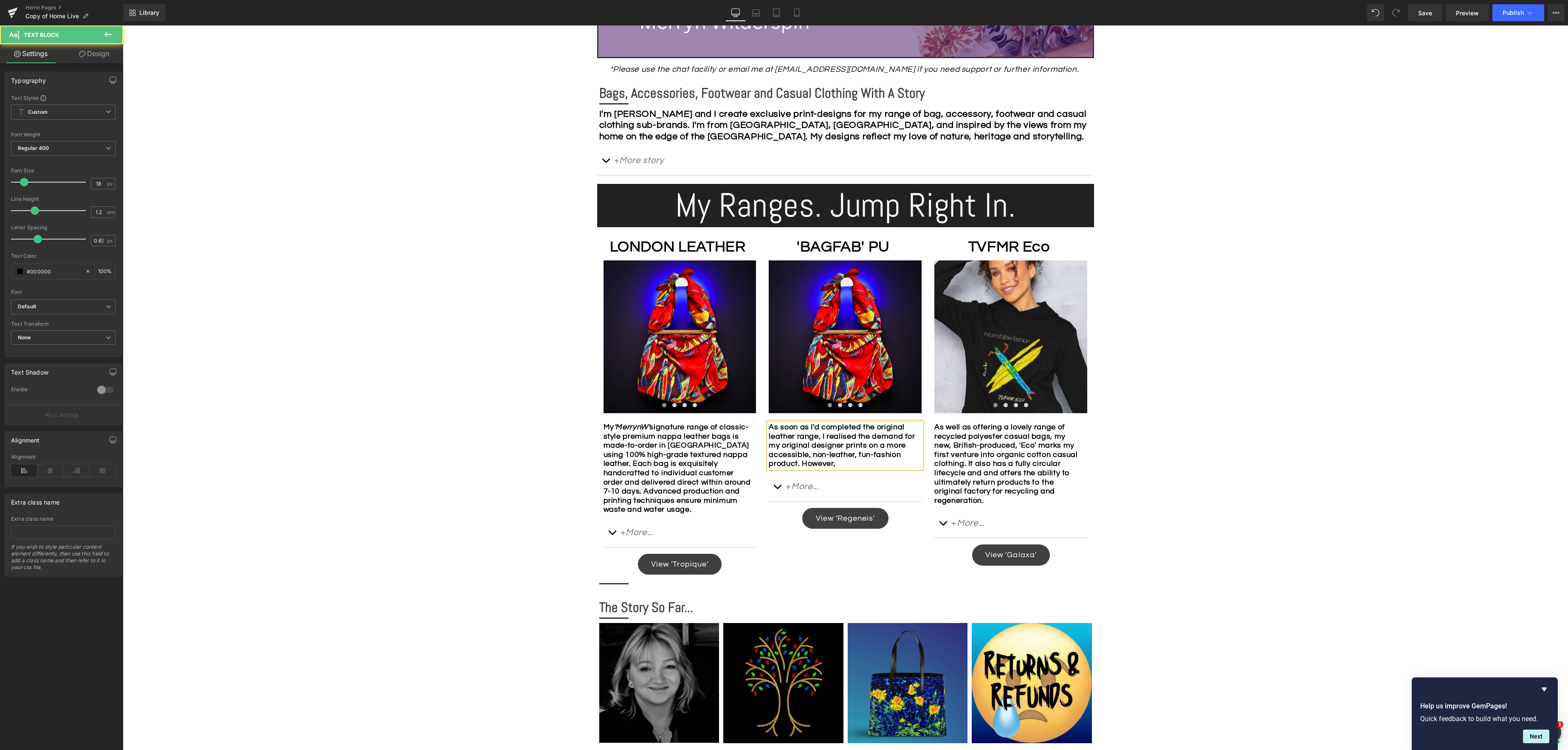
click at [877, 463] on div "As soon as I'd completed the original leather range, I realised the demand for …" at bounding box center [845, 445] width 153 height 46
click at [835, 475] on b "As soon as I'd completed the original leather range, I realised the demand for …" at bounding box center [842, 450] width 146 height 54
drag, startPoint x: 917, startPoint y: 474, endPoint x: 934, endPoint y: 475, distance: 17.0
click at [917, 474] on div "As soon as I'd completed the original leather range, I realised the demand for …" at bounding box center [845, 450] width 153 height 55
click at [852, 473] on b "As soon as I'd completed the original leather range, I realised the demand for …" at bounding box center [842, 450] width 146 height 54
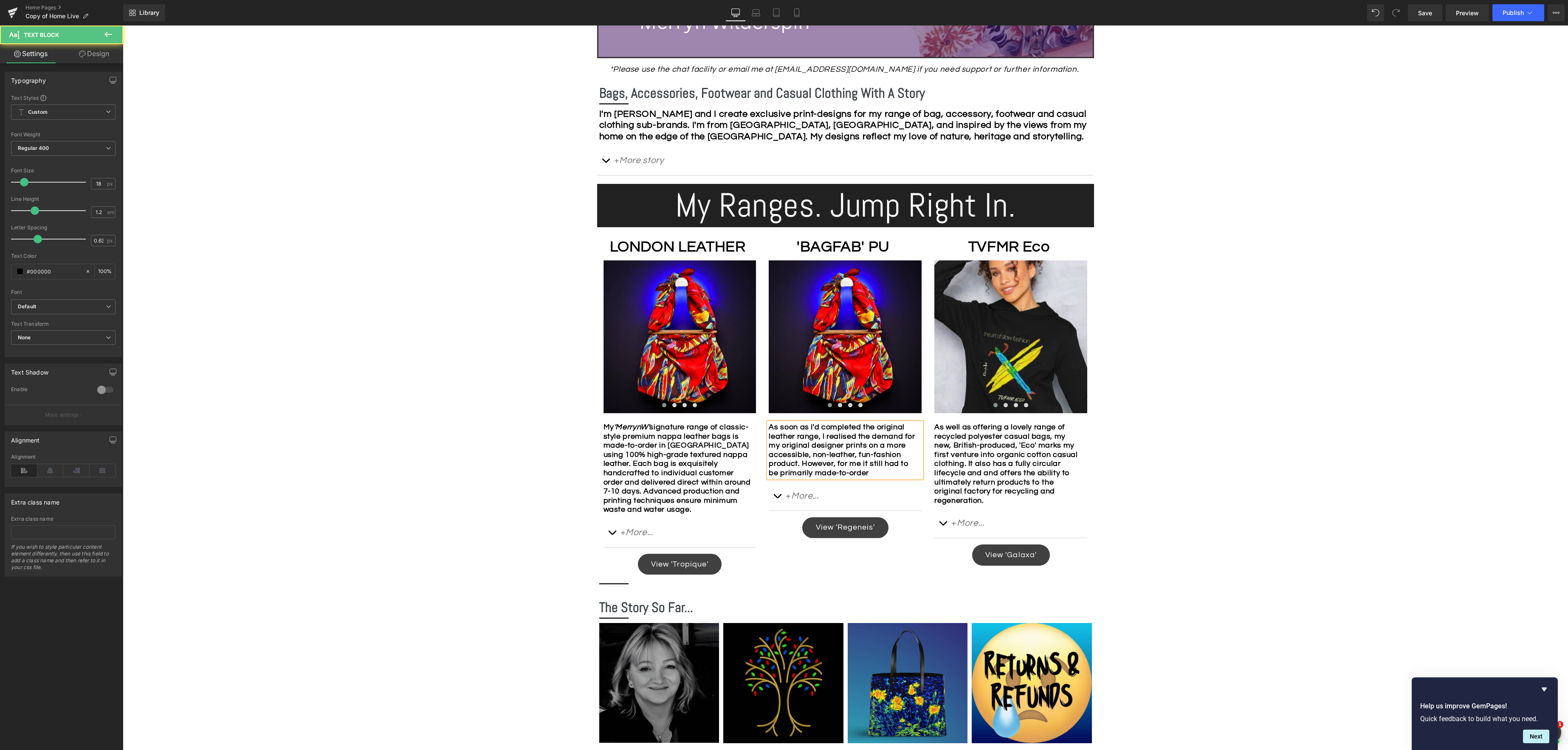
click at [817, 478] on div "As soon as I'd completed the original leather range, I realised the demand for …" at bounding box center [845, 450] width 153 height 55
drag, startPoint x: 833, startPoint y: 502, endPoint x: 869, endPoint y: 500, distance: 36.1
click at [869, 500] on b "As soon as I'd completed the original leather range, I realised the demand for …" at bounding box center [842, 464] width 146 height 82
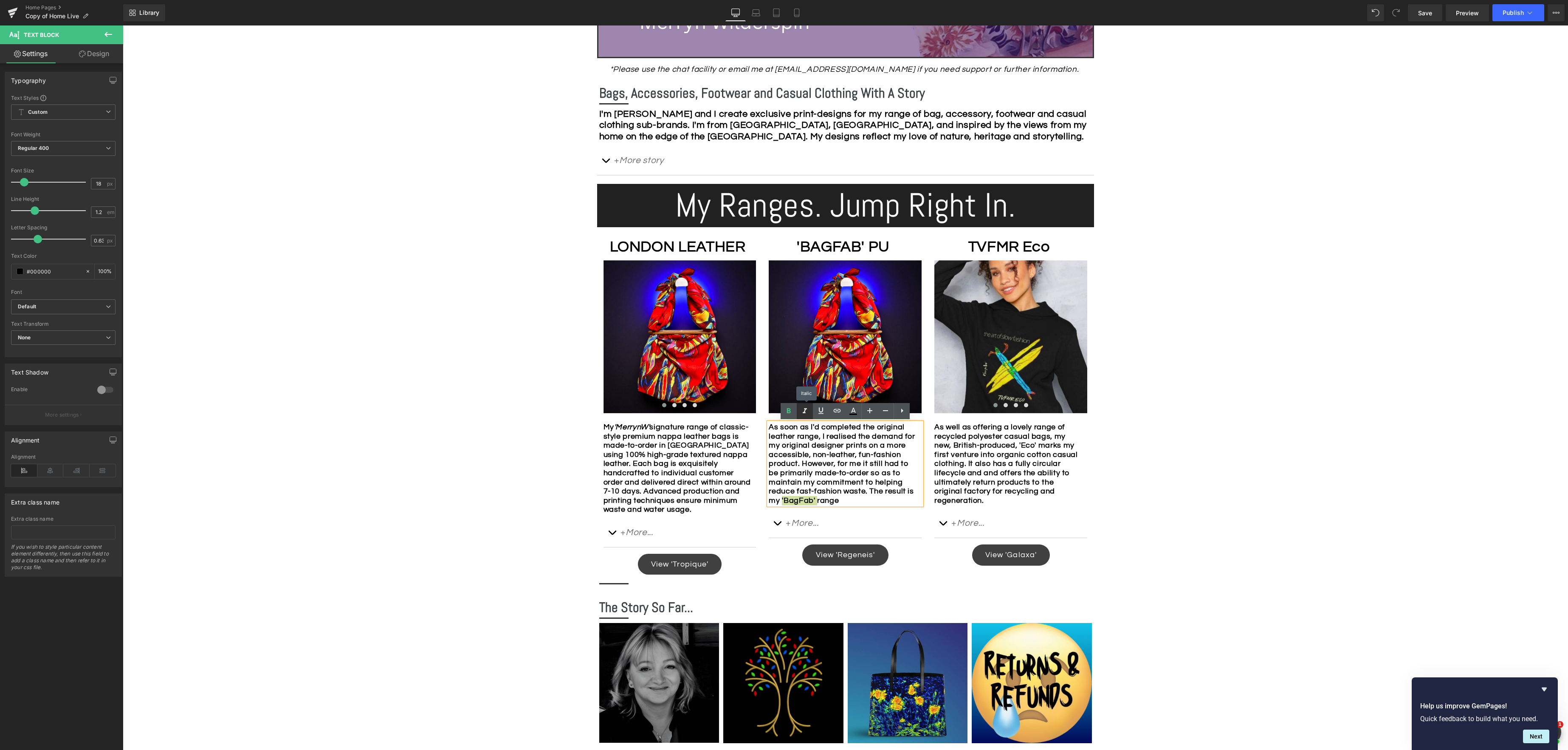
click at [807, 412] on icon at bounding box center [805, 411] width 10 height 10
click at [904, 500] on div "As soon as I'd completed the original leather range, I realised the demand for …" at bounding box center [845, 463] width 153 height 82
click at [898, 502] on div "As soon as I'd completed the original leather range, I realised the demand for …" at bounding box center [845, 463] width 153 height 82
click at [901, 511] on div "As soon as I'd completed the original leather range, I realised the demand for …" at bounding box center [845, 468] width 153 height 92
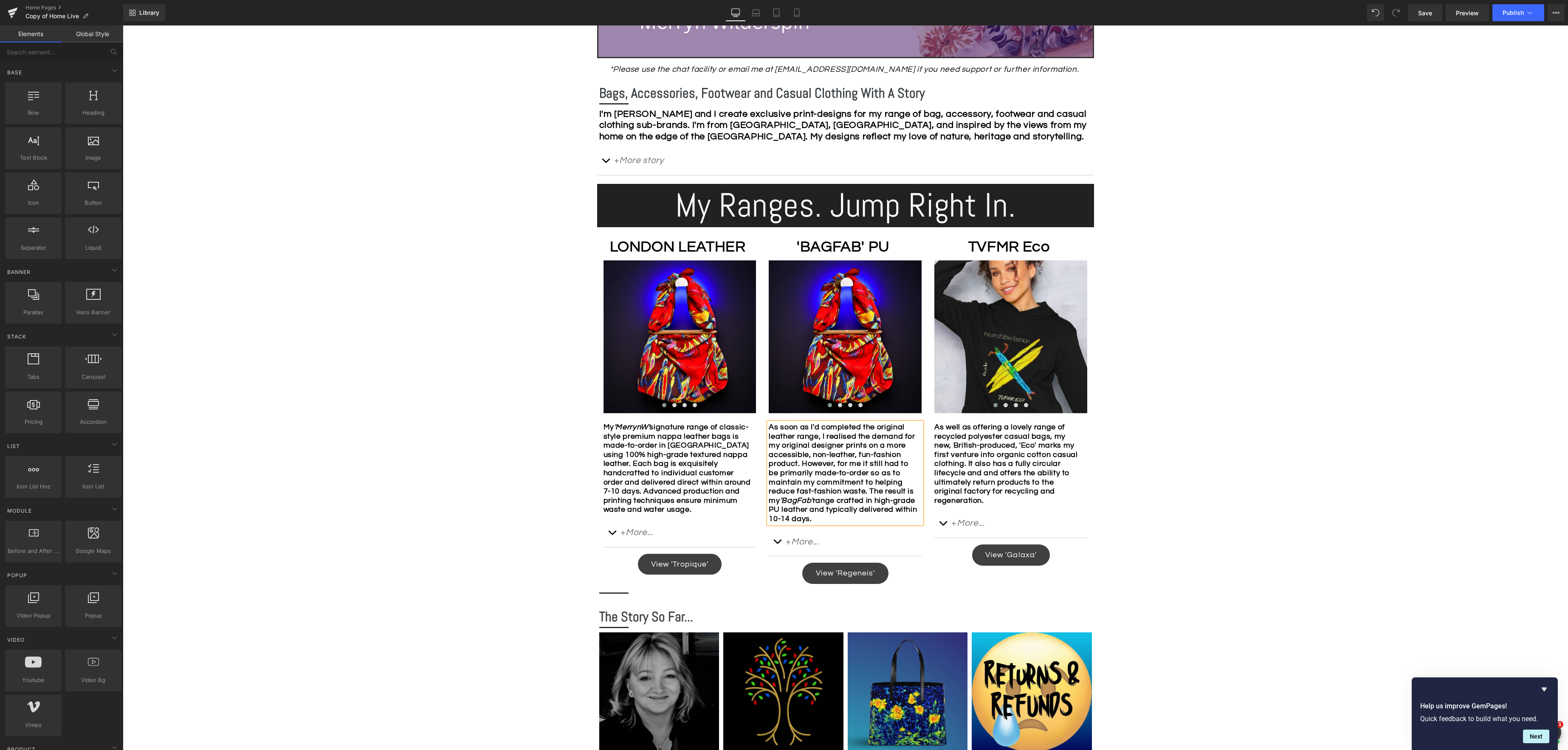
click at [1198, 517] on div "Image Row *Please use the chat facility or email me at [EMAIL_ADDRESS][DOMAIN_N…" at bounding box center [845, 440] width 1445 height 1338
click at [1426, 15] on span "Save" at bounding box center [1425, 13] width 14 height 9
click at [1026, 464] on icon at bounding box center [1025, 464] width 5 height 5
click at [937, 425] on strong "As well as offering a lovely range of recycled polyester casual bags, my new, B…" at bounding box center [1006, 464] width 143 height 82
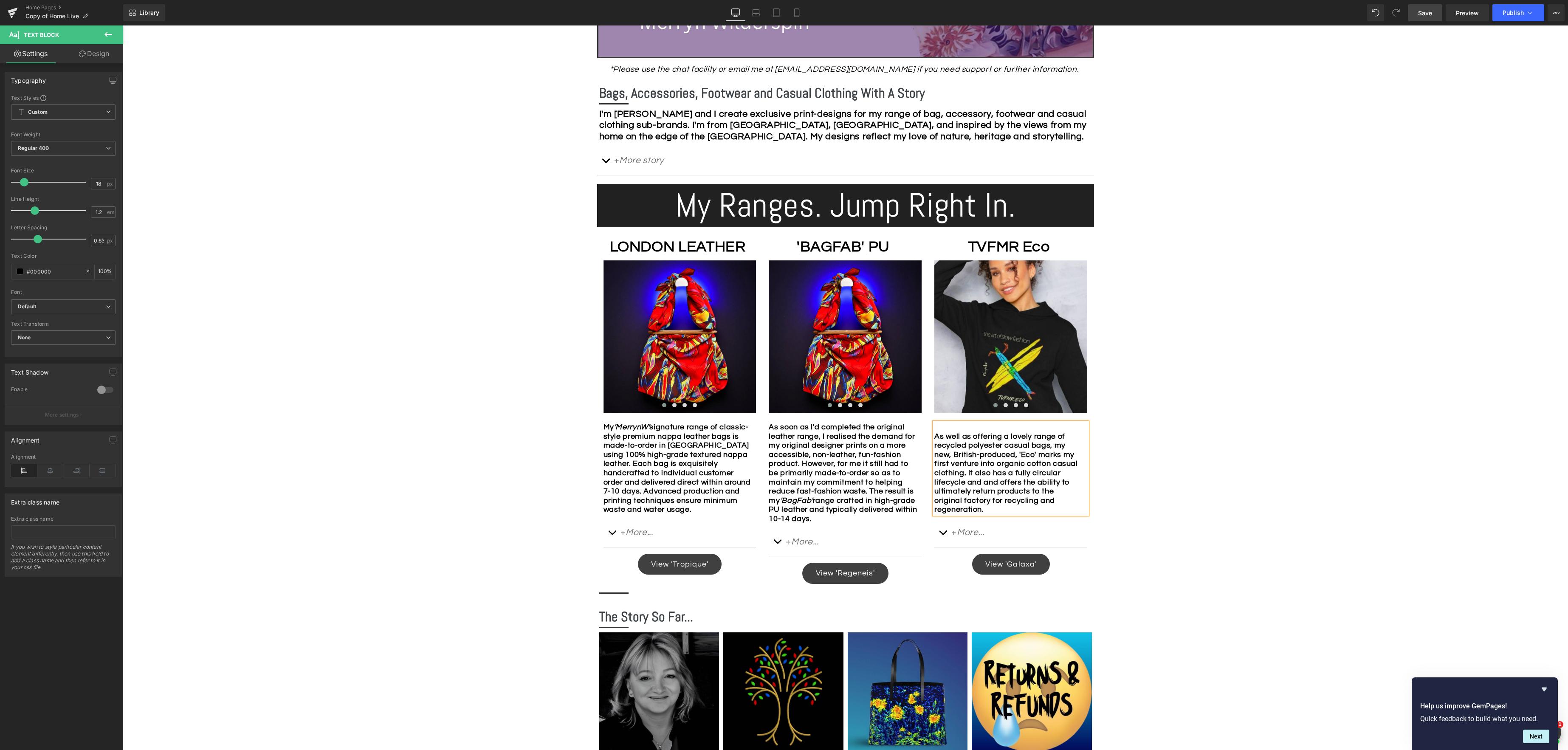
click at [1058, 424] on div at bounding box center [1009, 427] width 149 height 9
drag, startPoint x: 1040, startPoint y: 428, endPoint x: 1203, endPoint y: 433, distance: 163.1
click at [1041, 428] on strong "My first venture into organsic cotton casual clothing!" at bounding box center [1001, 432] width 133 height 18
drag, startPoint x: 1009, startPoint y: 435, endPoint x: 1041, endPoint y: 430, distance: 32.4
click at [1010, 434] on div "My first venture into organic cotton casual clothing!" at bounding box center [1009, 432] width 149 height 18
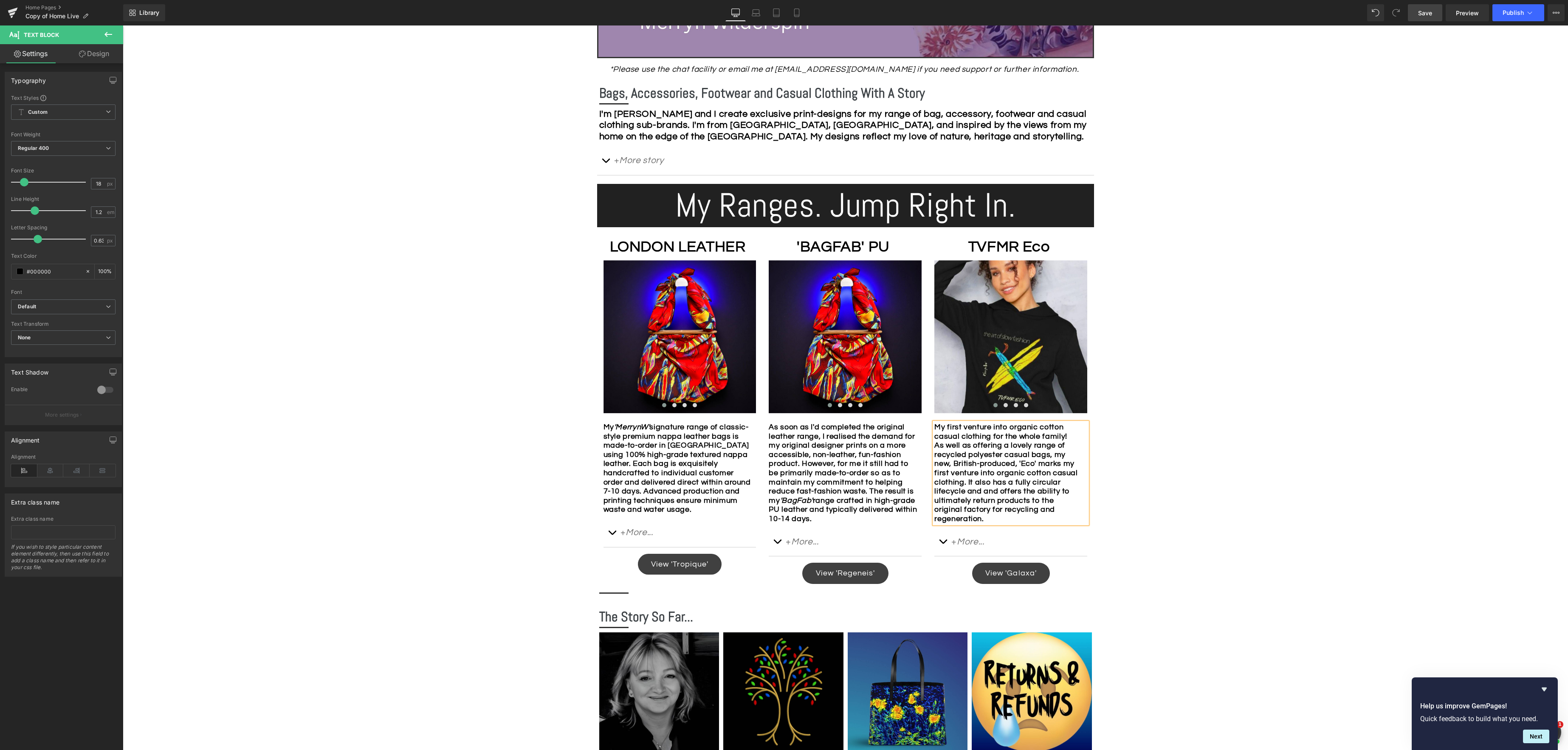
click at [1136, 520] on div "Image Row *Please use the chat facility or email me at [EMAIL_ADDRESS][DOMAIN_N…" at bounding box center [845, 440] width 1445 height 1338
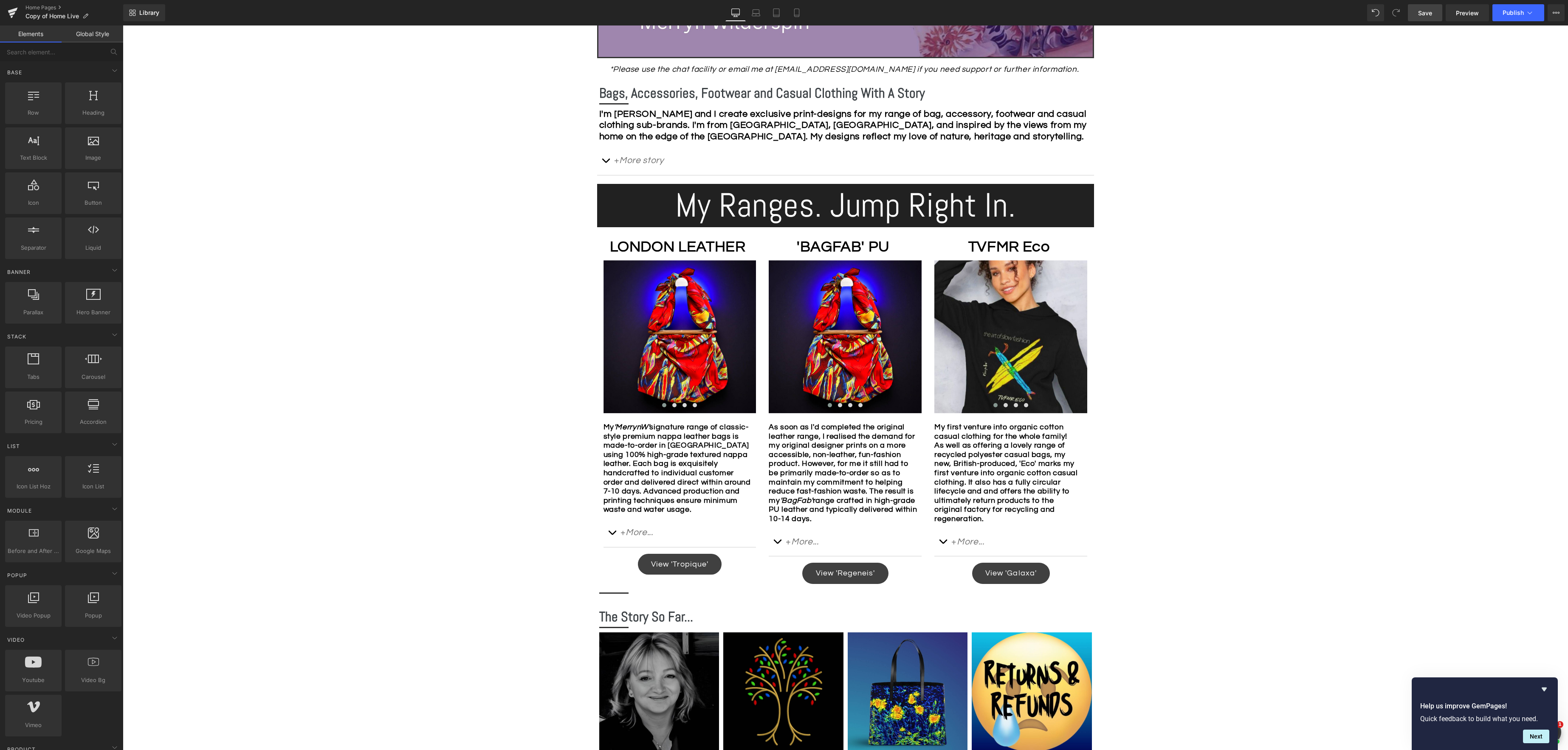
click at [1428, 10] on span "Save" at bounding box center [1425, 13] width 14 height 9
drag, startPoint x: 1419, startPoint y: 10, endPoint x: 1419, endPoint y: 21, distance: 11.0
click at [1419, 10] on span "Save" at bounding box center [1425, 13] width 14 height 9
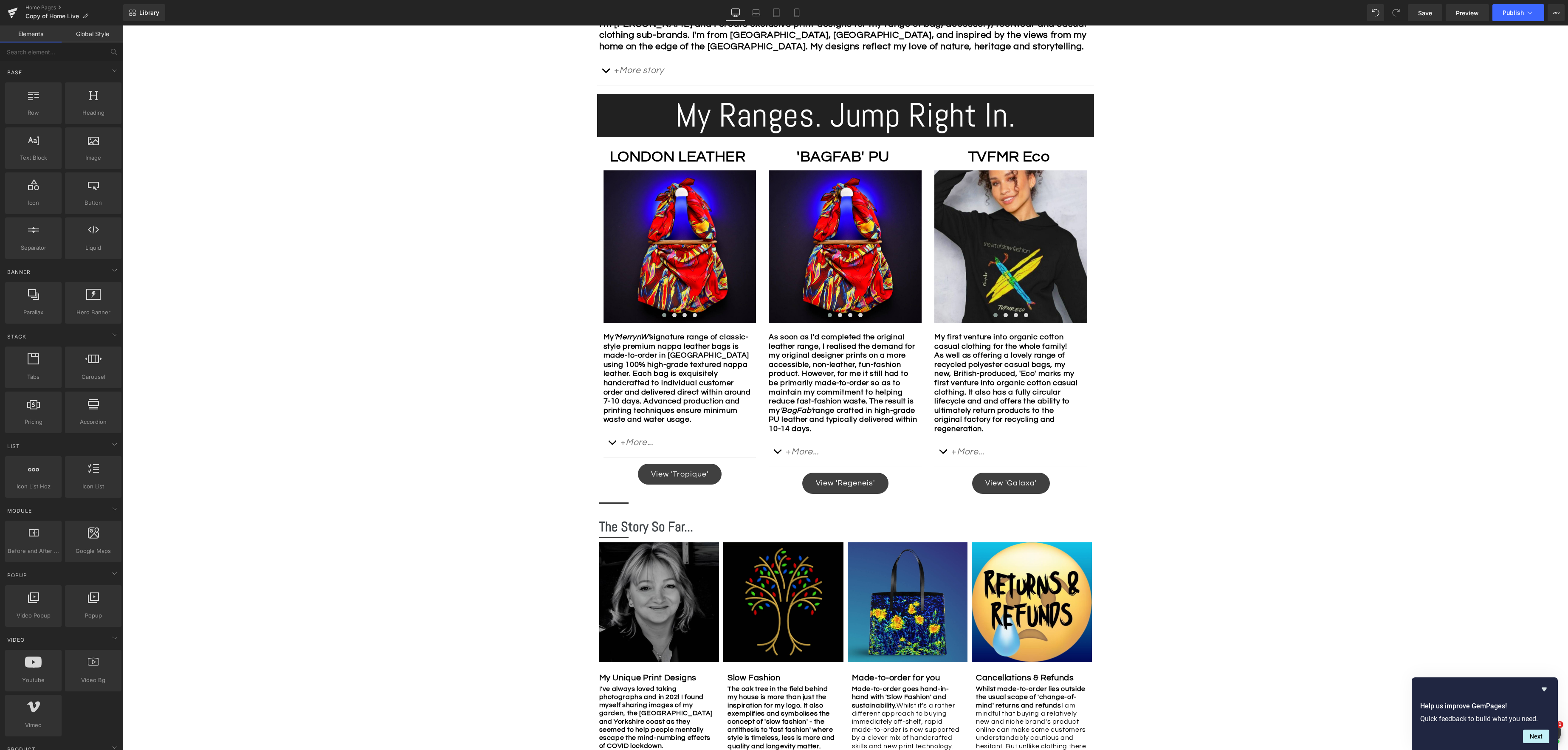
scroll to position [539, 0]
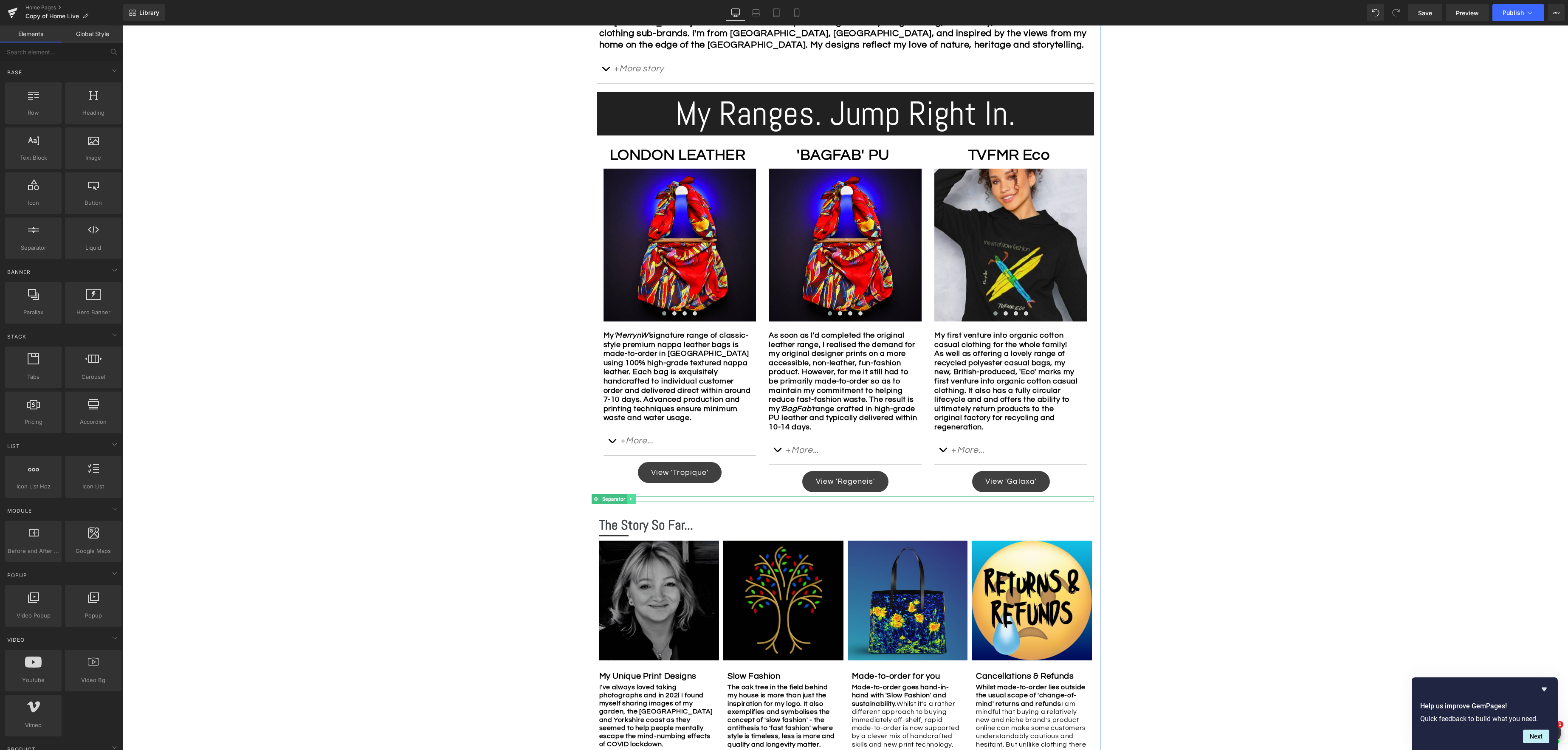
click at [632, 500] on icon at bounding box center [631, 499] width 5 height 5
click at [646, 498] on icon at bounding box center [645, 499] width 5 height 5
click at [633, 500] on icon at bounding box center [631, 499] width 5 height 5
click at [635, 499] on icon at bounding box center [636, 499] width 5 height 5
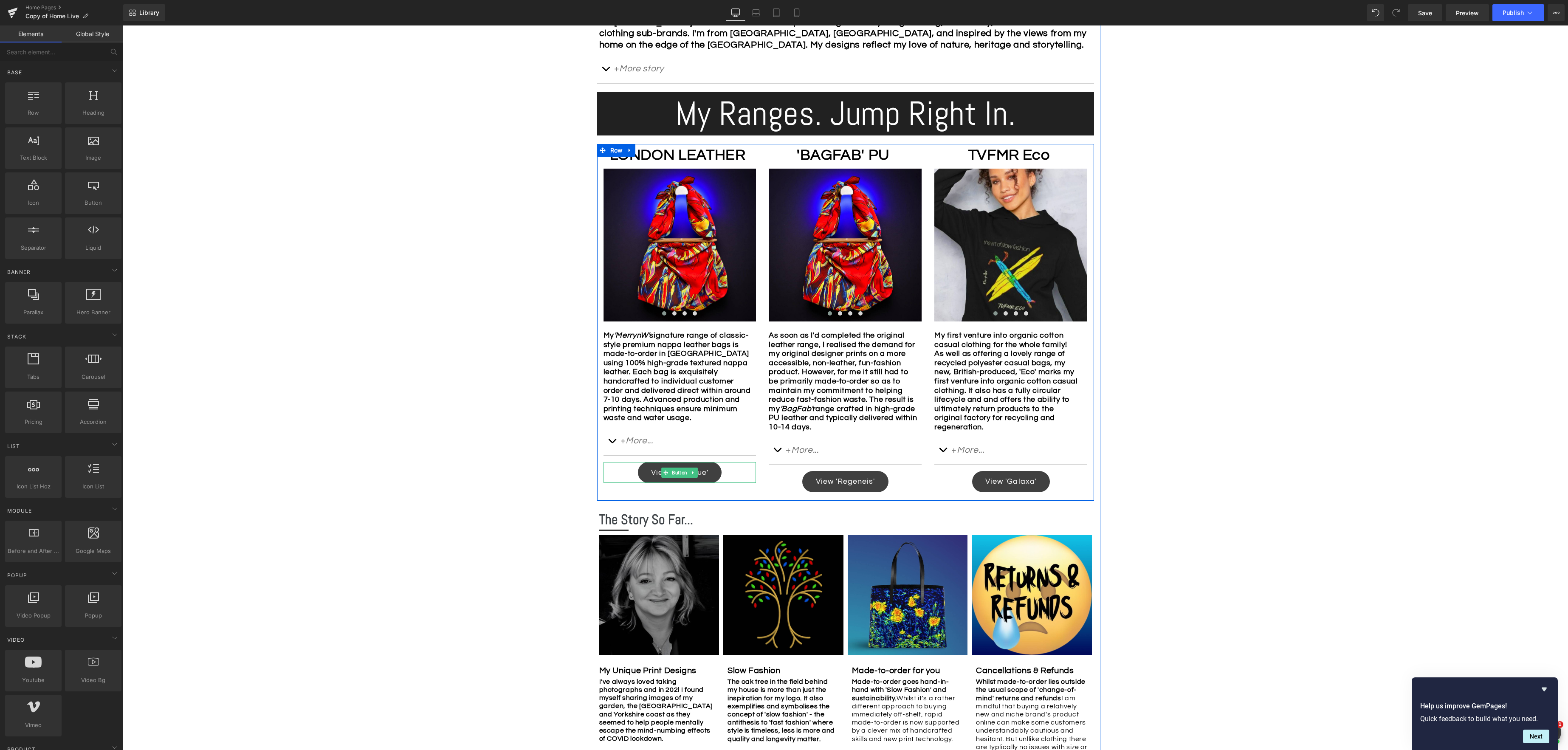
click at [658, 480] on link "View 'Tropique'" at bounding box center [680, 472] width 84 height 21
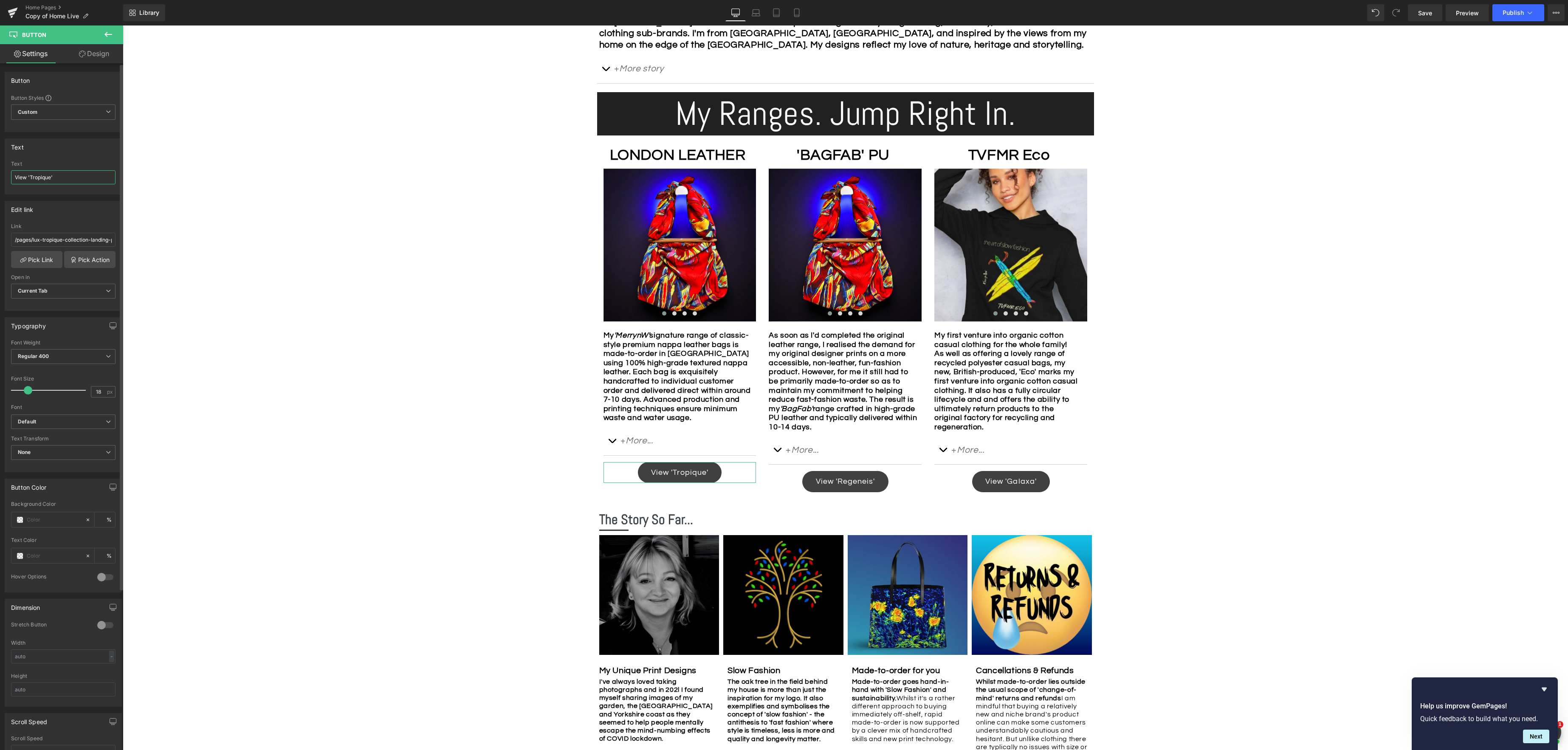
click at [67, 181] on input "View 'Tropique'" at bounding box center [63, 177] width 105 height 14
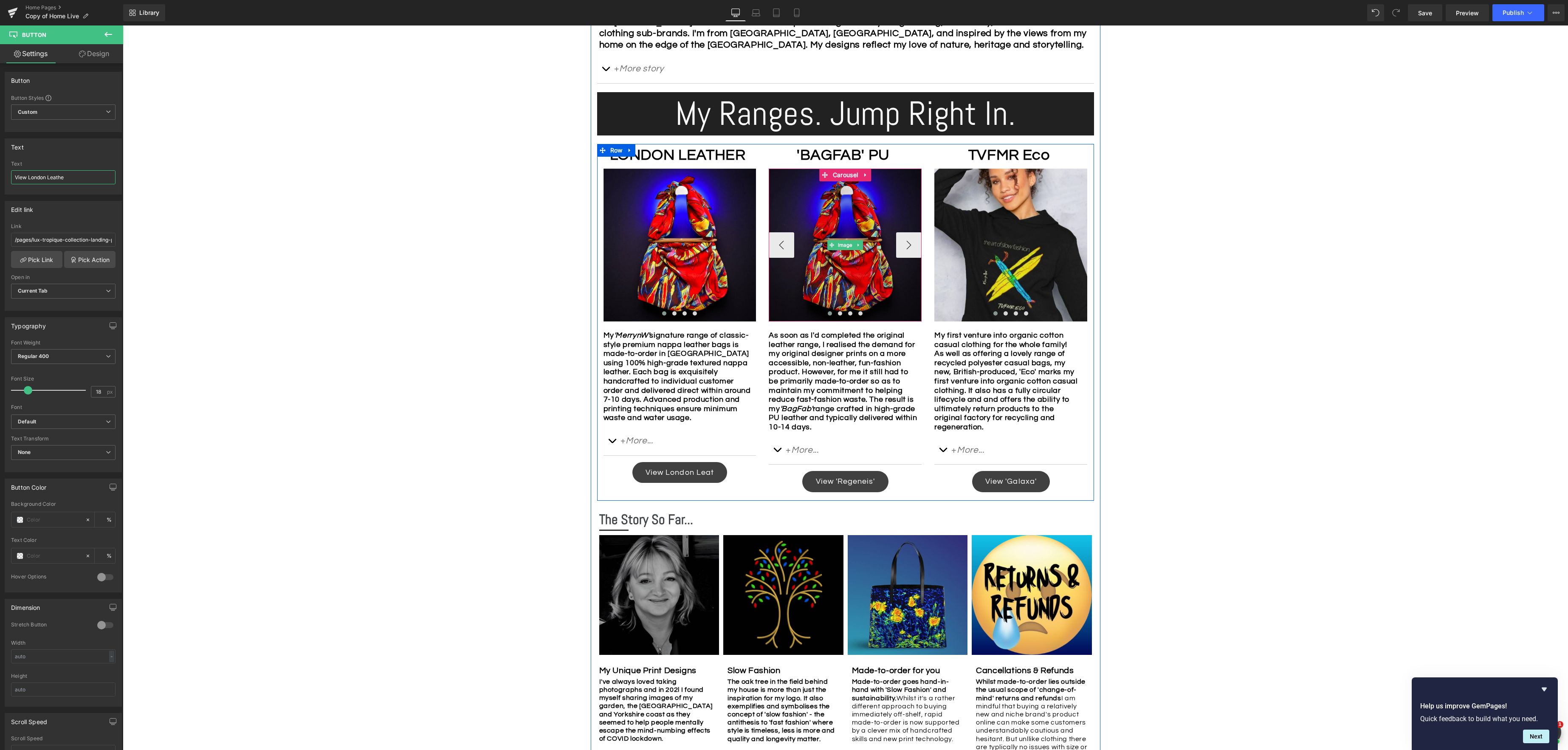
type input "View London Leather"
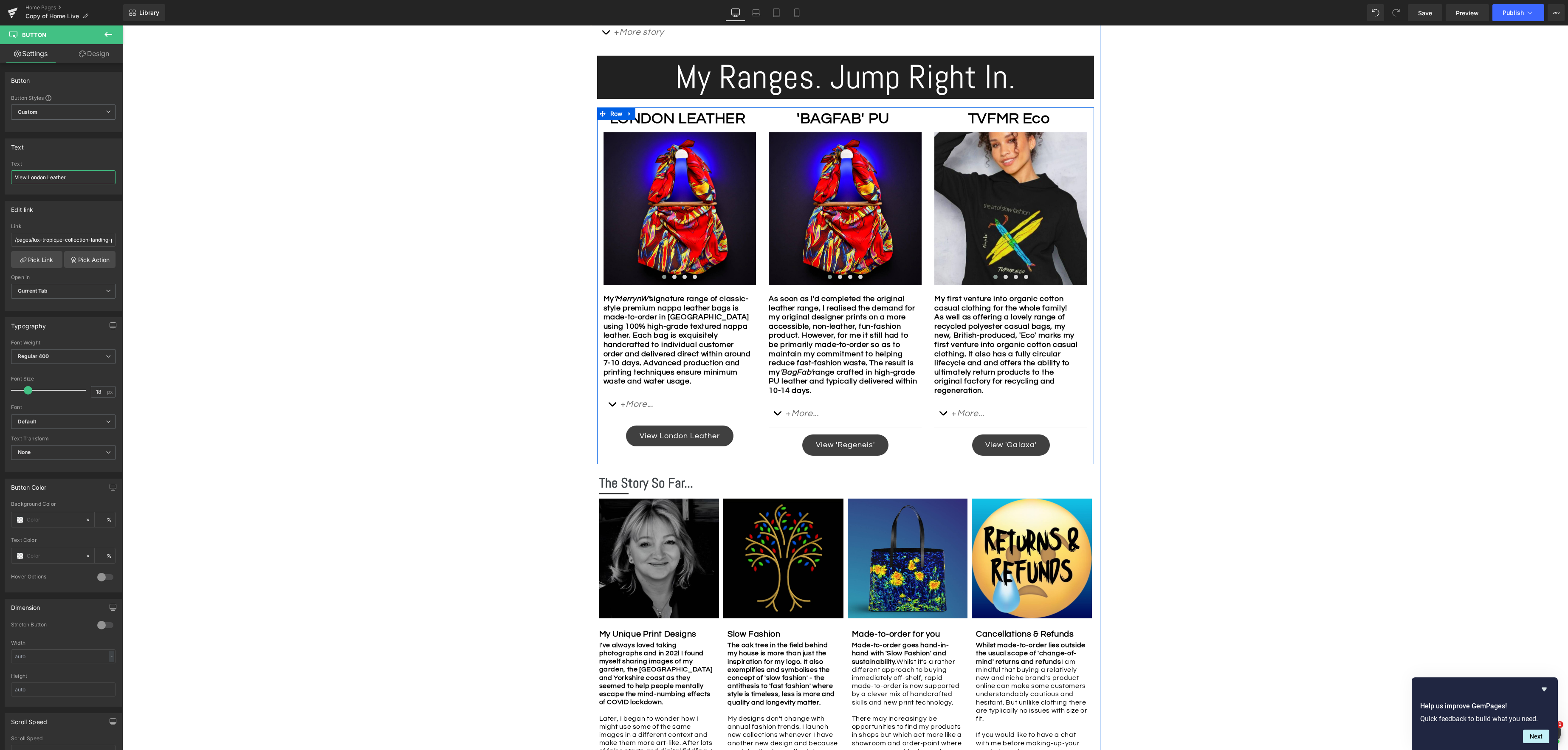
scroll to position [577, 0]
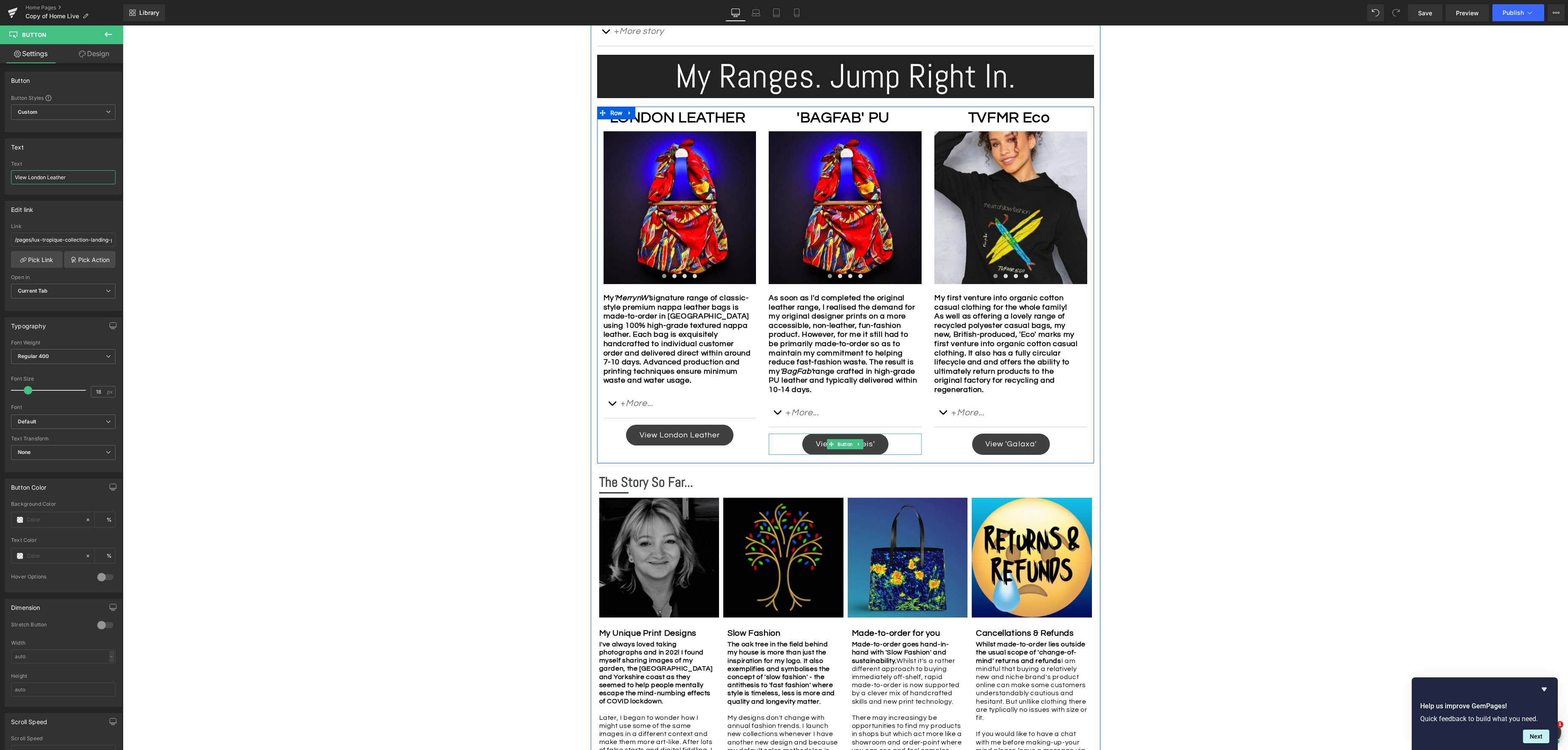
drag, startPoint x: 845, startPoint y: 445, endPoint x: 234, endPoint y: 255, distance: 639.9
click at [845, 445] on div "View 'Regeneis' Button" at bounding box center [845, 444] width 153 height 21
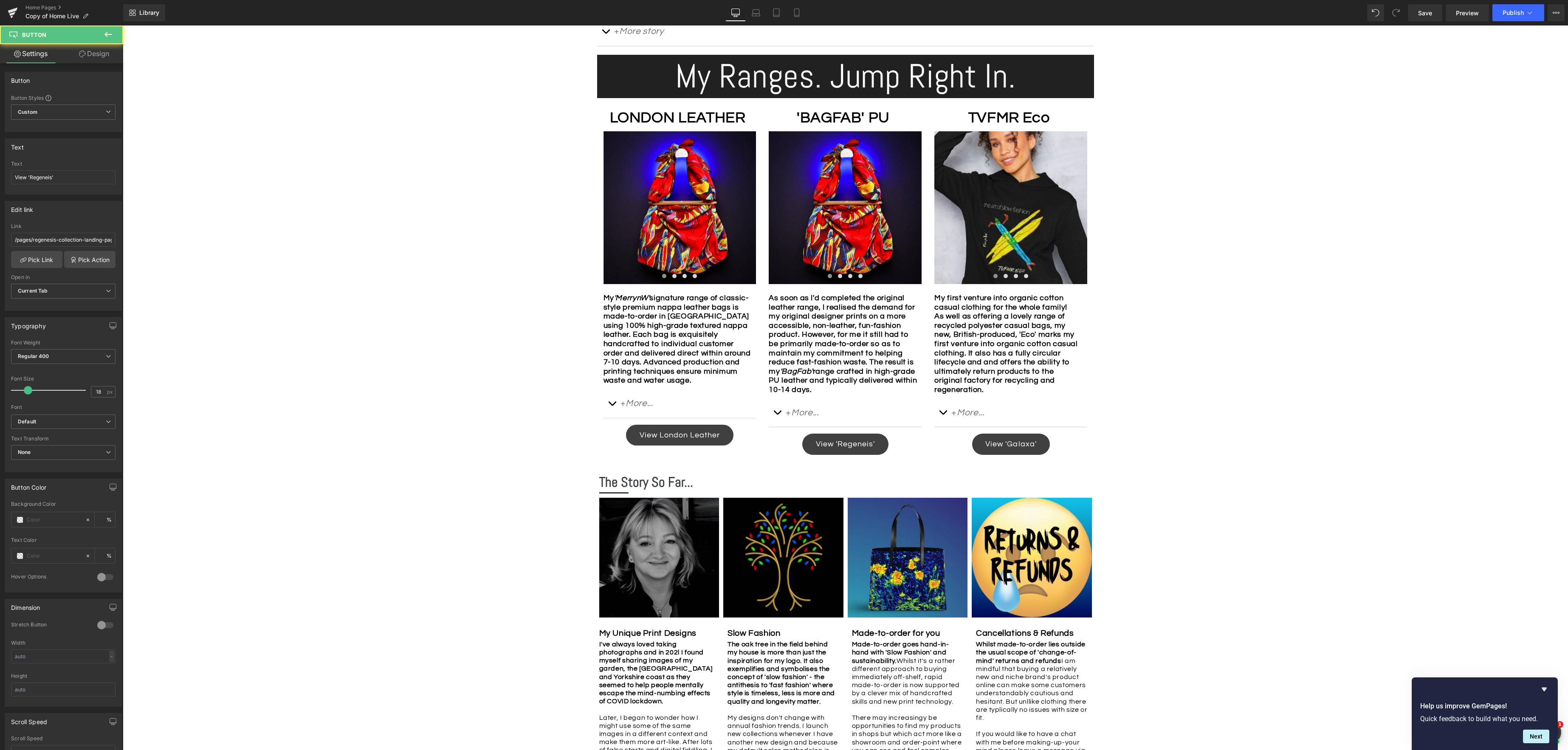
scroll to position [578, 0]
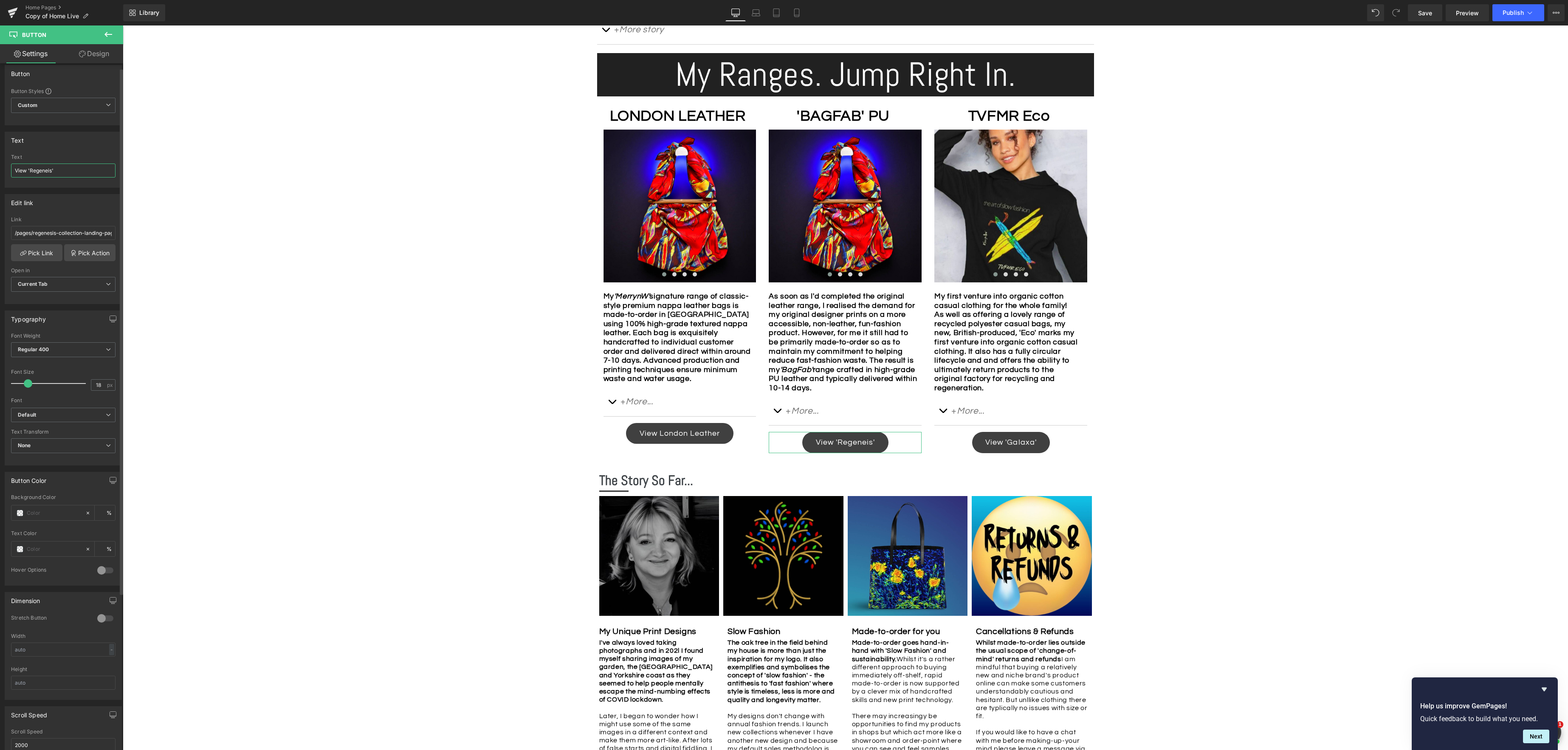
click at [72, 179] on div "Text View 'Regeneis'" at bounding box center [63, 170] width 105 height 33
type input "View 'BagFab'"
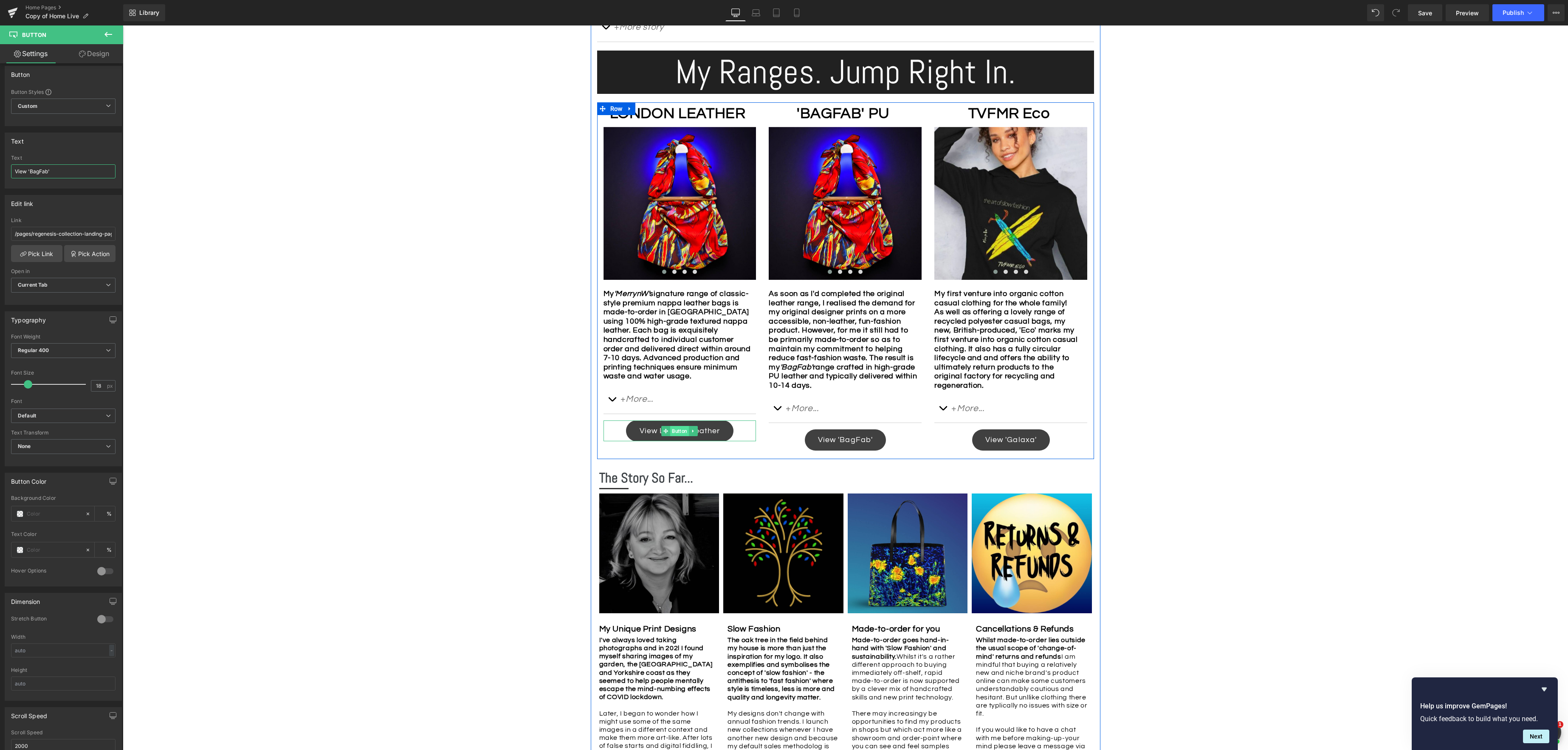
scroll to position [583, 0]
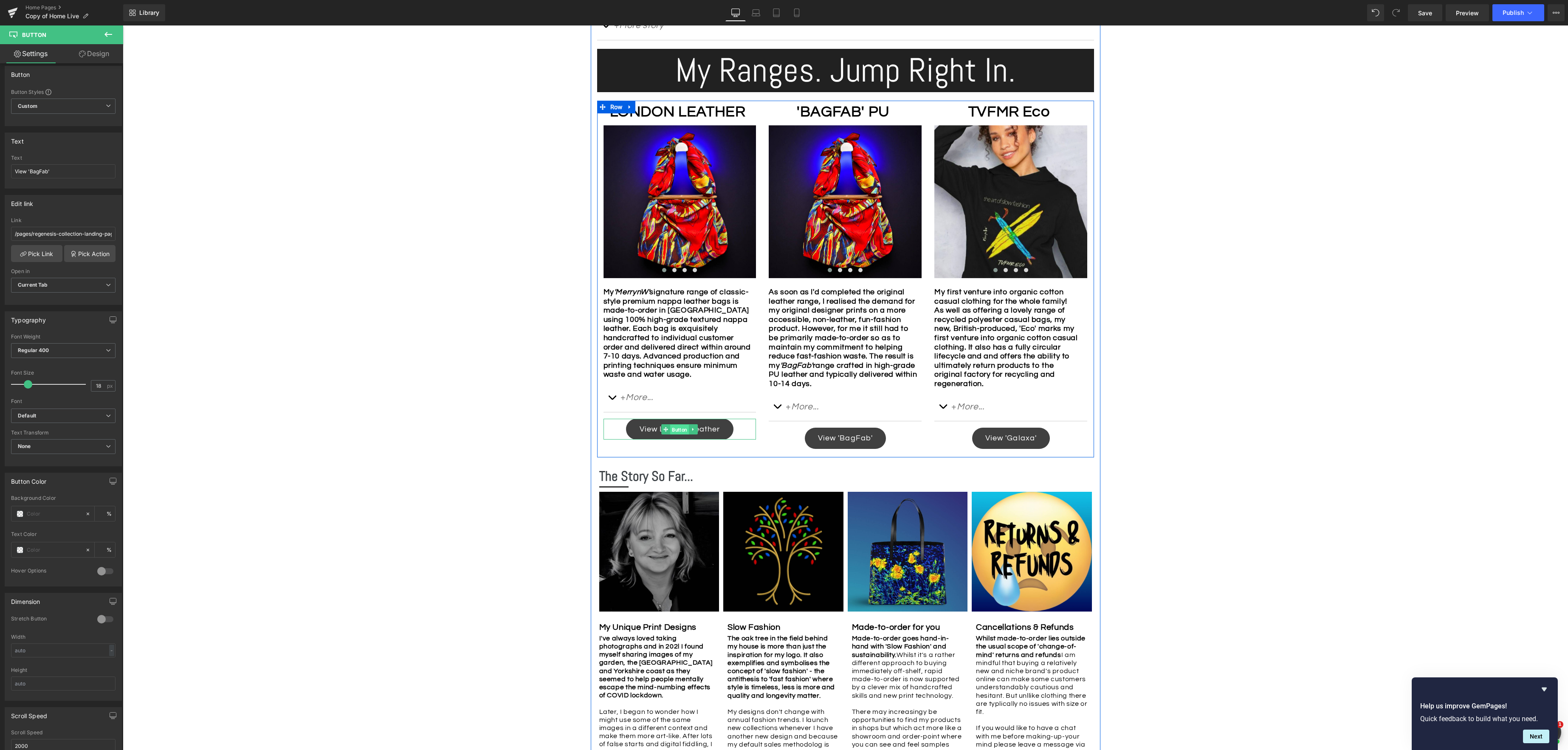
click at [681, 435] on span "Button" at bounding box center [680, 429] width 19 height 10
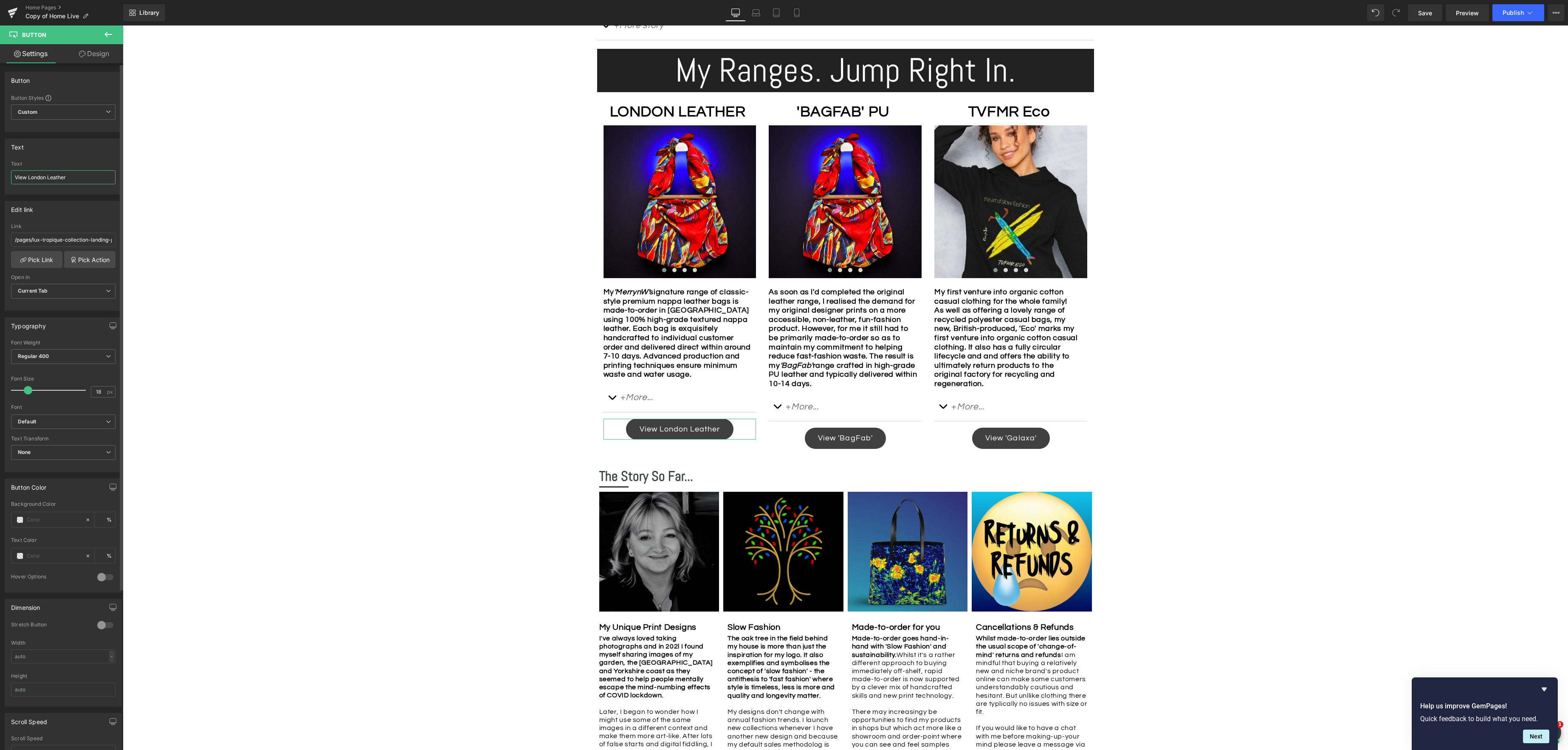
click at [23, 177] on input "View London Leather" at bounding box center [63, 177] width 105 height 14
type input "Take Me To [GEOGRAPHIC_DATA] Leather"
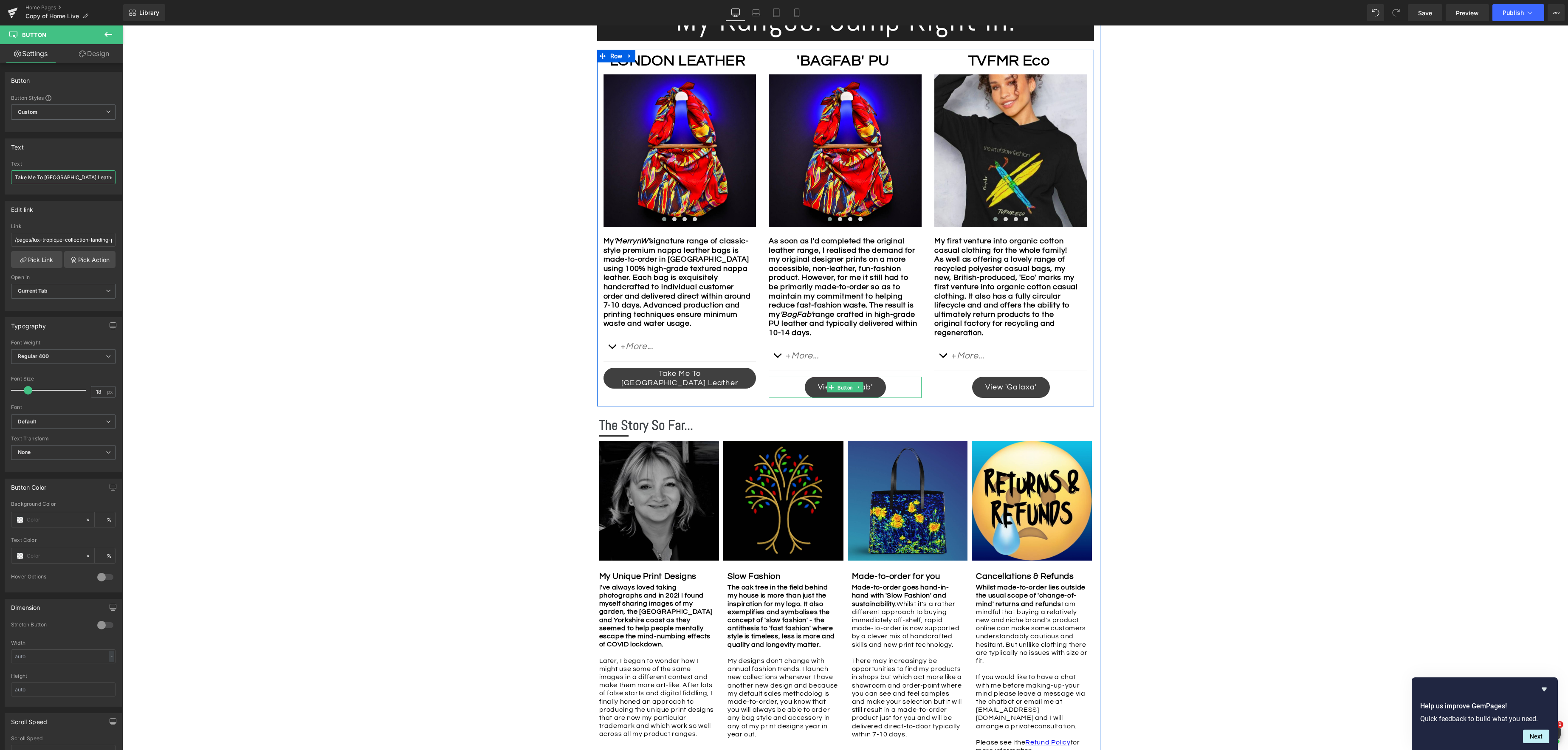
scroll to position [636, 0]
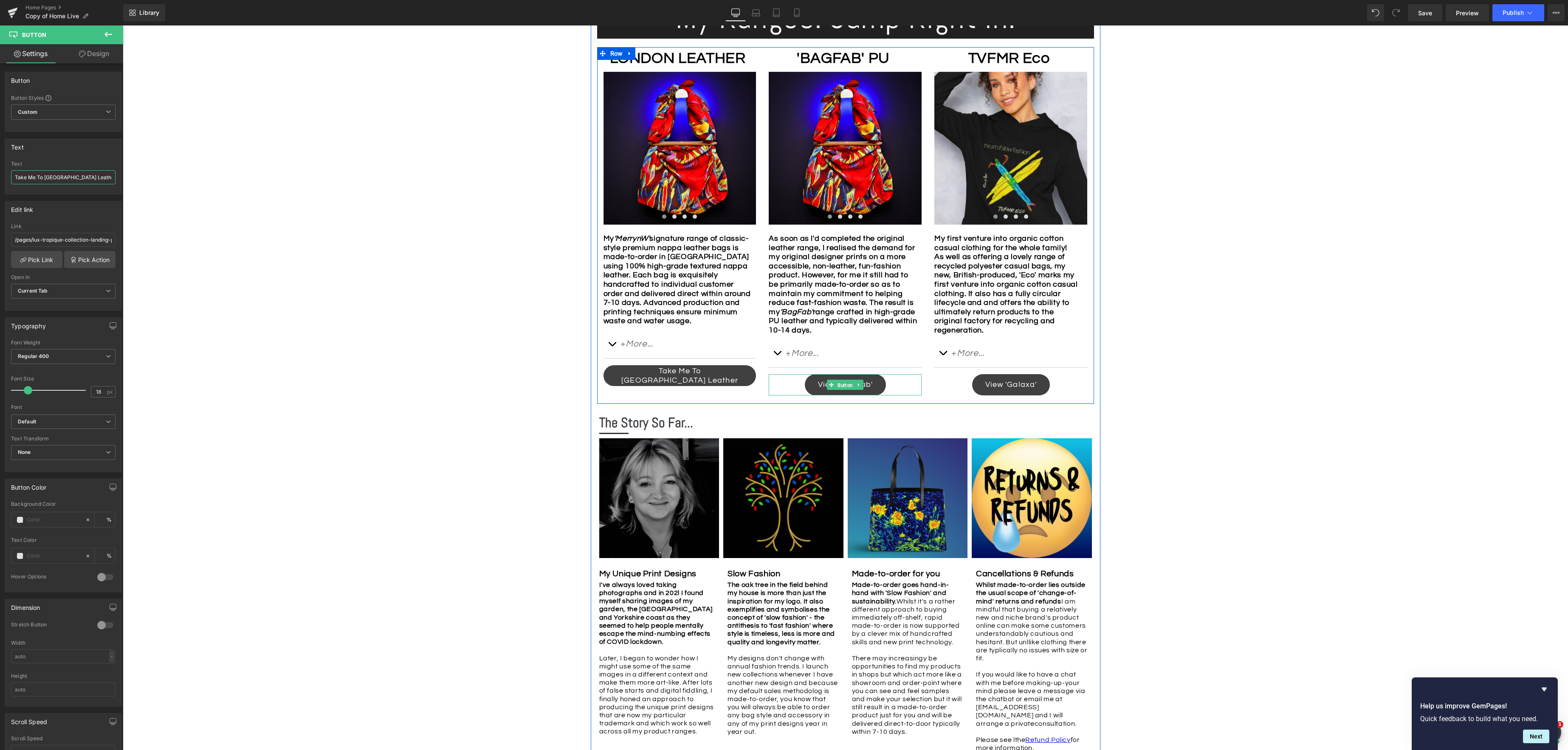
drag, startPoint x: 839, startPoint y: 386, endPoint x: 298, endPoint y: 212, distance: 568.3
click at [839, 386] on span "Button" at bounding box center [845, 385] width 19 height 10
drag, startPoint x: 25, startPoint y: 178, endPoint x: 83, endPoint y: 179, distance: 58.0
click at [0, 172] on html "Button You are previewing how the will restyle your page. You can not edit Elem…" at bounding box center [784, 375] width 1568 height 750
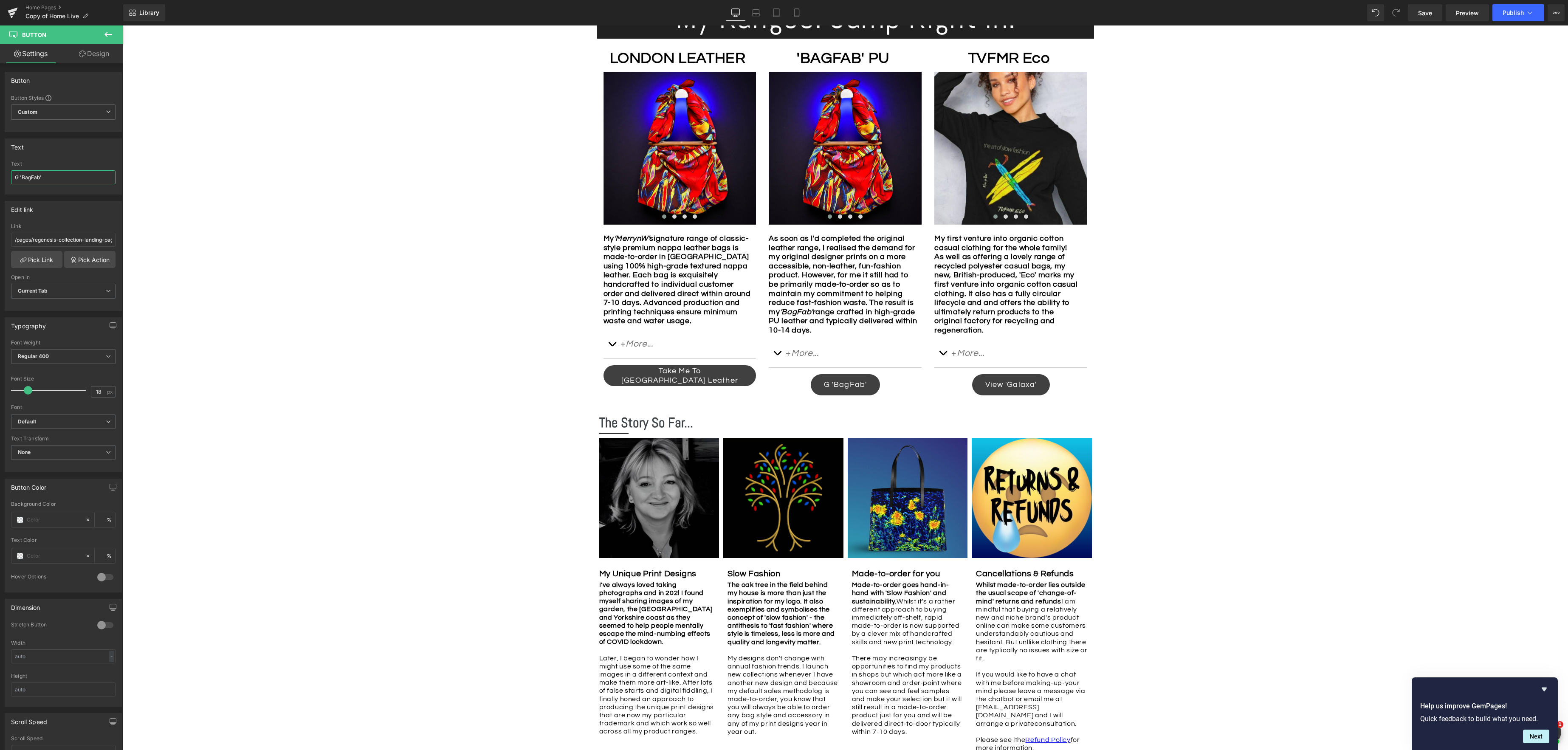
type input "Go 'BagFab'"
drag, startPoint x: 675, startPoint y: 384, endPoint x: 246, endPoint y: 236, distance: 453.8
click at [675, 381] on span "Button" at bounding box center [680, 376] width 19 height 10
drag, startPoint x: 43, startPoint y: 177, endPoint x: -30, endPoint y: 161, distance: 74.7
click at [0, 161] on html "Button You are previewing how the will restyle your page. You can not edit Elem…" at bounding box center [784, 375] width 1568 height 750
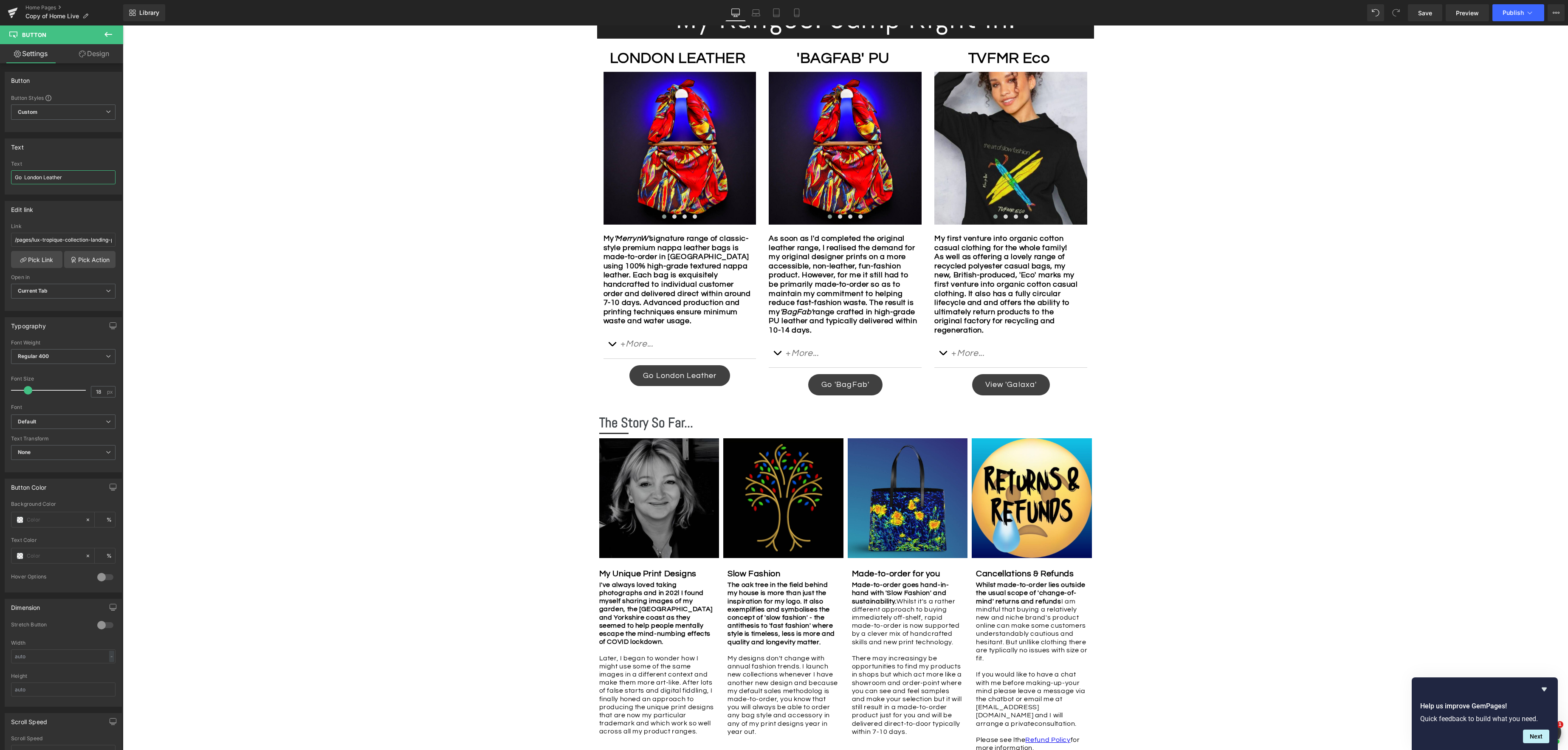
type input "Go London Leather"
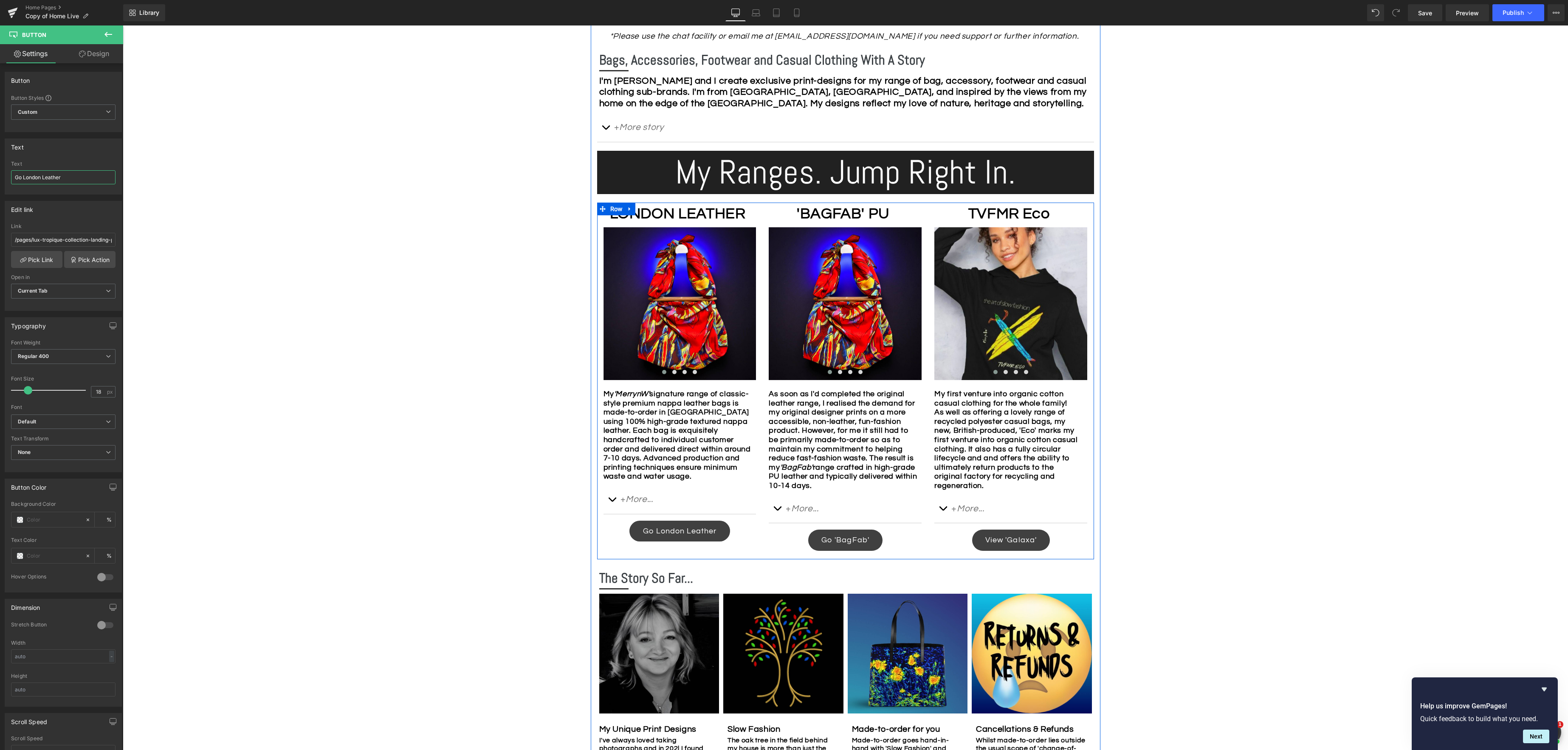
scroll to position [477, 0]
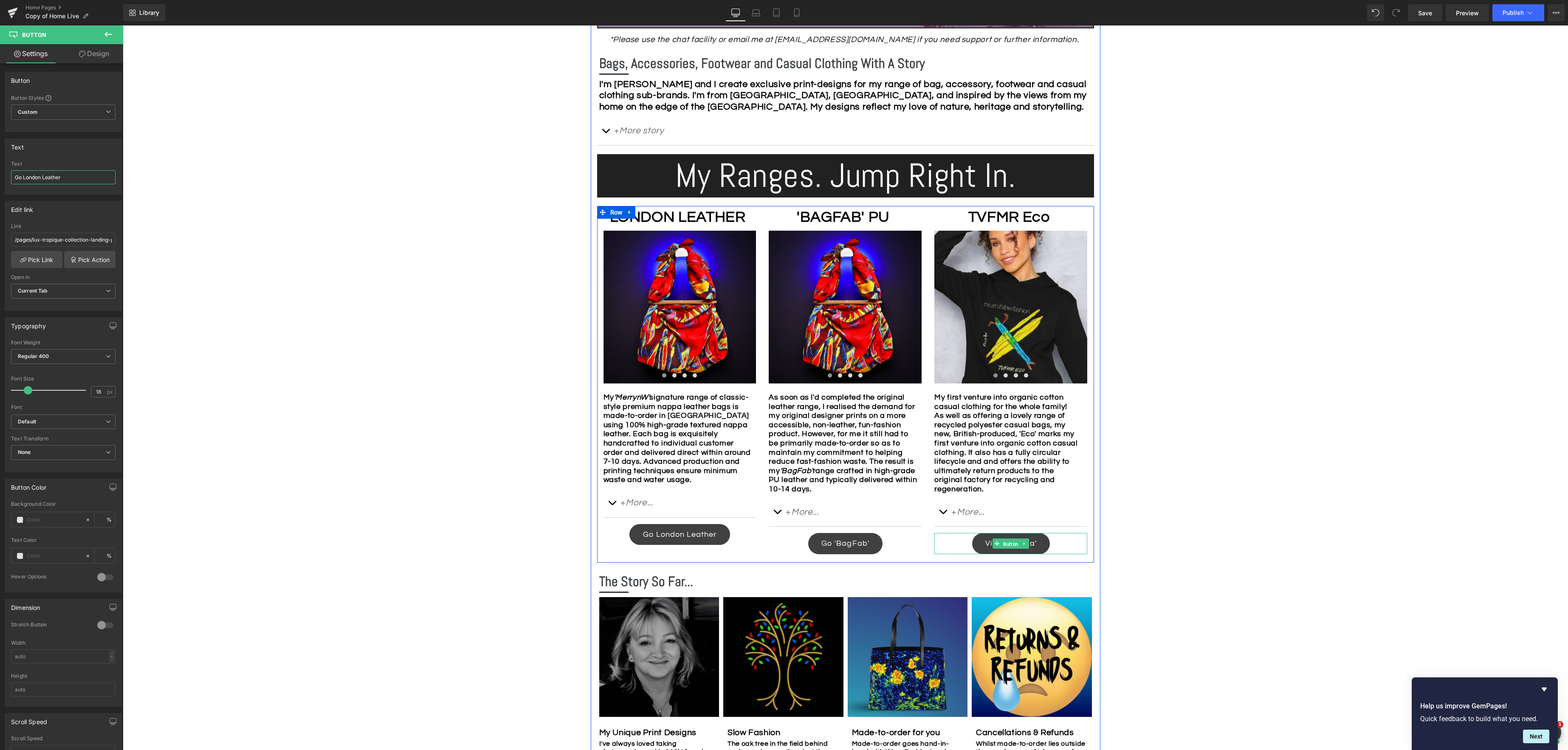
drag, startPoint x: 1001, startPoint y: 542, endPoint x: 1071, endPoint y: 520, distance: 73.4
click at [1002, 542] on span "Button" at bounding box center [1011, 544] width 19 height 10
drag, startPoint x: 67, startPoint y: 178, endPoint x: 59, endPoint y: 178, distance: 8.0
click at [59, 178] on input "View 'Galaxa'" at bounding box center [63, 177] width 105 height 14
drag, startPoint x: 64, startPoint y: 176, endPoint x: -30, endPoint y: 165, distance: 94.6
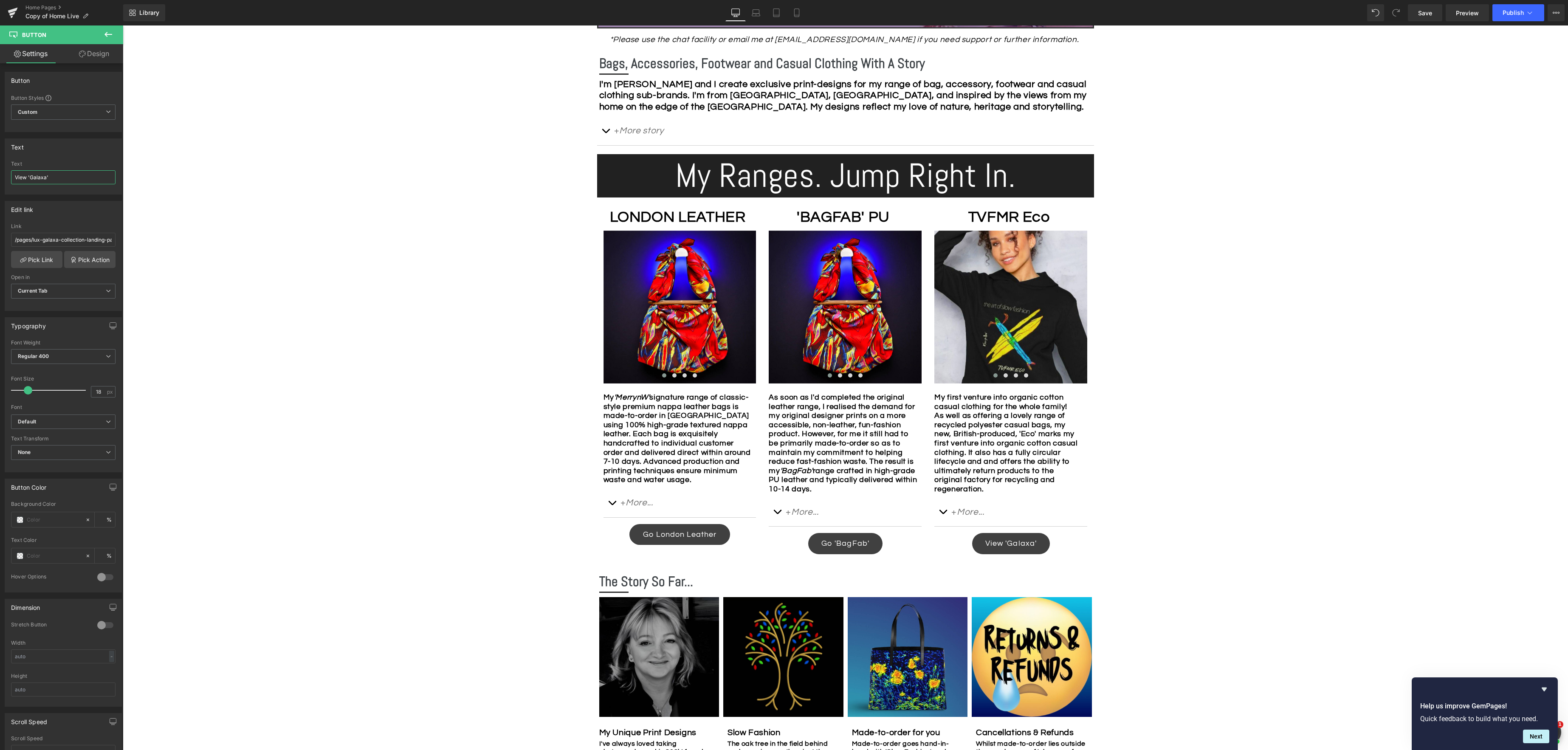
click at [0, 165] on html "Button You are previewing how the will restyle your page. You can not edit Elem…" at bounding box center [784, 375] width 1568 height 750
type input "GO TVFMR Eco"
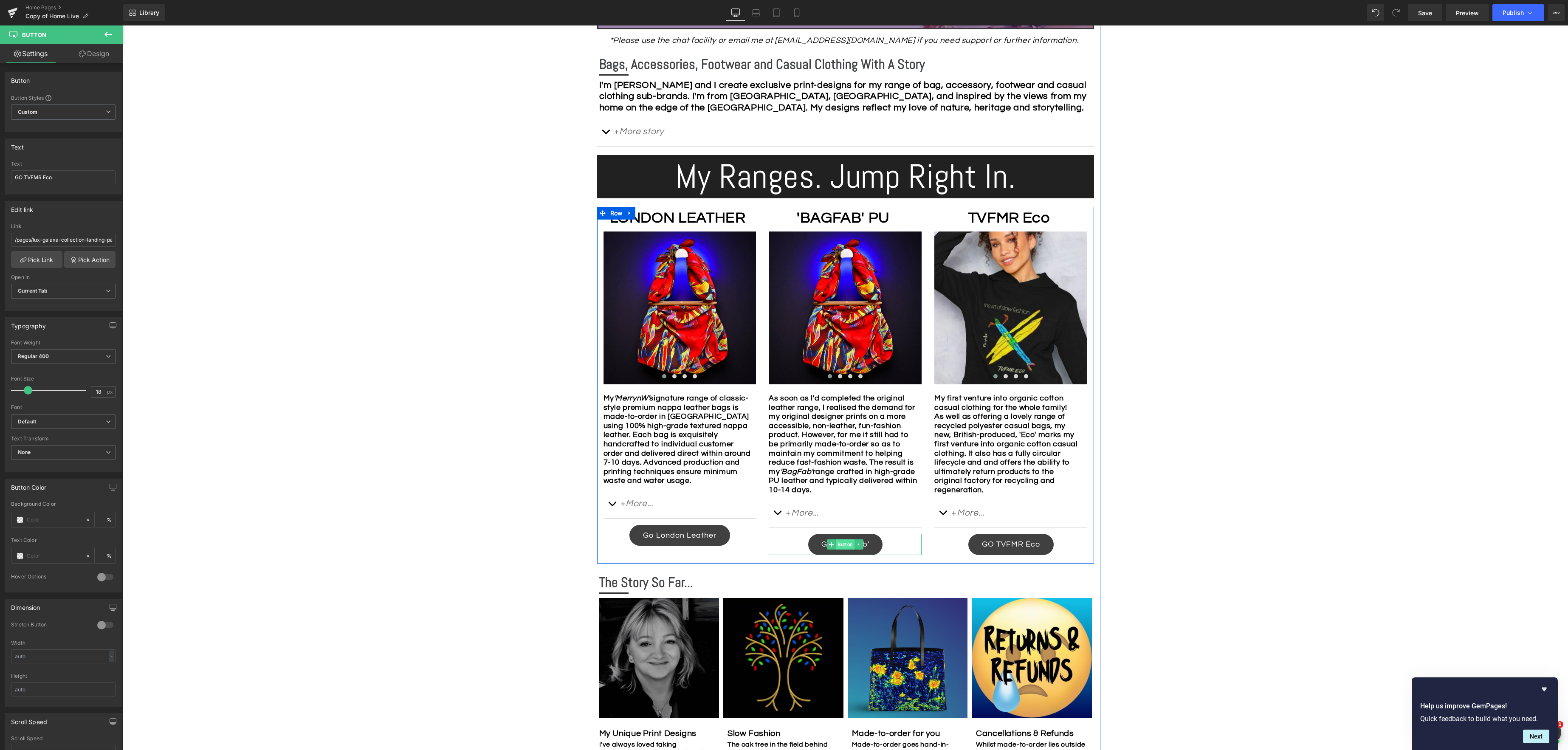
click at [842, 543] on span "Button" at bounding box center [845, 544] width 19 height 10
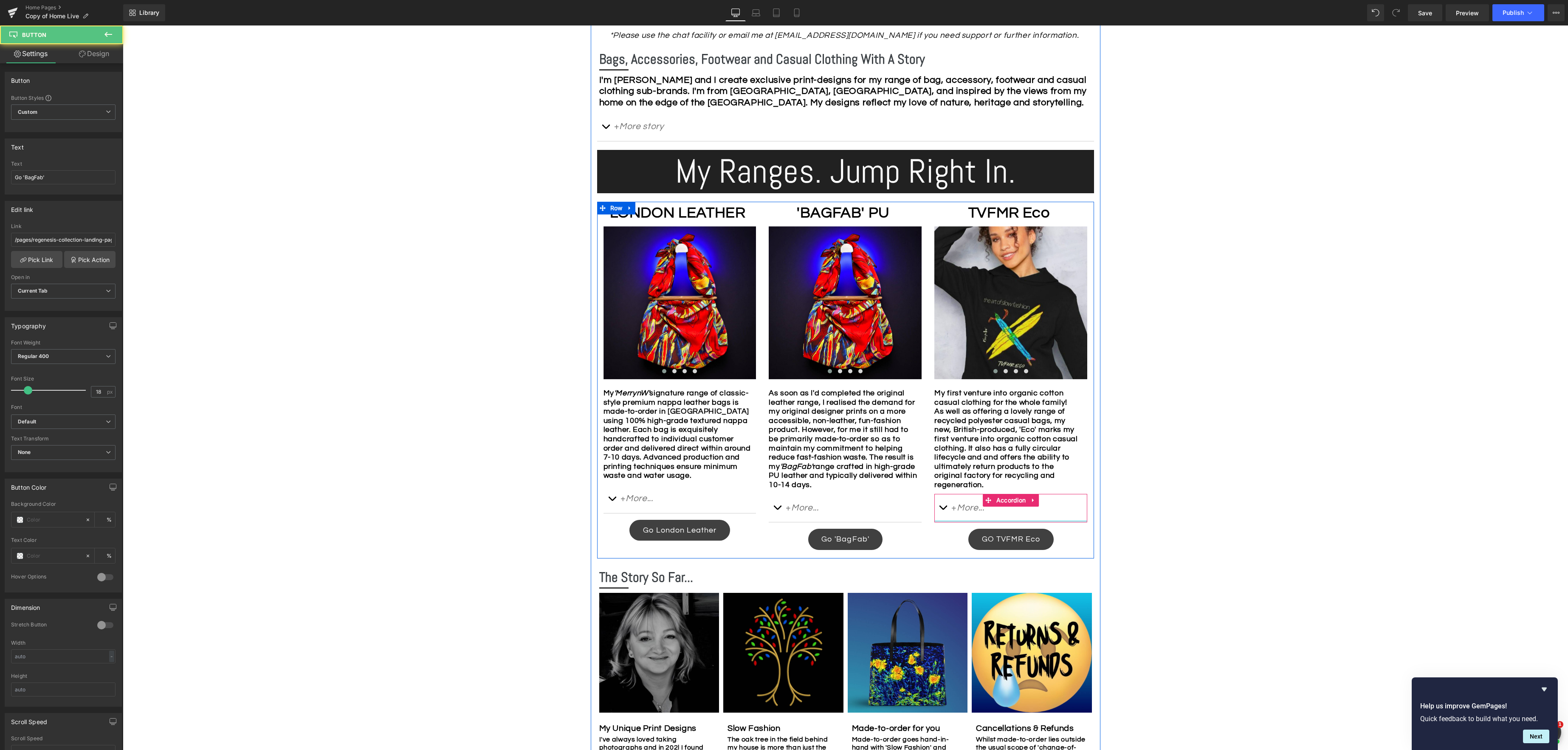
scroll to position [486, 0]
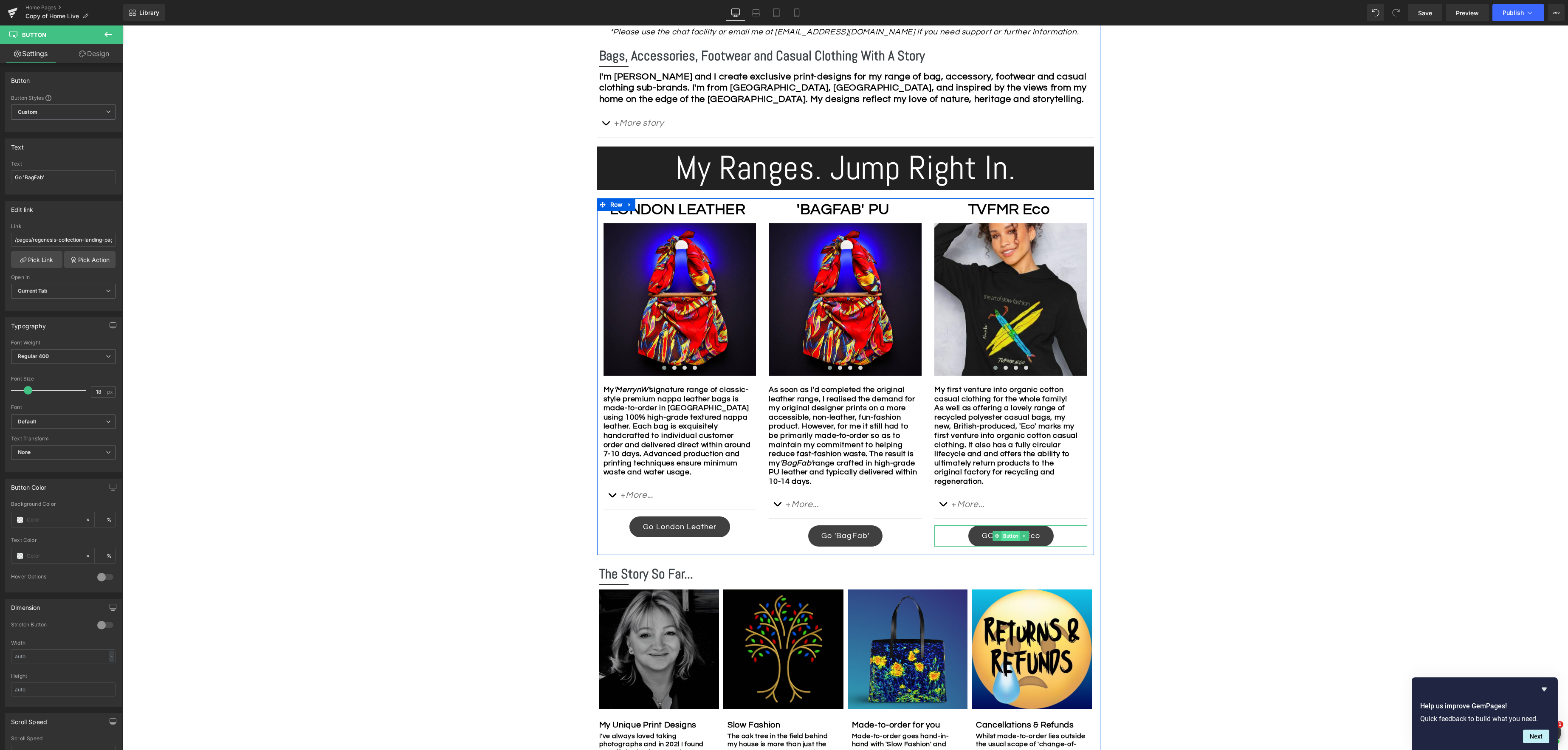
click at [1012, 534] on link "Button" at bounding box center [1006, 536] width 27 height 10
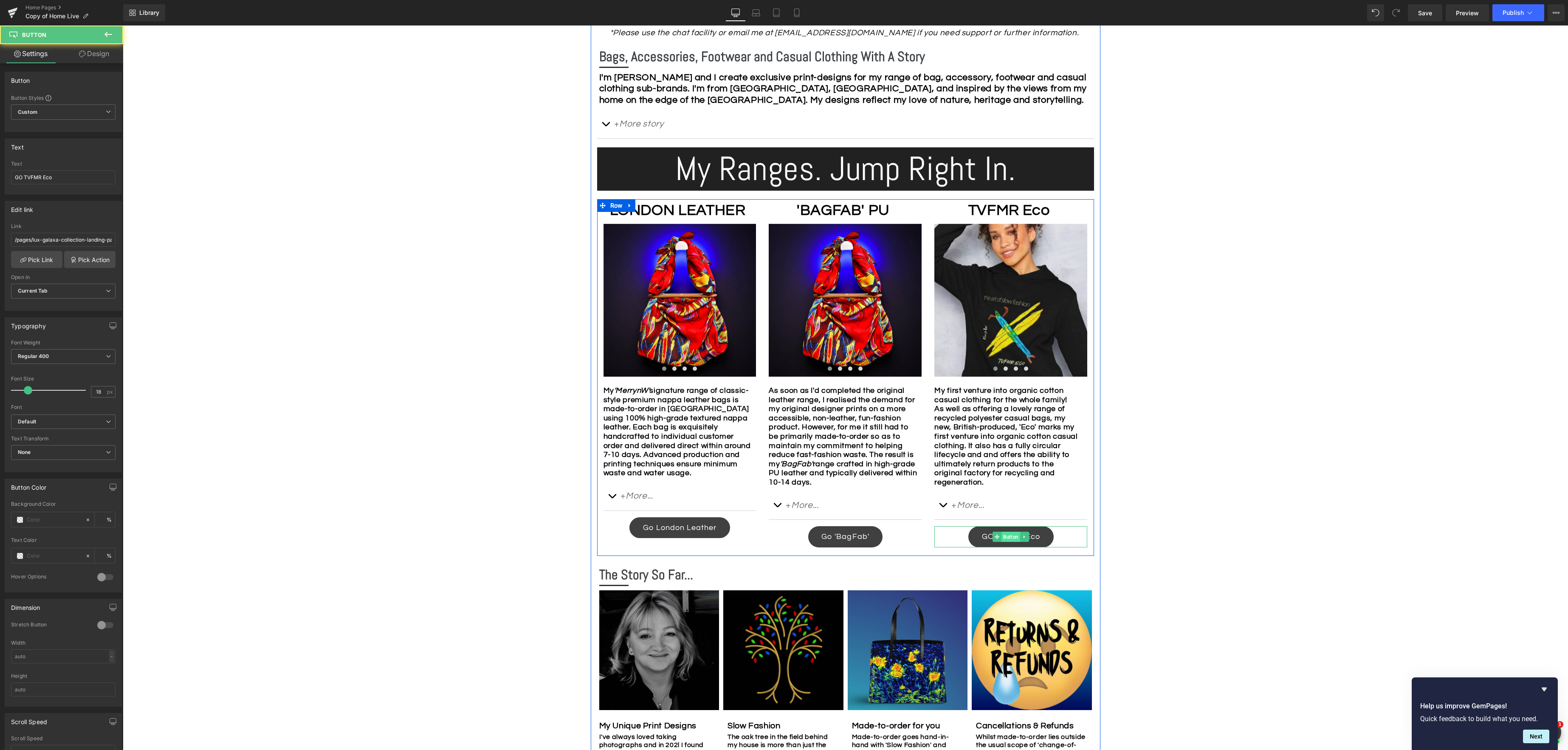
scroll to position [482, 0]
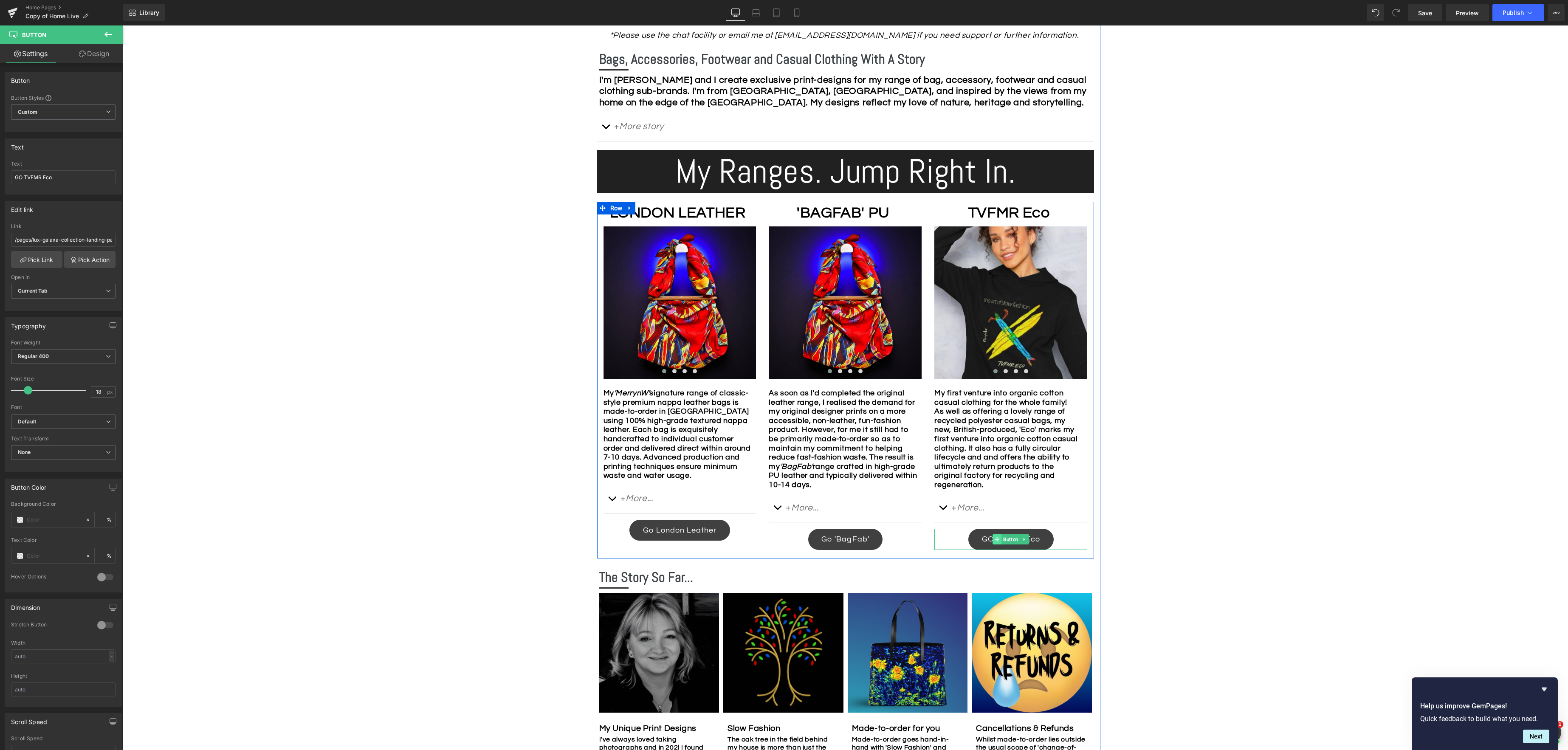
click at [1001, 539] on span at bounding box center [997, 539] width 9 height 10
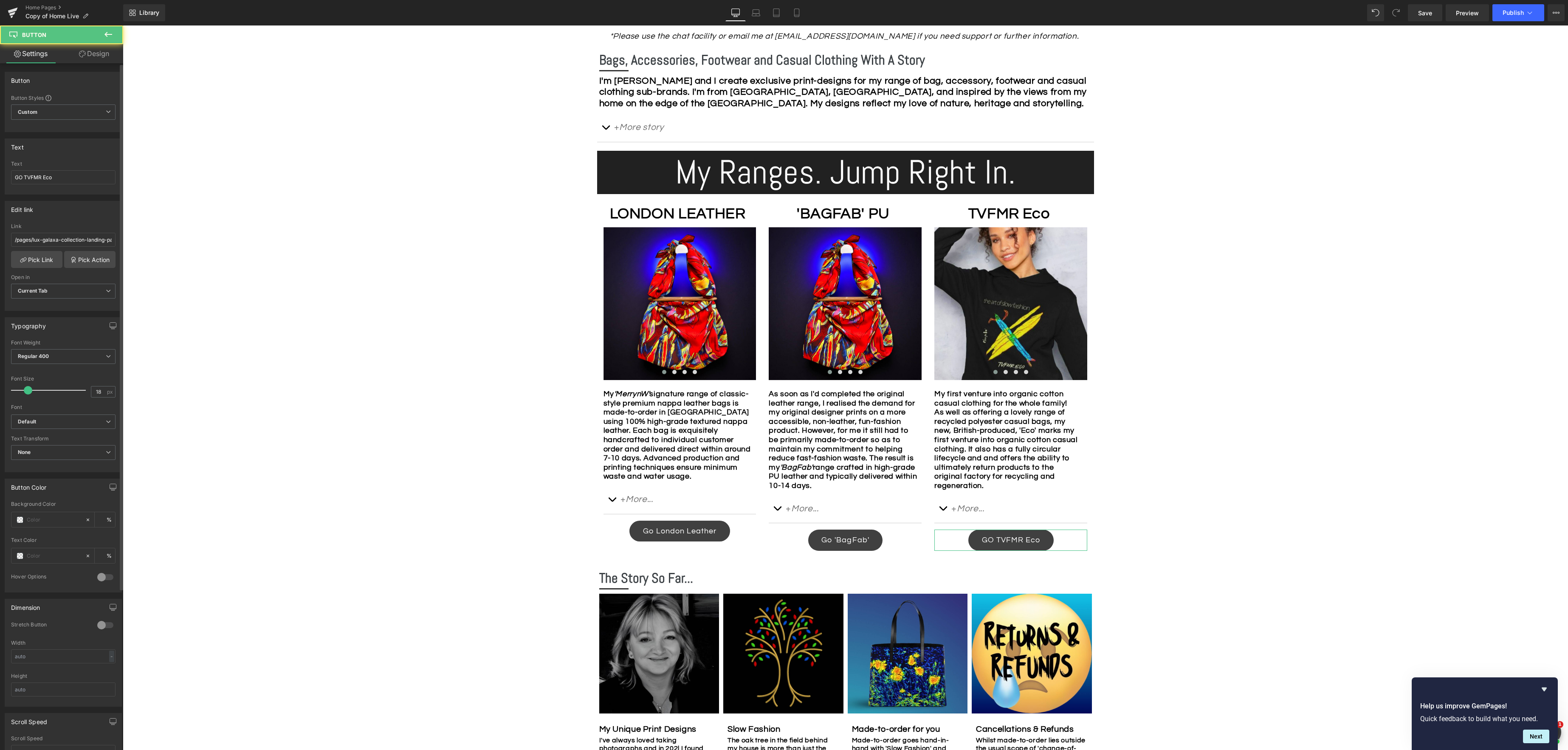
scroll to position [1, 0]
click at [23, 178] on input "GO TVFMR Eco" at bounding box center [63, 176] width 105 height 14
type input "Go TVFMR Eco"
click at [265, 320] on div "Image Row *Please use the chat facility or email me at [EMAIL_ADDRESS][DOMAIN_N…" at bounding box center [845, 404] width 1445 height 1333
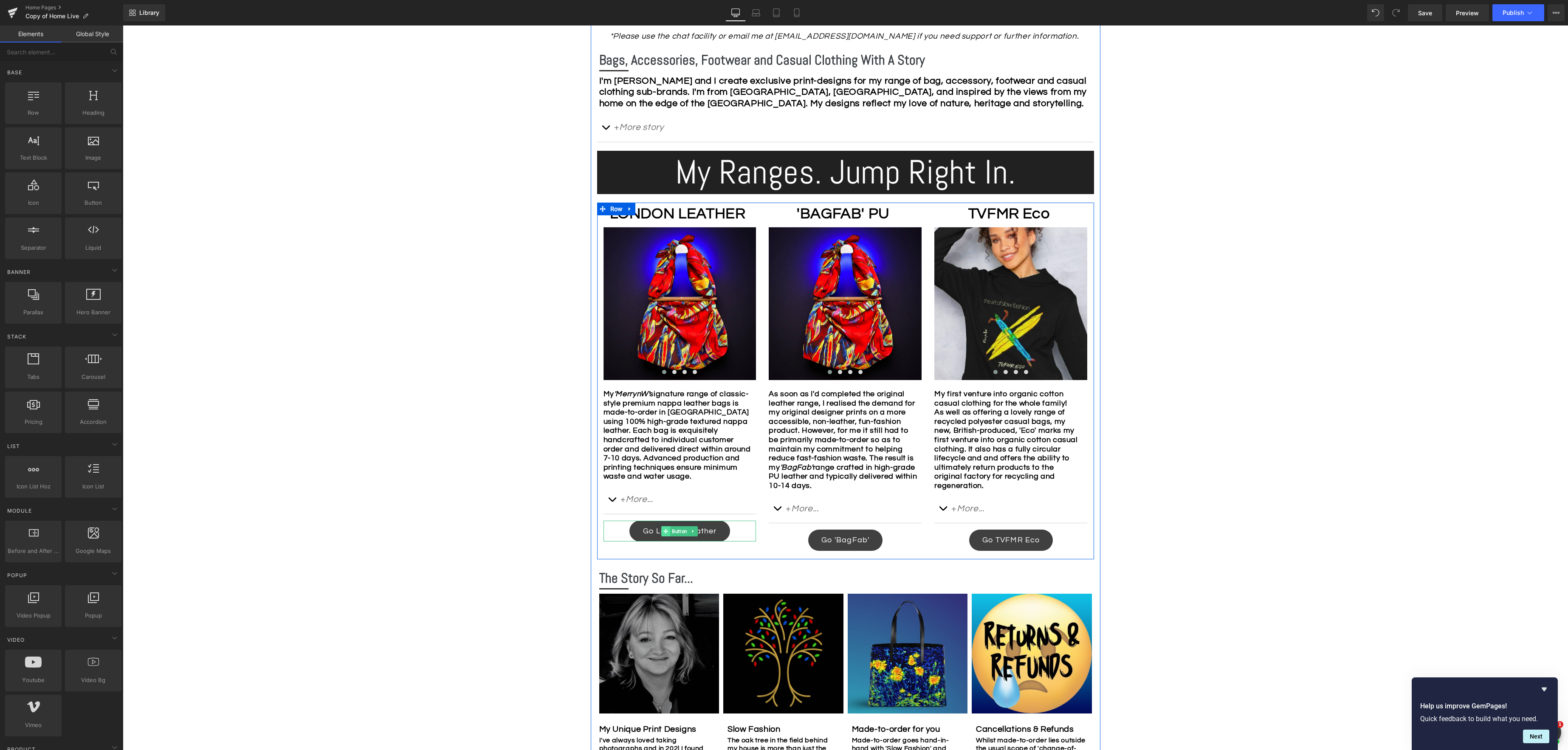
click at [669, 536] on span at bounding box center [666, 531] width 9 height 10
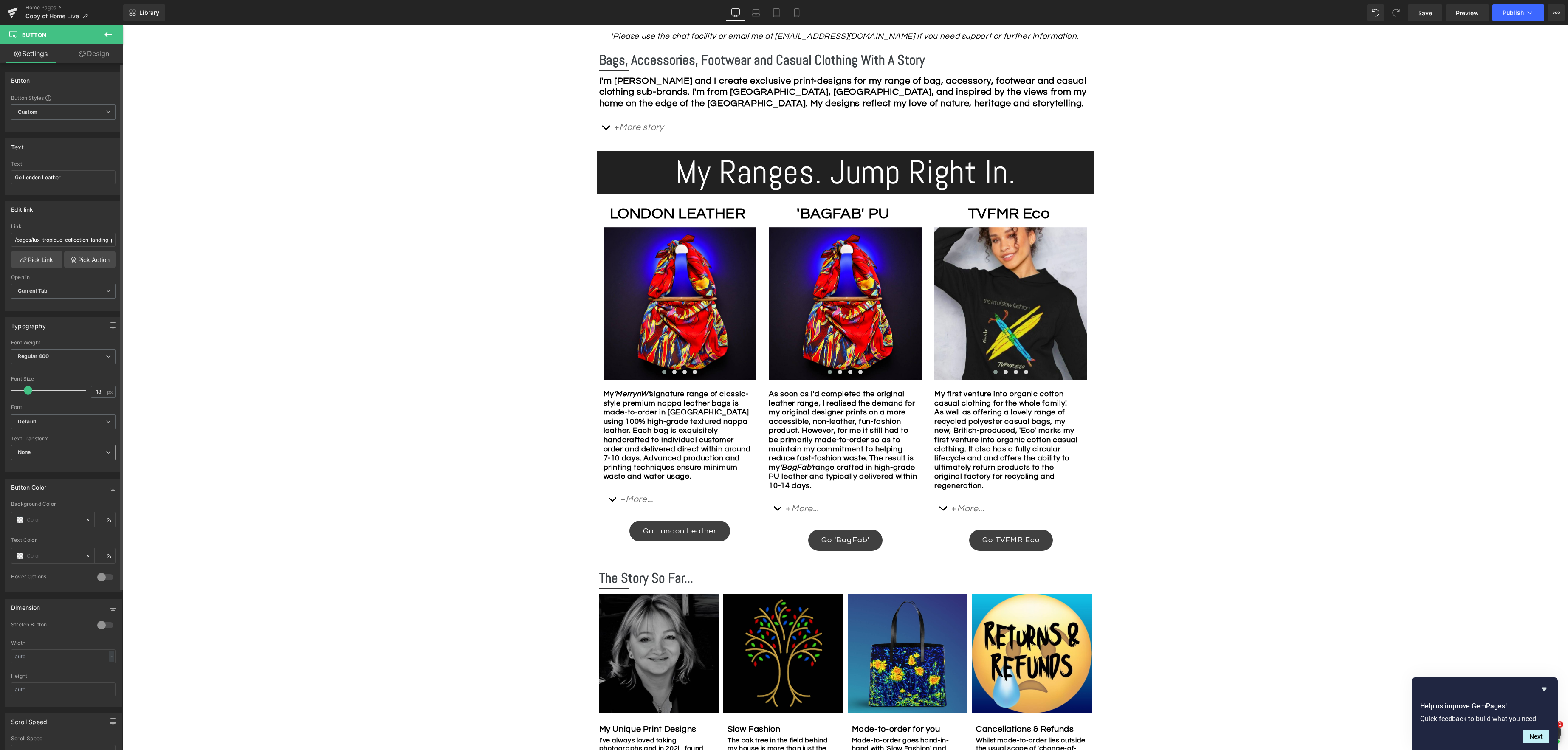
click at [106, 451] on icon at bounding box center [108, 452] width 5 height 5
click at [192, 447] on body "Skip to content Your cart is empty Continue shopping Have an account? Log in to…" at bounding box center [845, 732] width 1445 height 2375
click at [1425, 17] on span "Save" at bounding box center [1425, 13] width 14 height 9
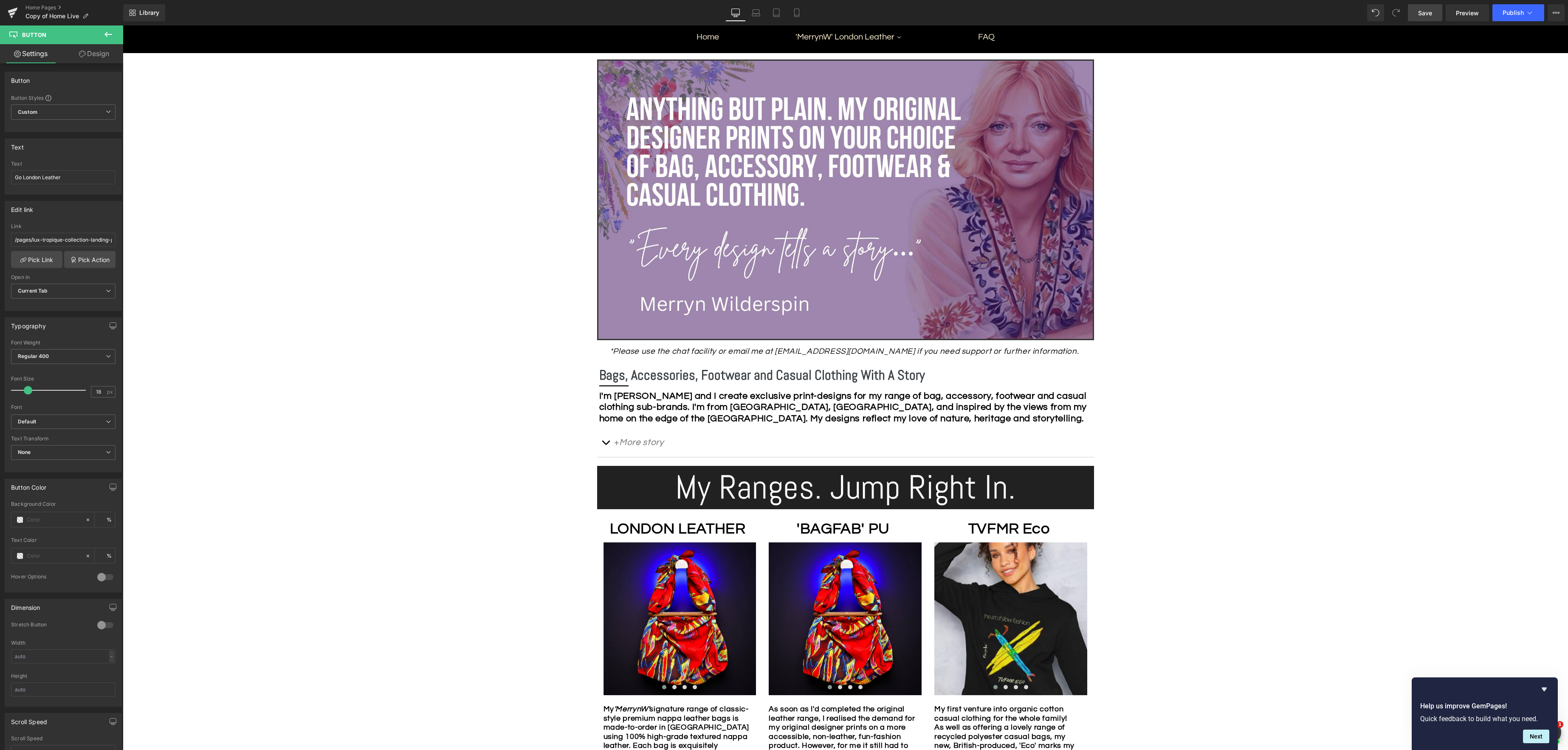
scroll to position [161, 0]
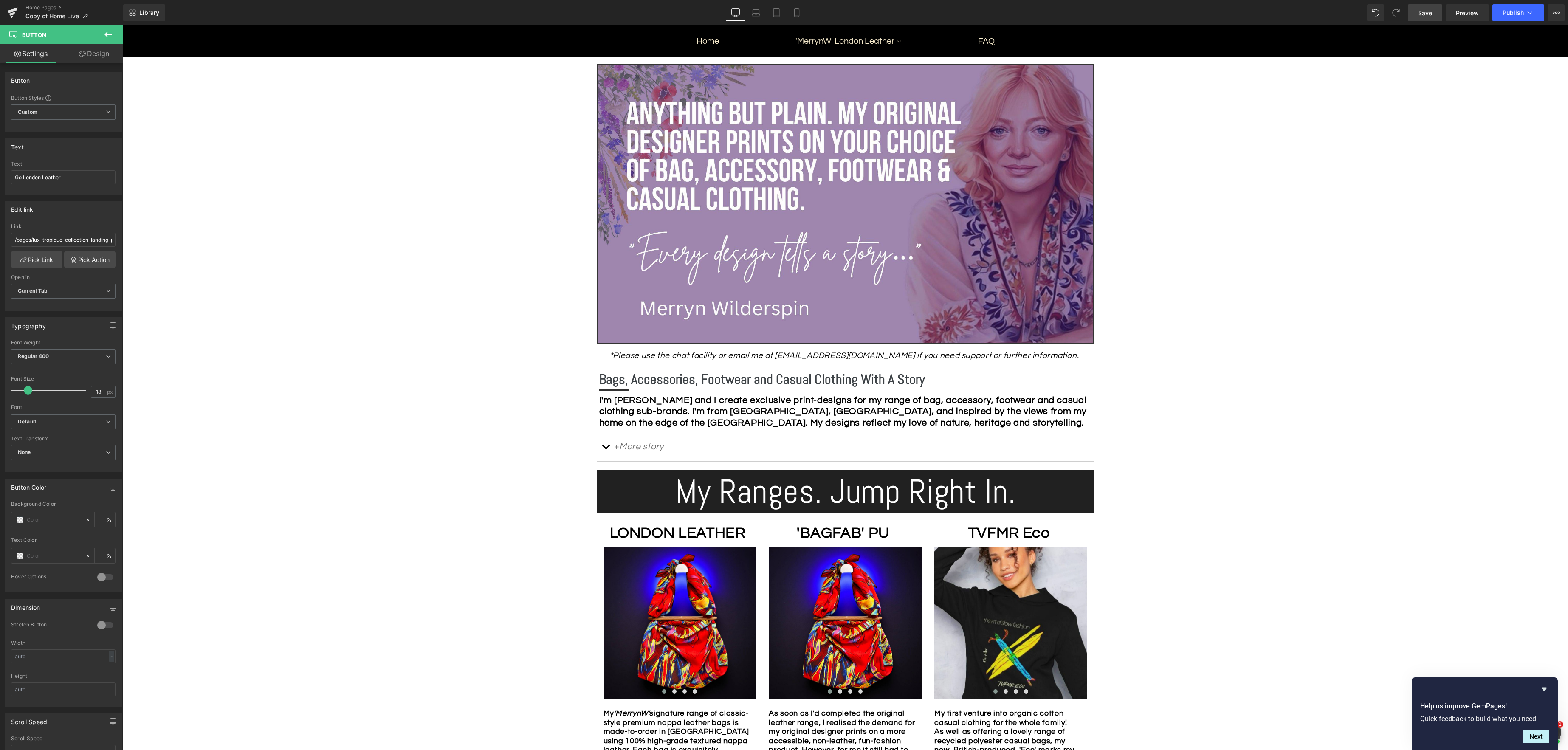
click at [1427, 13] on span "Save" at bounding box center [1425, 13] width 14 height 9
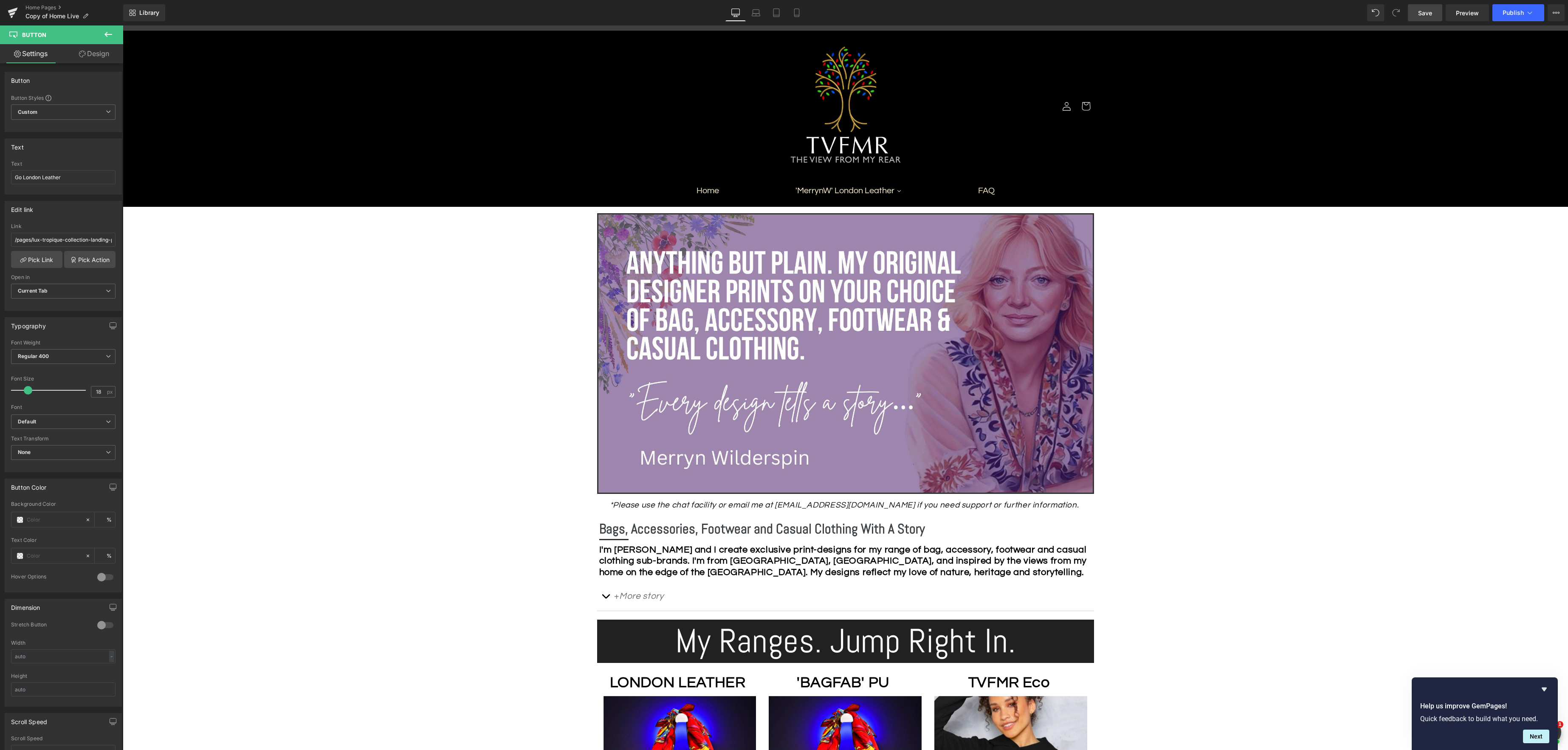
scroll to position [0, 0]
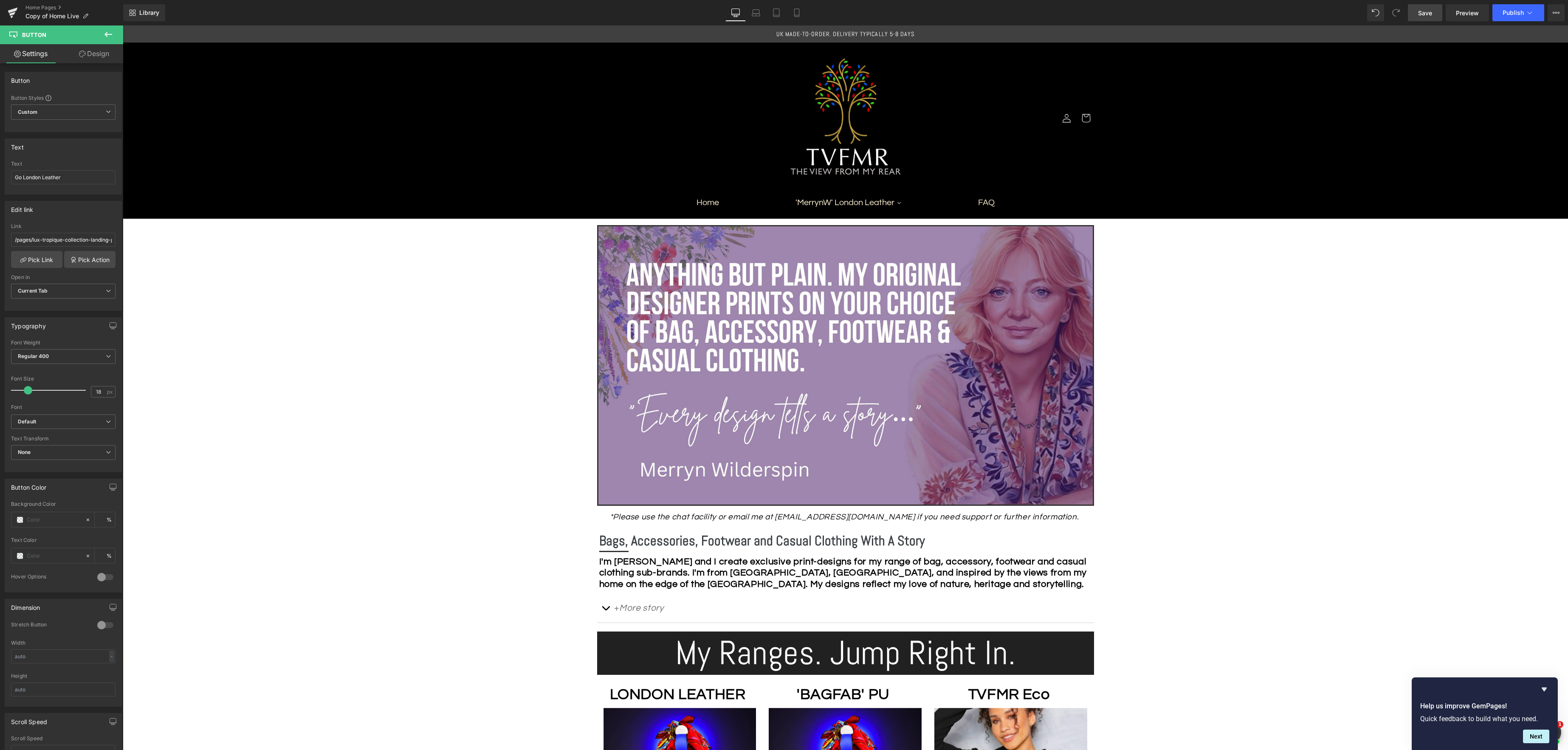
click at [1432, 14] on span "Save" at bounding box center [1425, 13] width 14 height 9
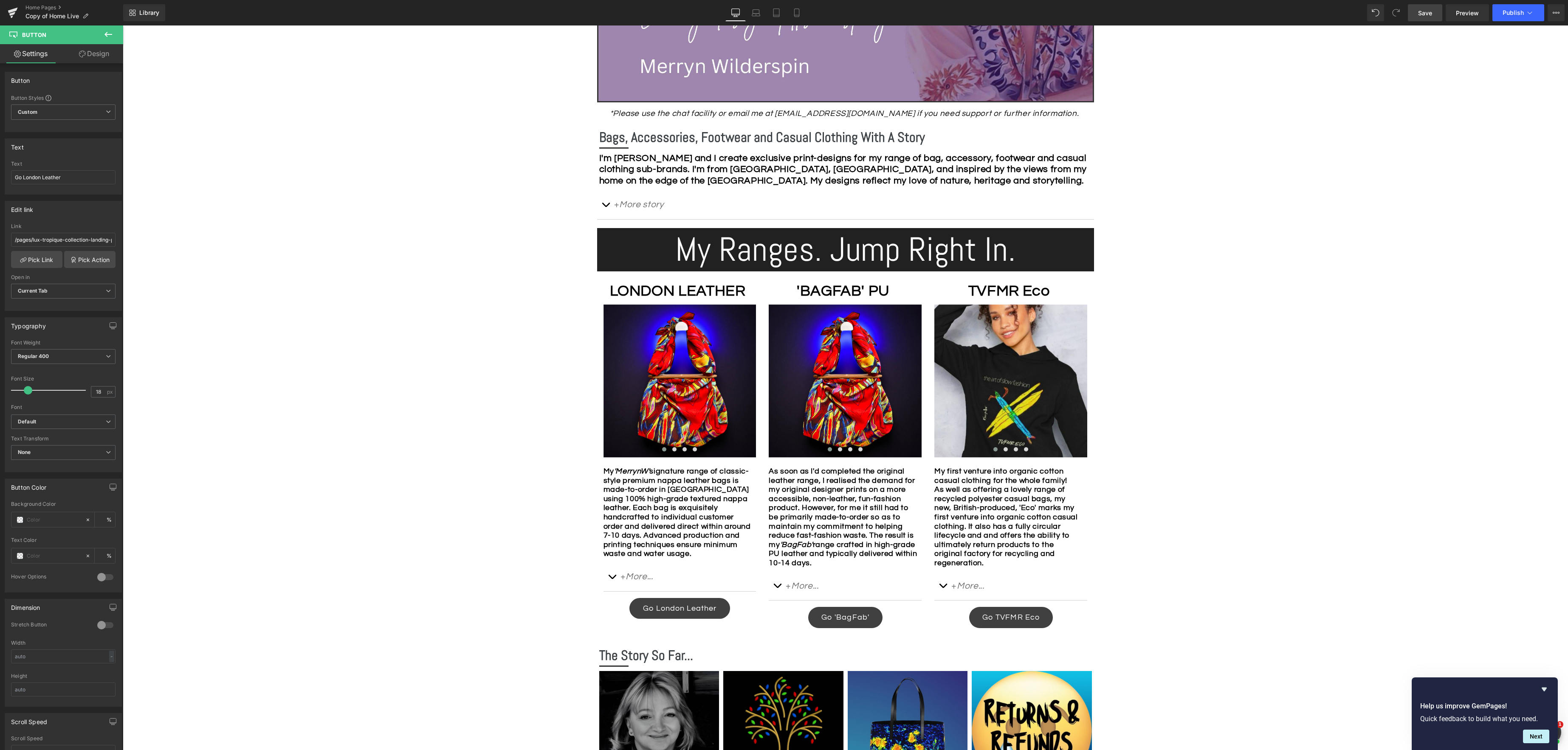
scroll to position [408, 0]
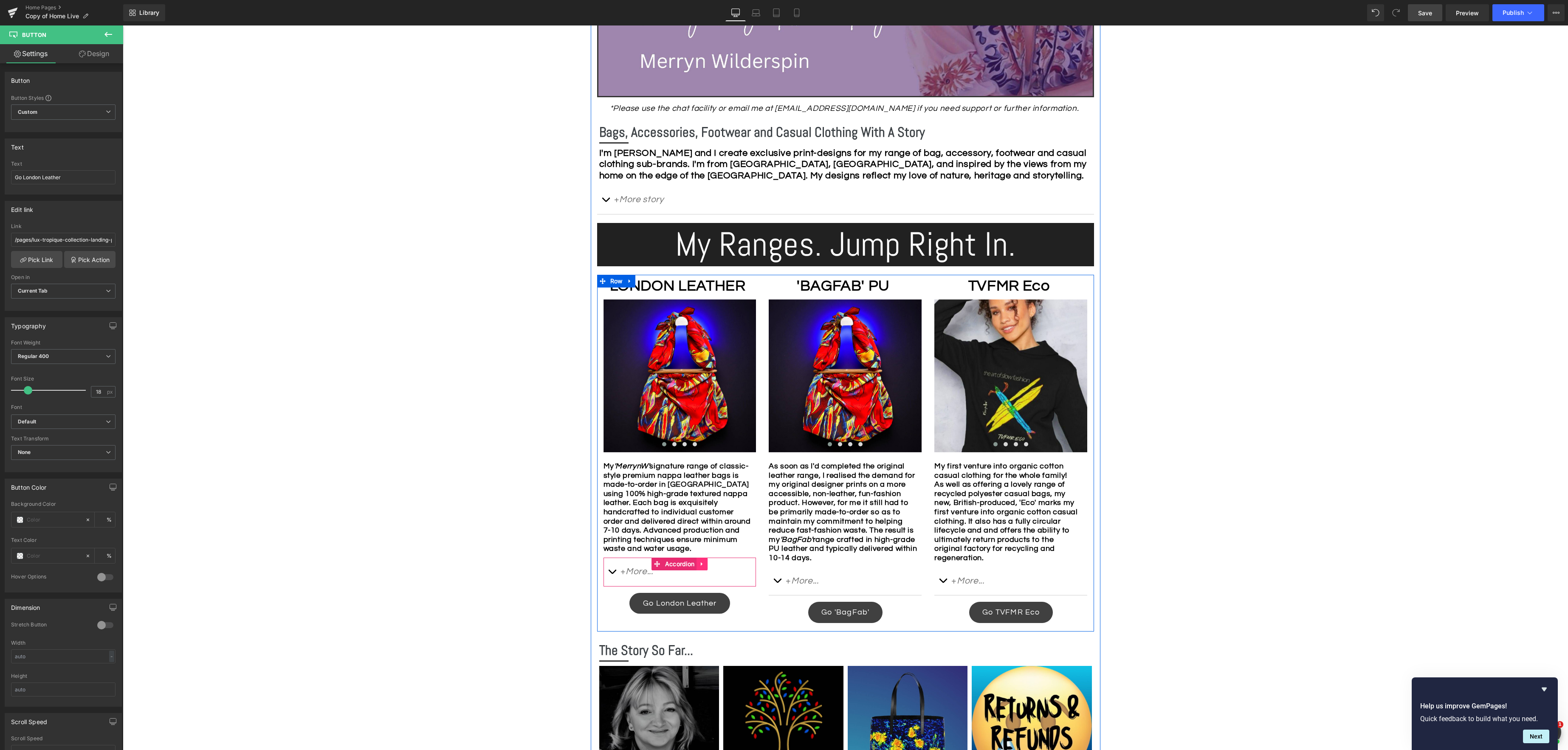
click at [703, 567] on icon at bounding box center [702, 564] width 6 height 6
click at [708, 567] on icon at bounding box center [708, 564] width 6 height 6
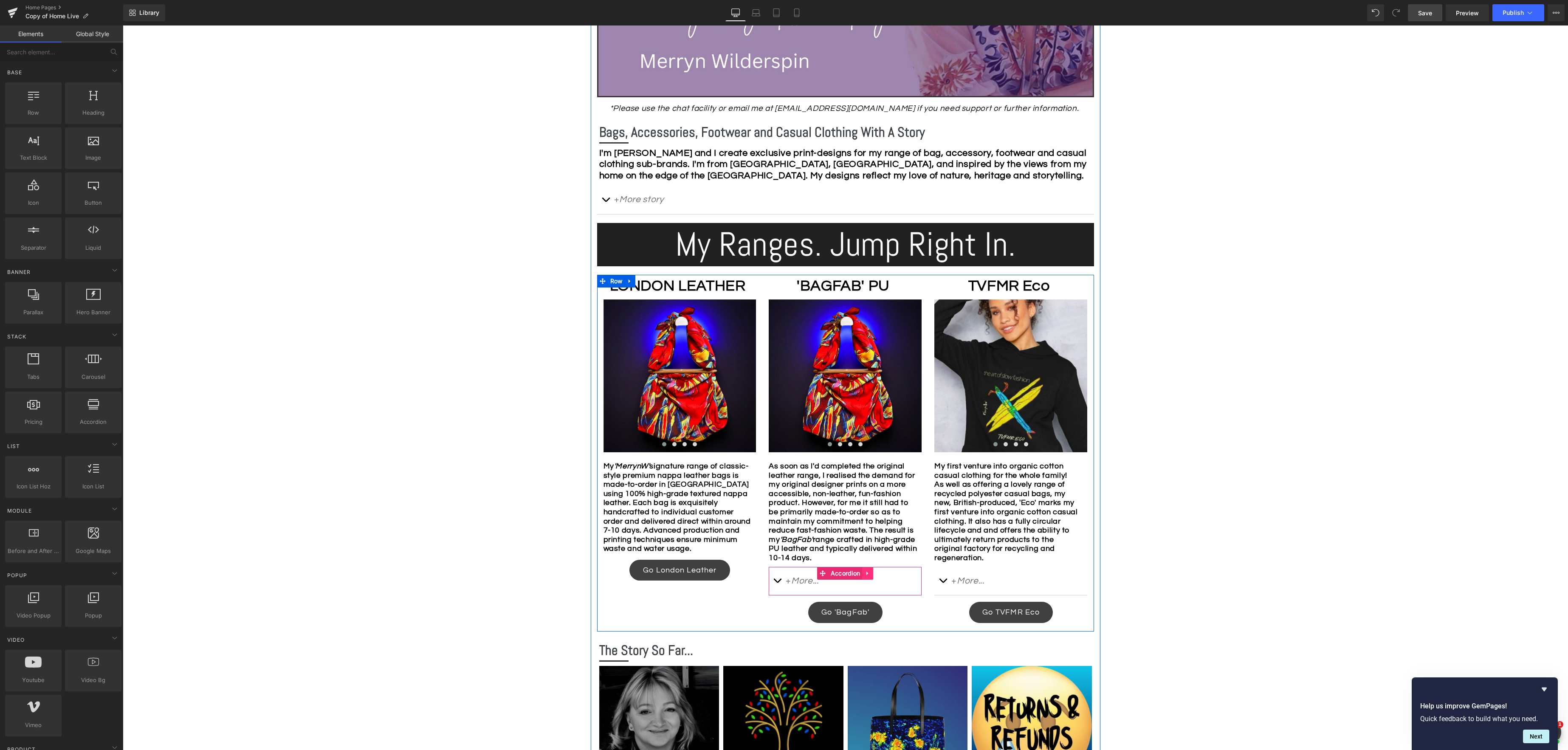
click at [867, 574] on icon at bounding box center [867, 573] width 2 height 4
click at [873, 574] on icon at bounding box center [873, 573] width 6 height 6
click at [1032, 572] on icon at bounding box center [1034, 573] width 6 height 6
click at [1043, 572] on link at bounding box center [1039, 573] width 11 height 13
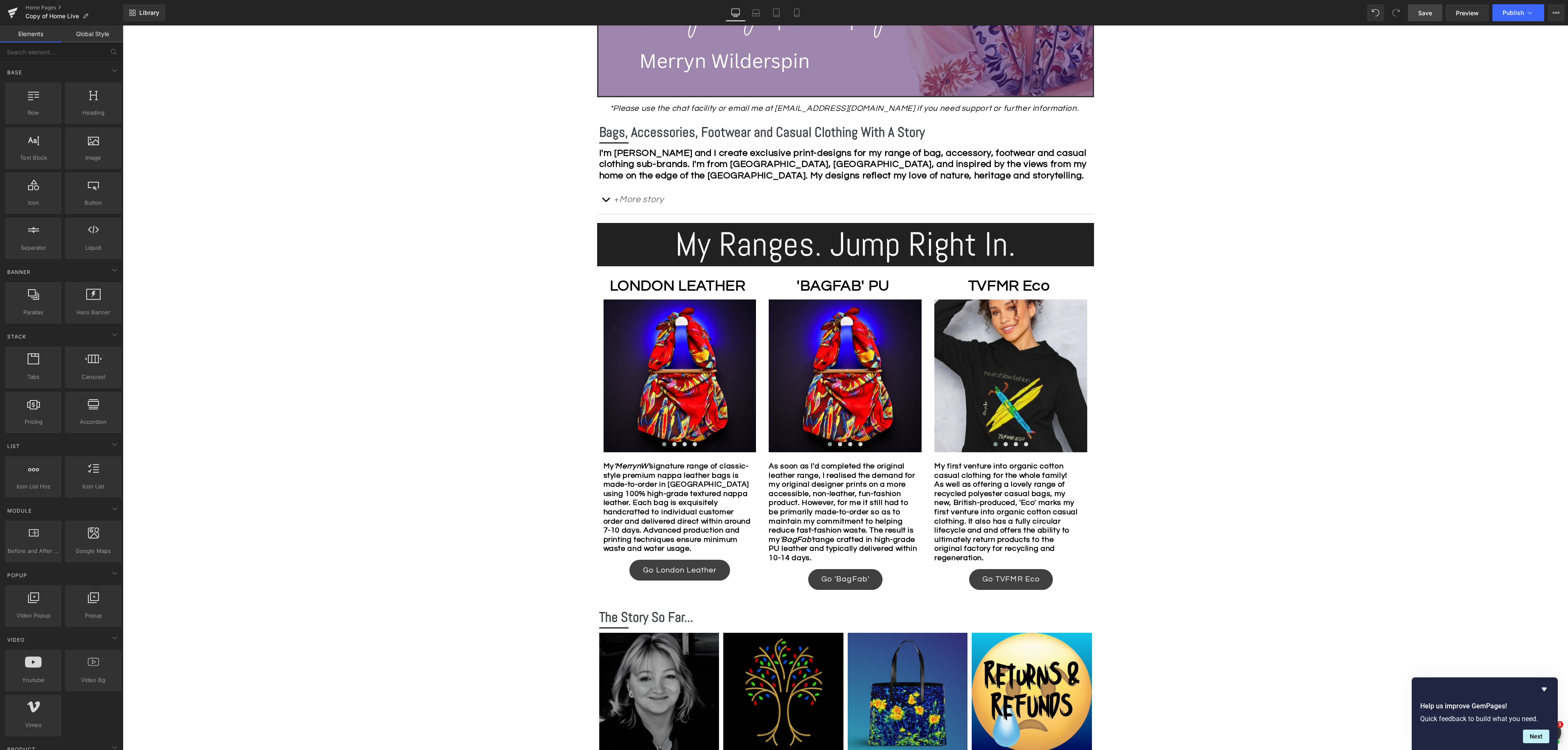
scroll to position [410, 0]
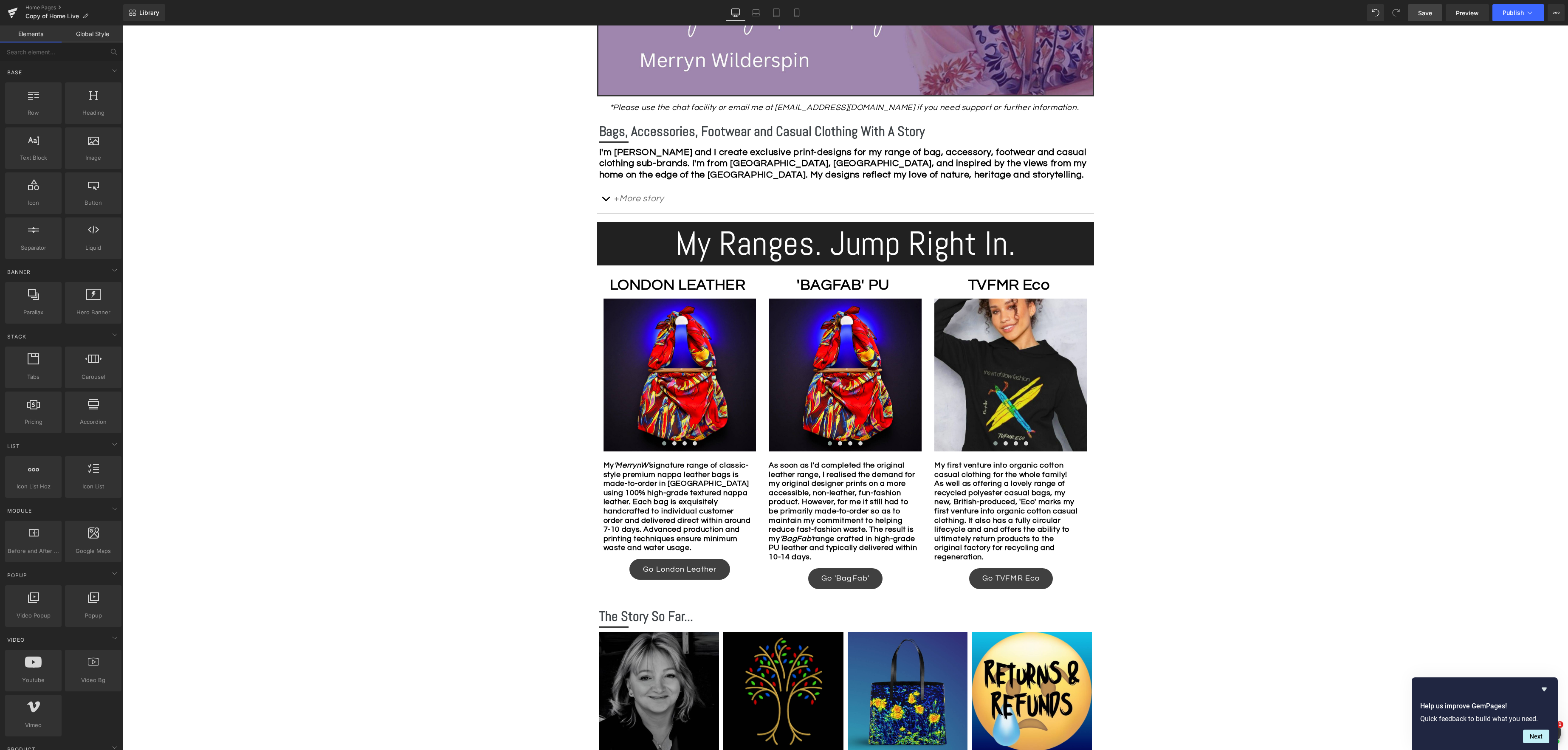
click at [1426, 16] on span "Save" at bounding box center [1425, 13] width 14 height 9
drag, startPoint x: 681, startPoint y: 578, endPoint x: 701, endPoint y: 567, distance: 22.8
click at [681, 575] on span "Button" at bounding box center [680, 569] width 19 height 10
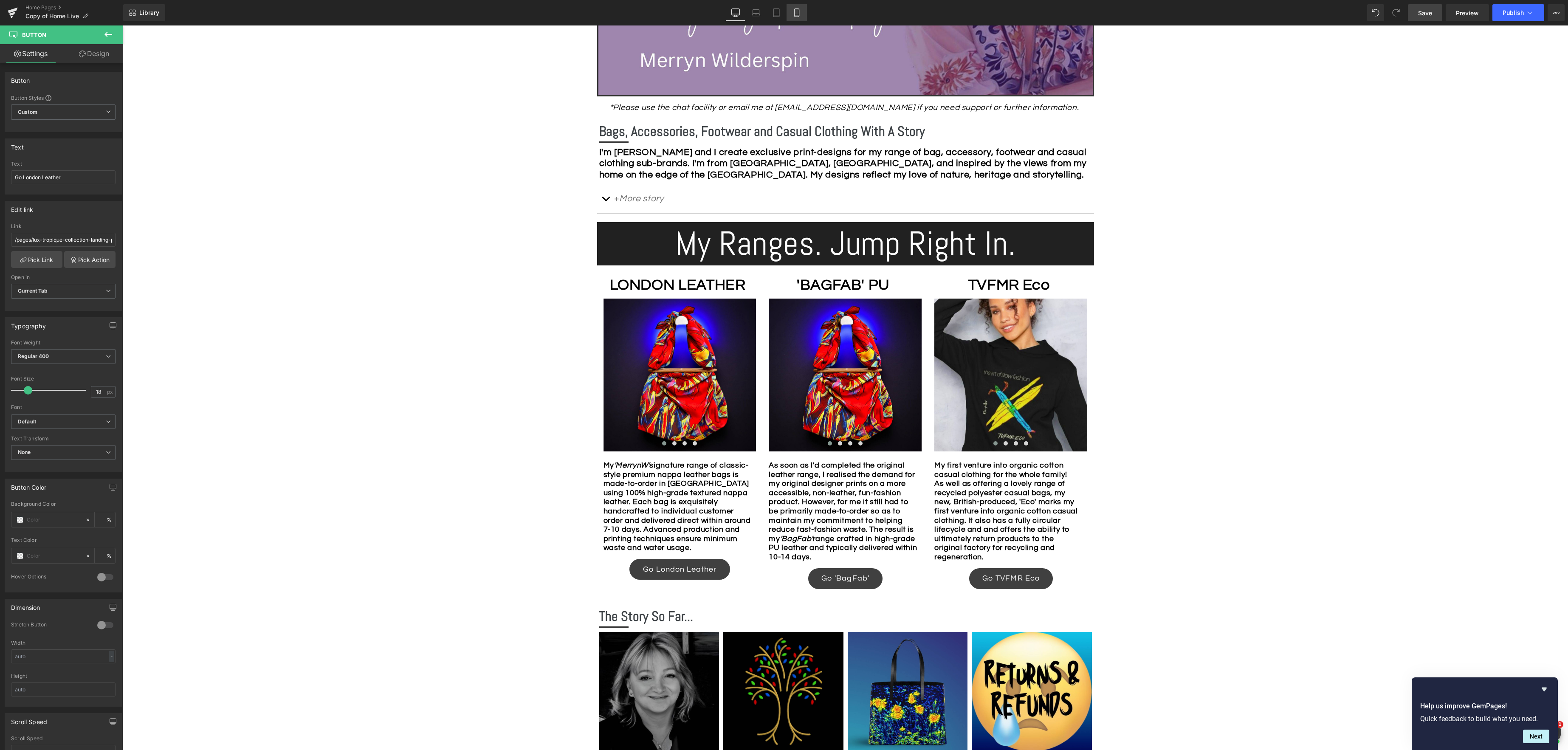
click at [795, 12] on icon at bounding box center [797, 13] width 9 height 9
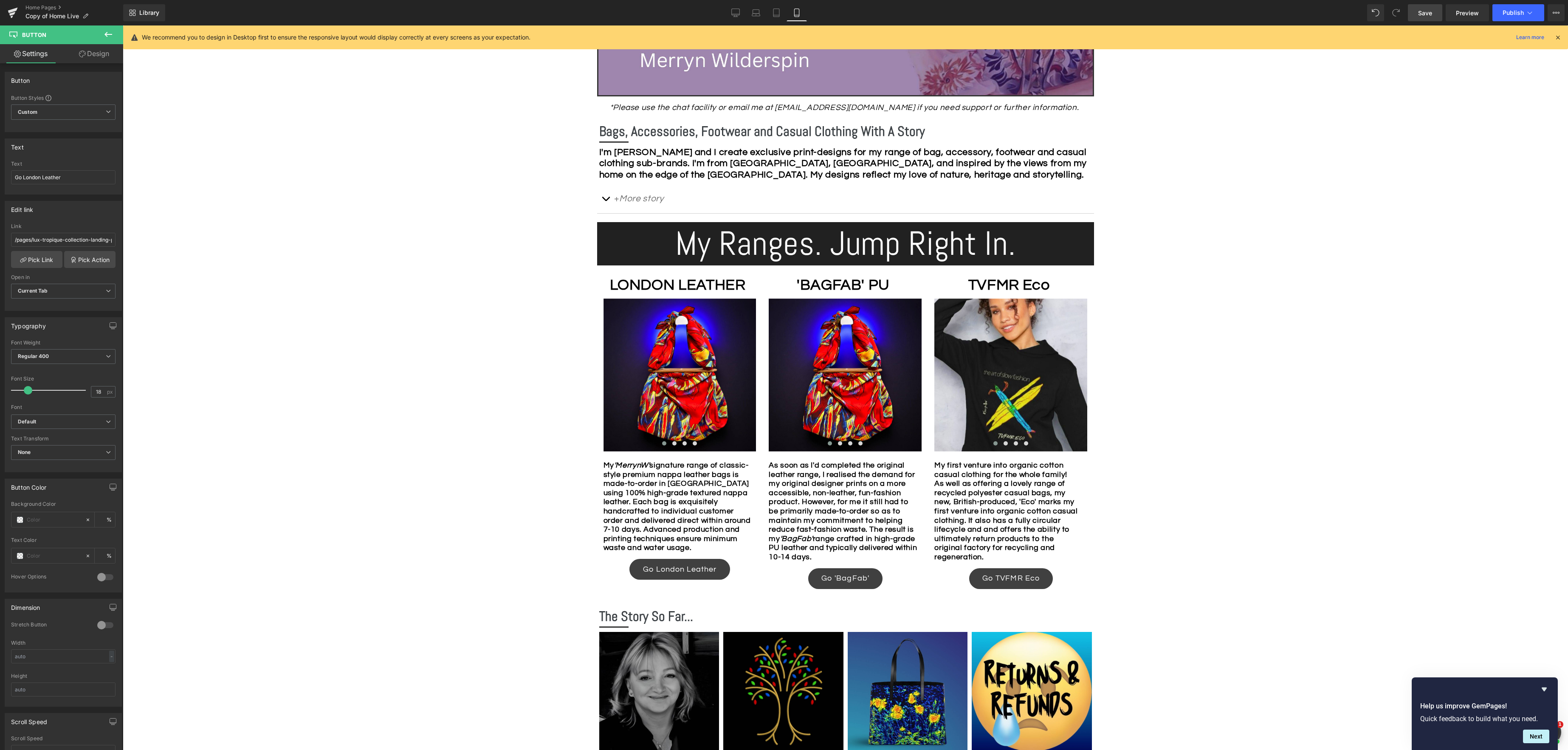
scroll to position [522, 0]
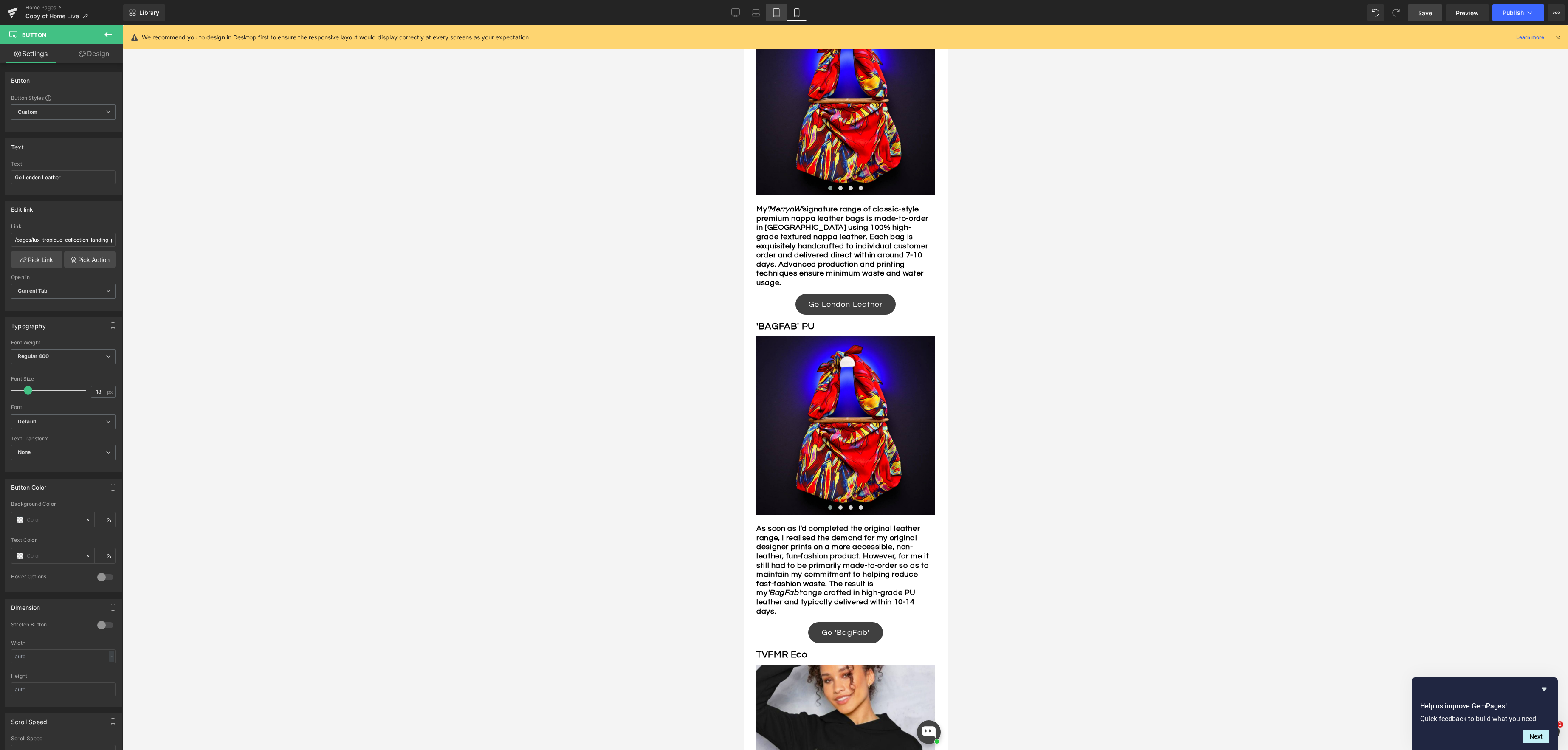
click at [776, 13] on icon at bounding box center [776, 13] width 9 height 9
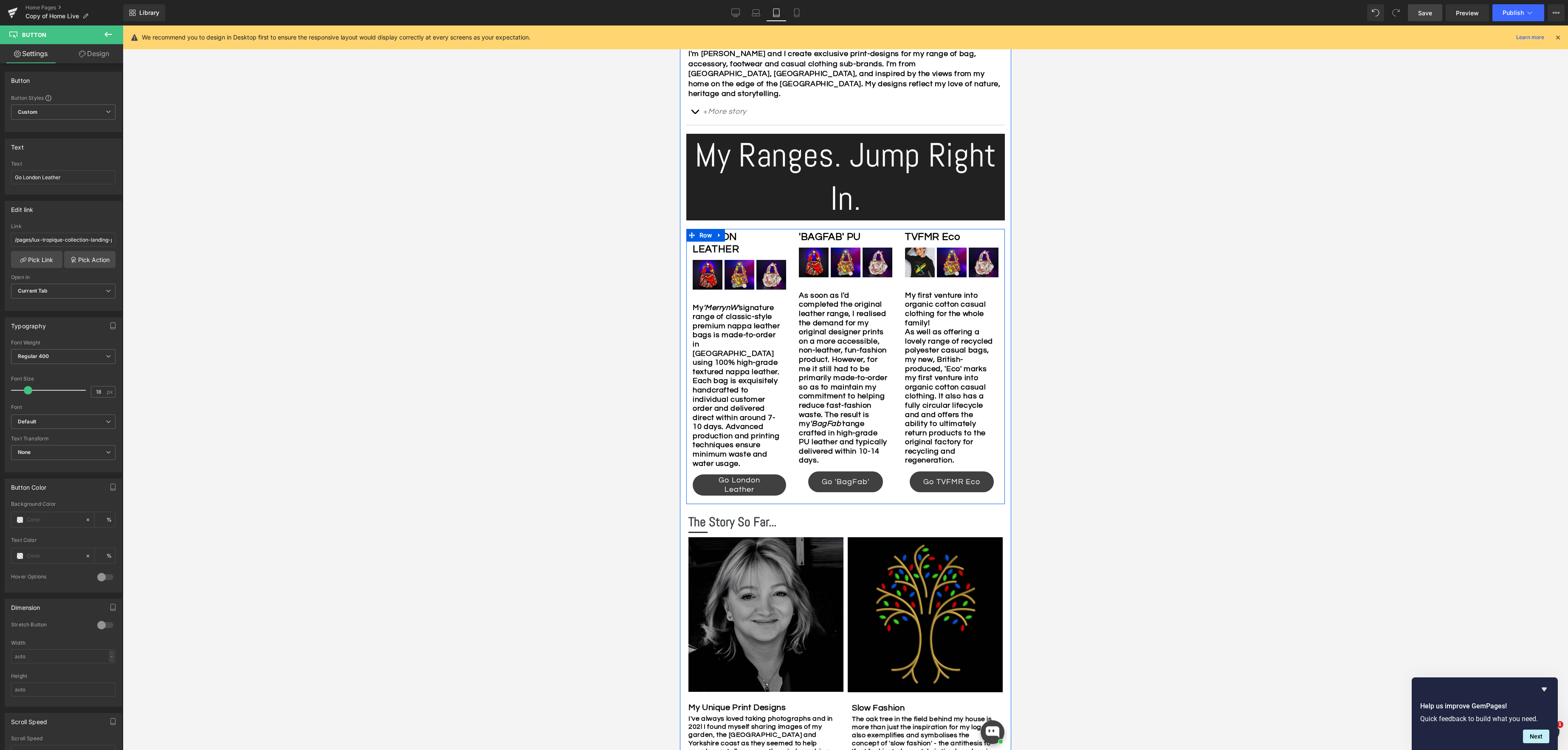
scroll to position [327, 0]
